Goal: Task Accomplishment & Management: Use online tool/utility

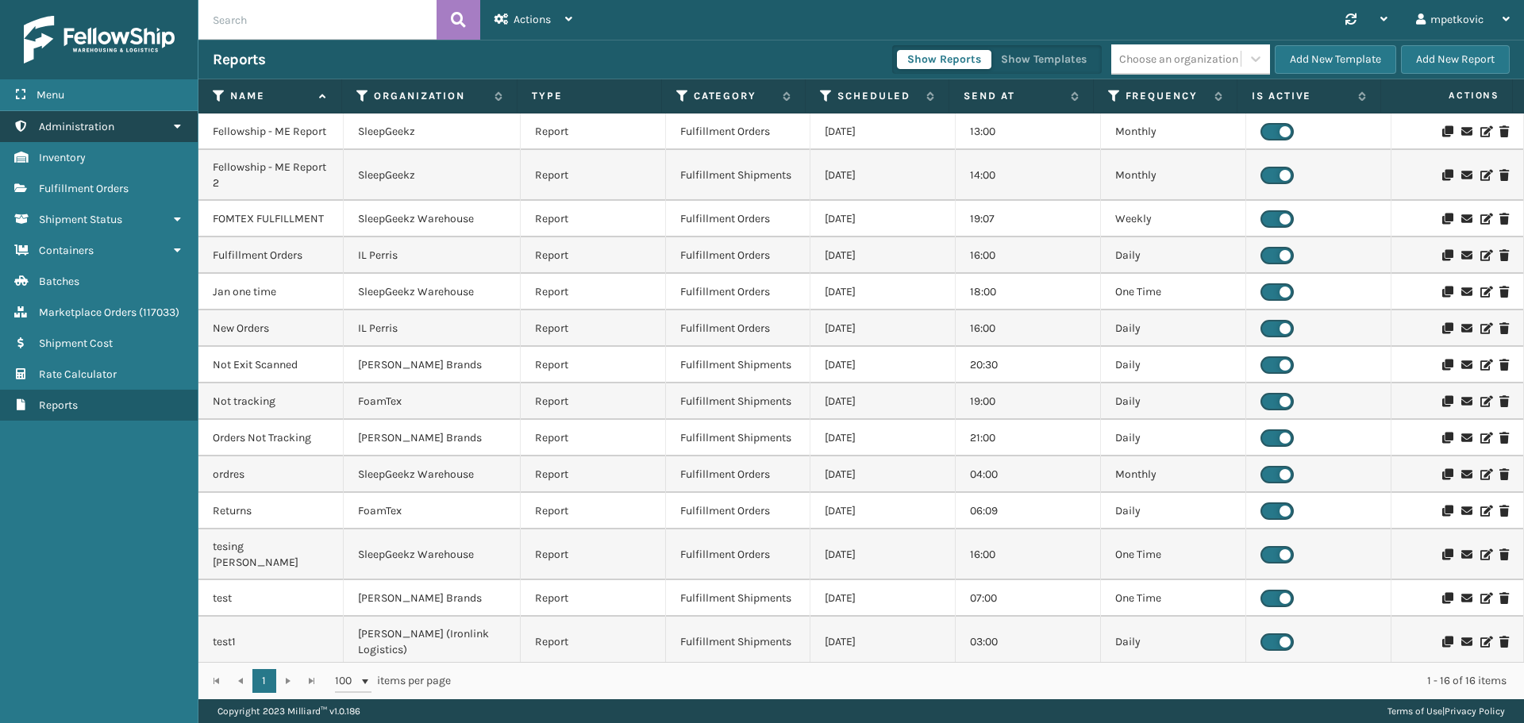
click at [165, 135] on link "Administration" at bounding box center [99, 126] width 198 height 31
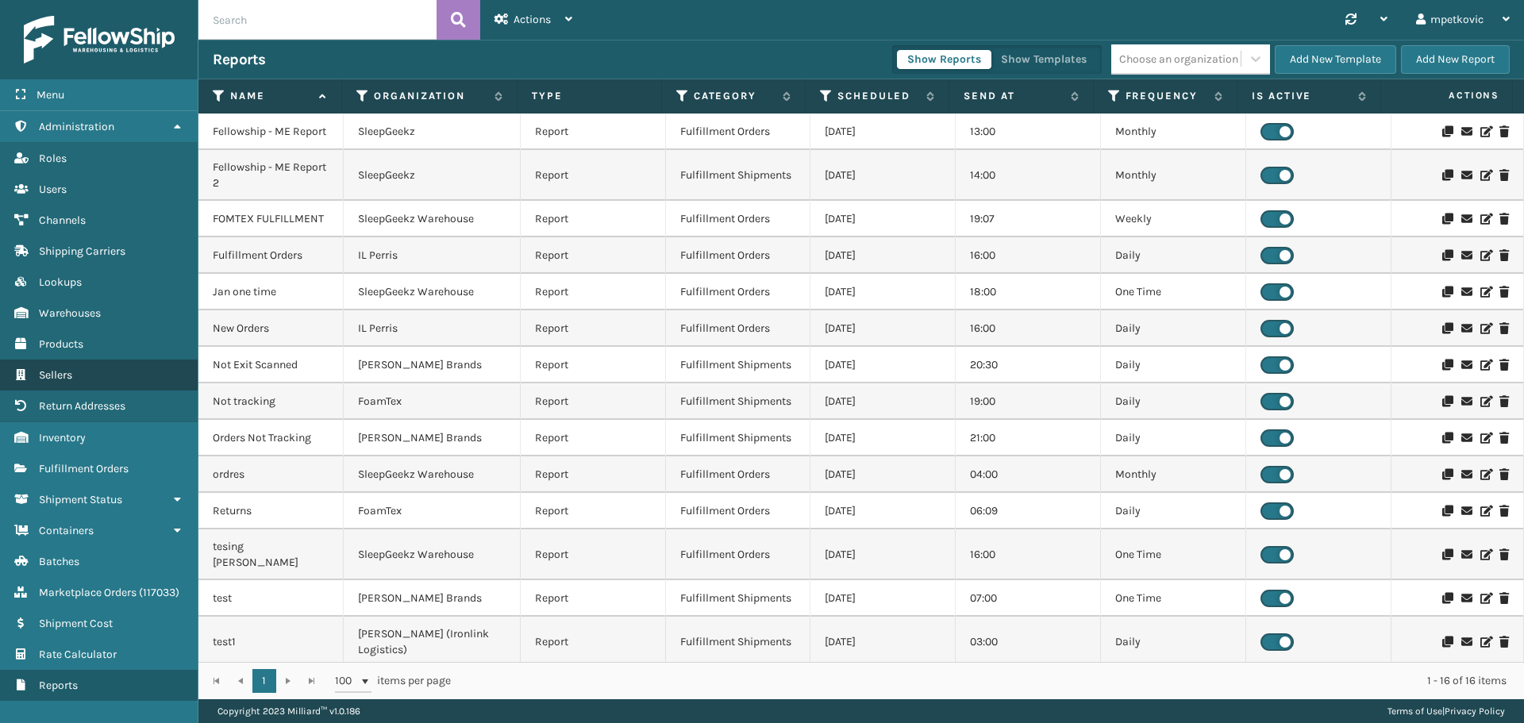
click at [100, 370] on link "Sellers" at bounding box center [99, 375] width 198 height 31
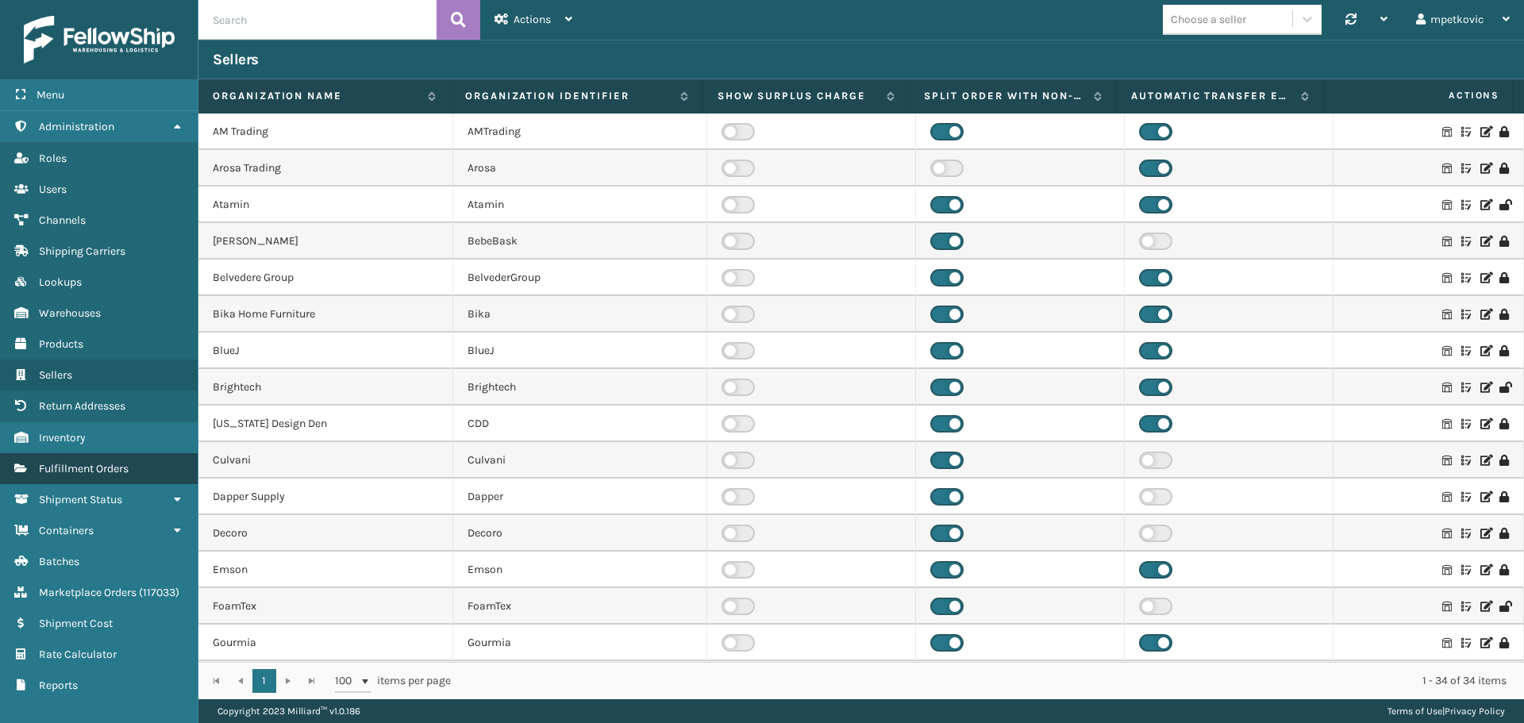
click at [128, 464] on span "Fulfillment Orders" at bounding box center [84, 468] width 90 height 13
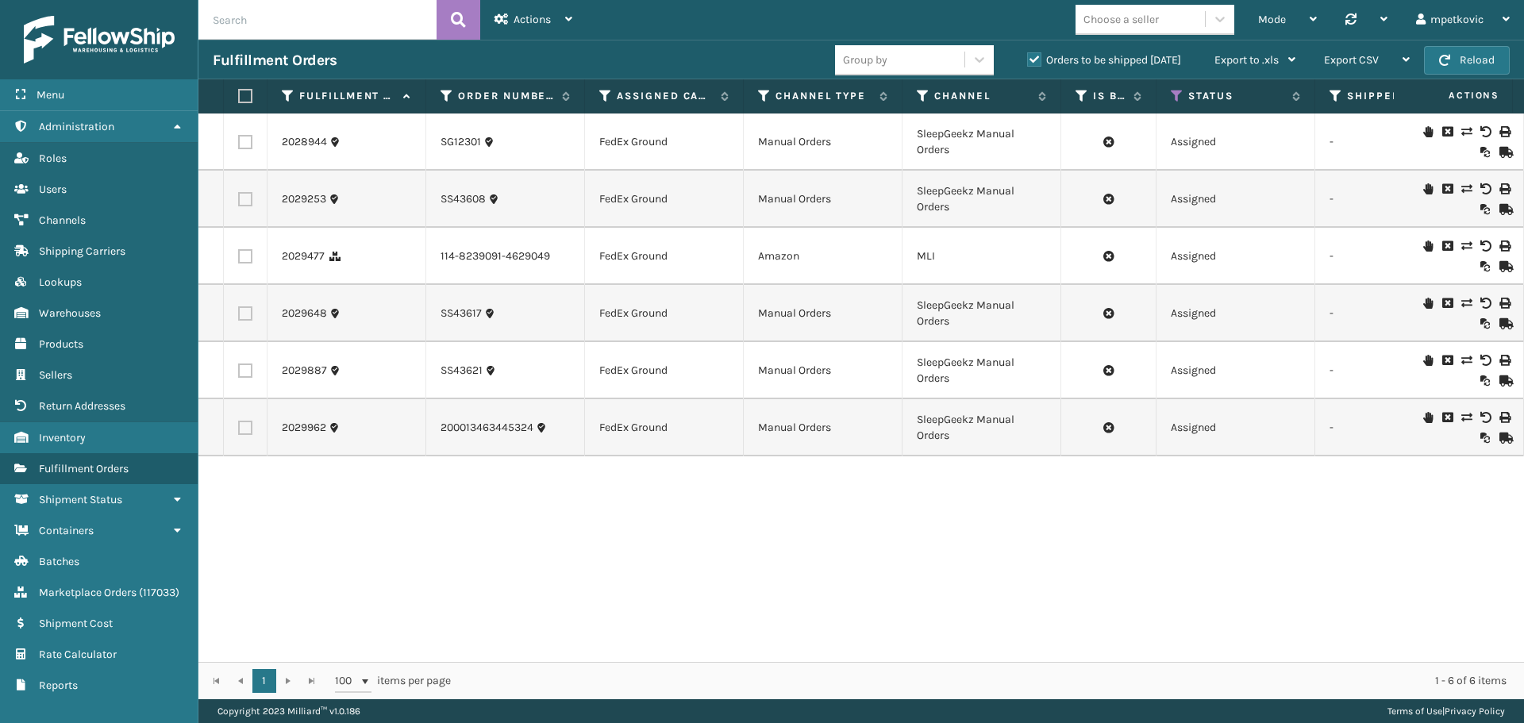
click at [321, 22] on input "text" at bounding box center [317, 20] width 238 height 40
paste input "2028169"
type input "2028169"
click at [450, 10] on button at bounding box center [459, 20] width 44 height 40
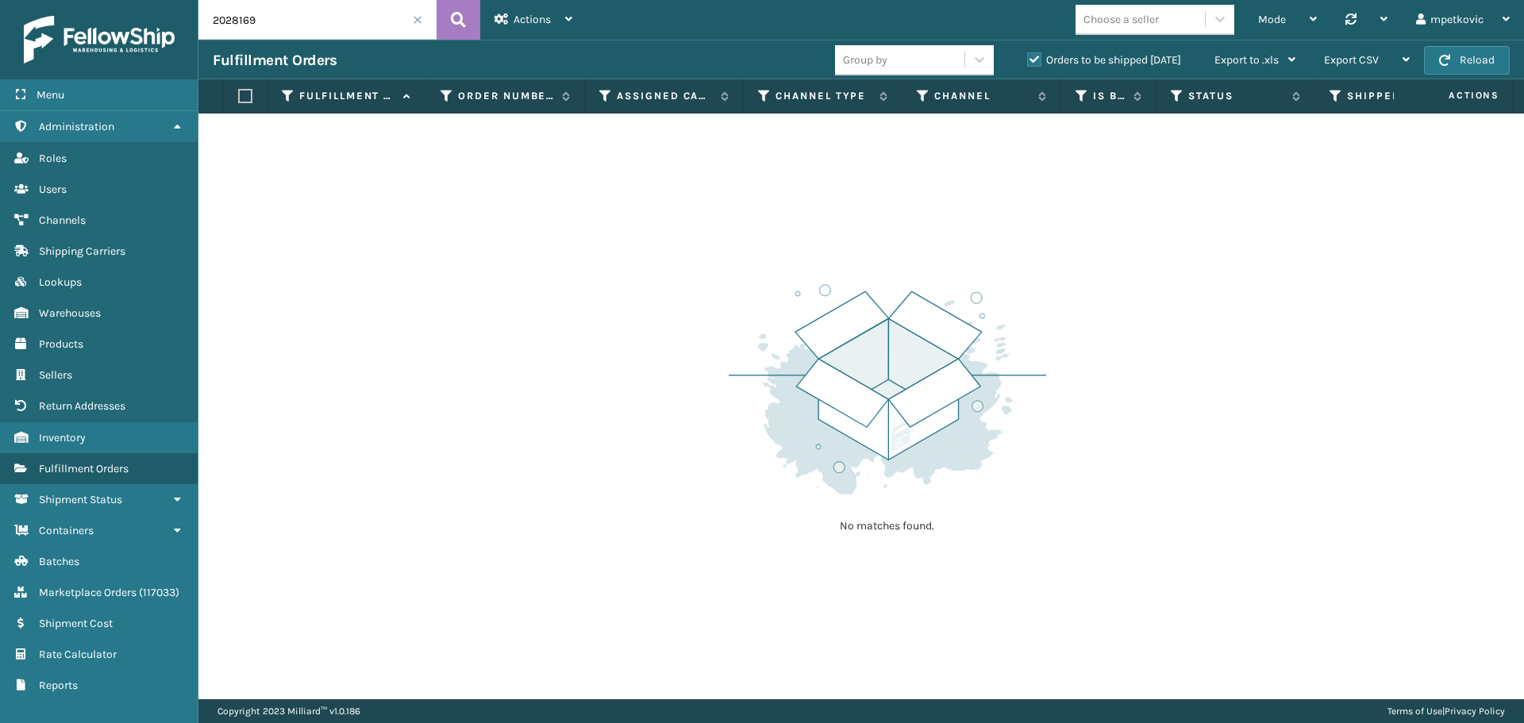
click at [1076, 65] on label "Orders to be shipped [DATE]" at bounding box center [1104, 59] width 154 height 13
click at [1028, 61] on input "Orders to be shipped [DATE]" at bounding box center [1027, 56] width 1 height 10
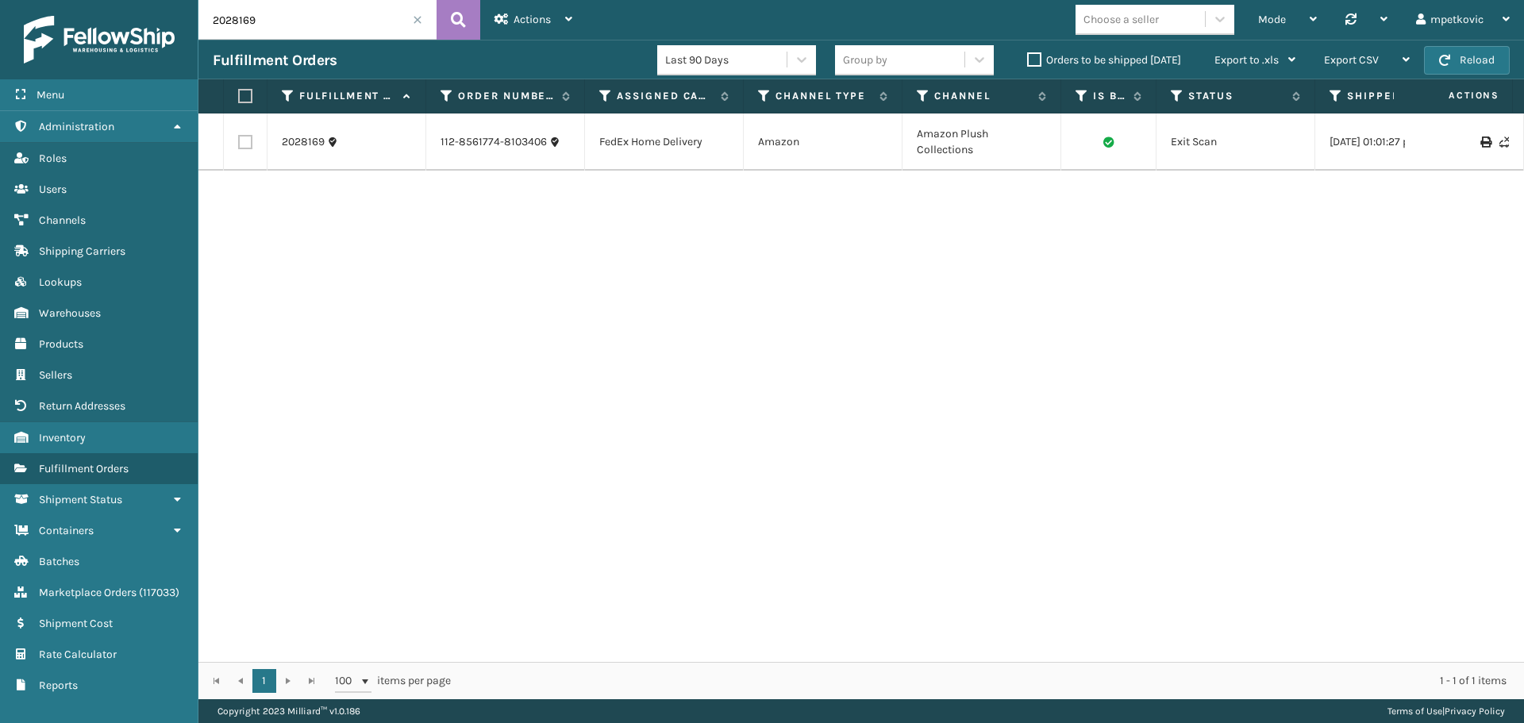
click at [766, 230] on div "2028169 112-8561774-8103406 FedEx Home Delivery Amazon Amazon Plush Collections…" at bounding box center [860, 388] width 1325 height 548
drag, startPoint x: 518, startPoint y: 201, endPoint x: 454, endPoint y: 190, distance: 65.2
click at [514, 202] on div "2028169 112-8561774-8103406 FedEx Home Delivery Amazon Amazon Plush Collections…" at bounding box center [860, 388] width 1325 height 548
drag, startPoint x: 977, startPoint y: 151, endPoint x: 915, endPoint y: 133, distance: 64.3
click at [915, 133] on td "Amazon Plush Collections" at bounding box center [981, 142] width 159 height 57
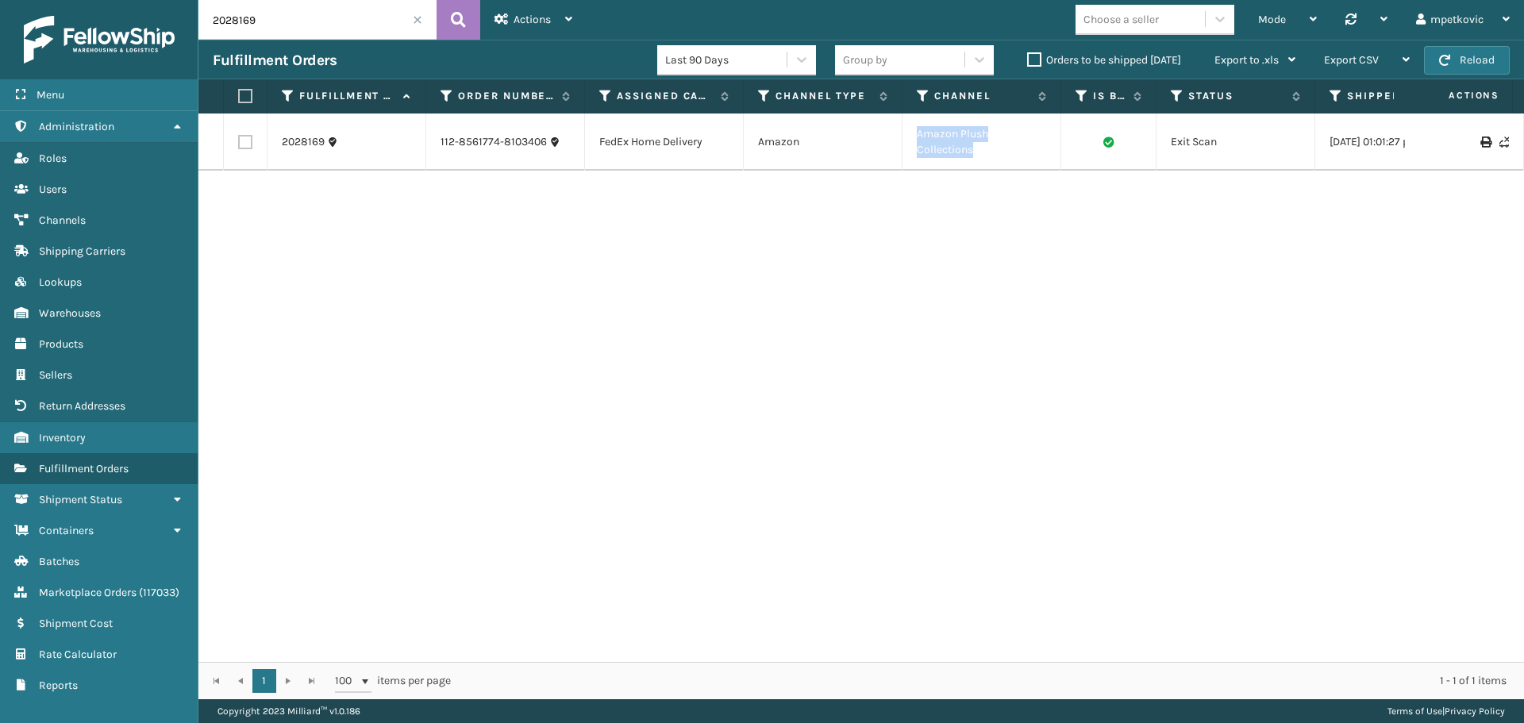
copy td "Amazon Plush Collections"
click at [313, 22] on input "2028169" at bounding box center [317, 20] width 238 height 40
click at [615, 235] on div "2028169 112-8561774-8103406 FedEx Home Delivery Amazon Amazon Plush Collections…" at bounding box center [860, 388] width 1325 height 548
click at [550, 213] on div "2028169 112-8561774-8103406 FedEx Home Delivery Amazon Amazon Plush Collections…" at bounding box center [860, 388] width 1325 height 548
click at [637, 232] on div "2028169 112-8561774-8103406 FedEx Home Delivery Amazon Amazon Plush Collections…" at bounding box center [860, 388] width 1325 height 548
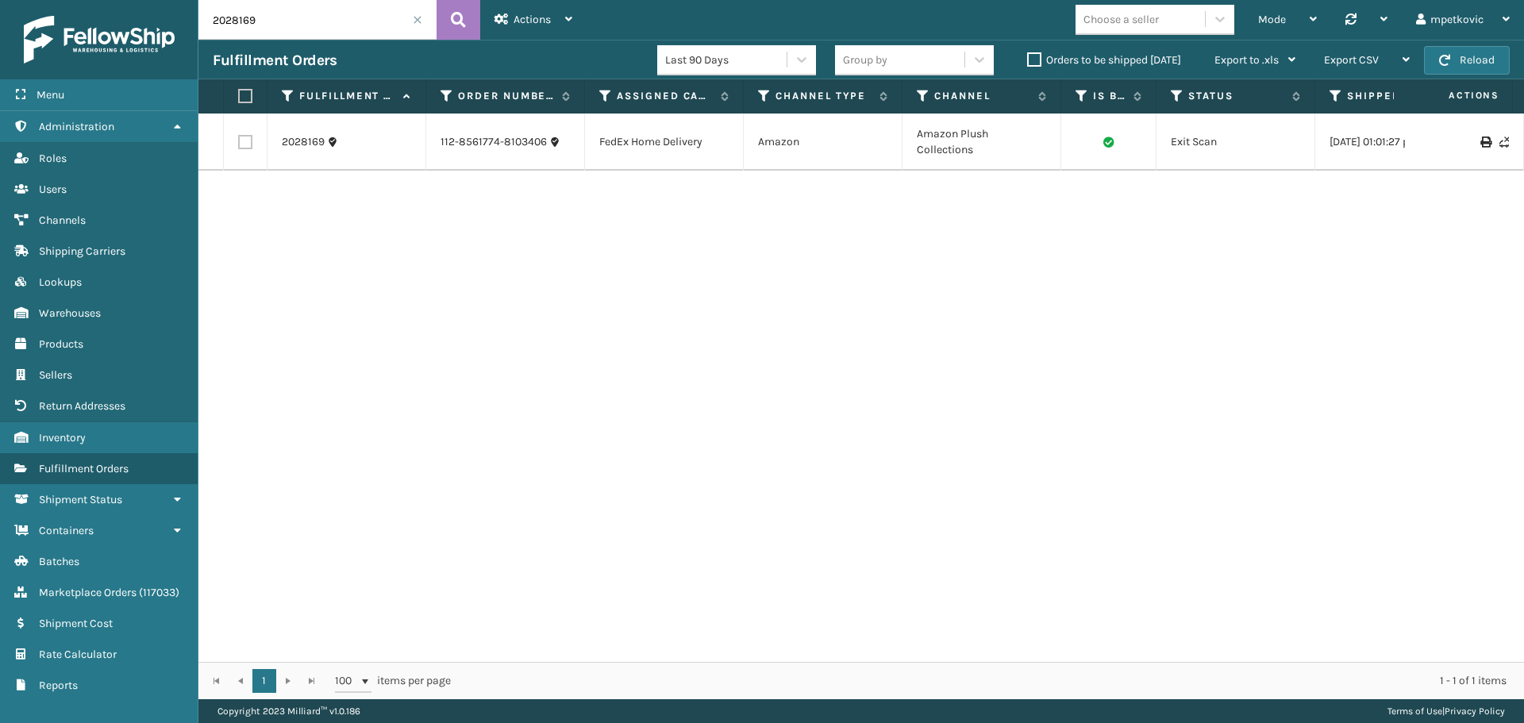
click at [471, 213] on div "2028169 112-8561774-8103406 FedEx Home Delivery Amazon Amazon Plush Collections…" at bounding box center [860, 388] width 1325 height 548
click at [310, 138] on link "2028169" at bounding box center [303, 142] width 43 height 16
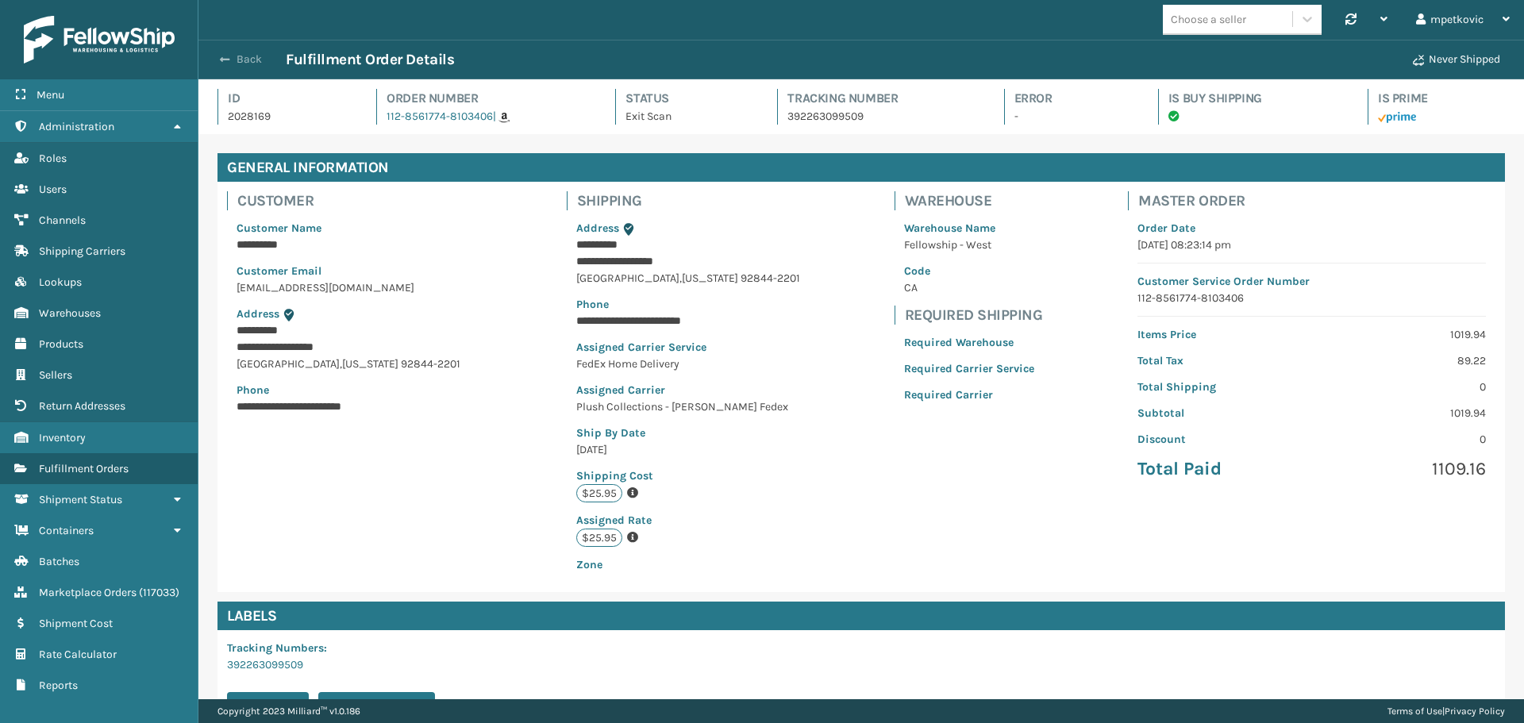
click at [244, 59] on button "Back" at bounding box center [249, 59] width 73 height 14
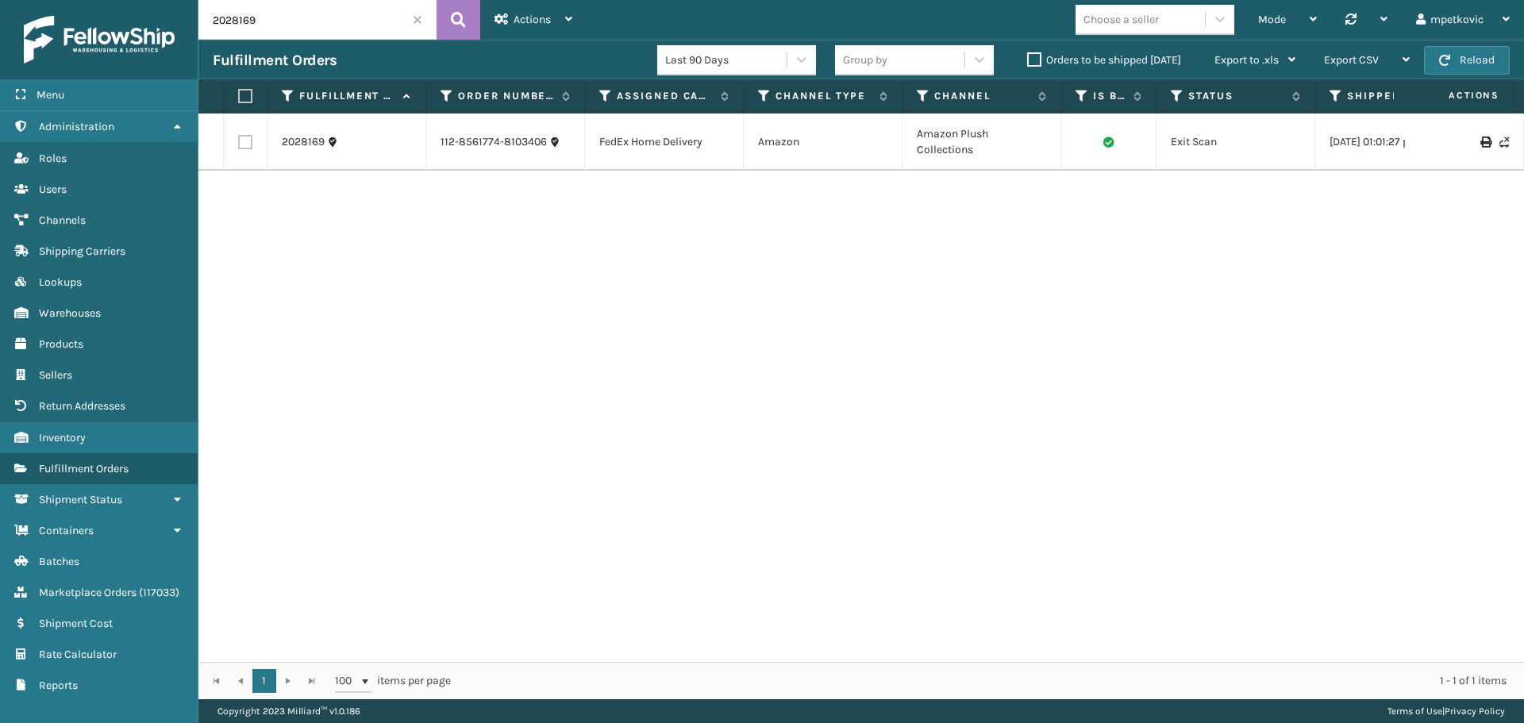
click at [484, 275] on div "2028169 112-8561774-8103406 FedEx Home Delivery Amazon Amazon Plush Collections…" at bounding box center [860, 388] width 1325 height 548
click at [336, 221] on div "2028169 112-8561774-8103406 FedEx Home Delivery Amazon Amazon Plush Collections…" at bounding box center [860, 388] width 1325 height 548
click at [317, 142] on link "2028169" at bounding box center [303, 142] width 43 height 16
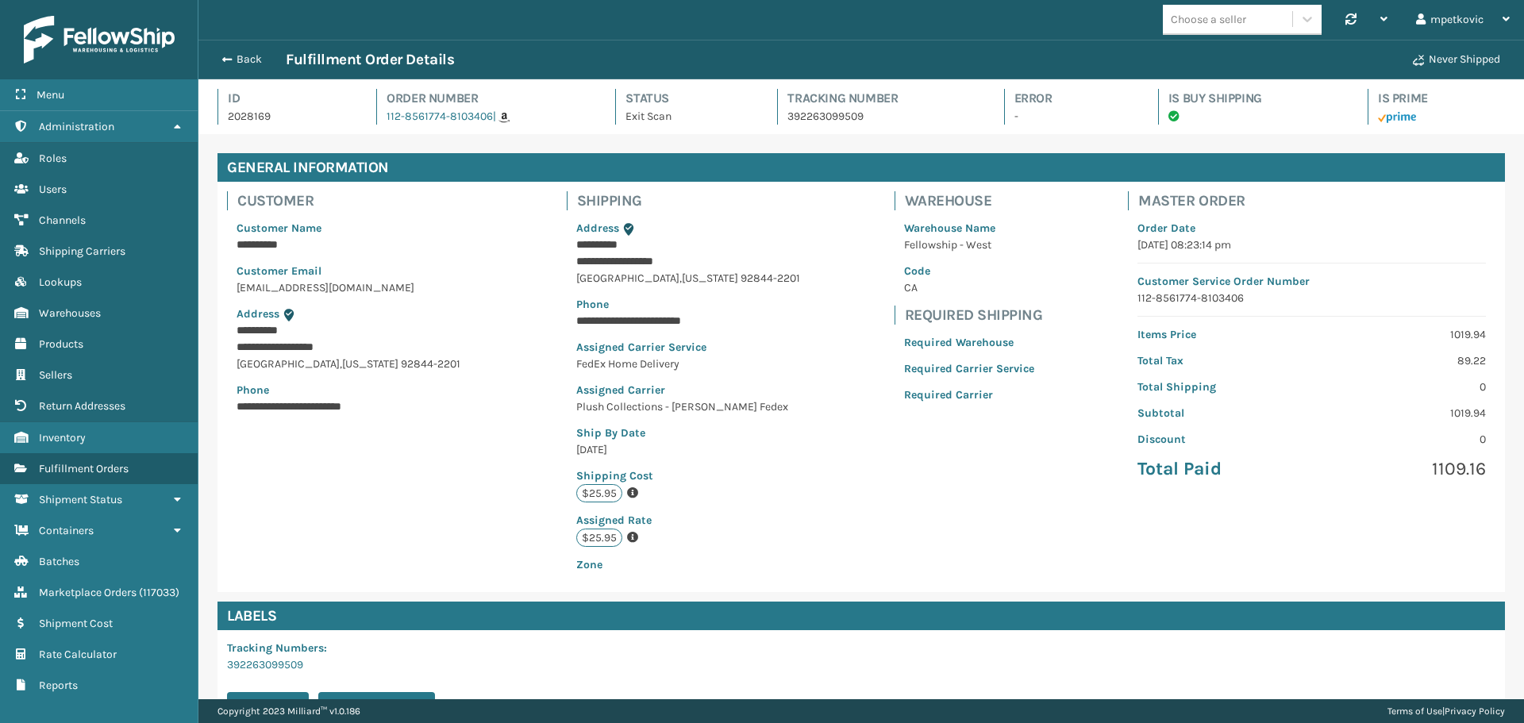
scroll to position [38, 1325]
click at [501, 119] on icon at bounding box center [503, 117] width 11 height 11
click at [244, 60] on button "Back" at bounding box center [249, 59] width 73 height 14
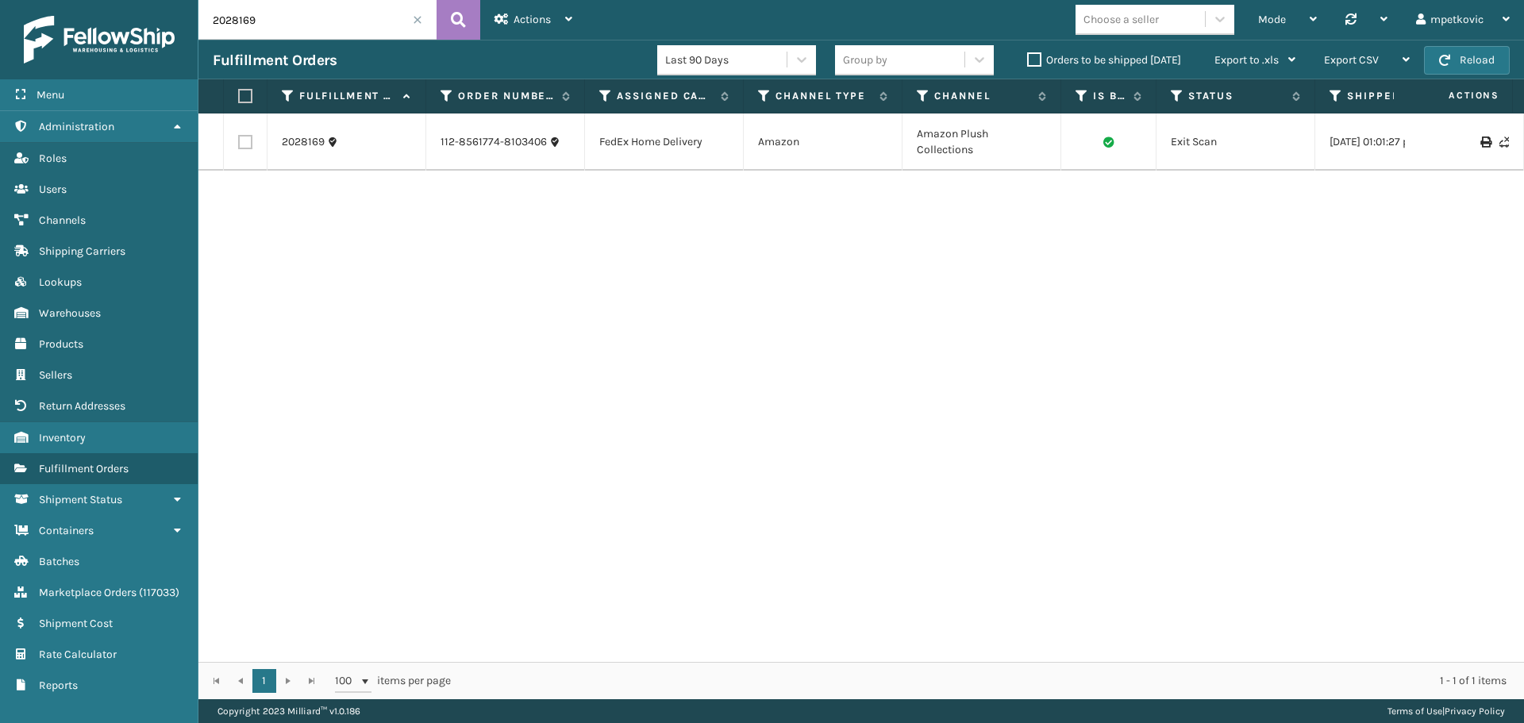
click at [474, 358] on div "2028169 112-8561774-8103406 FedEx Home Delivery Amazon Amazon Plush Collections…" at bounding box center [860, 388] width 1325 height 548
click at [516, 245] on div "2028169 112-8561774-8103406 FedEx Home Delivery Amazon Amazon Plush Collections…" at bounding box center [860, 388] width 1325 height 548
click at [501, 236] on div "2028169 112-8561774-8103406 FedEx Home Delivery Amazon Amazon Plush Collections…" at bounding box center [860, 388] width 1325 height 548
drag, startPoint x: 421, startPoint y: 248, endPoint x: 394, endPoint y: 256, distance: 28.1
click at [408, 253] on div "2028169 112-8561774-8103406 FedEx Home Delivery Amazon Amazon Plush Collections…" at bounding box center [860, 388] width 1325 height 548
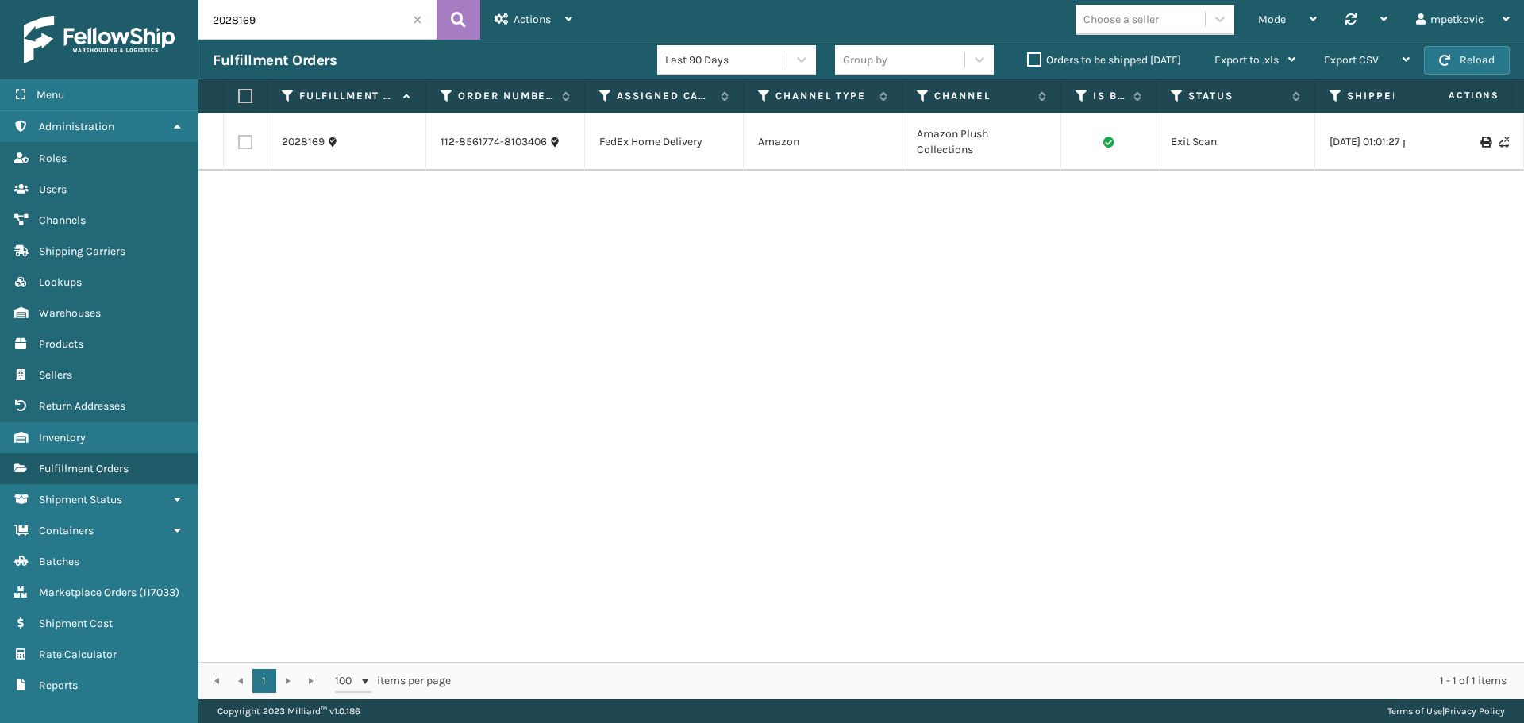
click at [648, 281] on div "2028169 112-8561774-8103406 FedEx Home Delivery Amazon Amazon Plush Collections…" at bounding box center [860, 388] width 1325 height 548
click at [495, 469] on div "2028169 112-8561774-8103406 FedEx Home Delivery Amazon Amazon Plush Collections…" at bounding box center [860, 388] width 1325 height 548
drag, startPoint x: 422, startPoint y: 329, endPoint x: 472, endPoint y: 261, distance: 84.6
click at [428, 330] on div "2028169 112-8561774-8103406 FedEx Home Delivery Amazon Amazon Plush Collections…" at bounding box center [860, 388] width 1325 height 548
click at [475, 243] on div "2028169 112-8561774-8103406 FedEx Home Delivery Amazon Amazon Plush Collections…" at bounding box center [860, 388] width 1325 height 548
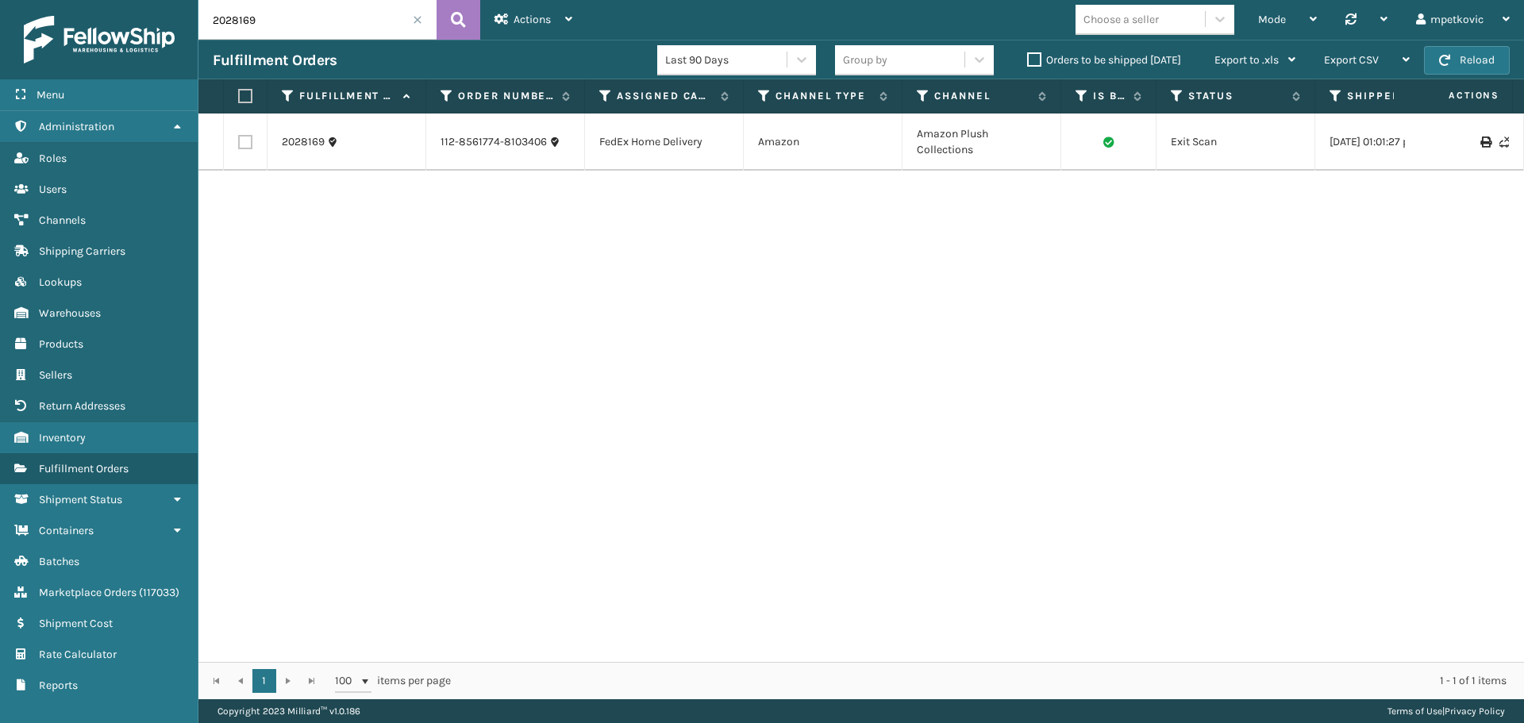
click at [375, 241] on div "2028169 112-8561774-8103406 FedEx Home Delivery Amazon Amazon Plush Collections…" at bounding box center [860, 388] width 1325 height 548
click at [375, 227] on div "2028169 112-8561774-8103406 FedEx Home Delivery Amazon Amazon Plush Collections…" at bounding box center [860, 388] width 1325 height 548
click at [321, 237] on div "2028169 112-8561774-8103406 FedEx Home Delivery Amazon Amazon Plush Collections…" at bounding box center [860, 388] width 1325 height 548
click at [313, 221] on div "2028169 112-8561774-8103406 FedEx Home Delivery Amazon Amazon Plush Collections…" at bounding box center [860, 388] width 1325 height 548
click at [492, 200] on div "2028169 112-8561774-8103406 FedEx Home Delivery Amazon Amazon Plush Collections…" at bounding box center [860, 388] width 1325 height 548
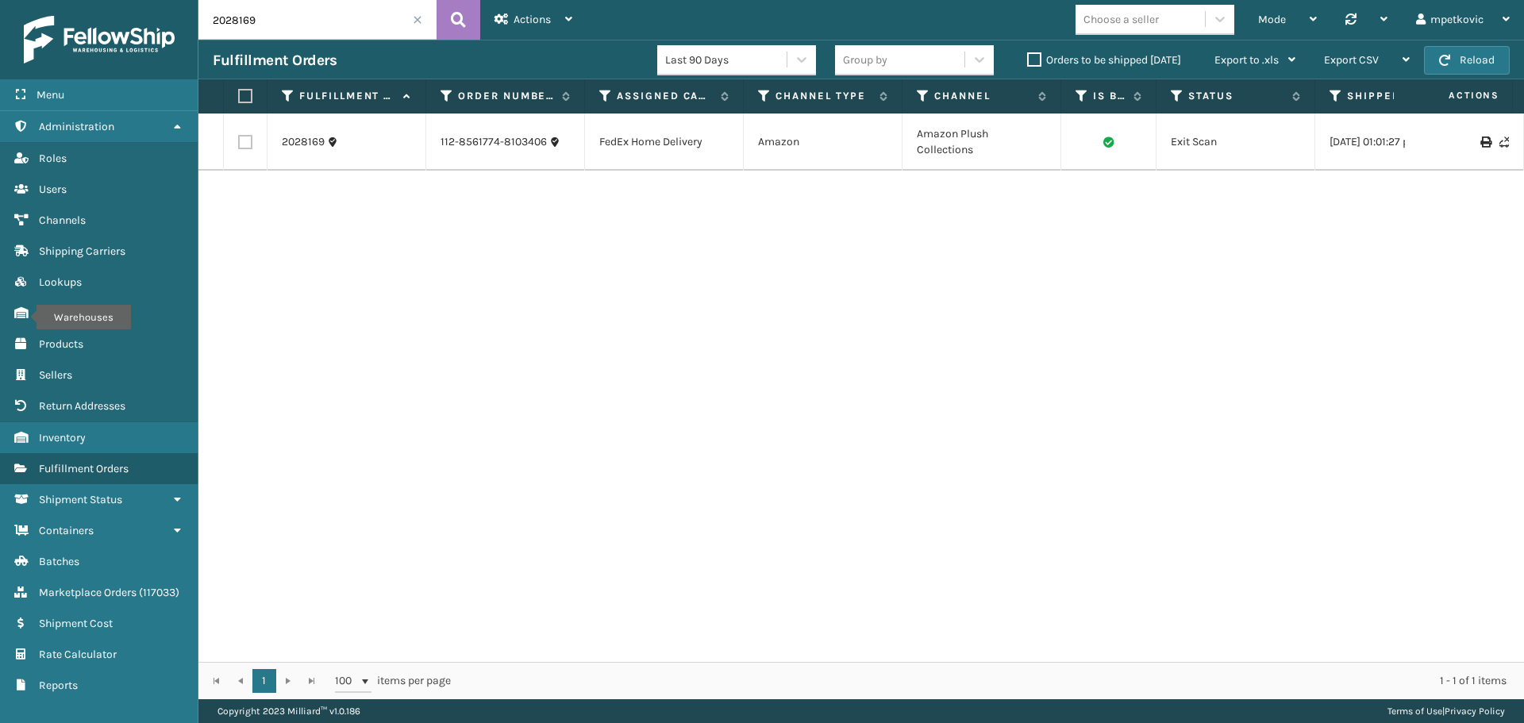
drag, startPoint x: 484, startPoint y: 187, endPoint x: 531, endPoint y: 185, distance: 46.9
click at [487, 187] on div "2028169 112-8561774-8103406 FedEx Home Delivery Amazon Amazon Plush Collections…" at bounding box center [860, 388] width 1325 height 548
click at [532, 185] on div "2028169 112-8561774-8103406 FedEx Home Delivery Amazon Amazon Plush Collections…" at bounding box center [860, 388] width 1325 height 548
click at [496, 194] on div "2028169 112-8561774-8103406 FedEx Home Delivery Amazon Amazon Plush Collections…" at bounding box center [860, 388] width 1325 height 548
click at [483, 188] on div "2028169 112-8561774-8103406 FedEx Home Delivery Amazon Amazon Plush Collections…" at bounding box center [860, 388] width 1325 height 548
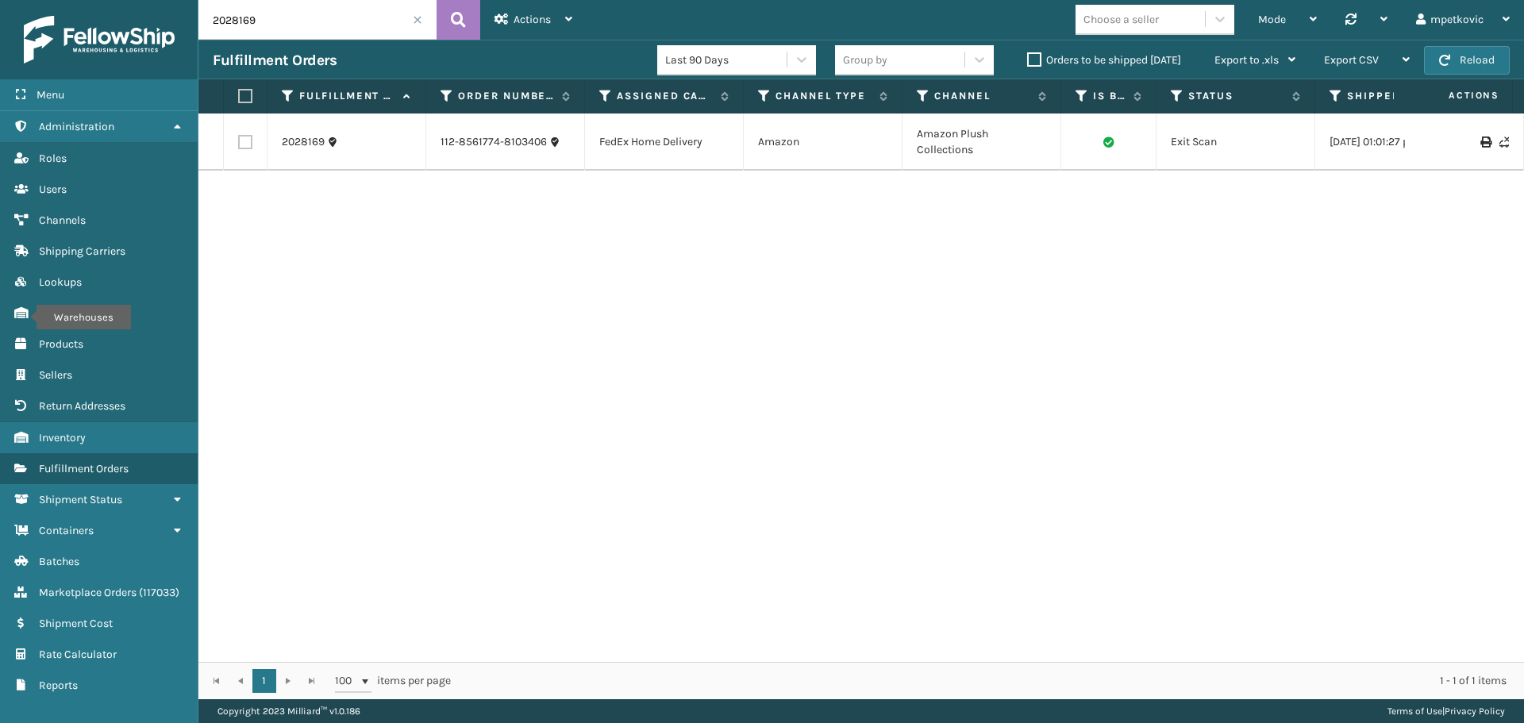
click at [404, 207] on div "2028169 112-8561774-8103406 FedEx Home Delivery Amazon Amazon Plush Collections…" at bounding box center [860, 388] width 1325 height 548
click at [359, 211] on div "2028169 112-8561774-8103406 FedEx Home Delivery Amazon Amazon Plush Collections…" at bounding box center [860, 388] width 1325 height 548
click at [320, 212] on div "2028169 112-8561774-8103406 FedEx Home Delivery Amazon Amazon Plush Collections…" at bounding box center [860, 388] width 1325 height 548
click at [262, 210] on div "2028169 112-8561774-8103406 FedEx Home Delivery Amazon Amazon Plush Collections…" at bounding box center [860, 388] width 1325 height 548
click at [257, 206] on div "2028169 112-8561774-8103406 FedEx Home Delivery Amazon Amazon Plush Collections…" at bounding box center [860, 388] width 1325 height 548
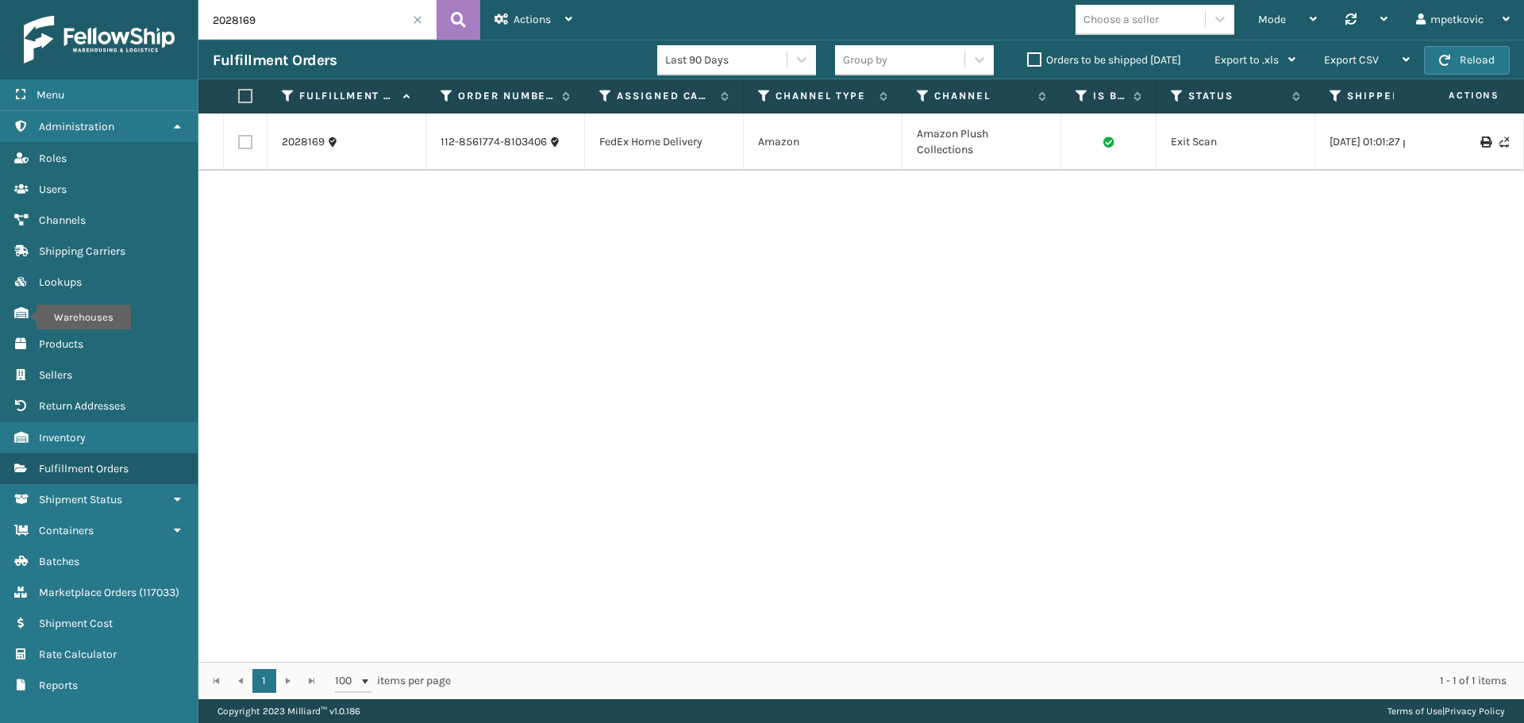
click at [251, 194] on div "2028169 112-8561774-8103406 FedEx Home Delivery Amazon Amazon Plush Collections…" at bounding box center [860, 388] width 1325 height 548
click at [335, 187] on div "2028169 112-8561774-8103406 FedEx Home Delivery Amazon Amazon Plush Collections…" at bounding box center [860, 388] width 1325 height 548
click at [313, 197] on div "2028169 112-8561774-8103406 FedEx Home Delivery Amazon Amazon Plush Collections…" at bounding box center [860, 388] width 1325 height 548
click at [266, 201] on div "2028169 112-8561774-8103406 FedEx Home Delivery Amazon Amazon Plush Collections…" at bounding box center [860, 388] width 1325 height 548
click at [248, 201] on div "2028169 112-8561774-8103406 FedEx Home Delivery Amazon Amazon Plush Collections…" at bounding box center [860, 388] width 1325 height 548
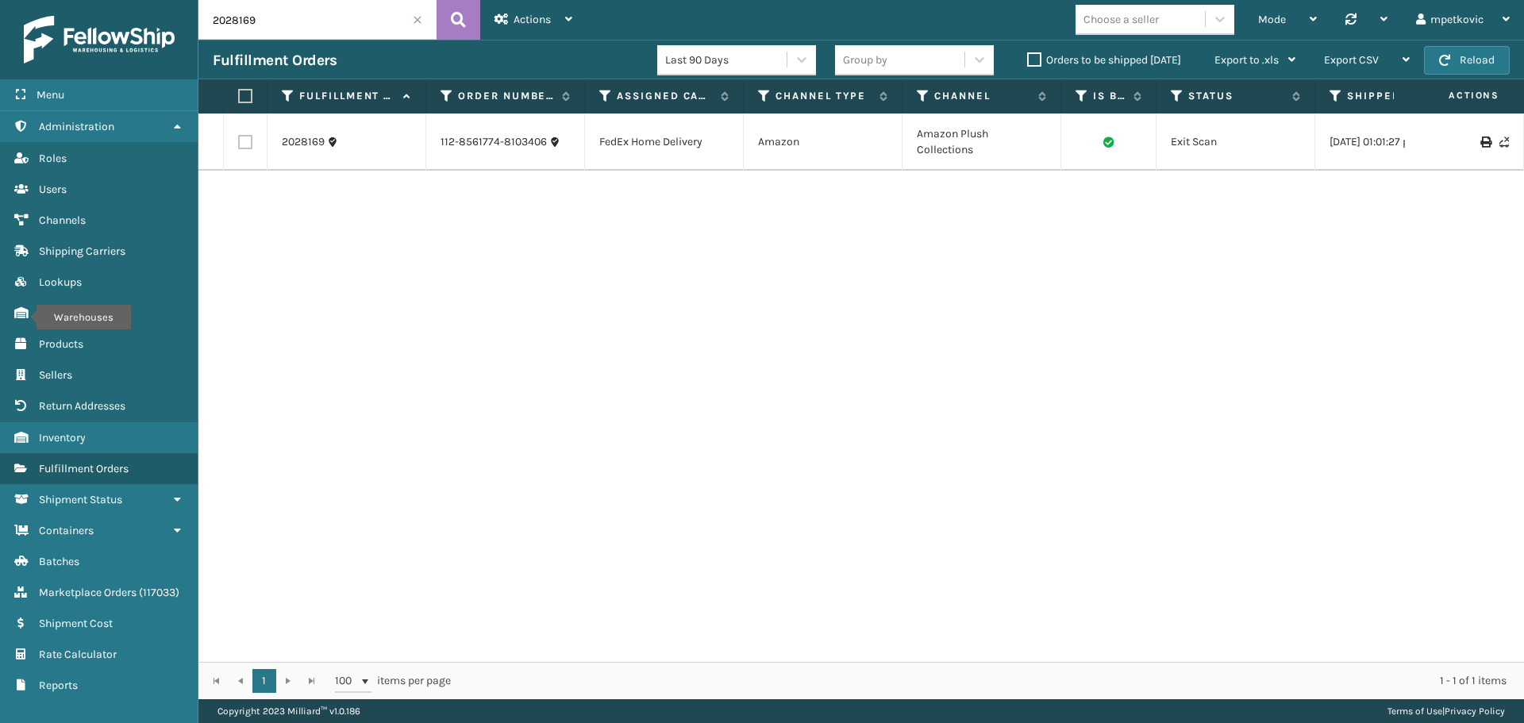
click at [249, 198] on div "2028169 112-8561774-8103406 FedEx Home Delivery Amazon Amazon Plush Collections…" at bounding box center [860, 388] width 1325 height 548
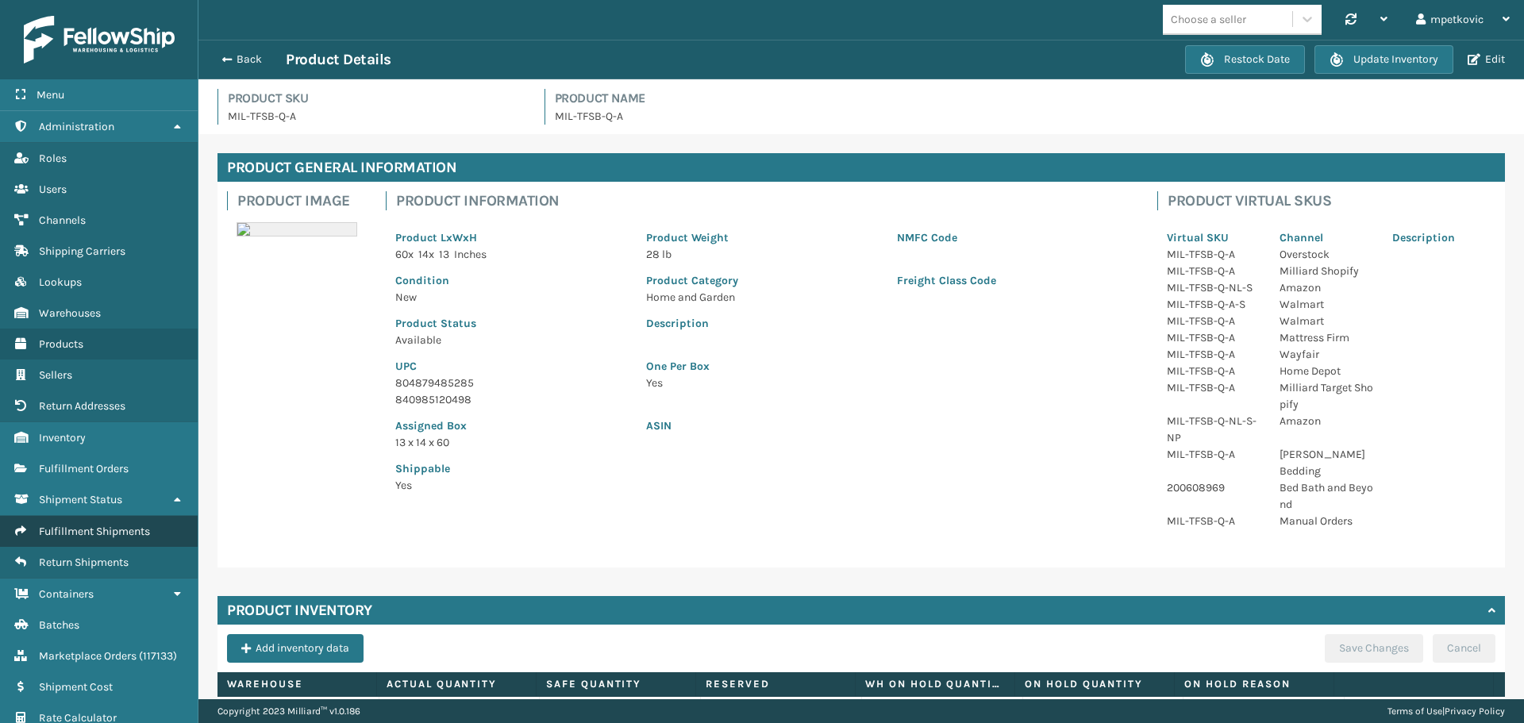
click at [117, 533] on span "Fulfillment Shipments" at bounding box center [94, 531] width 111 height 13
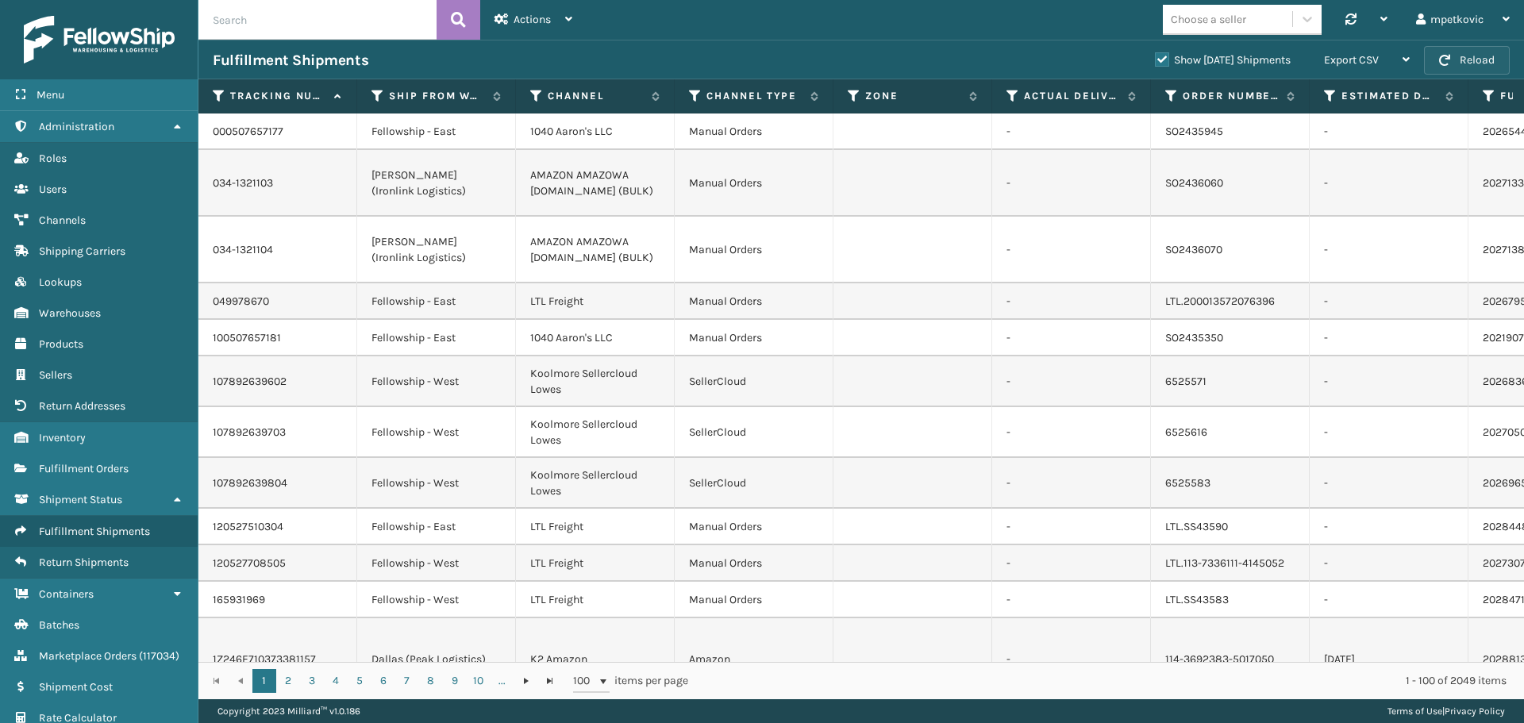
click at [1460, 62] on button "Reload" at bounding box center [1467, 60] width 86 height 29
click at [217, 95] on icon at bounding box center [219, 96] width 13 height 14
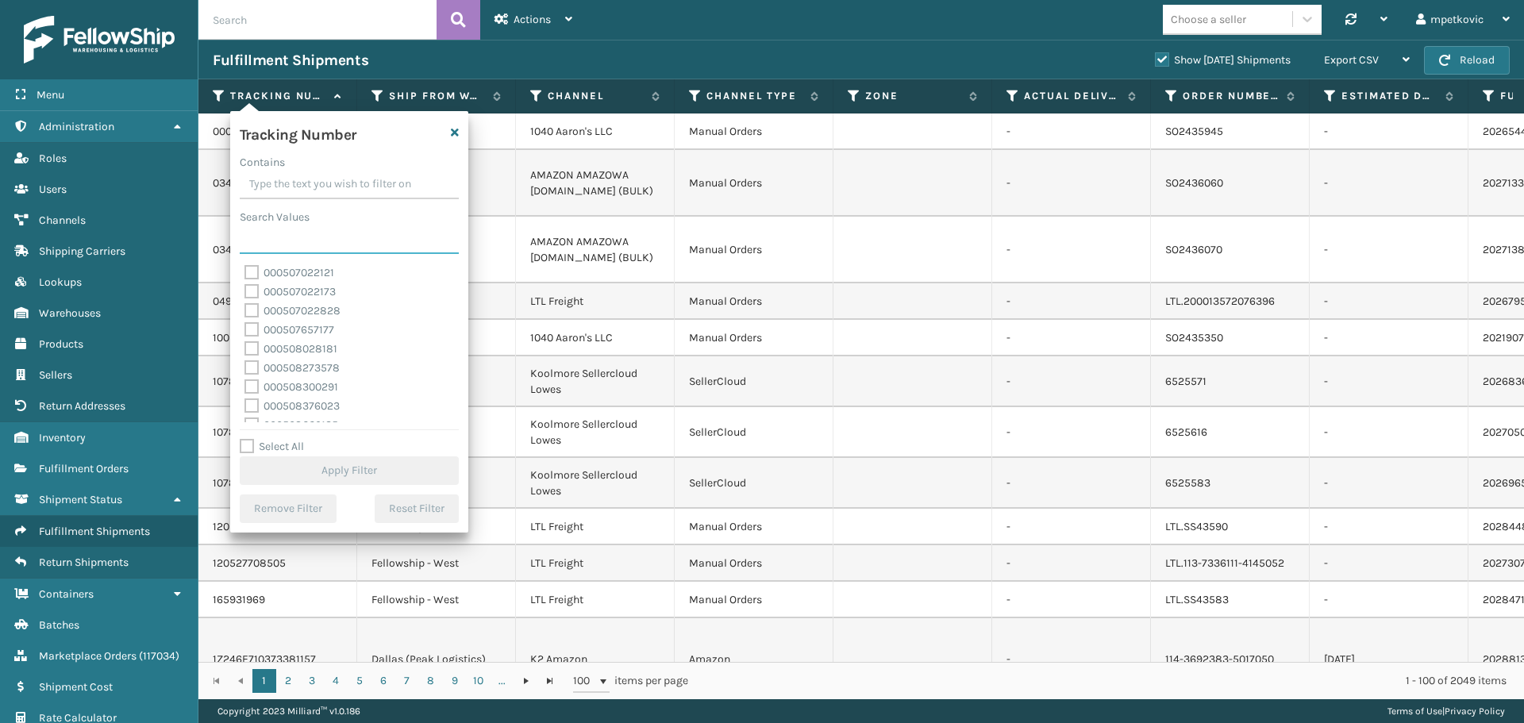
click at [319, 233] on input "Search Values" at bounding box center [349, 239] width 219 height 29
paste input "107892639501"
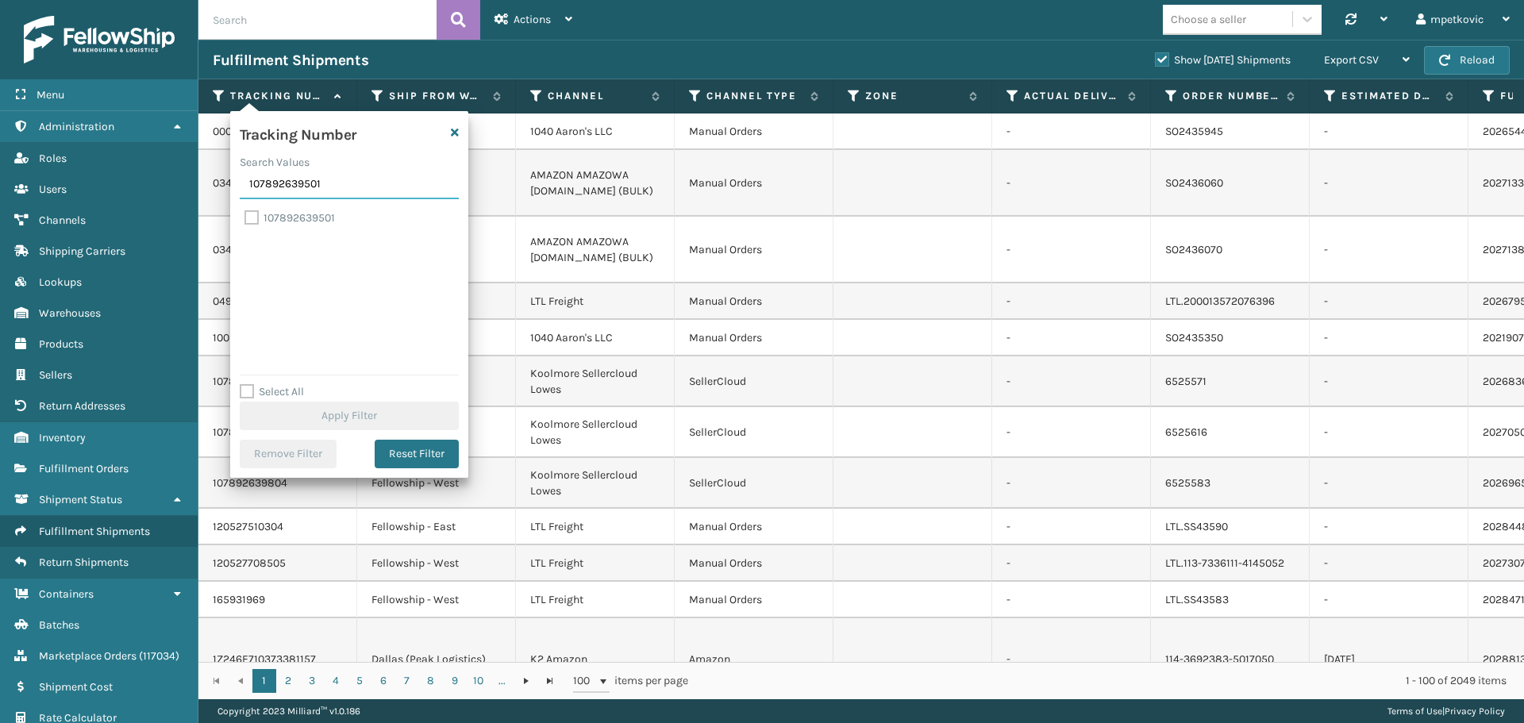
type input "107892639501"
click at [295, 216] on label "107892639501" at bounding box center [289, 217] width 90 height 13
click at [245, 216] on input "107892639501" at bounding box center [244, 214] width 1 height 10
checkbox input "true"
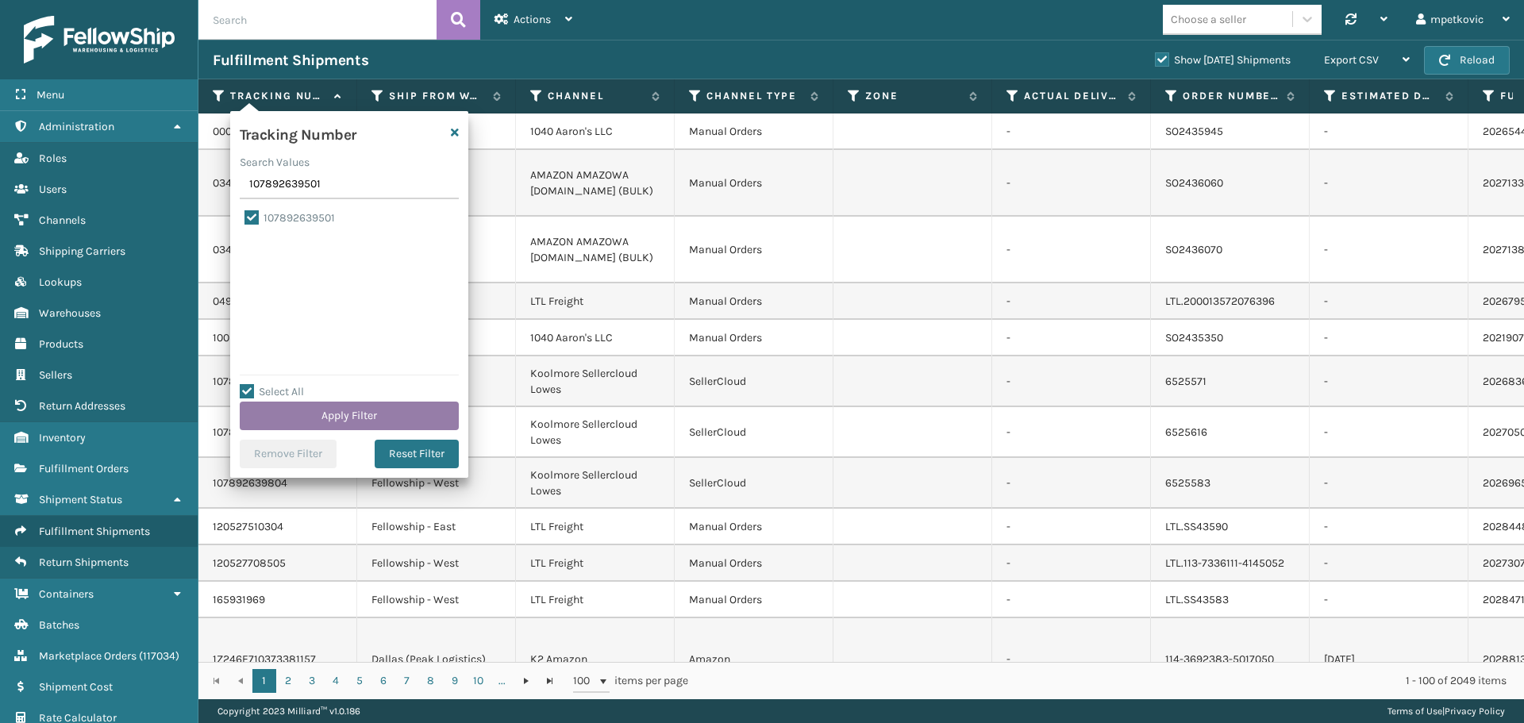
click at [351, 414] on button "Apply Filter" at bounding box center [349, 416] width 219 height 29
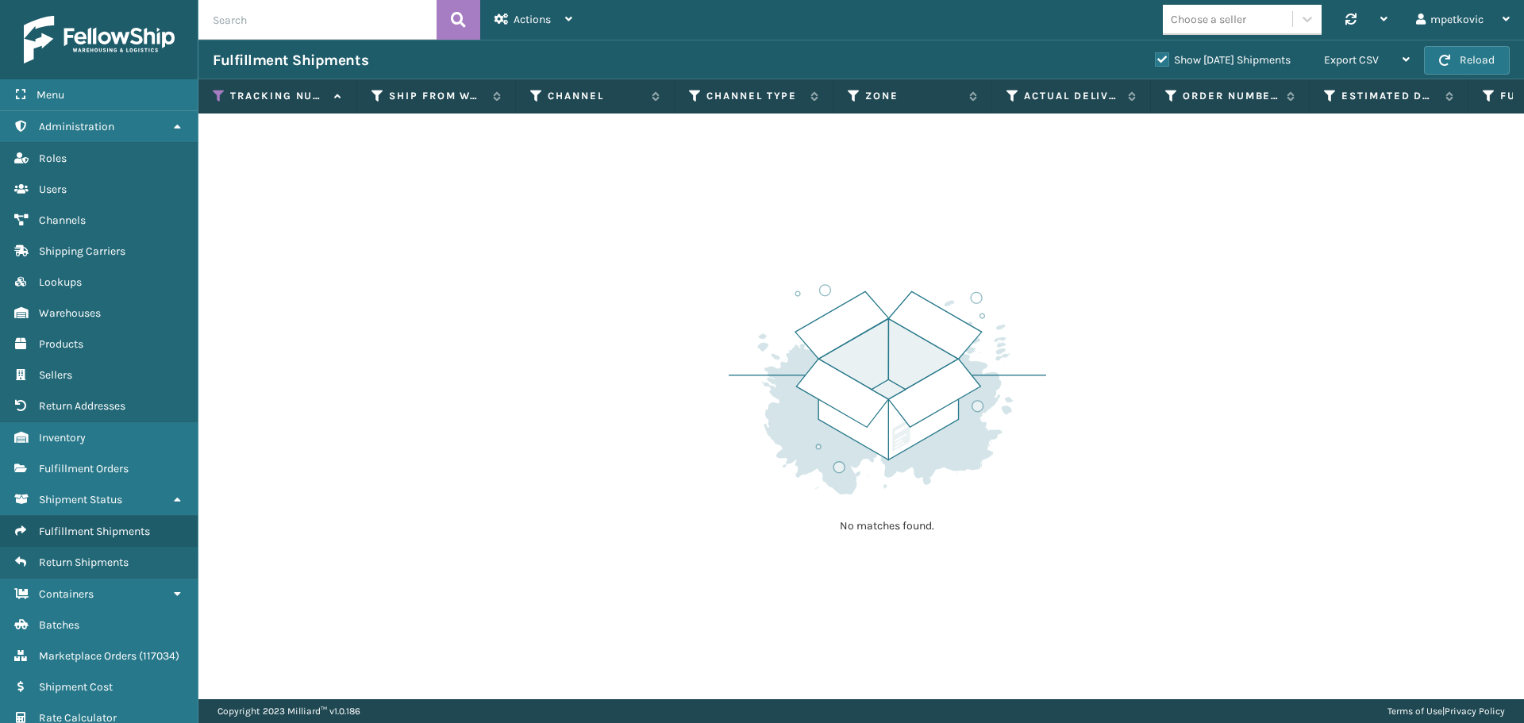
click at [1155, 59] on label "Show [DATE] Shipments" at bounding box center [1223, 59] width 136 height 13
click at [1155, 59] on input "Show [DATE] Shipments" at bounding box center [1155, 56] width 1 height 10
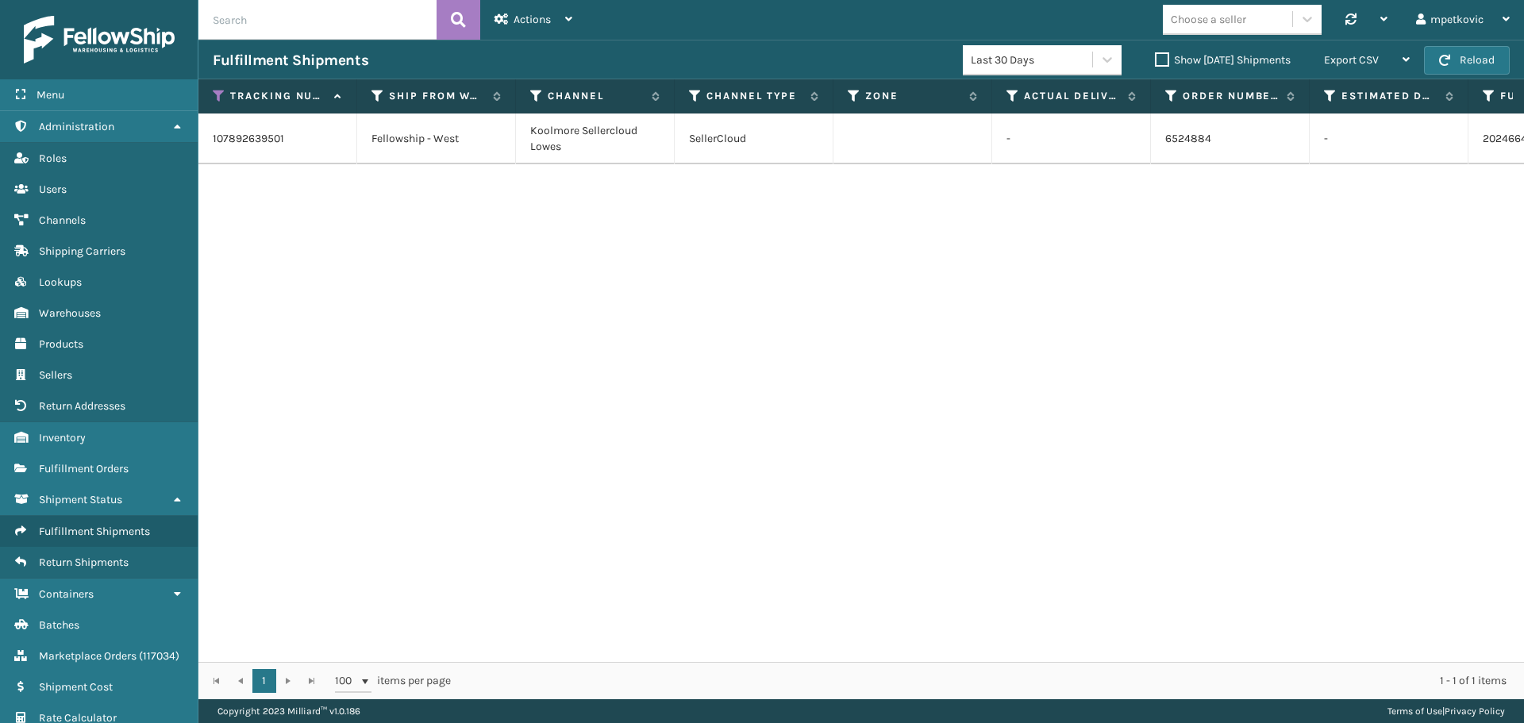
click at [455, 251] on div "107892639501 Fellowship - [GEOGRAPHIC_DATA] Sellercloud Lowes SellerCloud - 652…" at bounding box center [860, 388] width 1325 height 548
drag, startPoint x: 549, startPoint y: 302, endPoint x: 464, endPoint y: 205, distance: 128.8
click at [549, 302] on div "107892639501 Fellowship - [GEOGRAPHIC_DATA] Sellercloud Lowes SellerCloud - 652…" at bounding box center [860, 388] width 1325 height 548
click at [414, 206] on div "107892639501 Fellowship - [GEOGRAPHIC_DATA] Sellercloud Lowes SellerCloud - 652…" at bounding box center [860, 388] width 1325 height 548
click at [398, 206] on div "107892639501 Fellowship - [GEOGRAPHIC_DATA] Sellercloud Lowes SellerCloud - 652…" at bounding box center [860, 388] width 1325 height 548
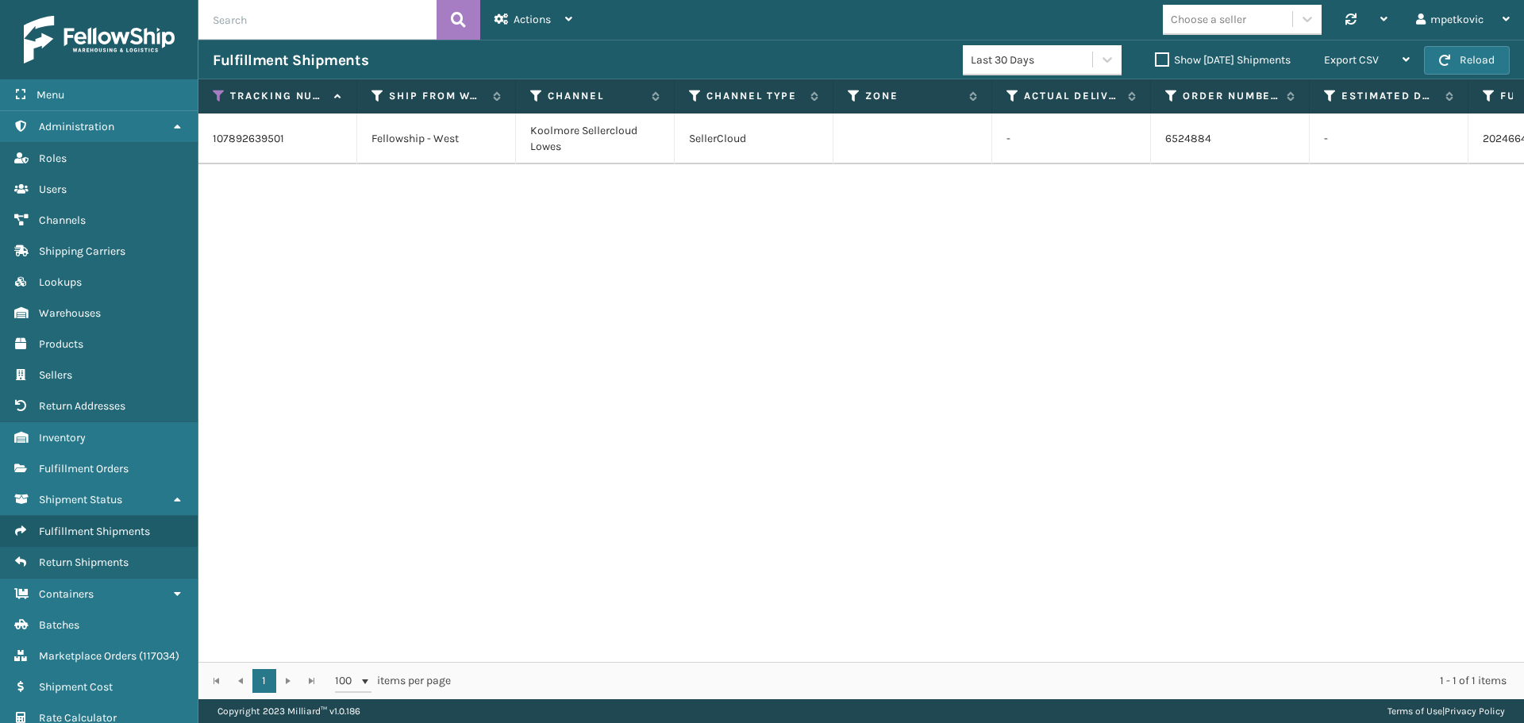
drag, startPoint x: 324, startPoint y: 229, endPoint x: 281, endPoint y: 218, distance: 44.1
click at [322, 229] on div "107892639501 Fellowship - [GEOGRAPHIC_DATA] Sellercloud Lowes SellerCloud - 652…" at bounding box center [860, 388] width 1325 height 548
click at [257, 225] on div "107892639501 Fellowship - [GEOGRAPHIC_DATA] Sellercloud Lowes SellerCloud - 652…" at bounding box center [860, 388] width 1325 height 548
click at [261, 199] on div "107892639501 Fellowship - [GEOGRAPHIC_DATA] Sellercloud Lowes SellerCloud - 652…" at bounding box center [860, 388] width 1325 height 548
click at [267, 191] on div "107892639501 Fellowship - [GEOGRAPHIC_DATA] Sellercloud Lowes SellerCloud - 652…" at bounding box center [860, 388] width 1325 height 548
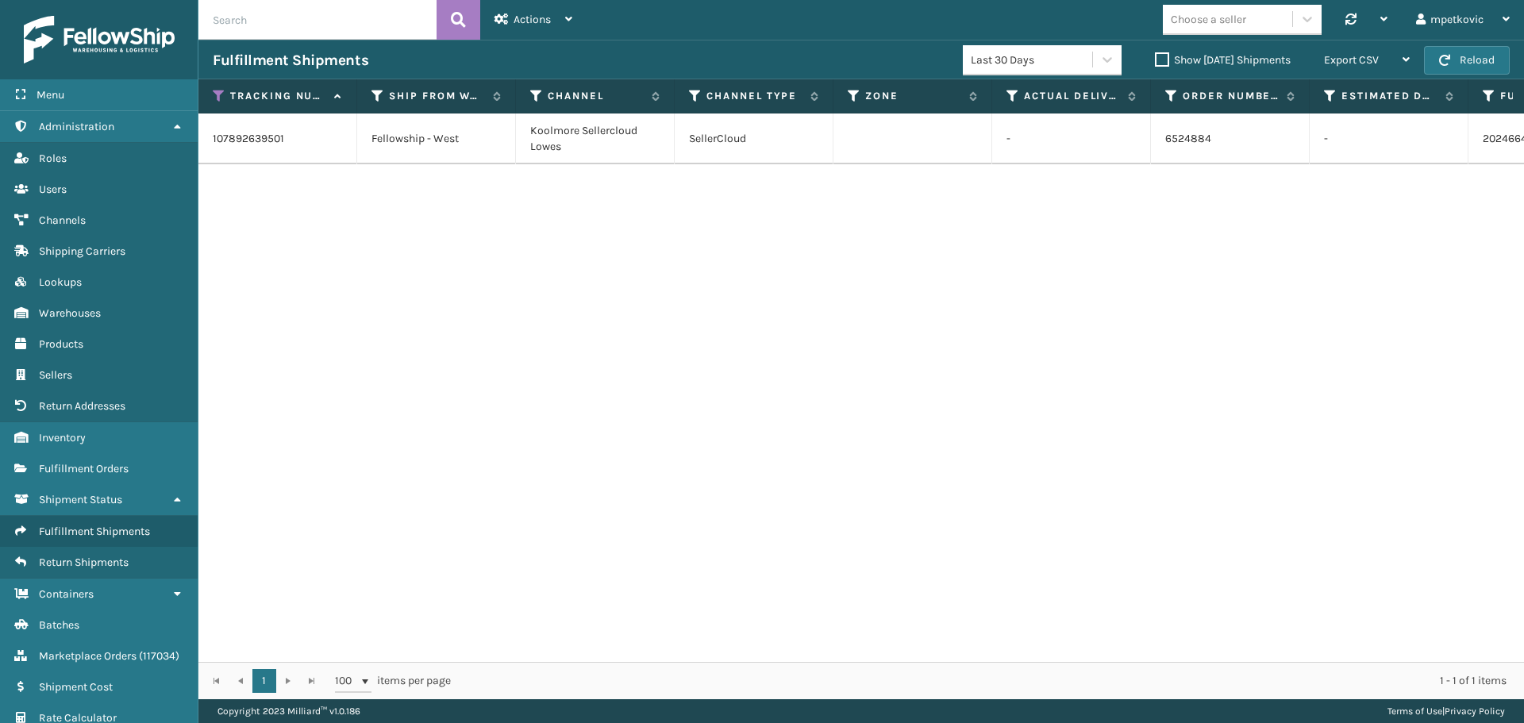
click at [252, 77] on div "Fulfillment Shipments Last 30 Days Show [DATE] Shipments Export CSV Export Curr…" at bounding box center [860, 60] width 1325 height 40
drag, startPoint x: 248, startPoint y: 227, endPoint x: 272, endPoint y: 204, distance: 33.7
click at [249, 227] on div "107892639501 Fellowship - [GEOGRAPHIC_DATA] Sellercloud Lowes SellerCloud - 652…" at bounding box center [860, 388] width 1325 height 548
click at [264, 202] on div "107892639501 Fellowship - [GEOGRAPHIC_DATA] Sellercloud Lowes SellerCloud - 652…" at bounding box center [860, 388] width 1325 height 548
click at [309, 186] on div "107892639501 Fellowship - [GEOGRAPHIC_DATA] Sellercloud Lowes SellerCloud - 652…" at bounding box center [860, 388] width 1325 height 548
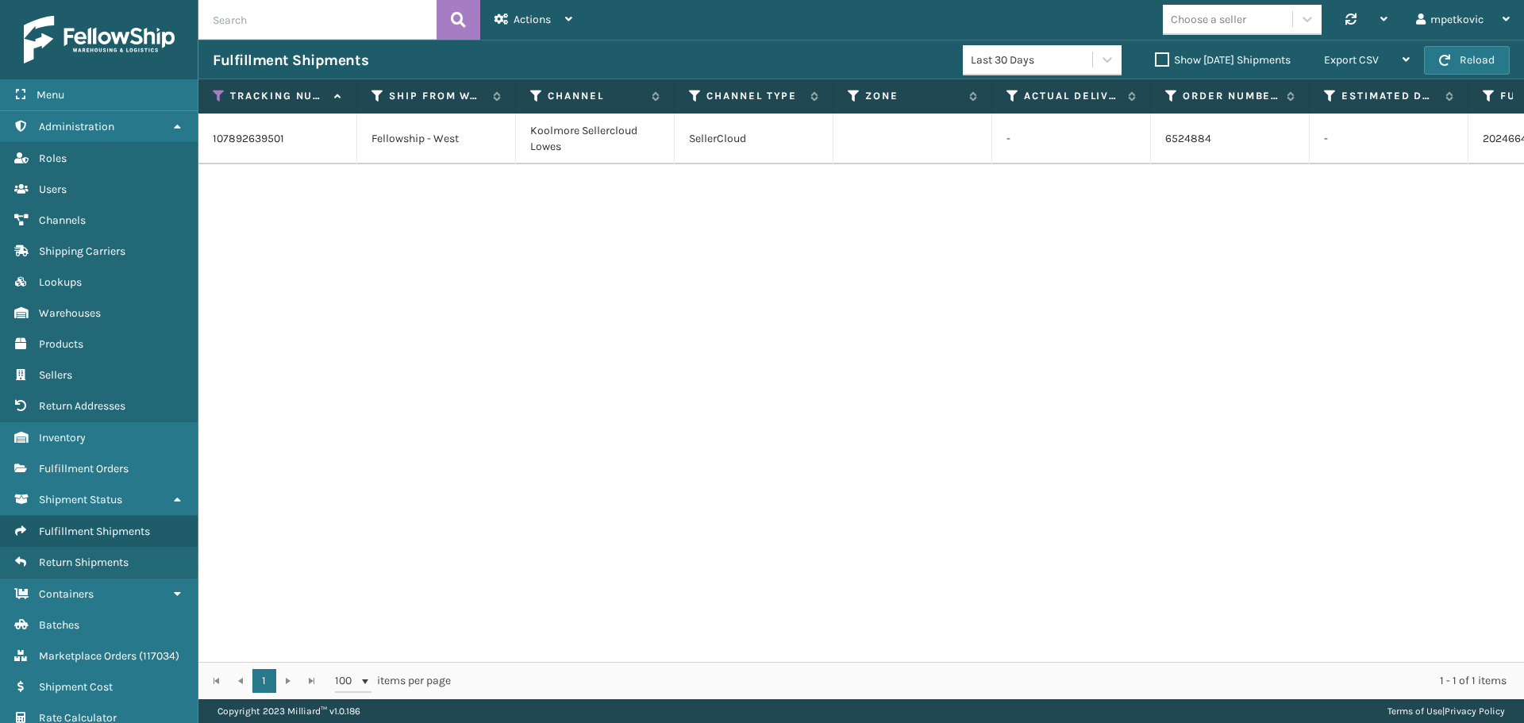
click at [294, 188] on div "107892639501 Fellowship - [GEOGRAPHIC_DATA] Sellercloud Lowes SellerCloud - 652…" at bounding box center [860, 388] width 1325 height 548
click at [270, 197] on div "107892639501 Fellowship - [GEOGRAPHIC_DATA] Sellercloud Lowes SellerCloud - 652…" at bounding box center [860, 388] width 1325 height 548
click at [313, 180] on div "107892639501 Fellowship - [GEOGRAPHIC_DATA] Sellercloud Lowes SellerCloud - 652…" at bounding box center [860, 388] width 1325 height 548
click at [295, 180] on div "107892639501 Fellowship - [GEOGRAPHIC_DATA] Sellercloud Lowes SellerCloud - 652…" at bounding box center [860, 388] width 1325 height 548
click at [255, 198] on div "107892639501 Fellowship - [GEOGRAPHIC_DATA] Sellercloud Lowes SellerCloud - 652…" at bounding box center [860, 388] width 1325 height 548
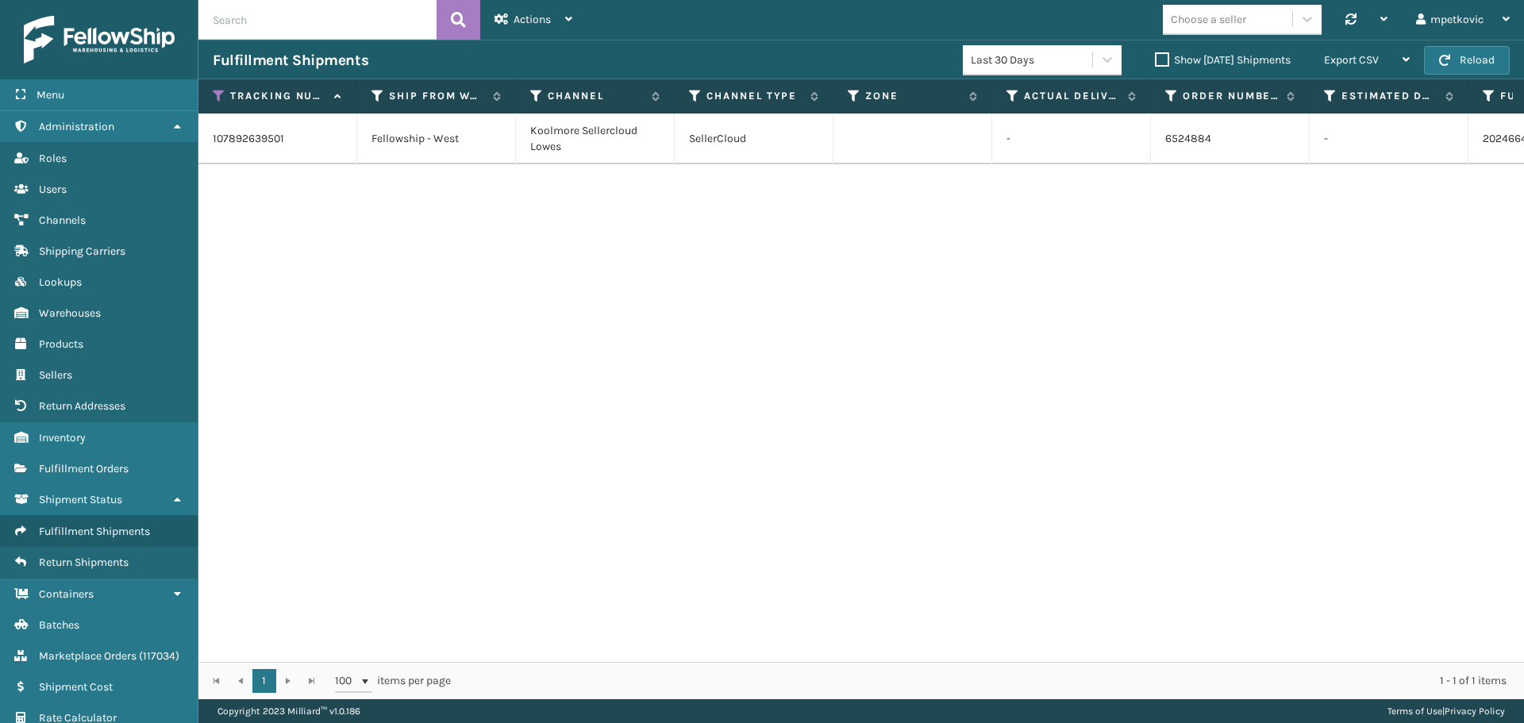
click at [261, 186] on div "107892639501 Fellowship - [GEOGRAPHIC_DATA] Sellercloud Lowes SellerCloud - 652…" at bounding box center [860, 388] width 1325 height 548
click at [438, 266] on div "107892639501 Fellowship - [GEOGRAPHIC_DATA] Sellercloud Lowes SellerCloud - 652…" at bounding box center [860, 388] width 1325 height 548
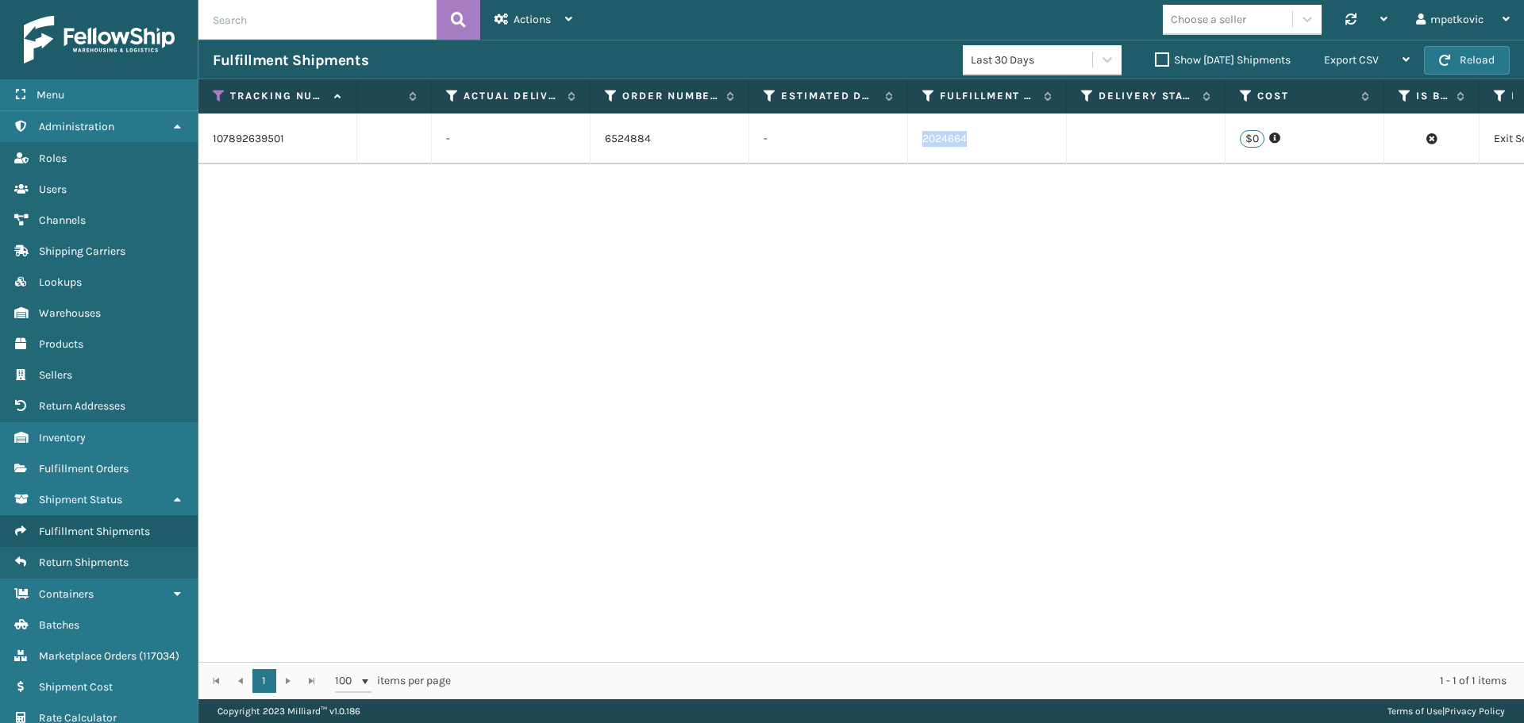
drag, startPoint x: 970, startPoint y: 141, endPoint x: 917, endPoint y: 144, distance: 53.3
click at [917, 144] on td "2024664" at bounding box center [987, 139] width 159 height 51
copy link "2024664"
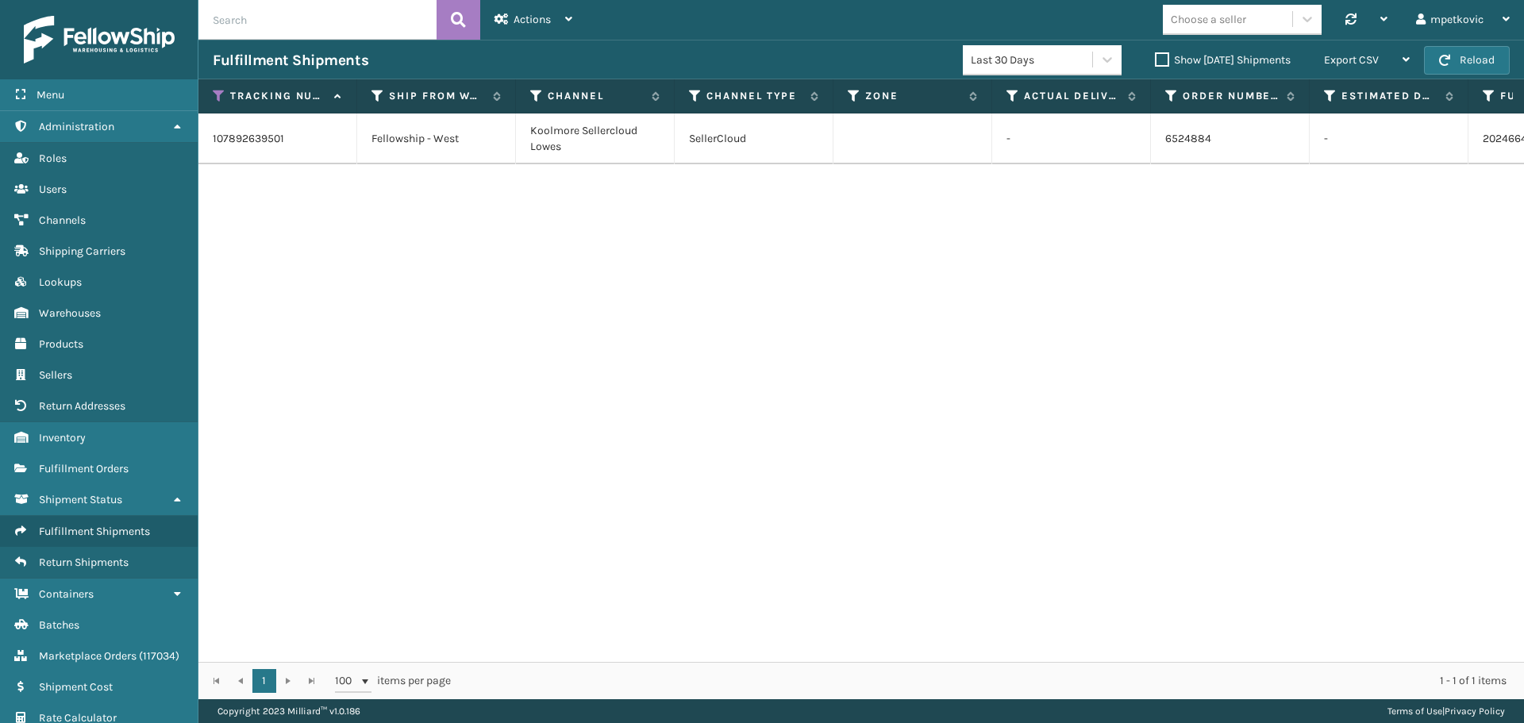
drag, startPoint x: 339, startPoint y: 306, endPoint x: 317, endPoint y: 226, distance: 83.0
click at [338, 305] on div "107892639501 Fellowship - [GEOGRAPHIC_DATA] Sellercloud Lowes SellerCloud - 652…" at bounding box center [860, 388] width 1325 height 548
click at [271, 216] on div "107892639501 Fellowship - [GEOGRAPHIC_DATA] Sellercloud Lowes SellerCloud - 652…" at bounding box center [860, 388] width 1325 height 548
click at [255, 196] on div "107892639501 Fellowship - [GEOGRAPHIC_DATA] Sellercloud Lowes SellerCloud - 652…" at bounding box center [860, 388] width 1325 height 548
drag, startPoint x: 267, startPoint y: 228, endPoint x: 277, endPoint y: 196, distance: 33.4
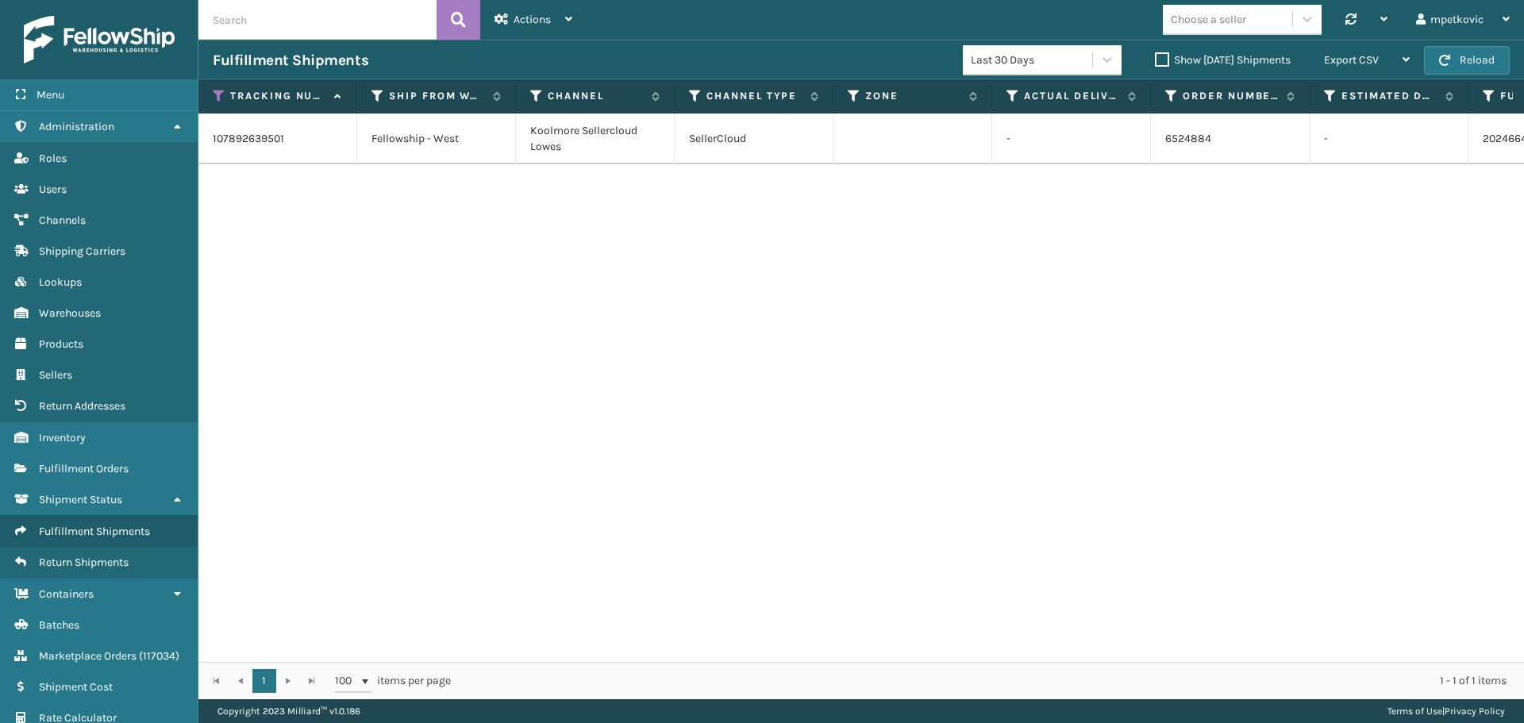
click at [271, 223] on div "107892639501 Fellowship - [GEOGRAPHIC_DATA] Sellercloud Lowes SellerCloud - 652…" at bounding box center [860, 388] width 1325 height 548
click at [261, 198] on div "107892639501 Fellowship - [GEOGRAPHIC_DATA] Sellercloud Lowes SellerCloud - 652…" at bounding box center [860, 388] width 1325 height 548
click at [258, 197] on div "107892639501 Fellowship - [GEOGRAPHIC_DATA] Sellercloud Lowes SellerCloud - 652…" at bounding box center [860, 388] width 1325 height 548
click at [90, 464] on span "Fulfillment Orders" at bounding box center [84, 468] width 90 height 13
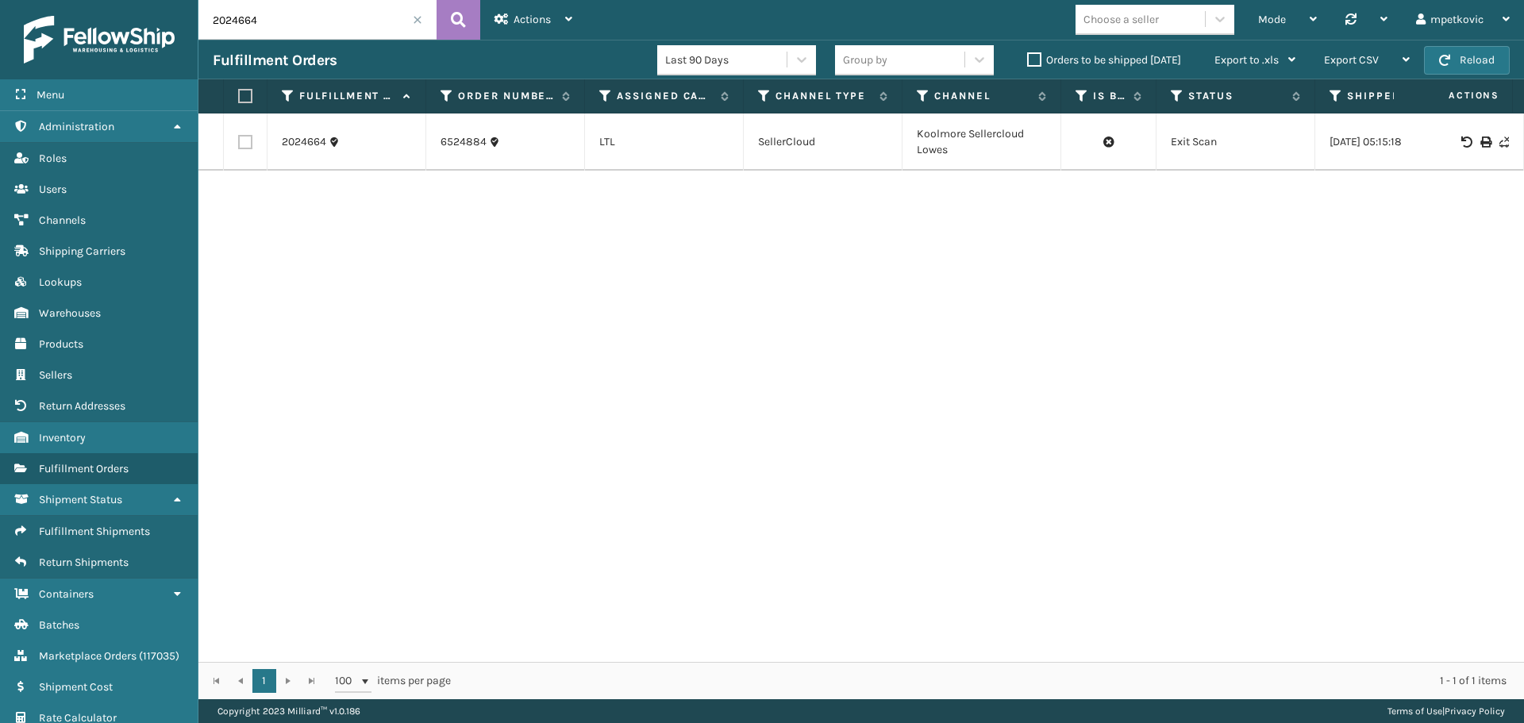
click at [367, 50] on div "Fulfillment Orders Last 90 Days Group by Orders to be shipped [DATE] Export to …" at bounding box center [860, 60] width 1325 height 40
click at [360, 47] on div "Fulfillment Orders Last 90 Days Group by Orders to be shipped [DATE] Export to …" at bounding box center [860, 60] width 1325 height 40
drag, startPoint x: 444, startPoint y: 264, endPoint x: 437, endPoint y: 40, distance: 224.0
click at [448, 260] on div "2024664 6524884 LTL SellerCloud Koolmore Sellercloud Lowes Exit Scan [DATE] 05:…" at bounding box center [860, 388] width 1325 height 548
click at [338, 20] on input "2024664" at bounding box center [317, 20] width 238 height 40
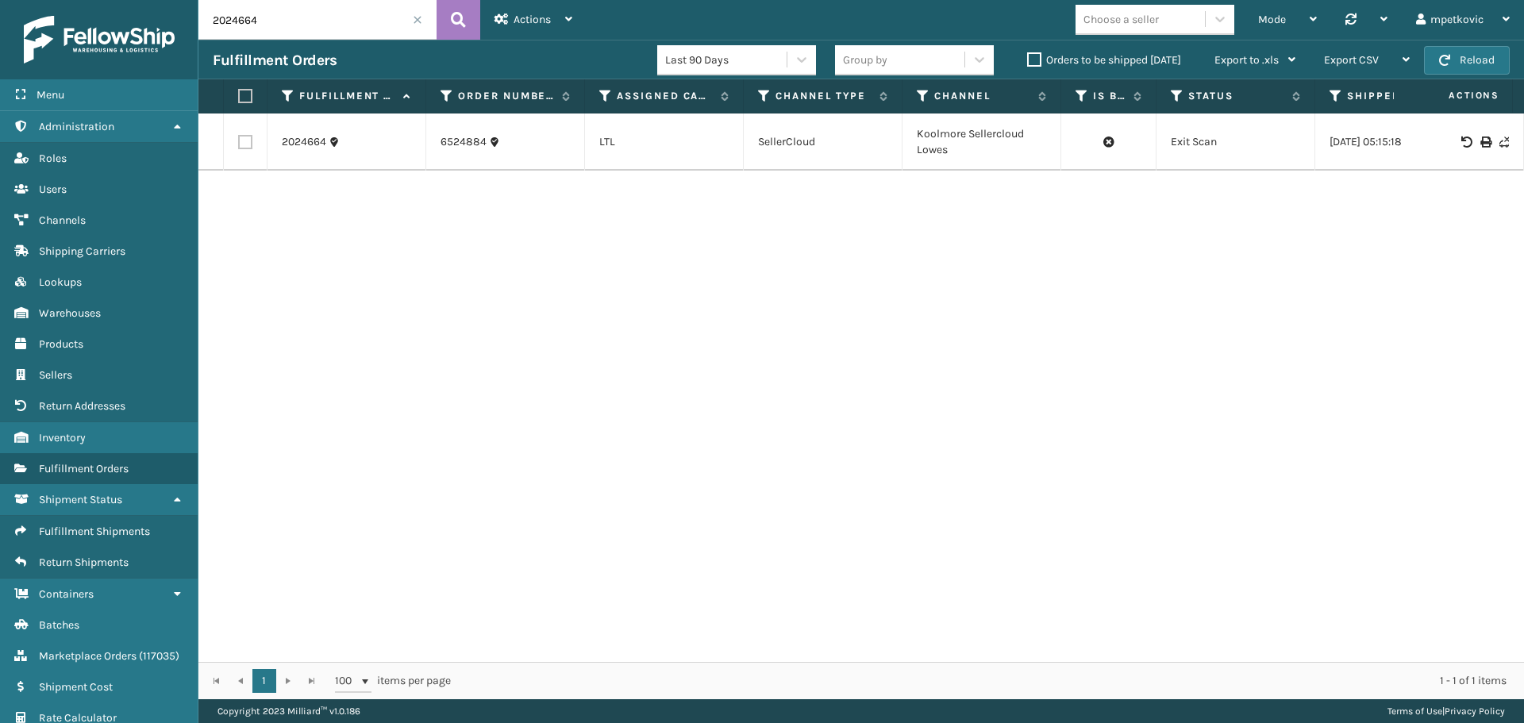
click at [358, 66] on div "Fulfillment Orders" at bounding box center [435, 60] width 444 height 19
drag, startPoint x: 356, startPoint y: 260, endPoint x: 481, endPoint y: 40, distance: 252.4
click at [356, 260] on div "2024664 6524884 LTL SellerCloud Koolmore Sellercloud Lowes Exit Scan [DATE] 05:…" at bounding box center [860, 388] width 1325 height 548
click at [106, 256] on span "Shipping Carriers" at bounding box center [82, 250] width 87 height 13
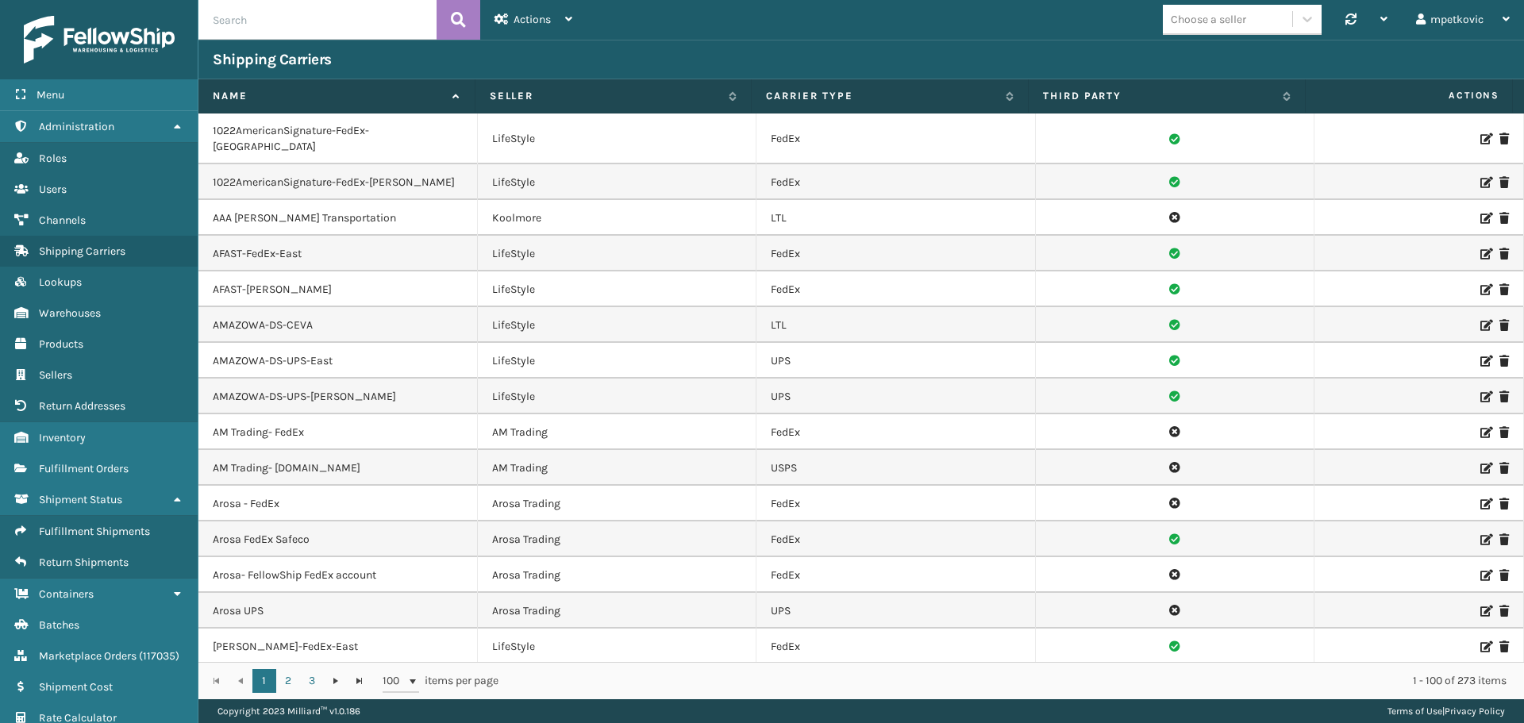
click at [302, 21] on input "text" at bounding box center [317, 20] width 238 height 40
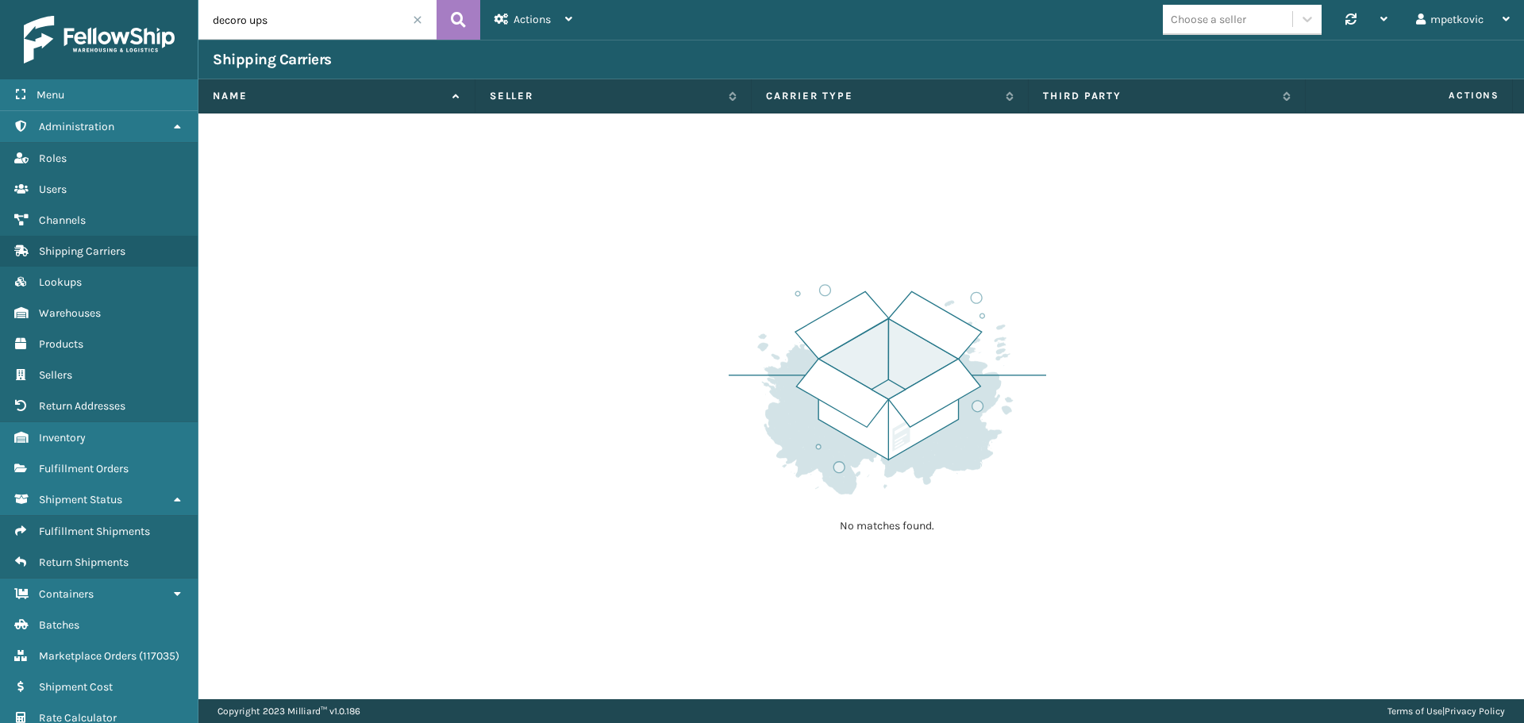
click at [313, 21] on input "decoro ups" at bounding box center [317, 20] width 238 height 40
type input "decoro"
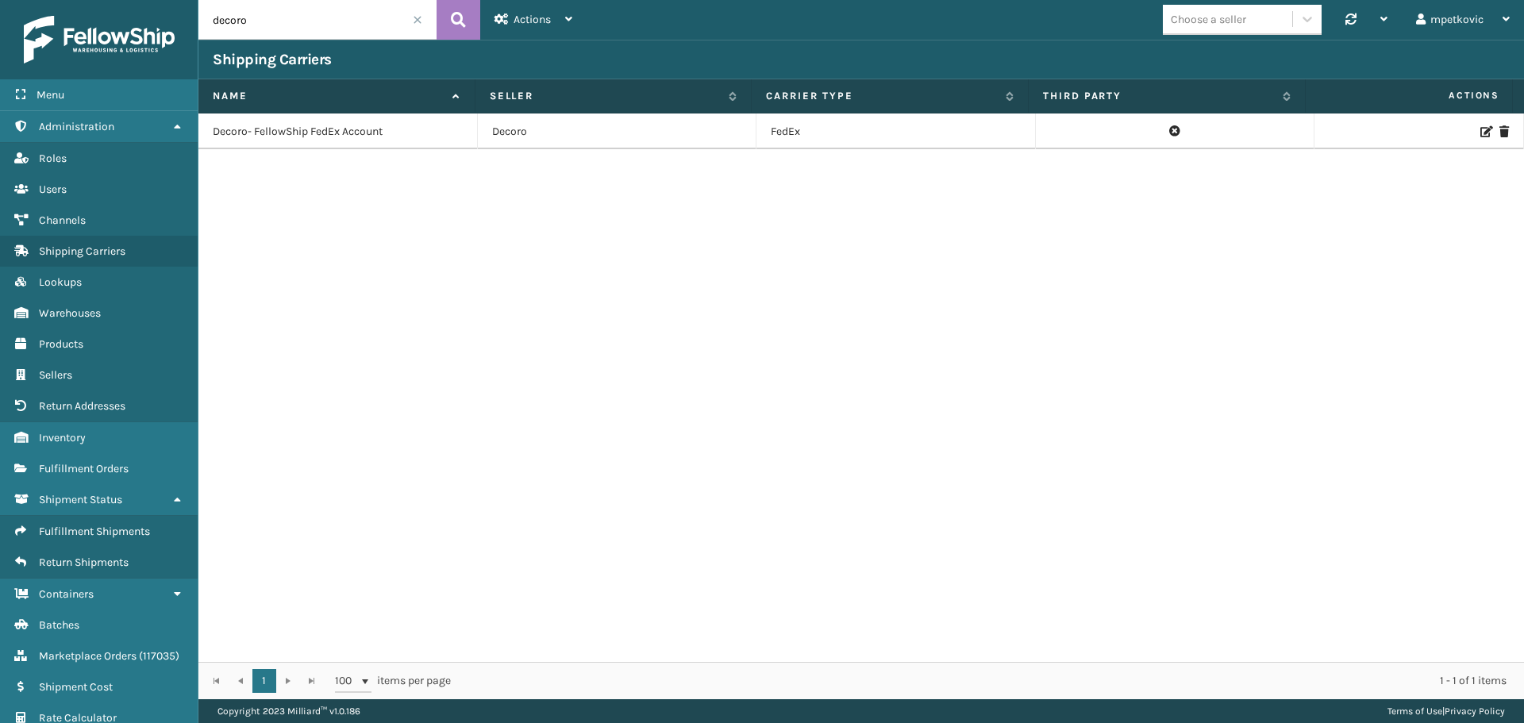
click at [269, 22] on input "decoro" at bounding box center [317, 20] width 238 height 40
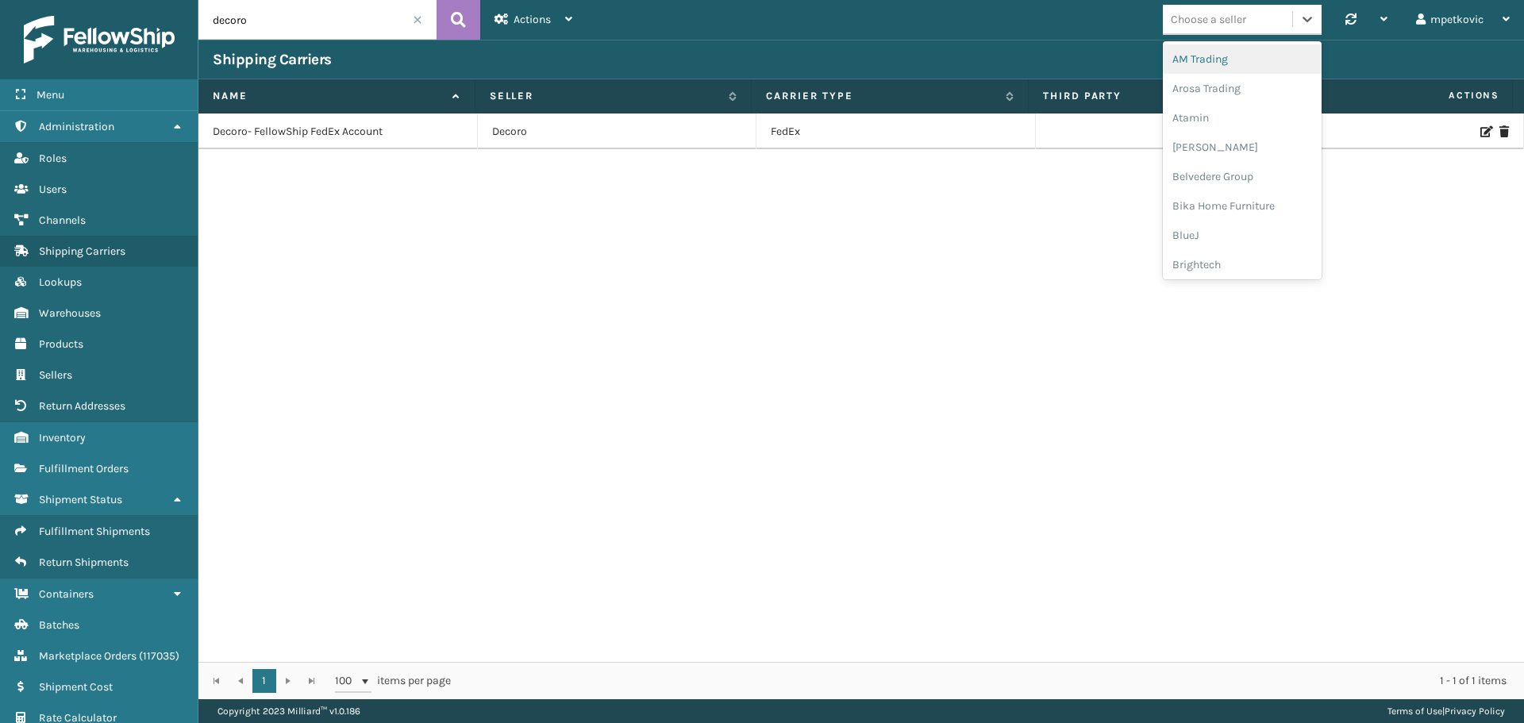
click at [1240, 13] on div "Choose a seller" at bounding box center [1208, 19] width 75 height 17
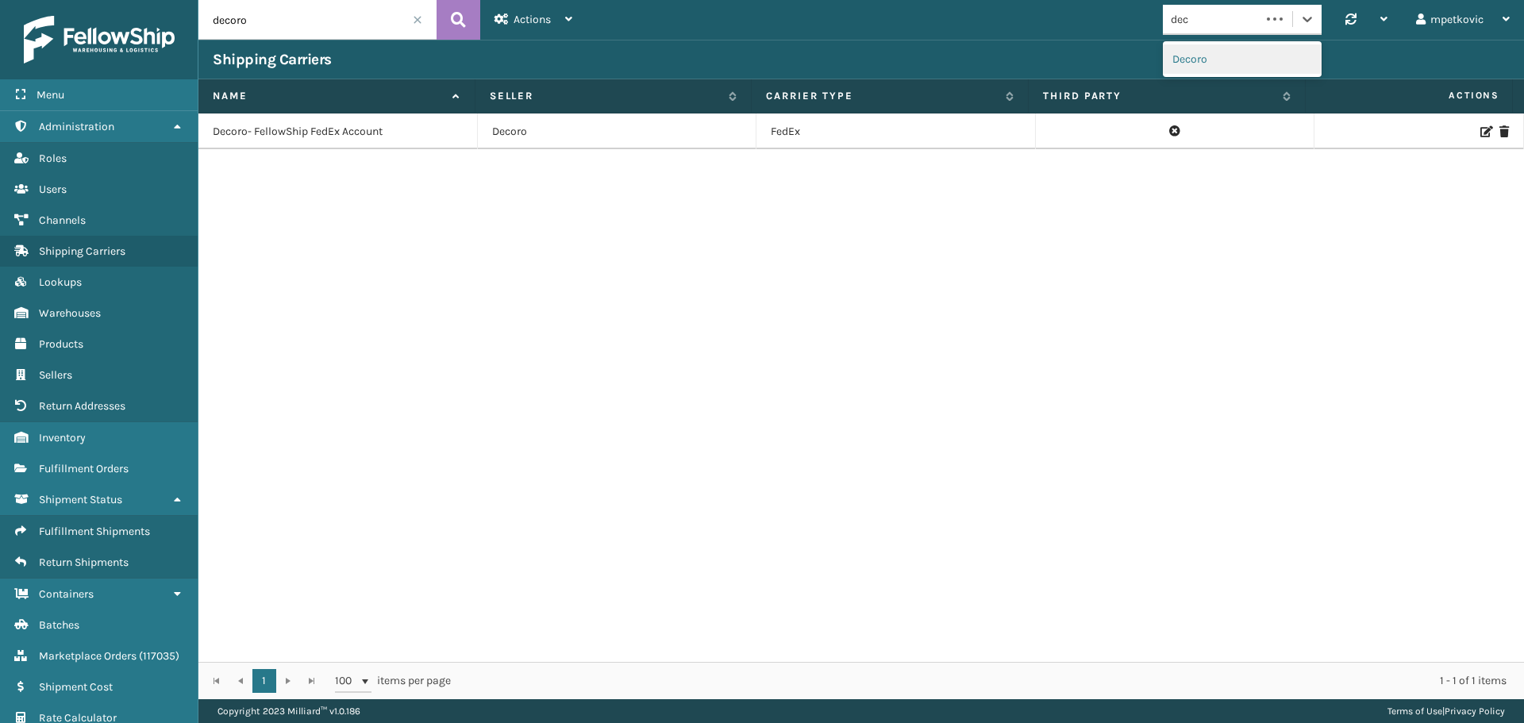
type input "dec"
click at [417, 20] on span at bounding box center [418, 20] width 10 height 10
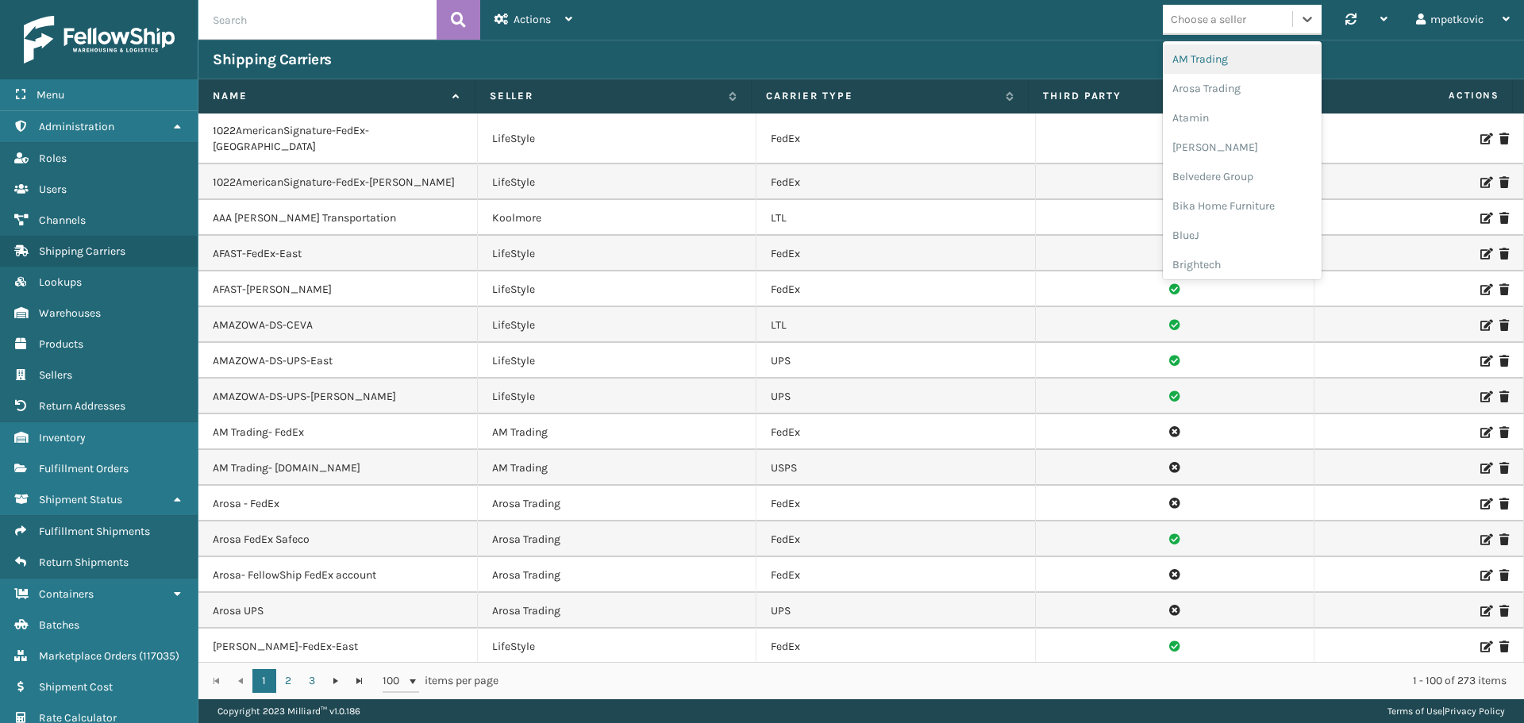
click at [1195, 19] on div "Choose a seller" at bounding box center [1208, 19] width 75 height 17
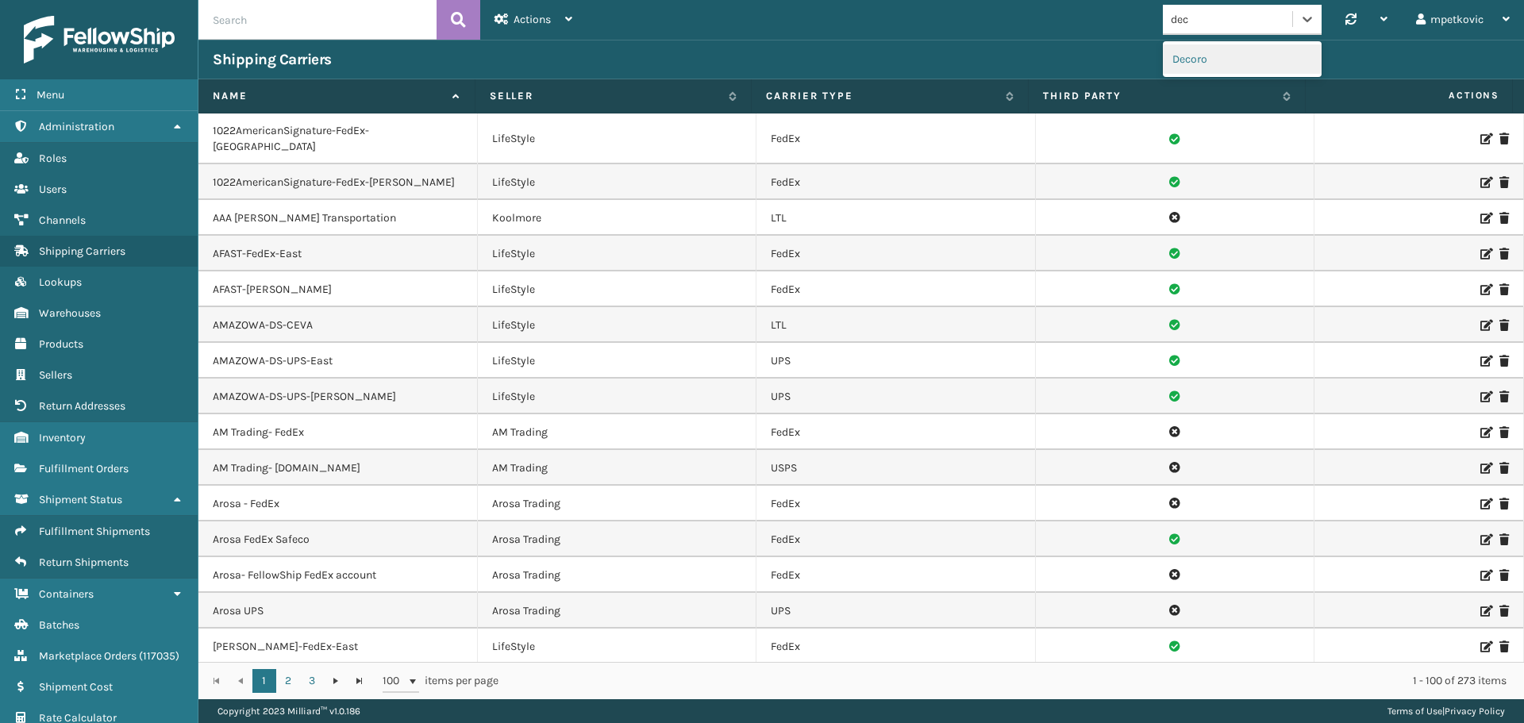
type input "deco"
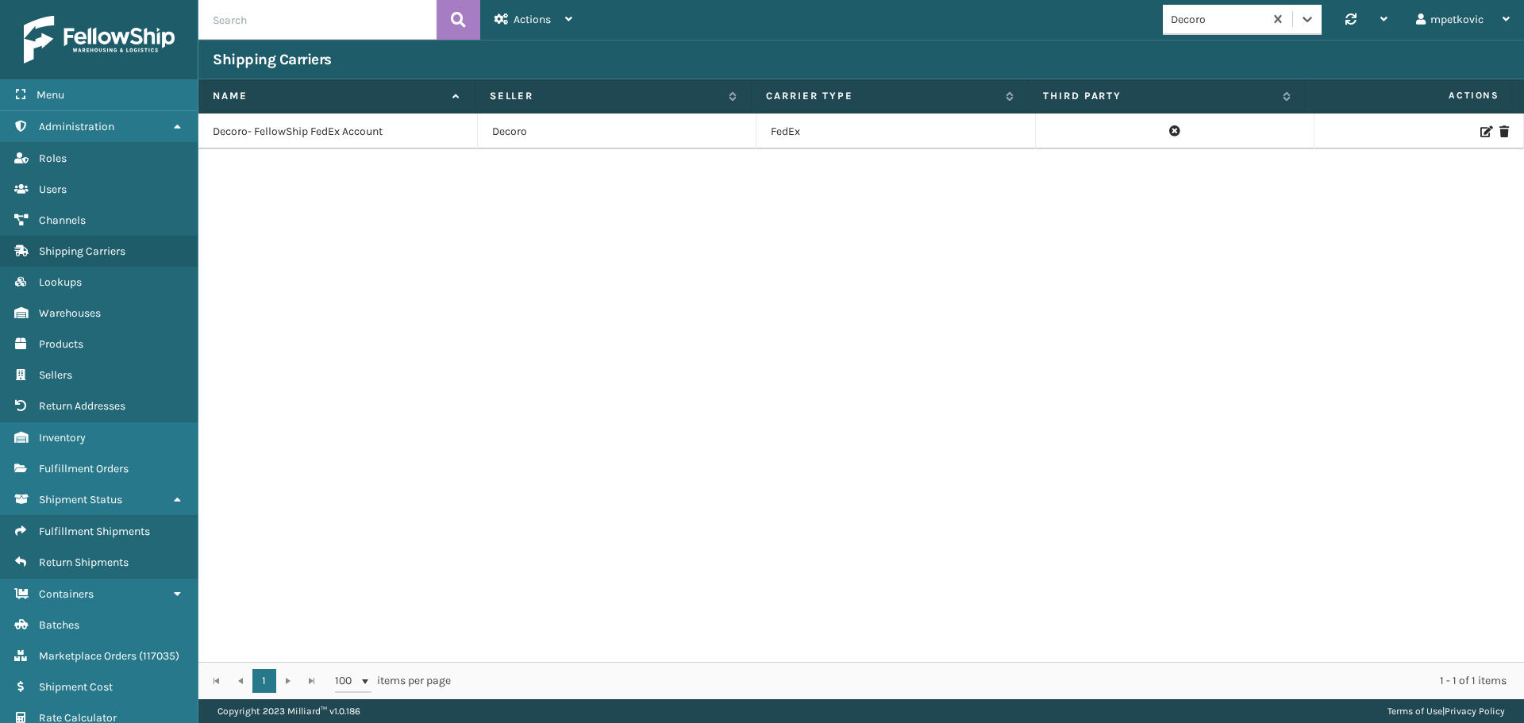
click at [479, 249] on div "Decoro- FellowShip FedEx Account Decoro FedEx" at bounding box center [860, 388] width 1325 height 548
click at [452, 206] on div "Decoro- FellowShip FedEx Account Decoro FedEx" at bounding box center [860, 388] width 1325 height 548
click at [277, 29] on input "text" at bounding box center [317, 20] width 238 height 40
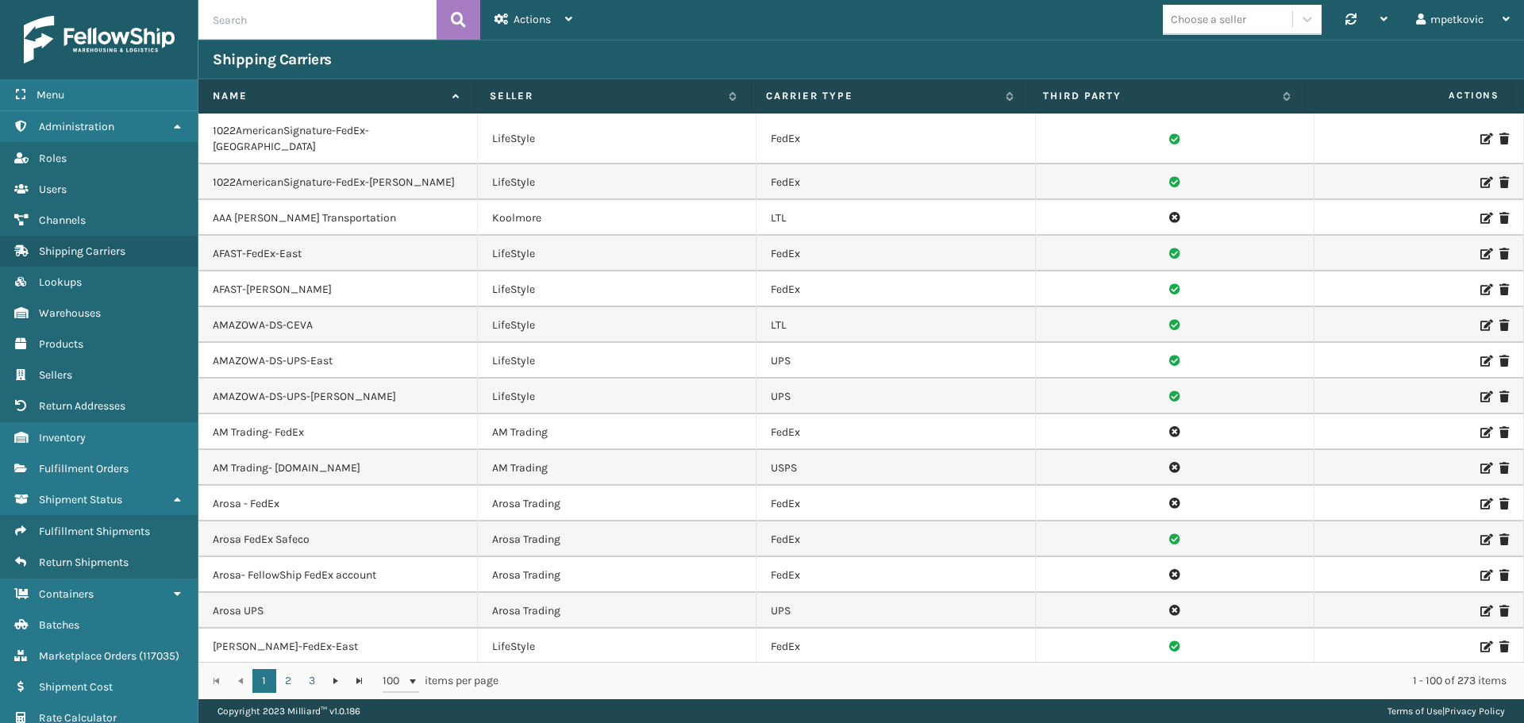
click at [314, 23] on input "text" at bounding box center [317, 20] width 238 height 40
paste input "Brightech FedEx"
click at [462, 27] on icon at bounding box center [458, 20] width 15 height 24
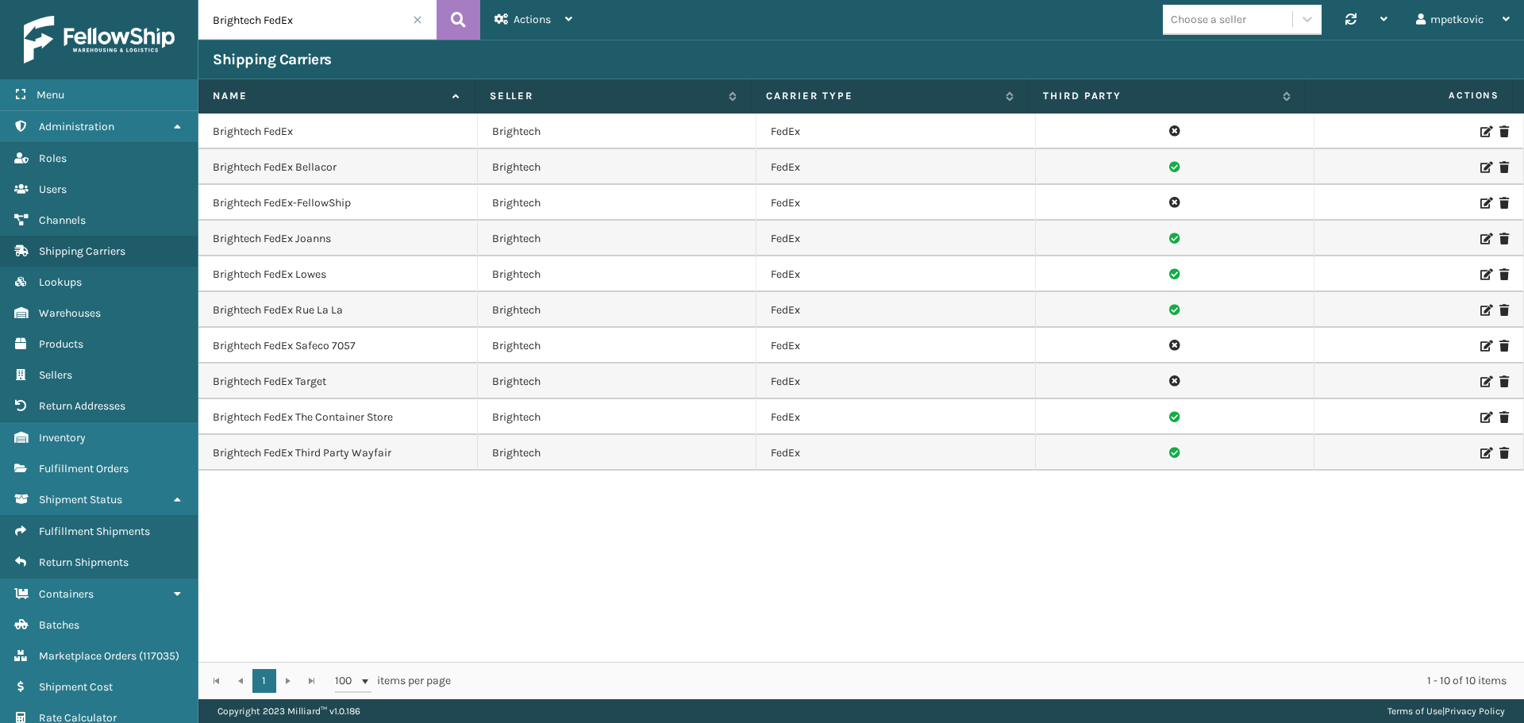
click at [1480, 129] on icon at bounding box center [1485, 131] width 10 height 11
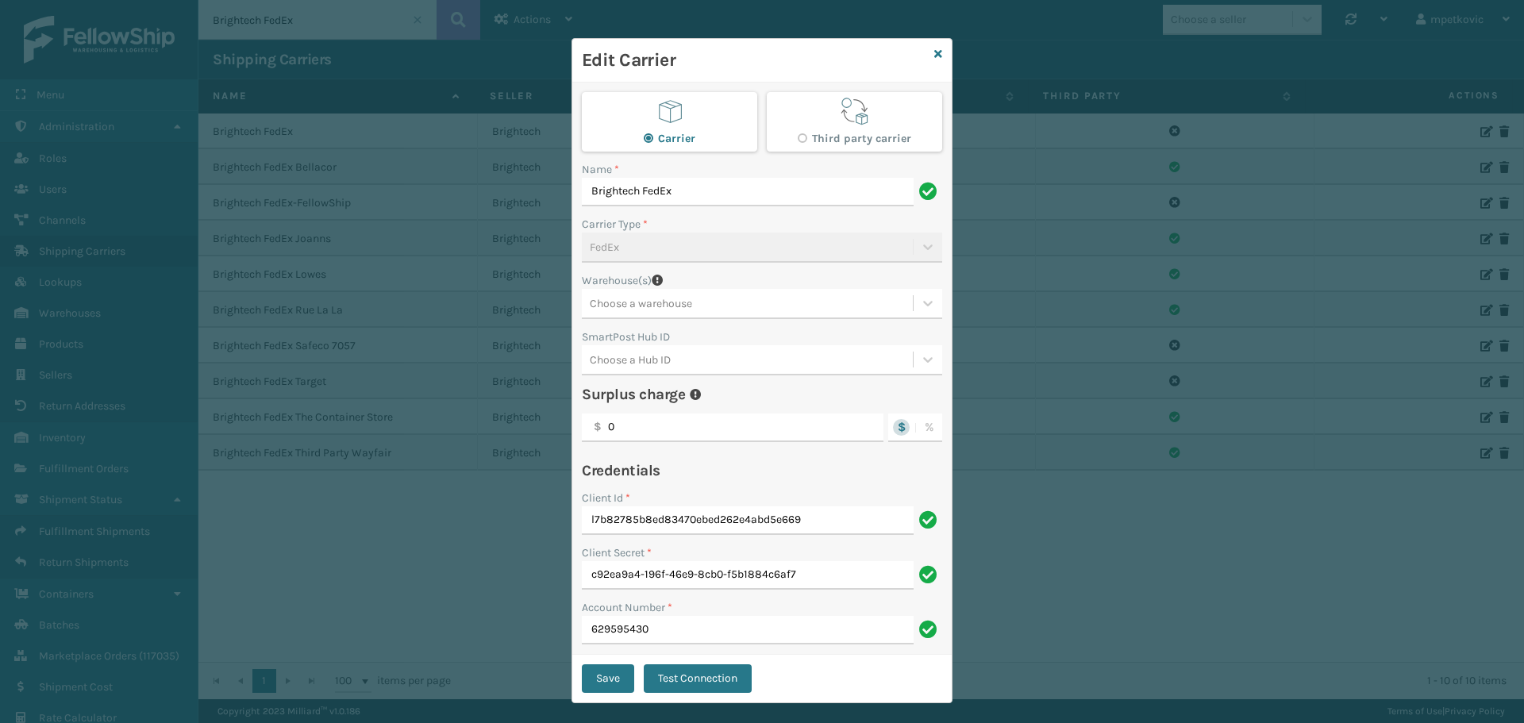
click at [934, 51] on icon at bounding box center [938, 53] width 8 height 11
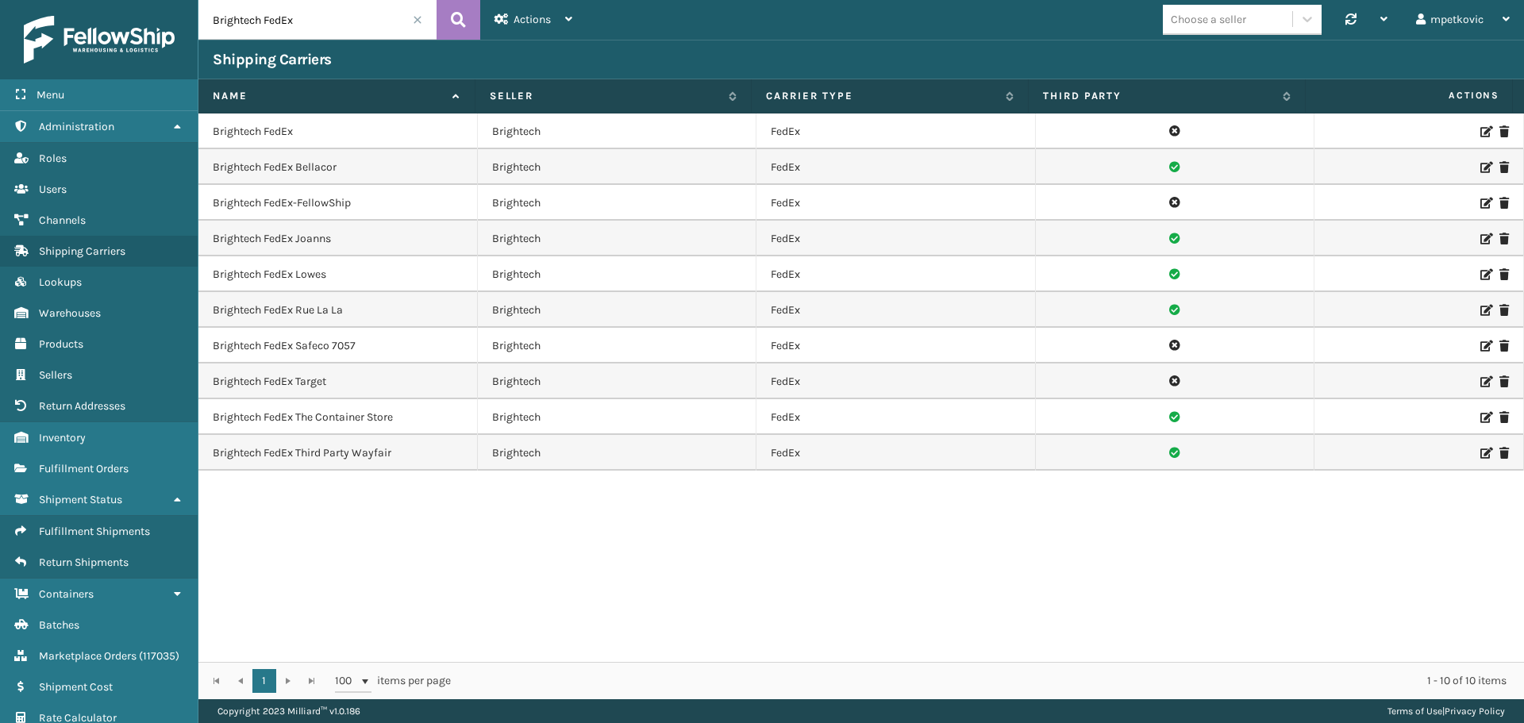
drag, startPoint x: 303, startPoint y: 23, endPoint x: 200, endPoint y: 17, distance: 103.3
click at [200, 17] on input "Brightech FedEx" at bounding box center [317, 20] width 238 height 40
click at [426, 618] on div "Brightech FedEx Brightech FedEx Brightech FedEx Bellacor Brightech FedEx Bright…" at bounding box center [860, 388] width 1325 height 548
click at [410, 556] on div "Brightech FedEx Brightech FedEx Brightech FedEx Bellacor Brightech FedEx Bright…" at bounding box center [860, 388] width 1325 height 548
click at [425, 518] on div "Brightech FedEx Brightech FedEx Brightech FedEx Bellacor Brightech FedEx Bright…" at bounding box center [860, 388] width 1325 height 548
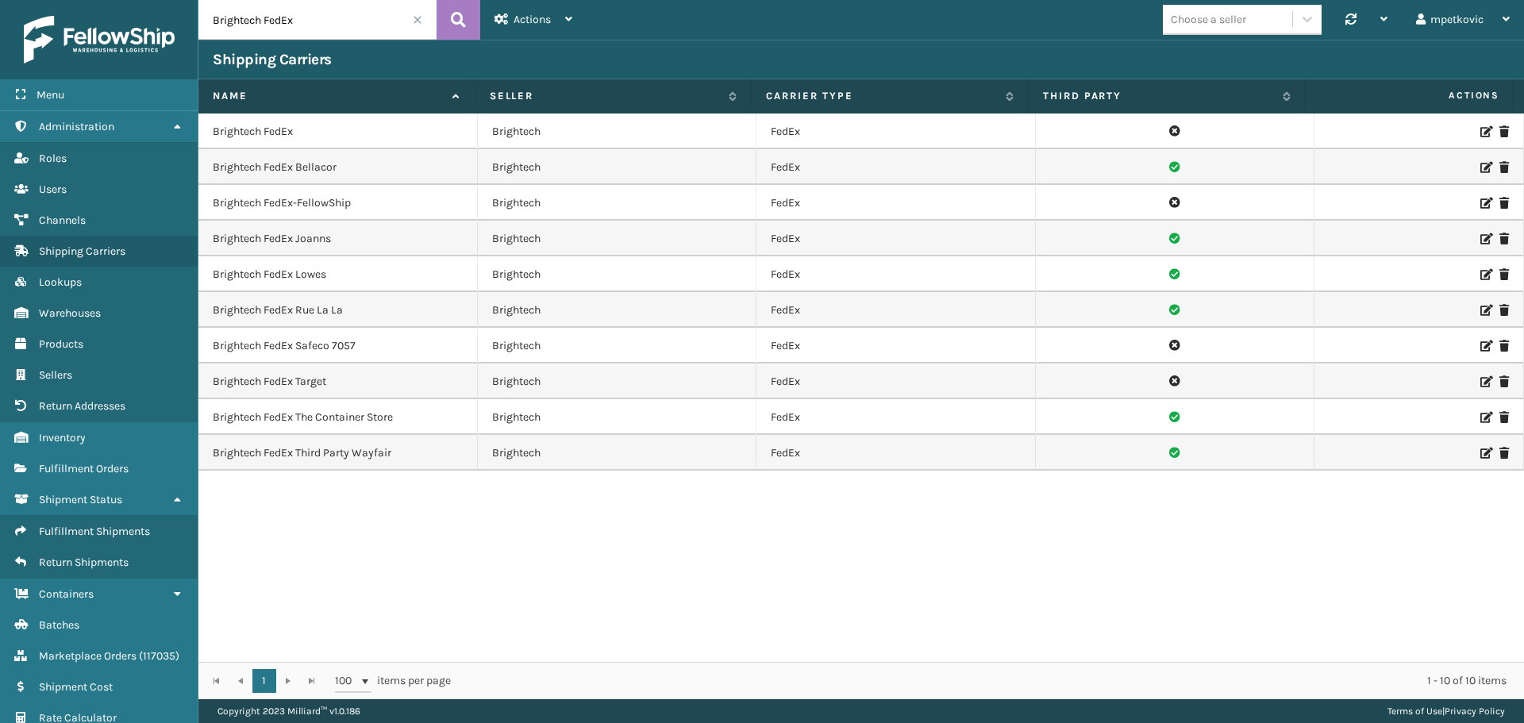
click at [357, 7] on input "Brightech FedEx" at bounding box center [317, 20] width 238 height 40
paste input "SleepGeekz"
type input "SleepGeekz FedEx"
click at [447, 22] on button at bounding box center [459, 20] width 44 height 40
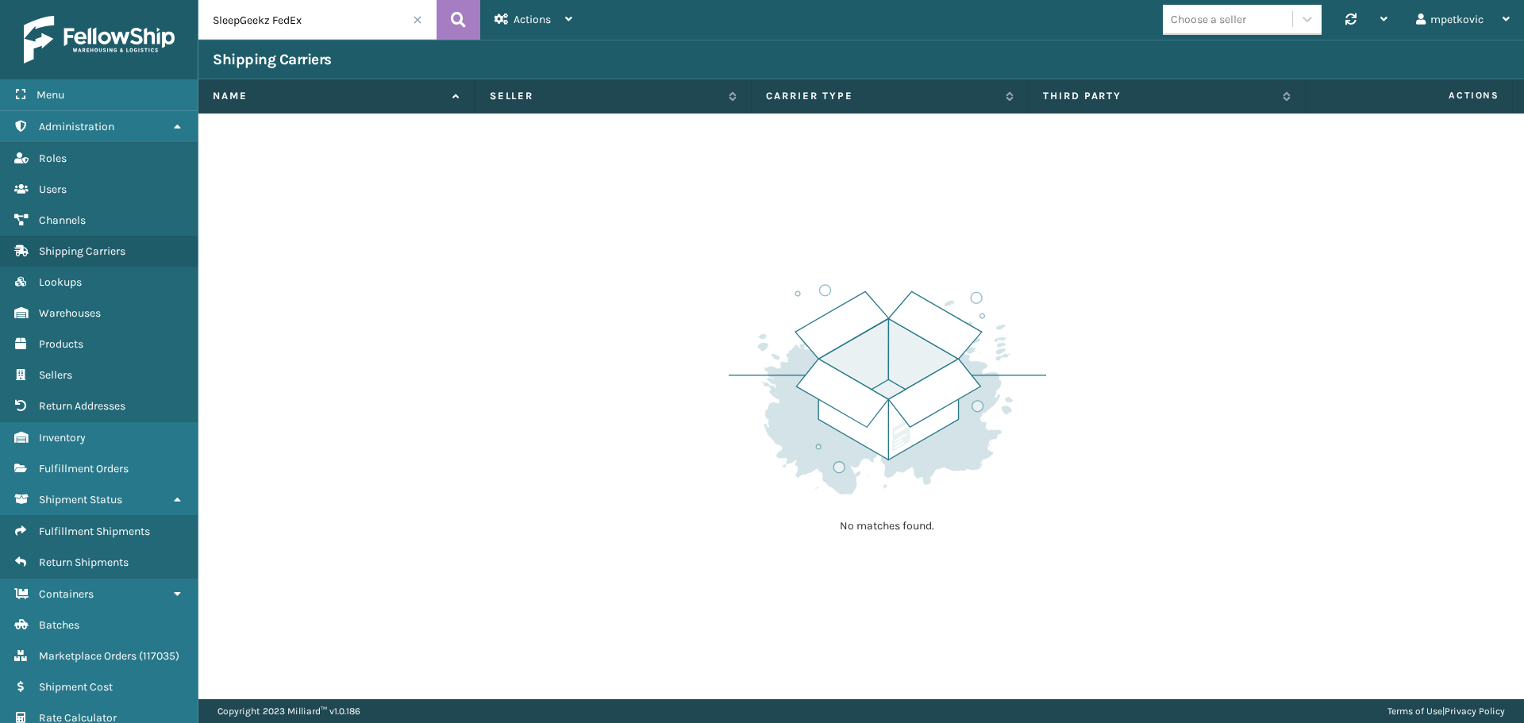
click at [337, 17] on input "SleepGeekz FedEx" at bounding box center [317, 20] width 238 height 40
click at [414, 19] on span at bounding box center [418, 20] width 10 height 10
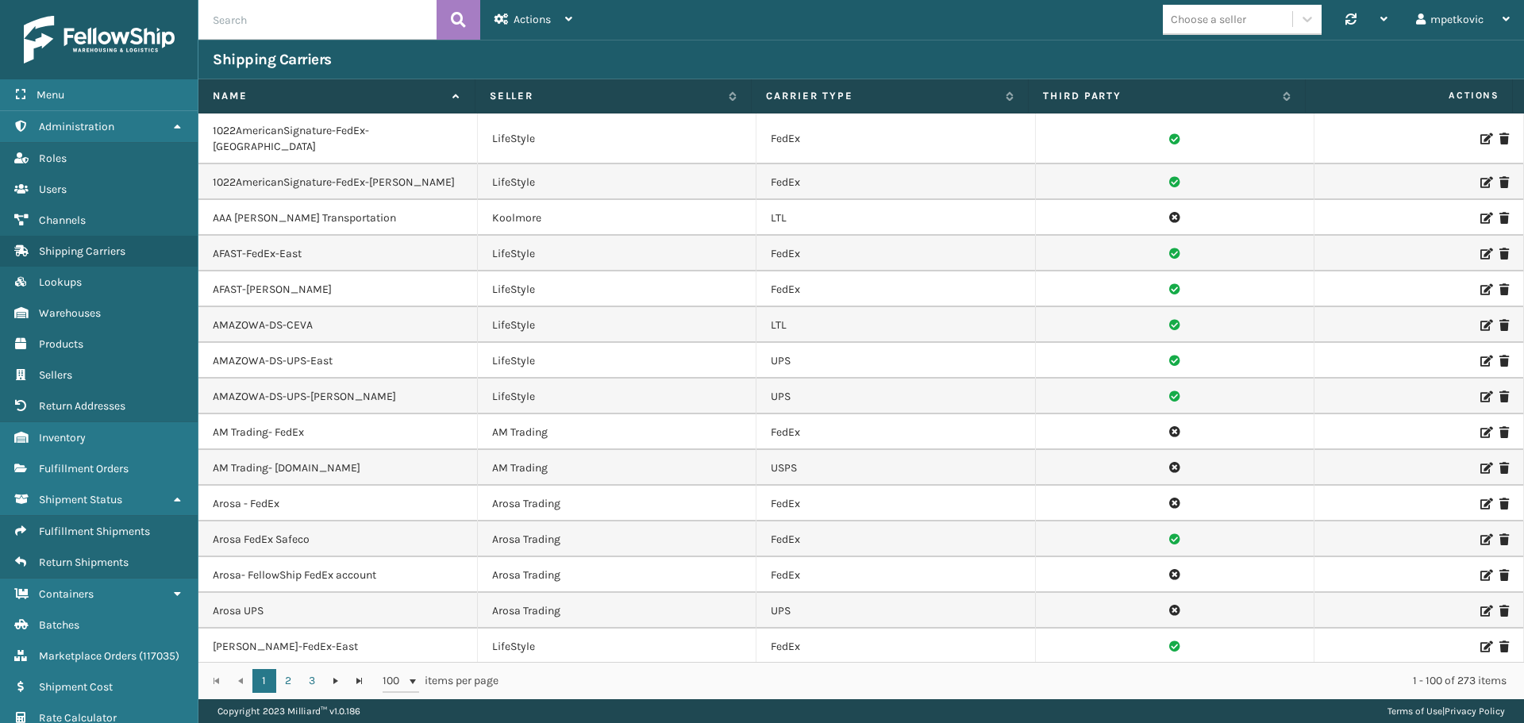
click at [1220, 10] on div "Choose a seller" at bounding box center [1227, 19] width 129 height 26
type input "slee"
click at [1228, 59] on div "SleepGeekz" at bounding box center [1242, 58] width 159 height 29
click at [1214, 22] on div "SleepGeekz" at bounding box center [1218, 19] width 94 height 17
click at [1223, 17] on div "Choose a seller" at bounding box center [1208, 19] width 75 height 17
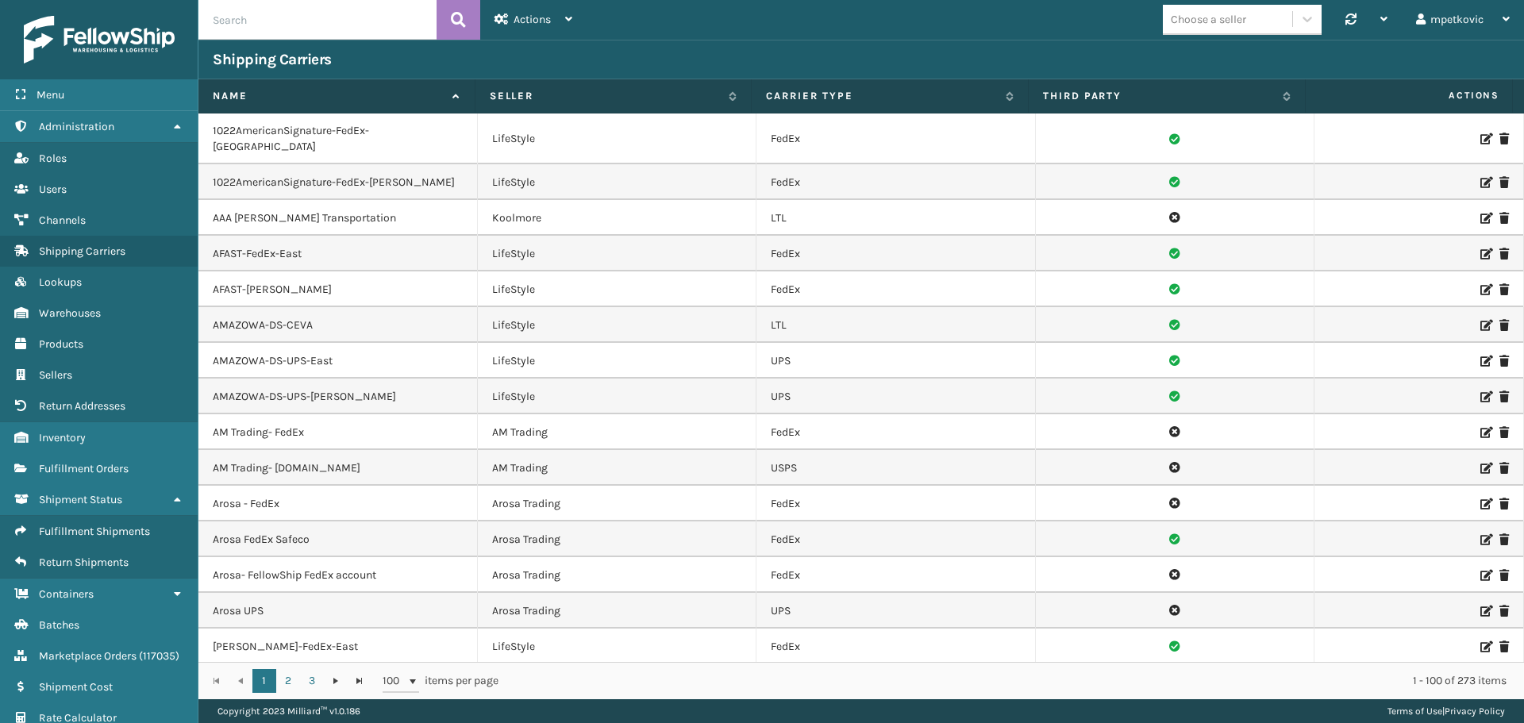
drag, startPoint x: 1096, startPoint y: 29, endPoint x: 269, endPoint y: 34, distance: 827.1
click at [1092, 30] on div "Choose a seller Synchronise all channels mpetkovic Log Out" at bounding box center [1055, 20] width 937 height 40
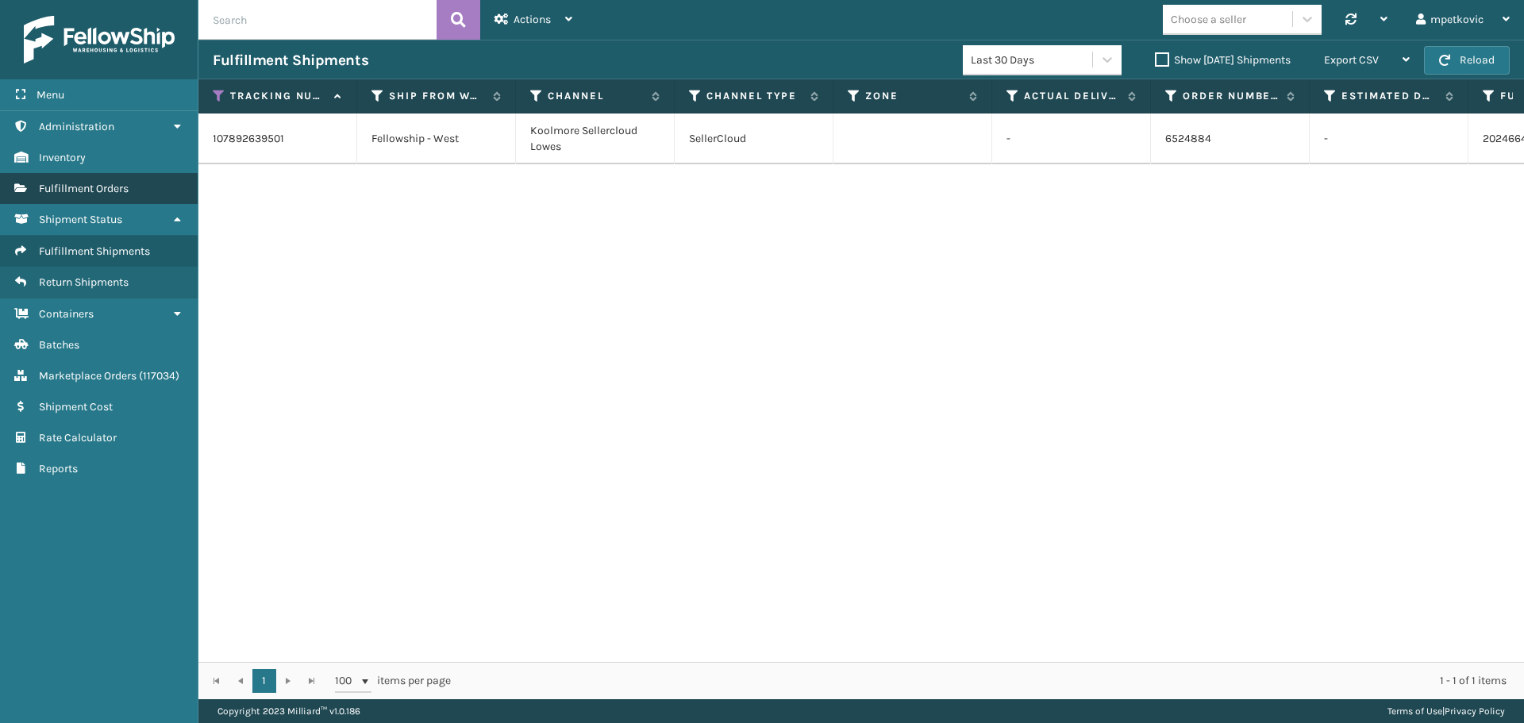
click at [91, 195] on link "Fulfillment Orders" at bounding box center [99, 188] width 198 height 31
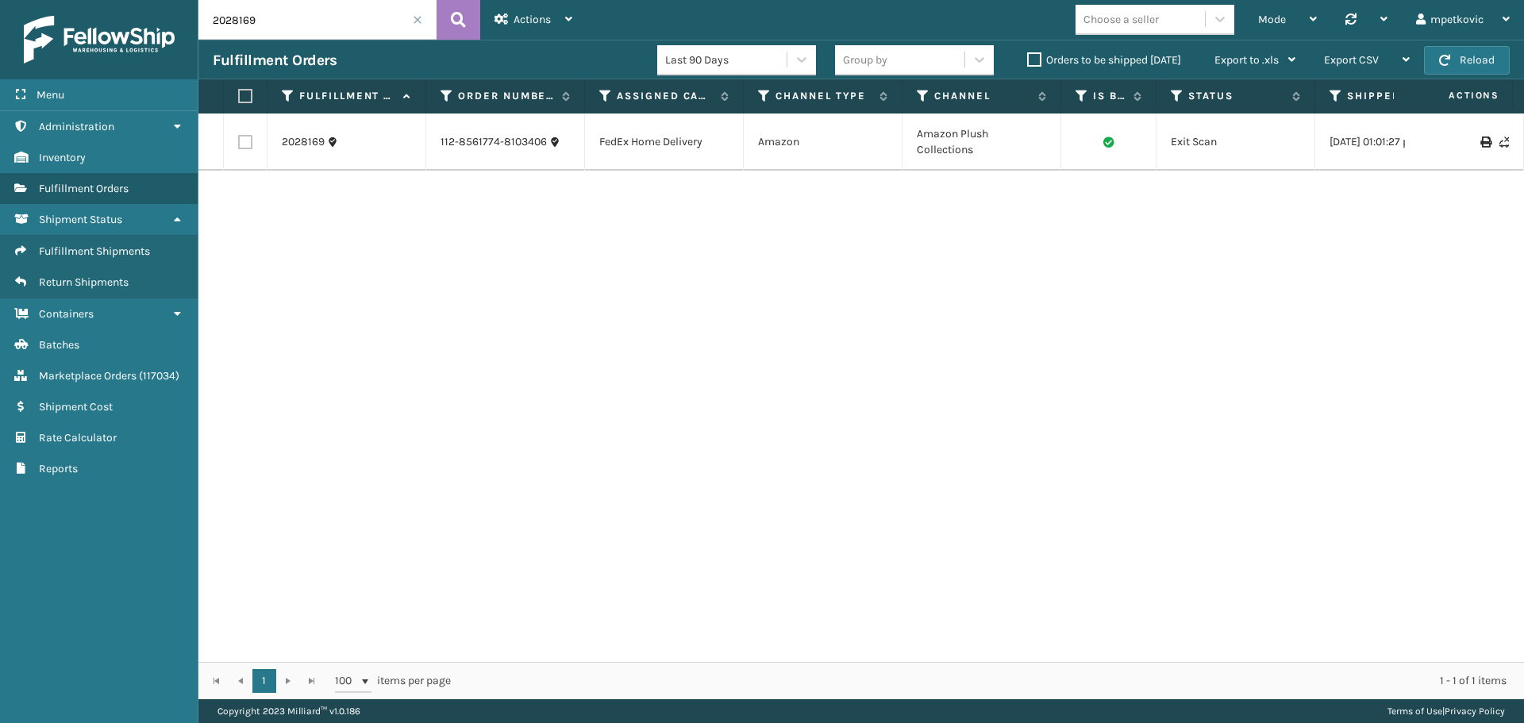
click at [318, 22] on input "2028169" at bounding box center [317, 20] width 238 height 40
paste input "4664"
type input "2024664"
click at [459, 17] on icon at bounding box center [458, 20] width 15 height 24
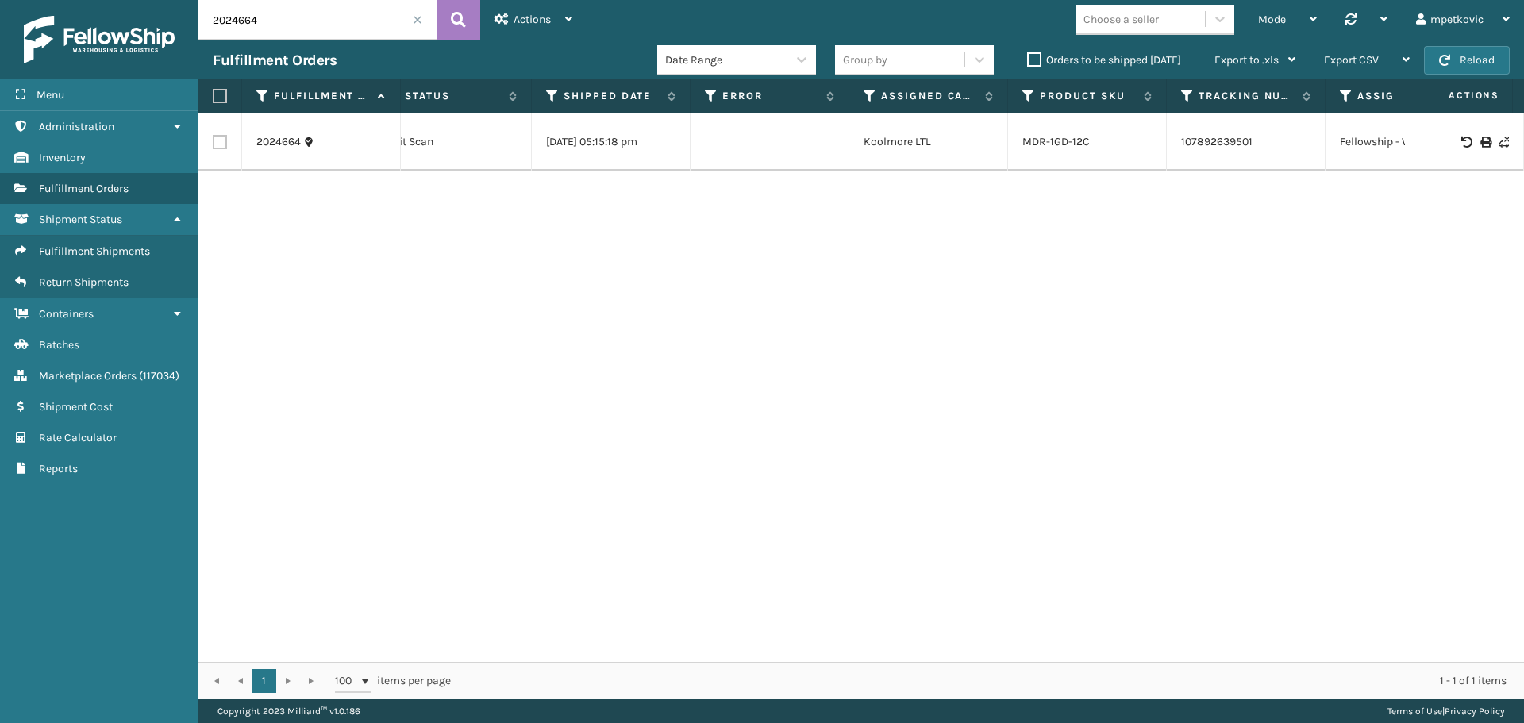
scroll to position [0, 637]
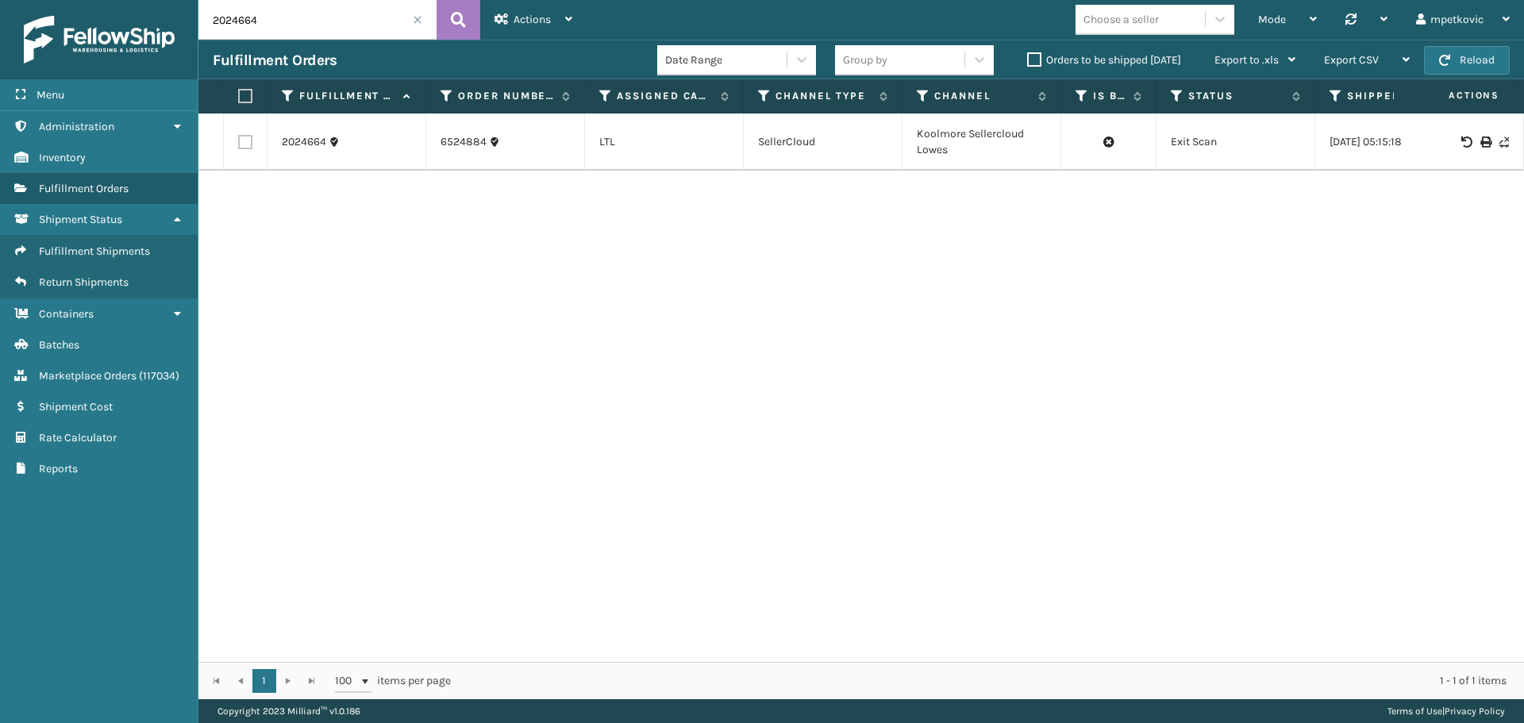
click at [496, 351] on div "2024664 6524884 LTL SellerCloud Koolmore Sellercloud Lowes Exit Scan [DATE] 05:…" at bounding box center [860, 388] width 1325 height 548
click at [309, 144] on link "2024664" at bounding box center [304, 142] width 44 height 16
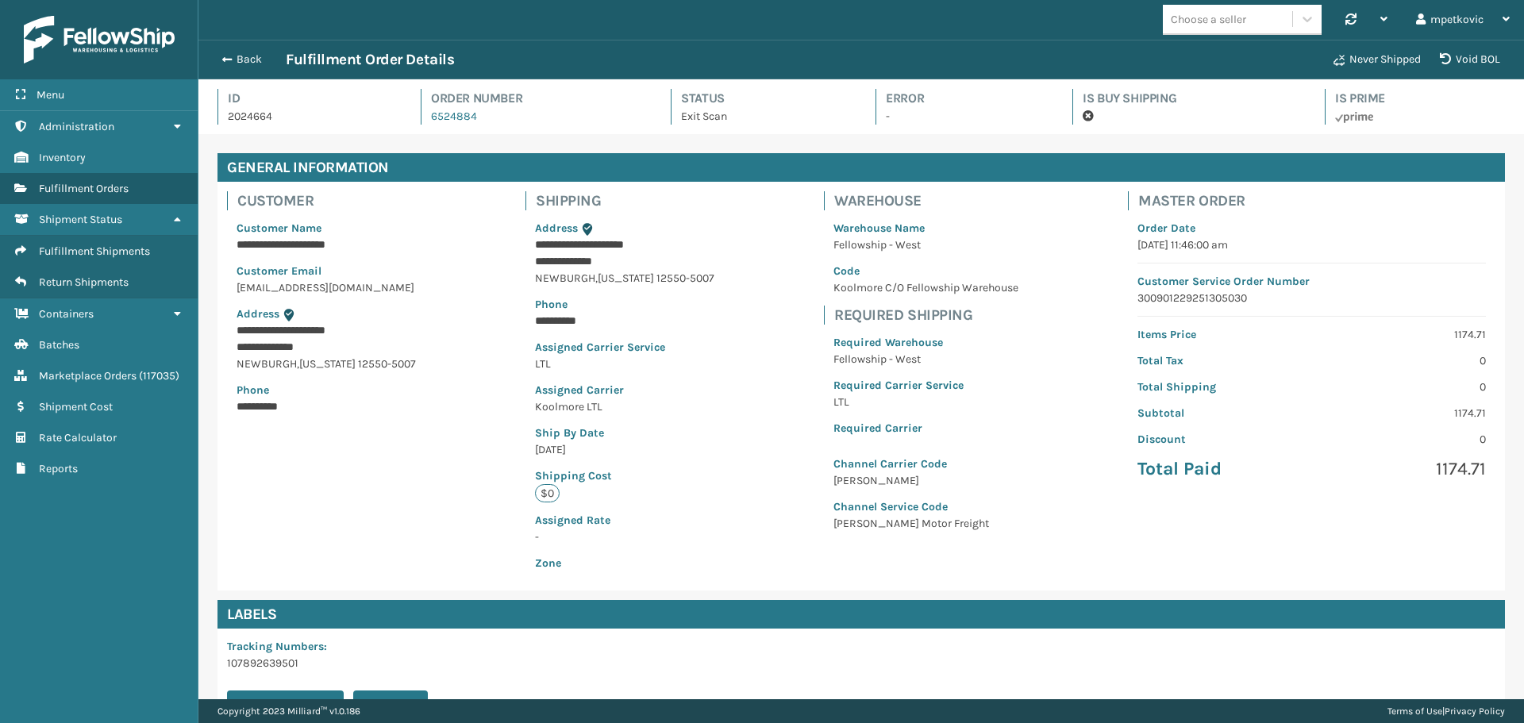
scroll to position [38, 1325]
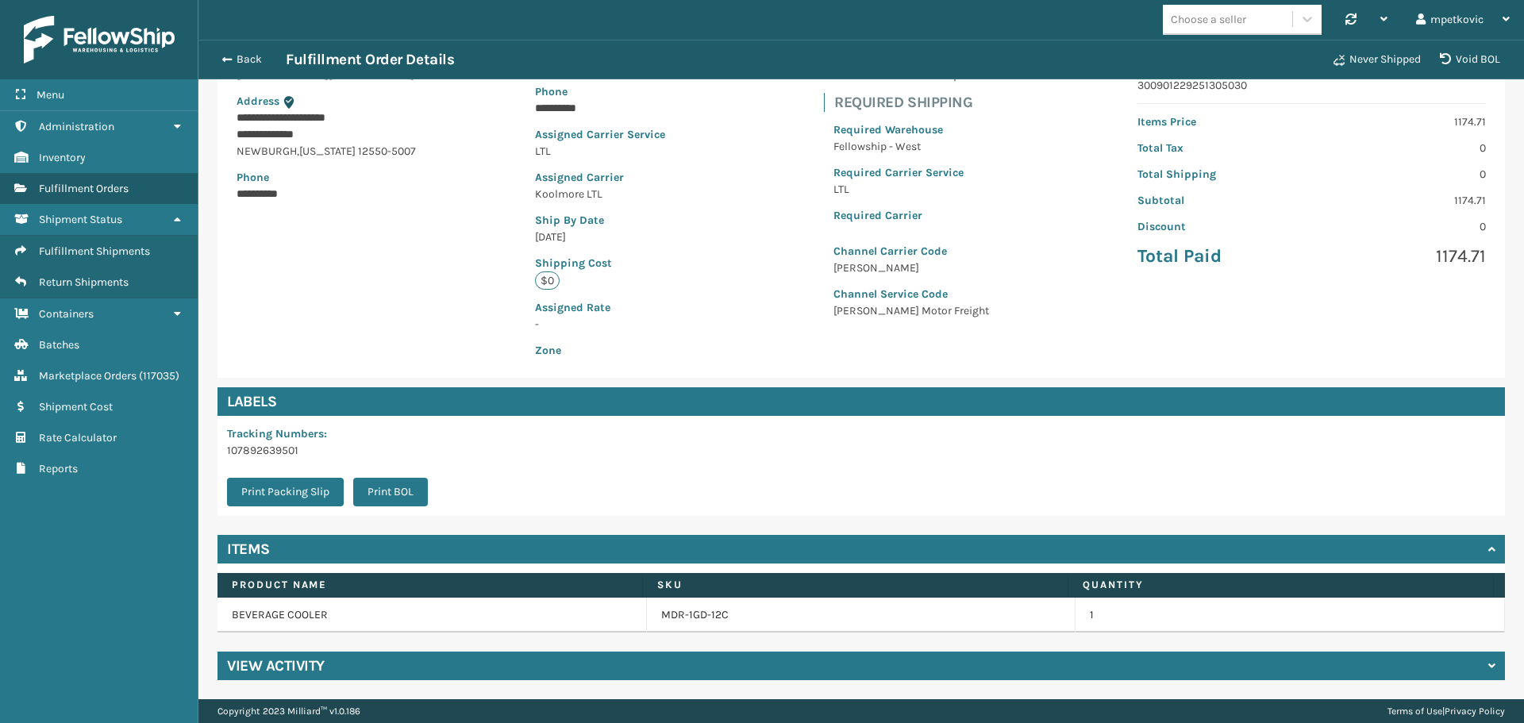
click at [605, 656] on div "View Activity" at bounding box center [860, 666] width 1287 height 29
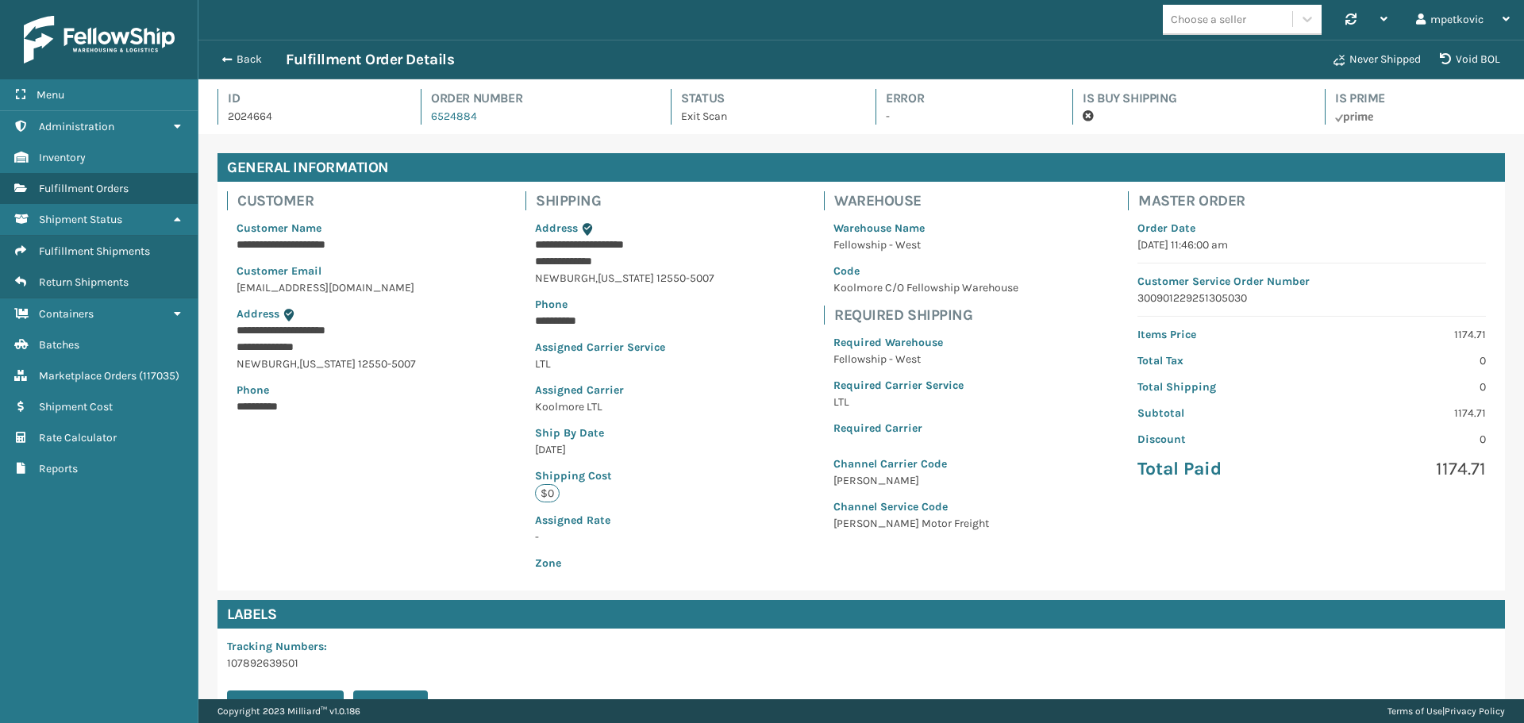
drag, startPoint x: 568, startPoint y: 528, endPoint x: 583, endPoint y: 528, distance: 15.9
click at [568, 528] on p "Assigned Rate" at bounding box center [624, 520] width 179 height 17
drag, startPoint x: 678, startPoint y: 491, endPoint x: 587, endPoint y: 472, distance: 93.2
click at [679, 491] on div "**********" at bounding box center [624, 395] width 198 height 371
click at [467, 471] on div "**********" at bounding box center [860, 386] width 1287 height 409
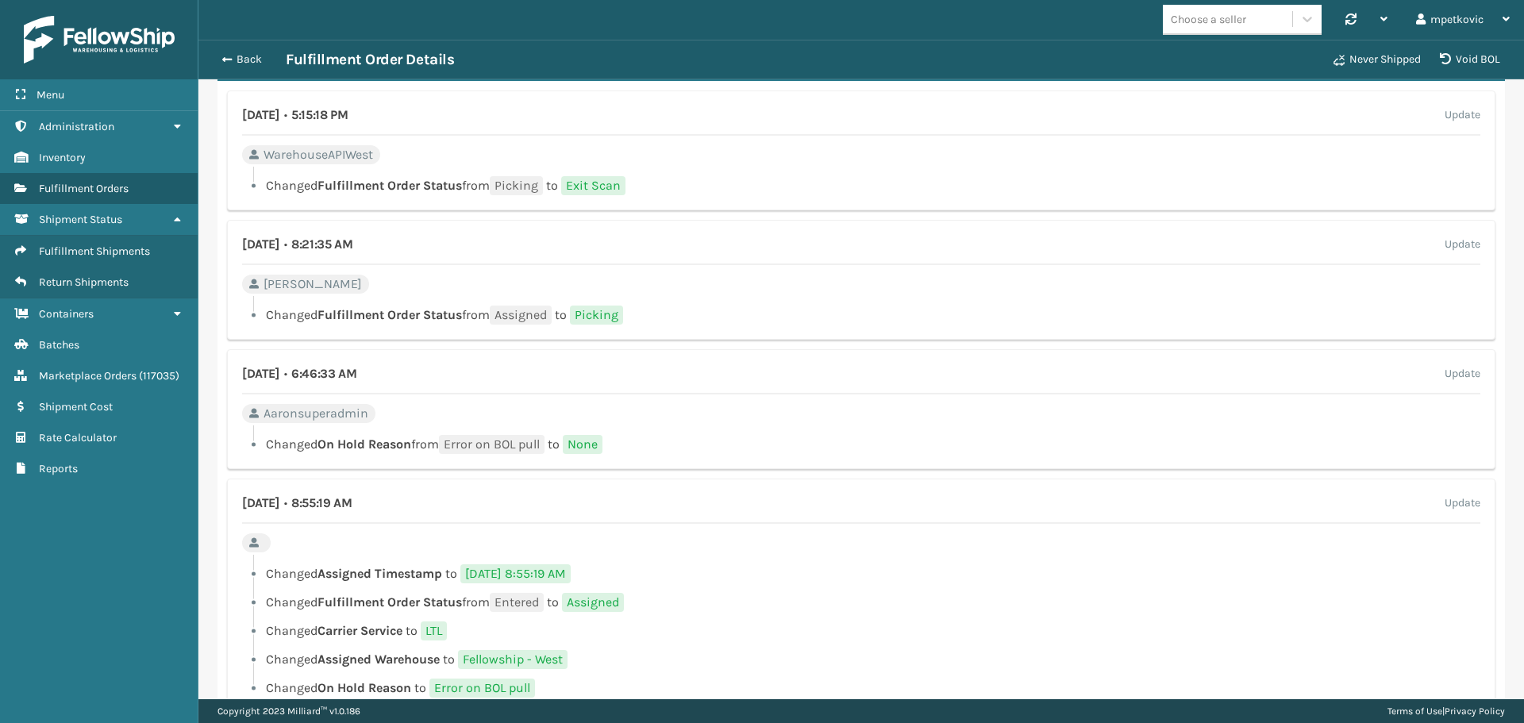
scroll to position [785, 0]
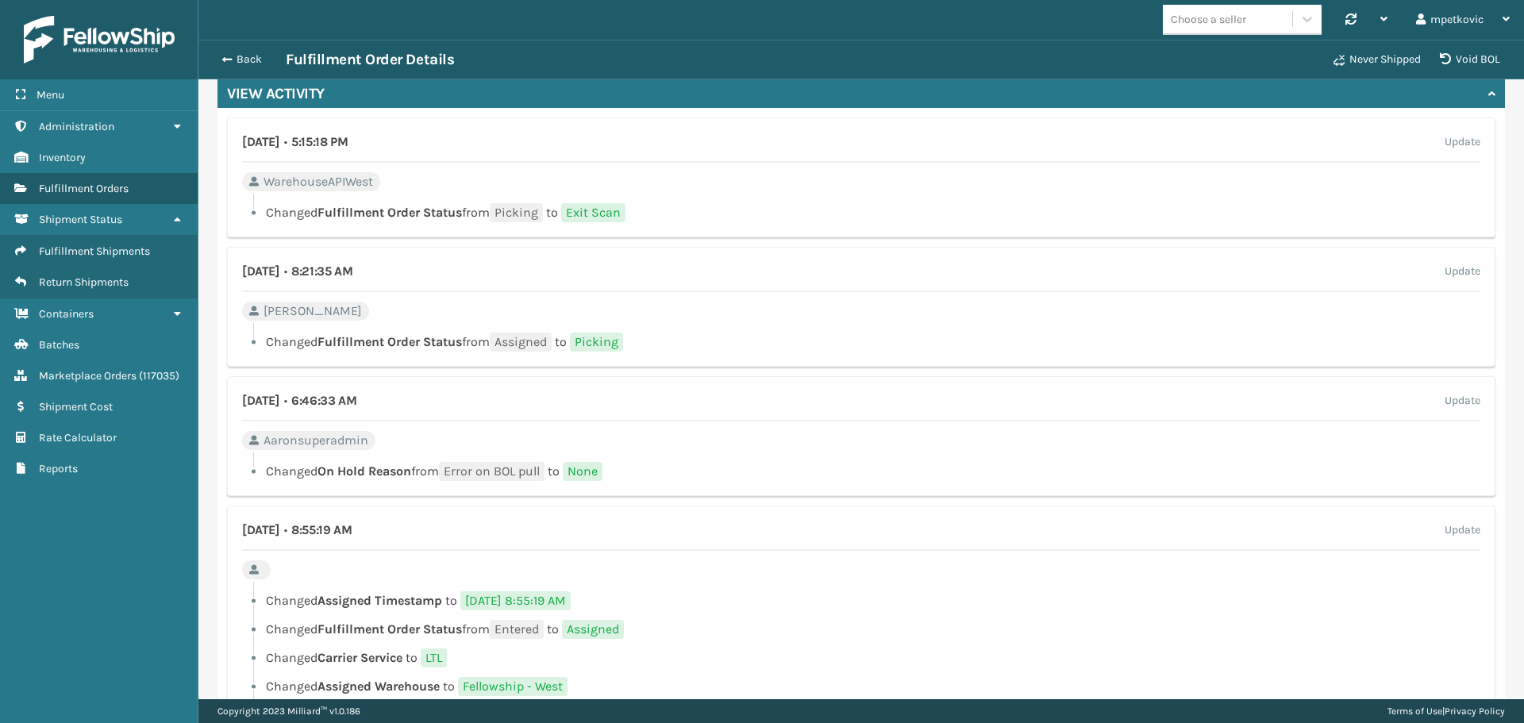
click at [310, 156] on div "August 18th 2025 • 5:15:18 PM Update" at bounding box center [861, 148] width 1238 height 30
click at [291, 156] on div "August 18th 2025 • 5:15:18 PM Update" at bounding box center [861, 148] width 1238 height 30
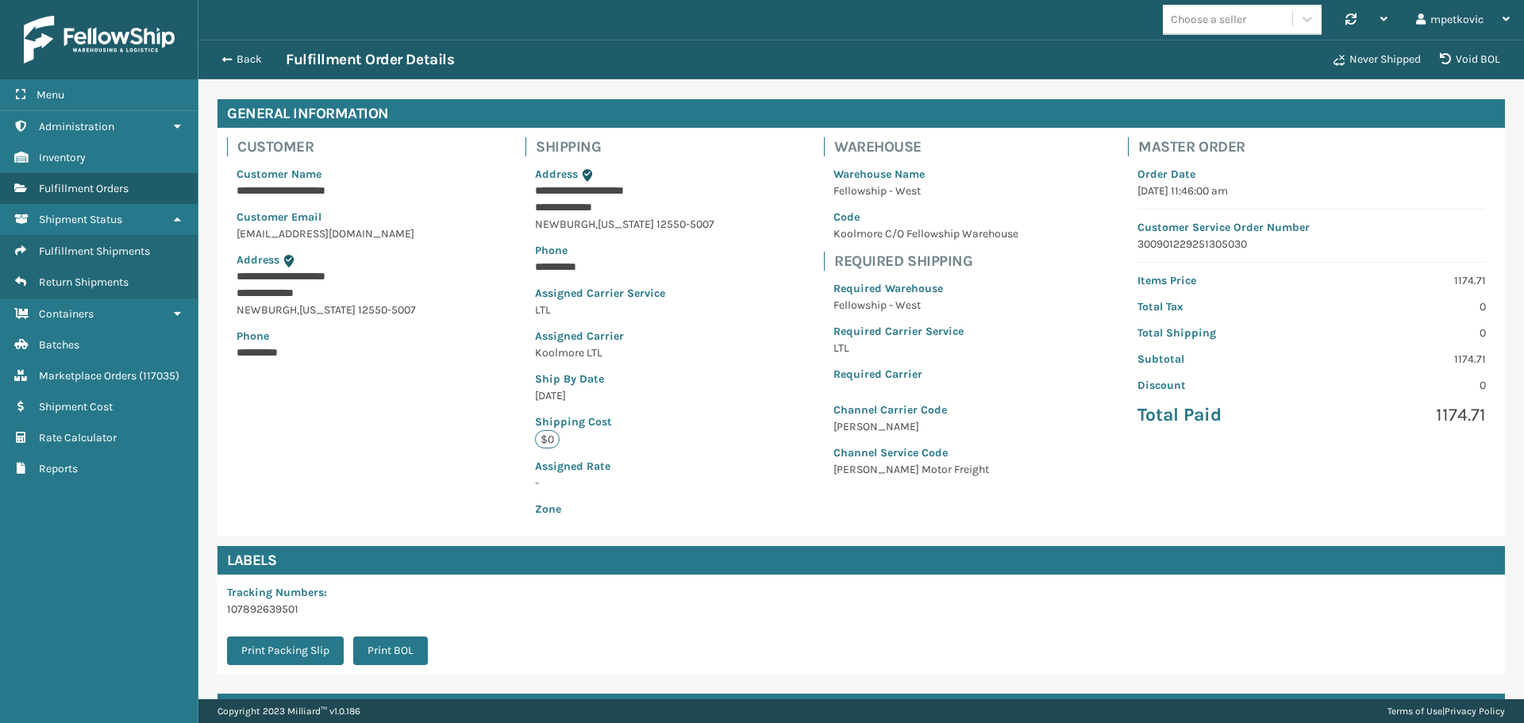
scroll to position [0, 0]
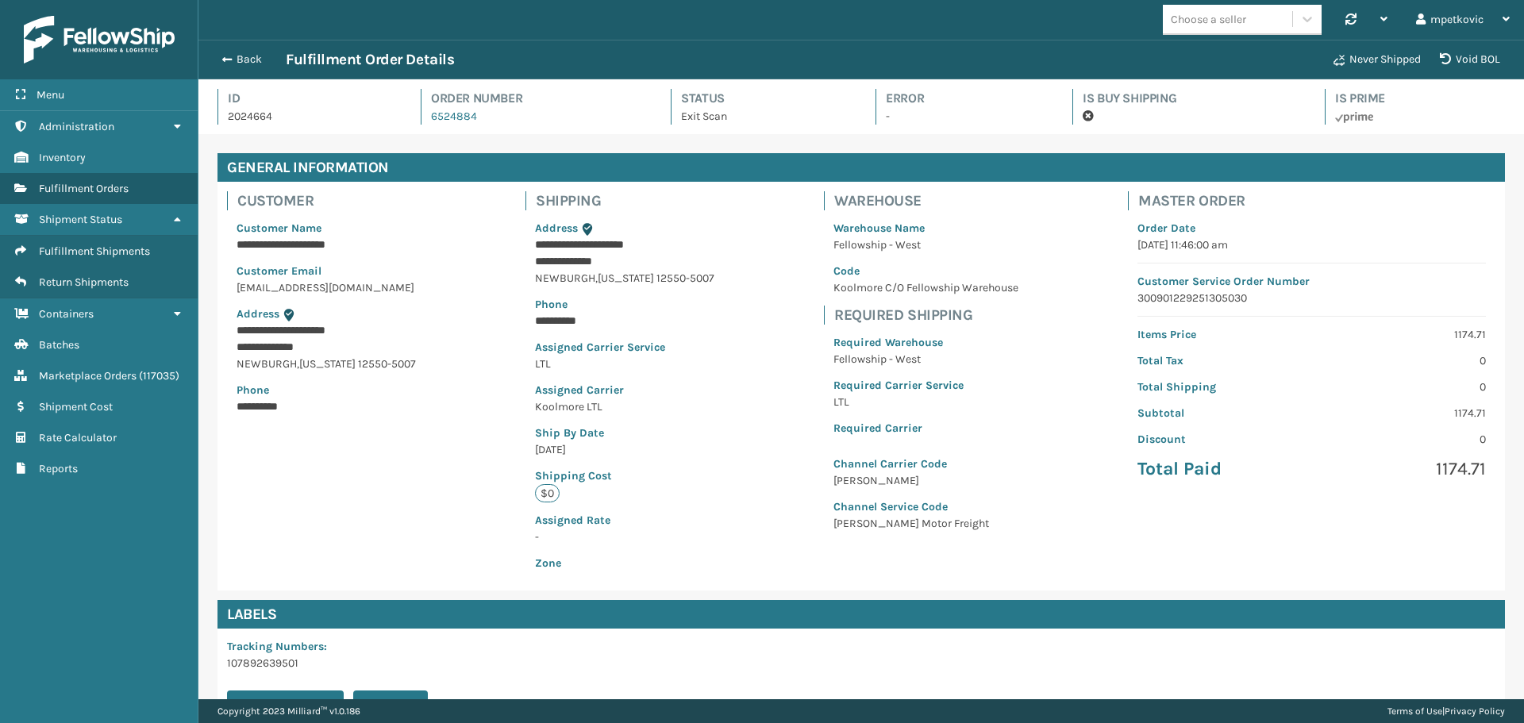
click at [425, 436] on div "**********" at bounding box center [860, 386] width 1287 height 409
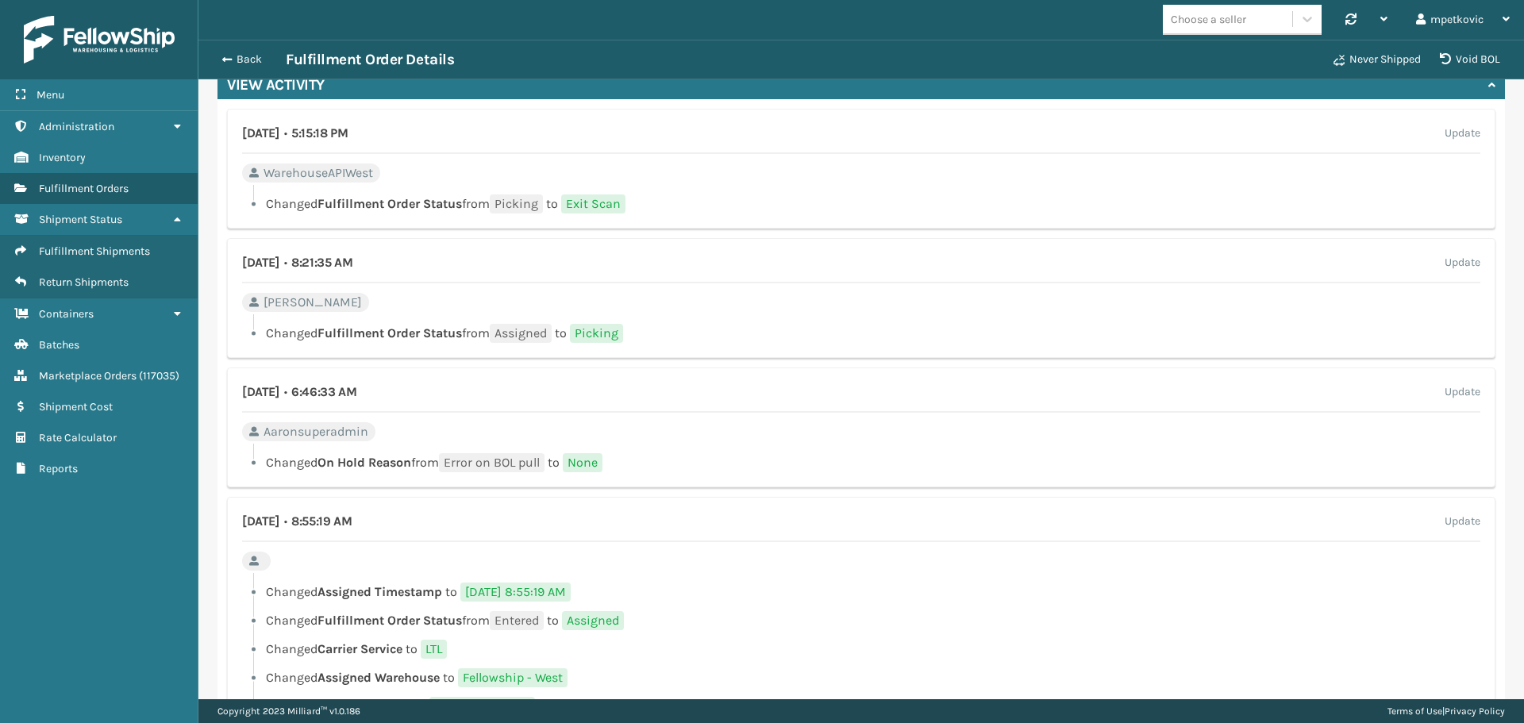
scroll to position [864, 0]
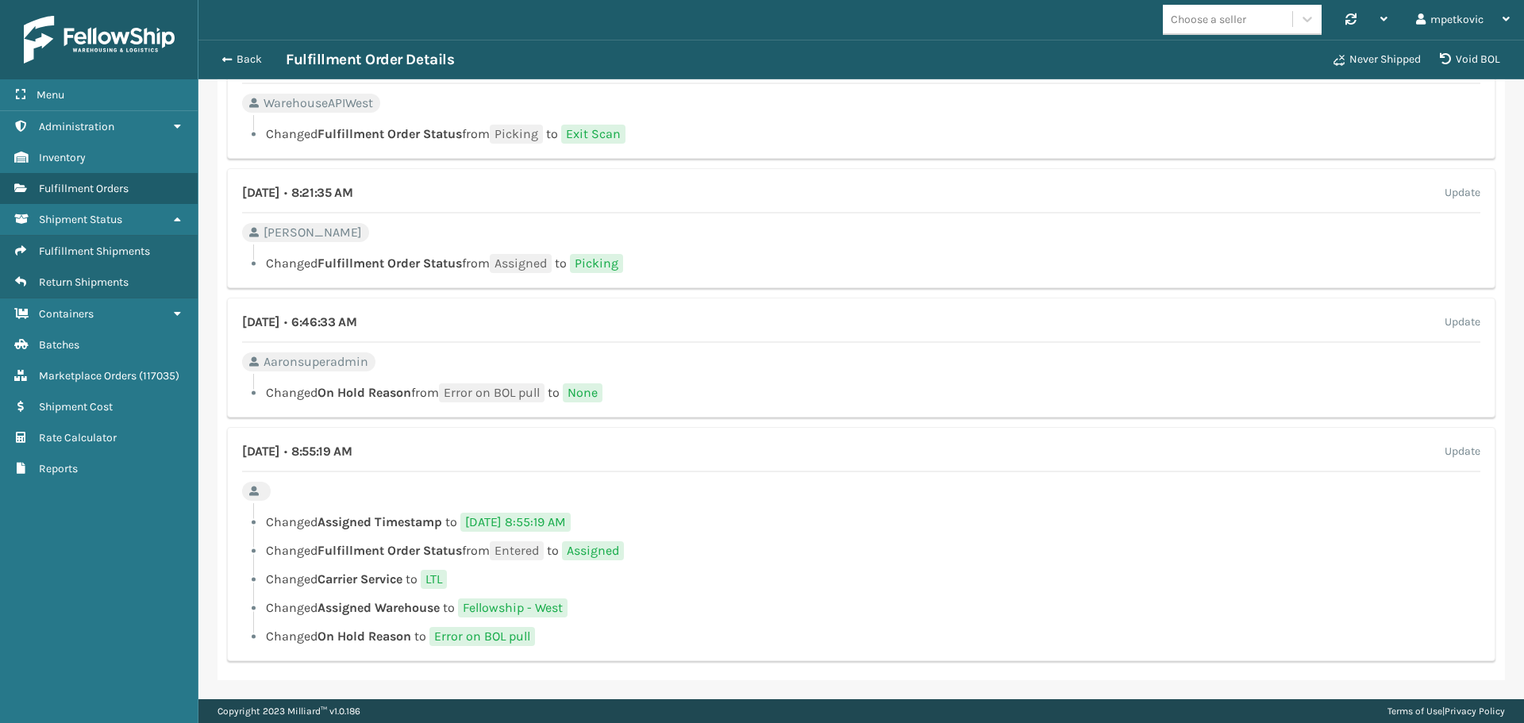
click at [492, 498] on div "August 17th 2025 • 8:55:19 AM Update Changed Assigned Timestamp to 8/17/2025 8:…" at bounding box center [861, 544] width 1268 height 234
click at [416, 494] on div "August 17th 2025 • 8:55:19 AM Update Changed Assigned Timestamp to 8/17/2025 8:…" at bounding box center [861, 544] width 1268 height 234
click at [409, 486] on div "August 17th 2025 • 8:55:19 AM Update Changed Assigned Timestamp to 8/17/2025 8:…" at bounding box center [861, 544] width 1268 height 234
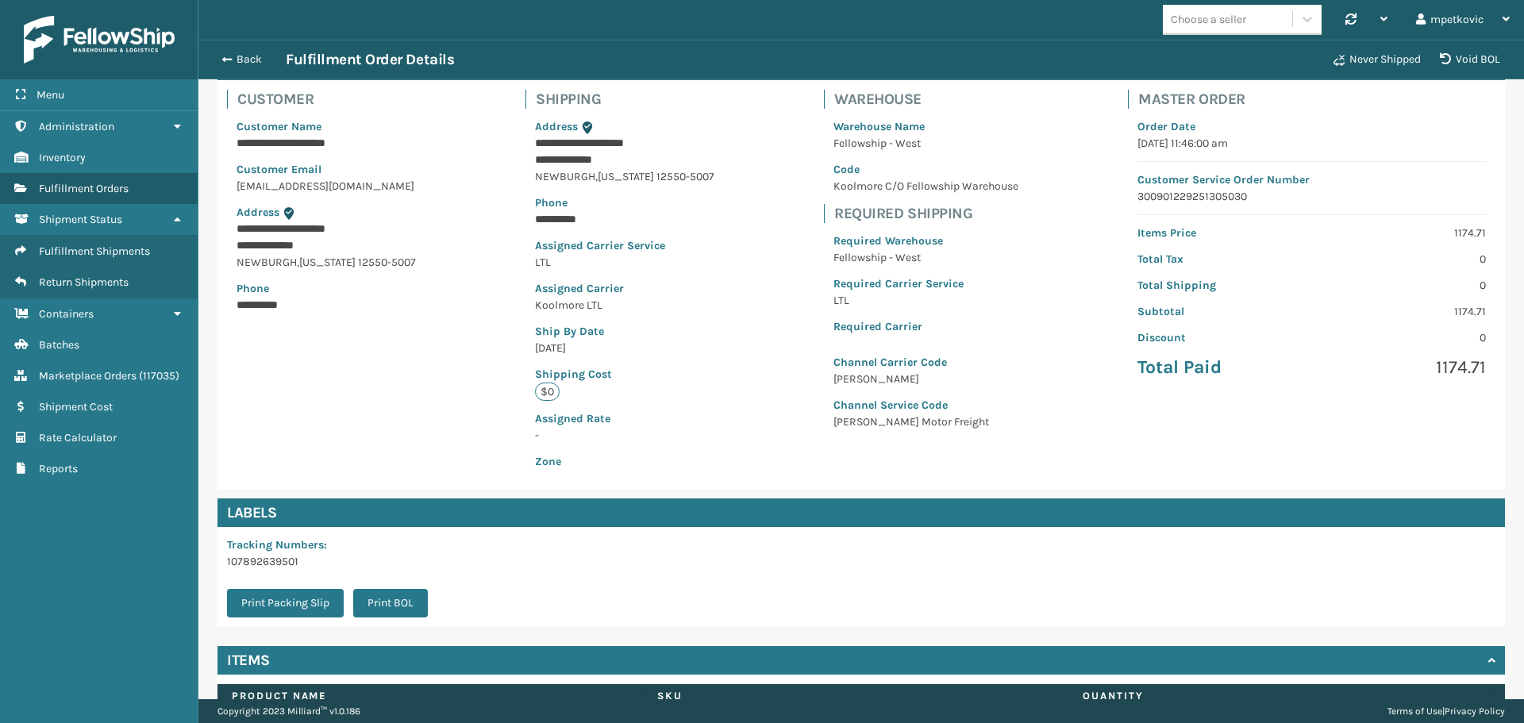
scroll to position [0, 0]
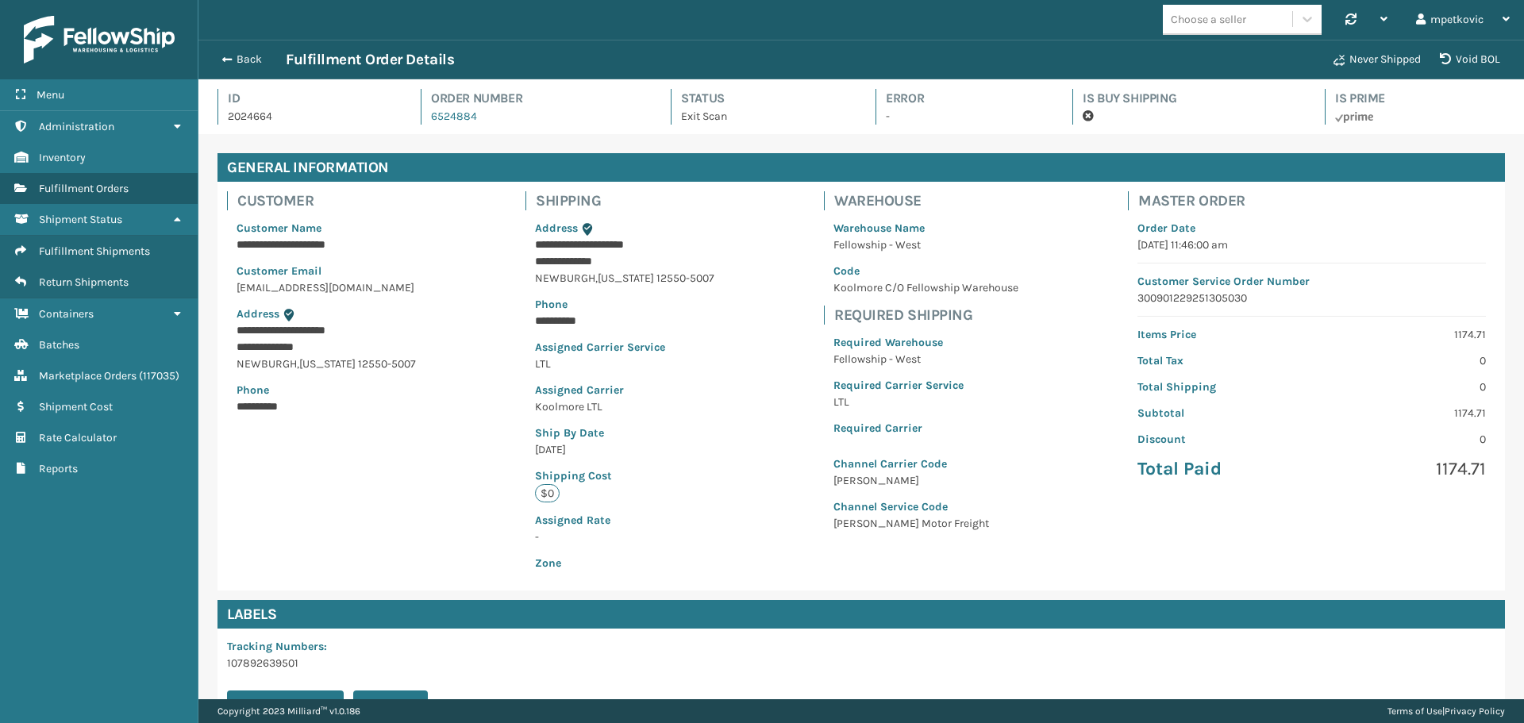
click at [448, 451] on div "**********" at bounding box center [860, 386] width 1287 height 409
click at [470, 435] on div "**********" at bounding box center [860, 386] width 1287 height 409
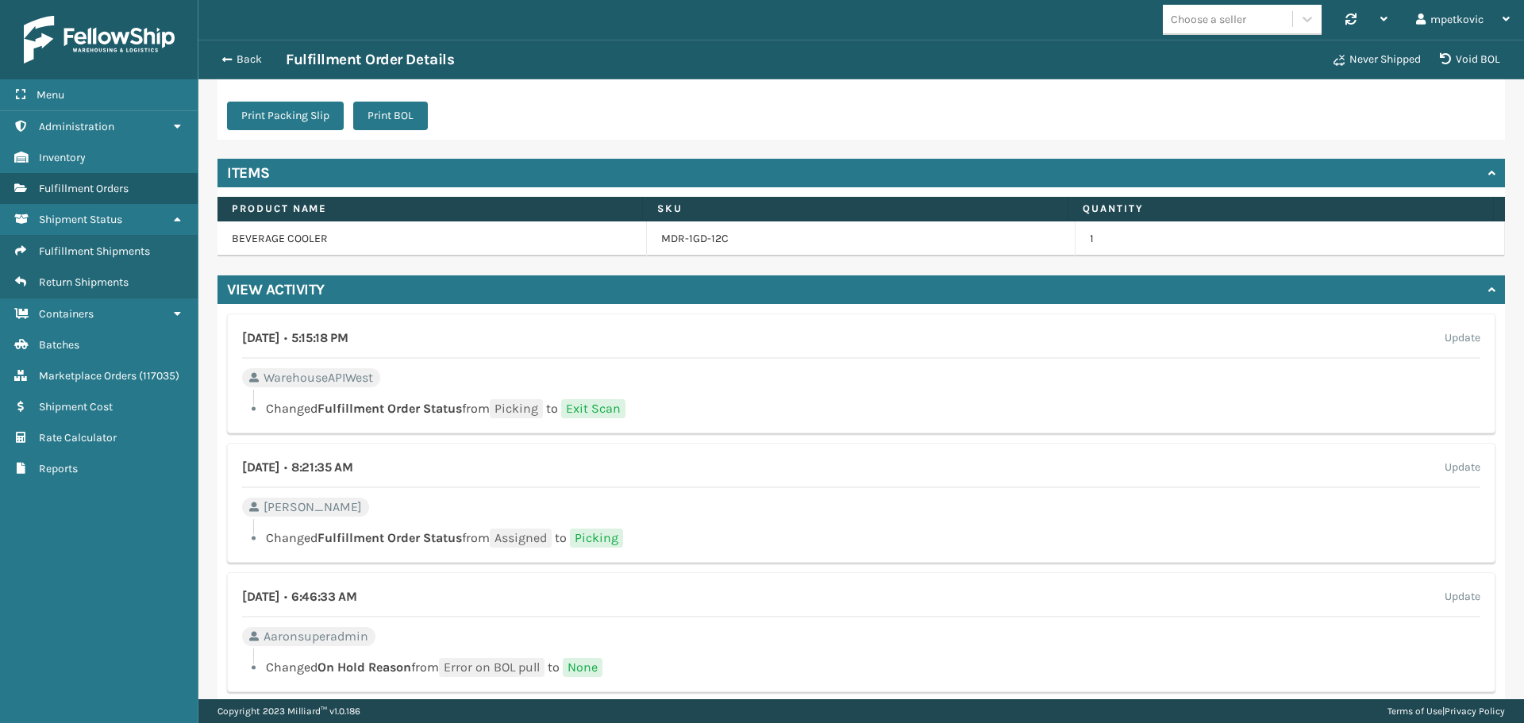
scroll to position [229, 0]
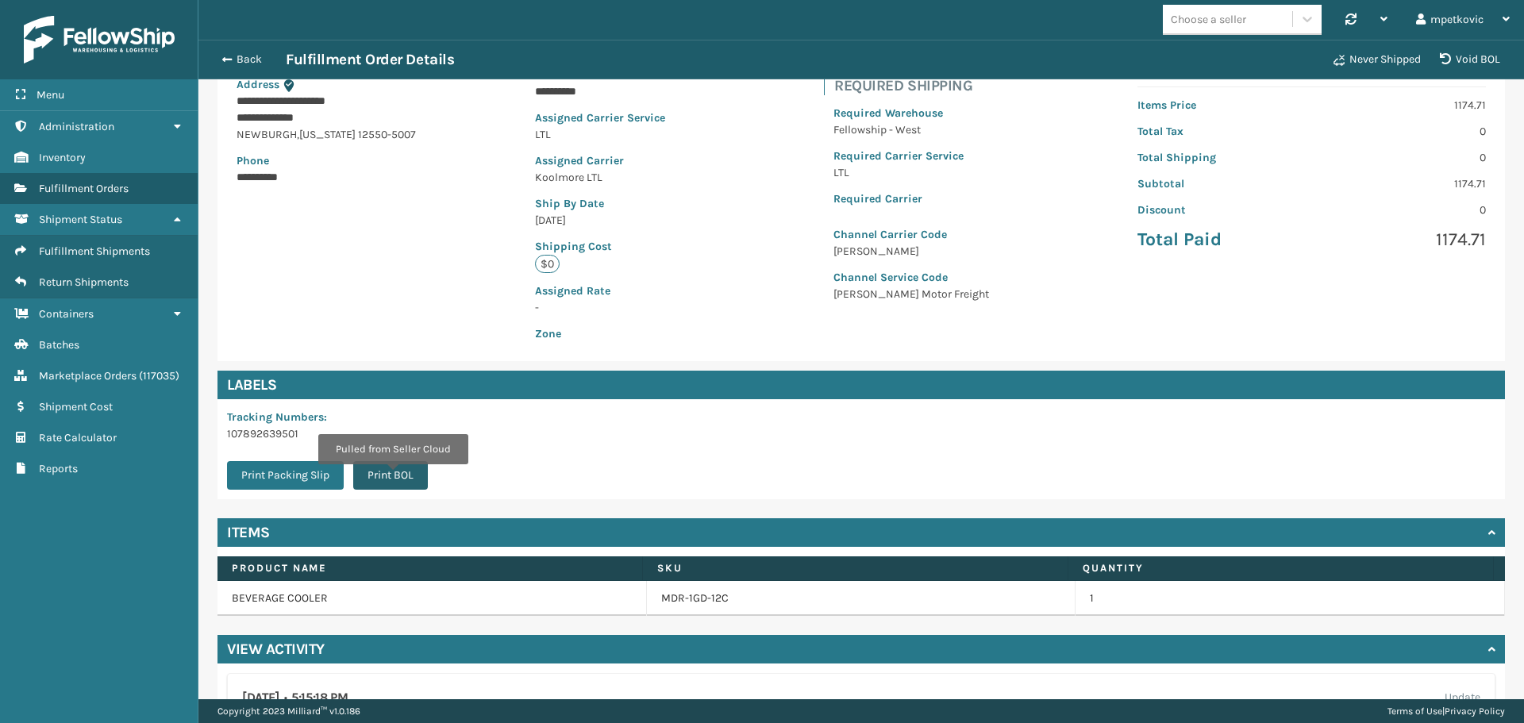
click at [392, 475] on button "Print BOL" at bounding box center [390, 475] width 75 height 29
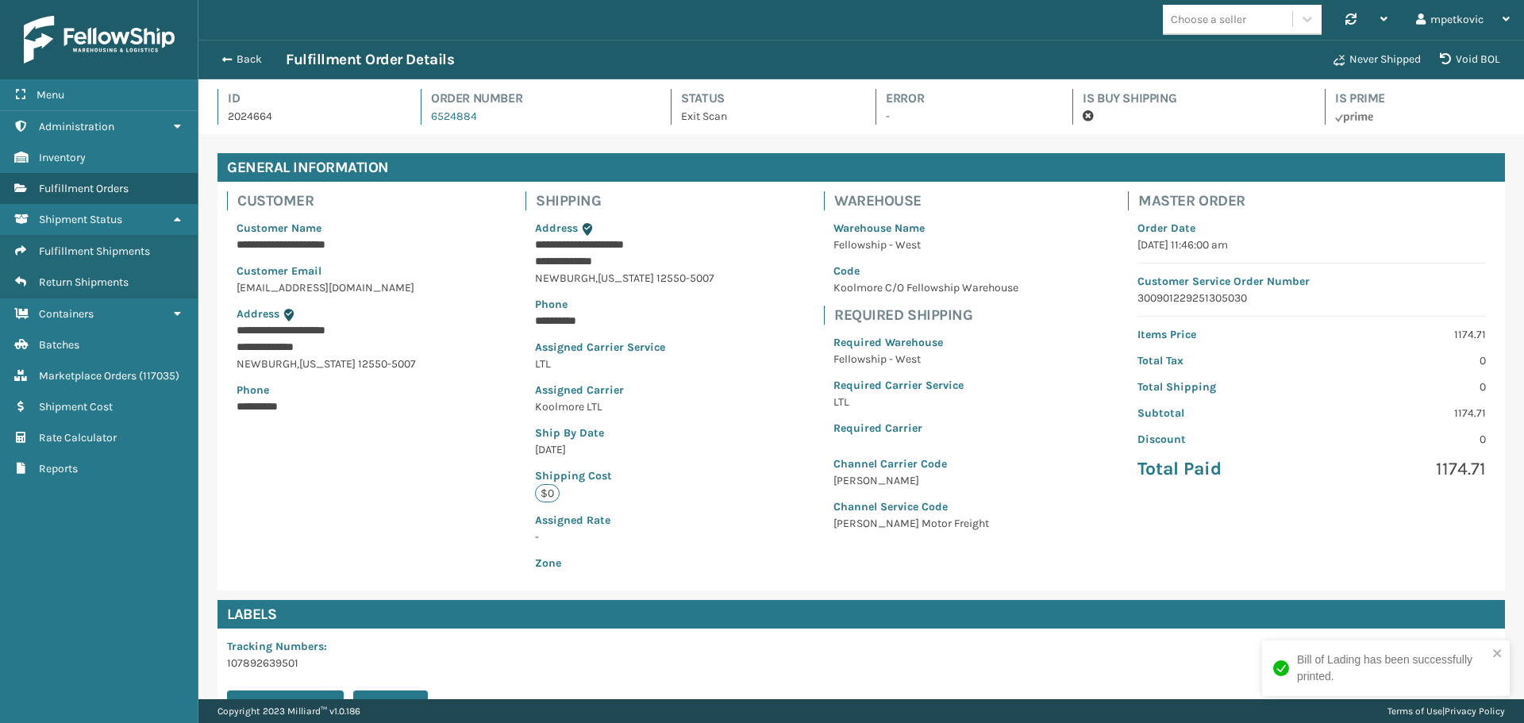
scroll to position [38, 1325]
click at [1329, 667] on div "Bill of Lading has been successfully printed." at bounding box center [1392, 668] width 190 height 33
click at [467, 487] on div "**********" at bounding box center [860, 386] width 1287 height 409
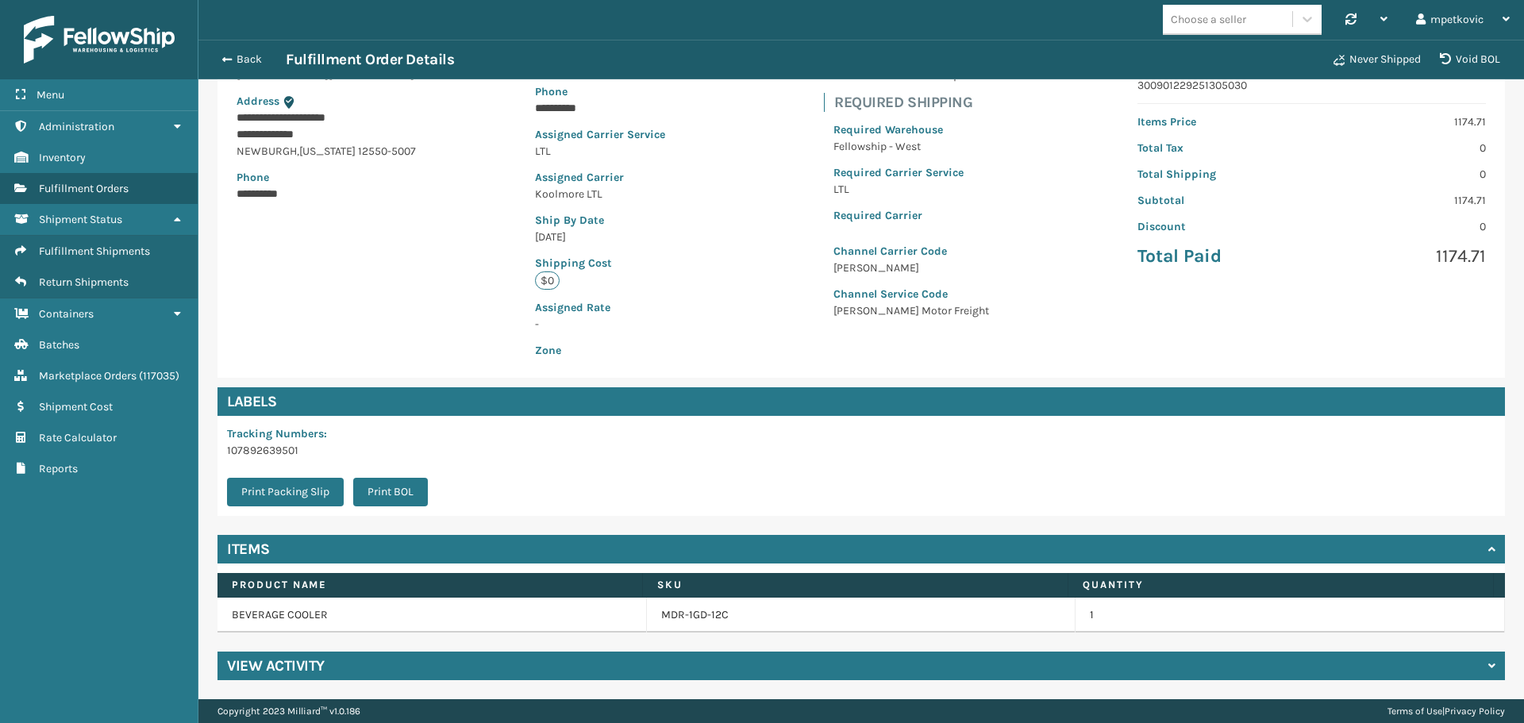
click at [363, 675] on div "View Activity" at bounding box center [860, 666] width 1287 height 29
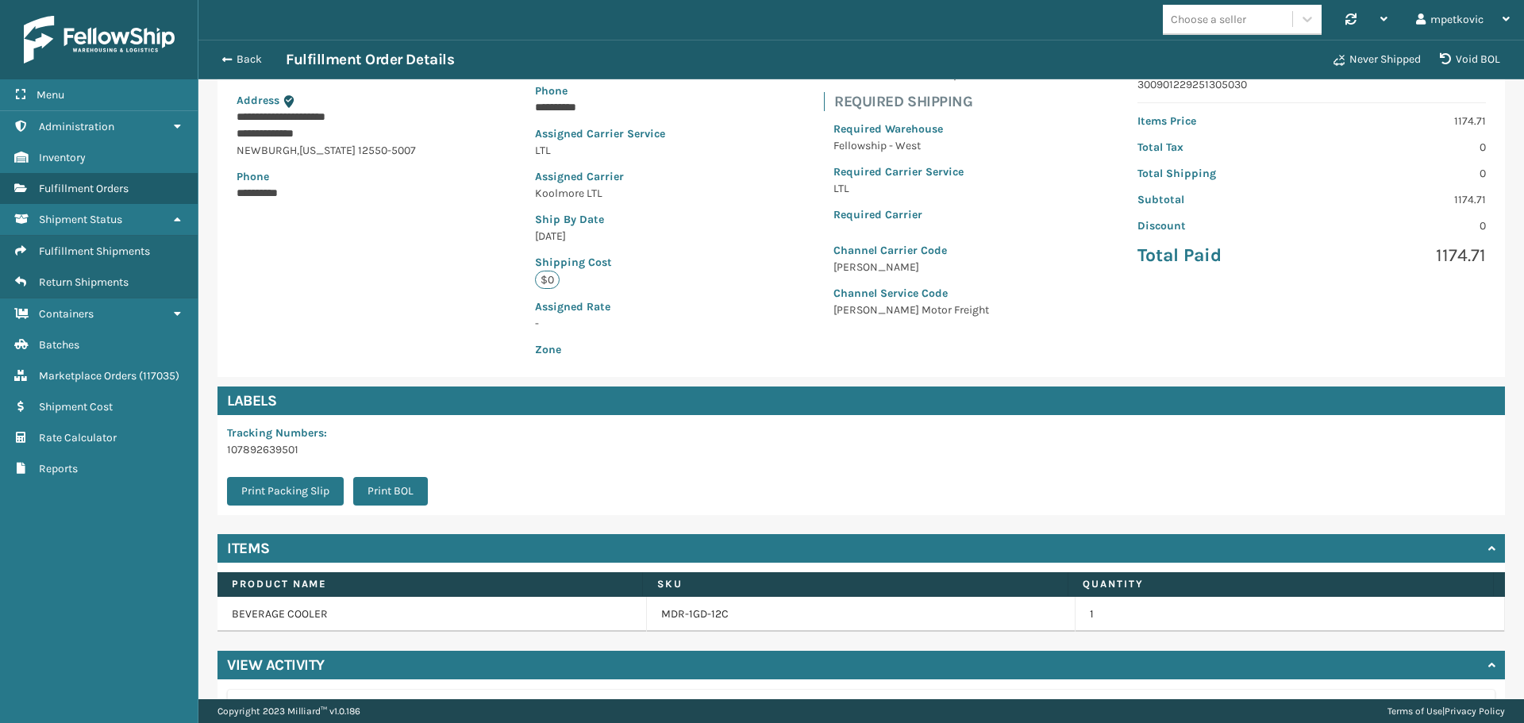
click at [725, 477] on div "Tracking Numbers : 107892639501 Print Packing Slip Print BOL" at bounding box center [860, 465] width 1287 height 100
click at [705, 477] on div "Tracking Numbers : 107892639501 Print Packing Slip Print BOL" at bounding box center [860, 465] width 1287 height 100
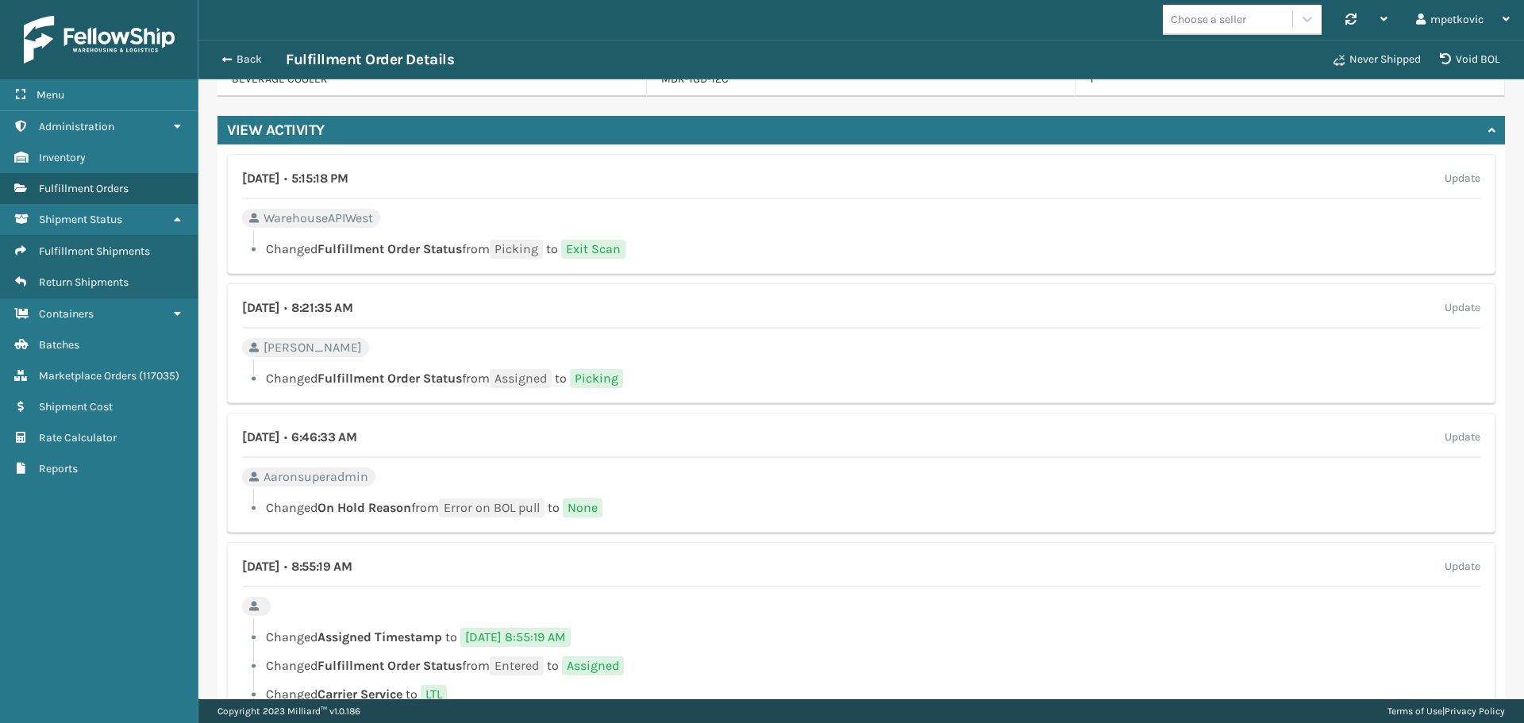
scroll to position [864, 0]
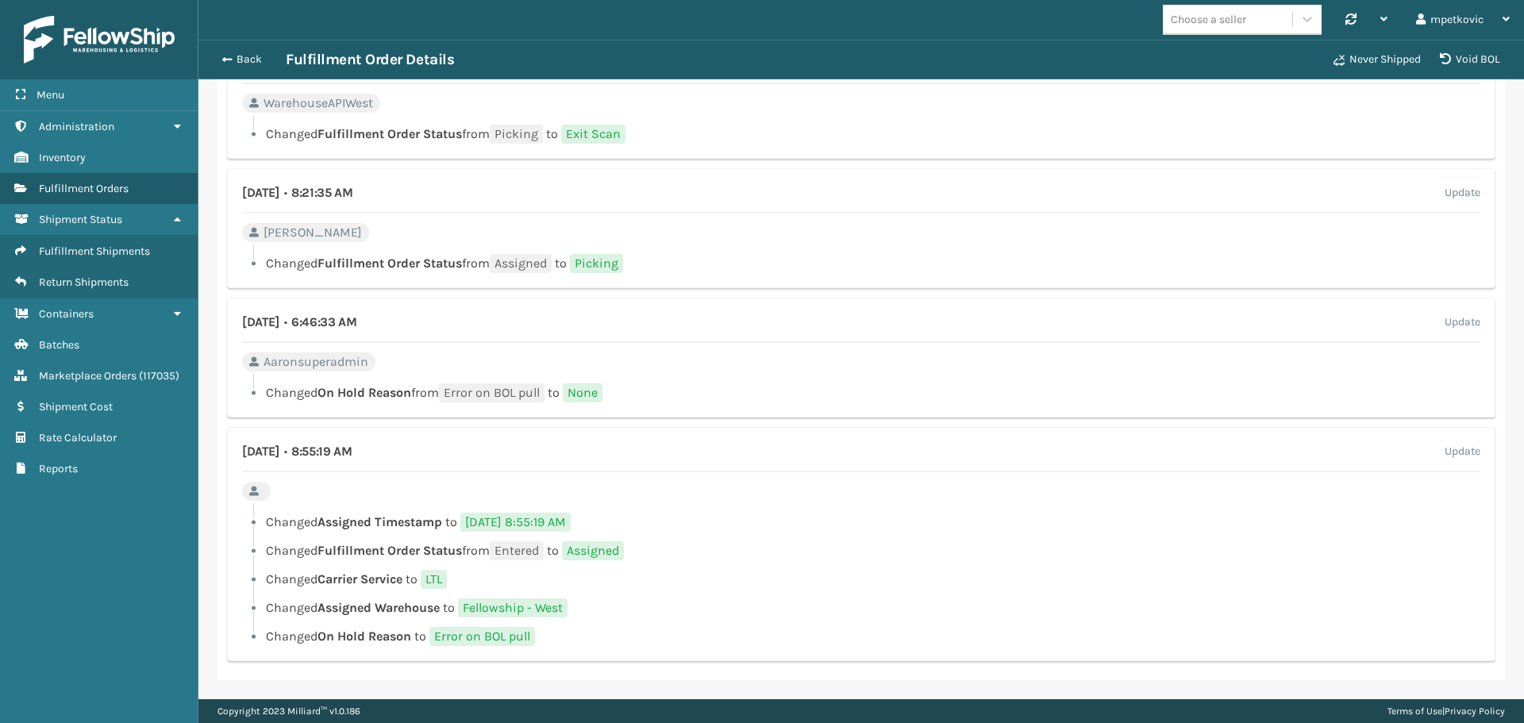
click at [788, 110] on div "August 18th 2025 • 5:15:18 PM Update WarehouseAPIWest Changed Fulfillment Order…" at bounding box center [861, 99] width 1268 height 120
click at [789, 104] on div "August 18th 2025 • 5:15:18 PM Update WarehouseAPIWest Changed Fulfillment Order…" at bounding box center [861, 99] width 1268 height 120
click at [771, 123] on div at bounding box center [866, 120] width 1227 height 10
click at [764, 116] on div at bounding box center [866, 120] width 1227 height 10
click at [730, 237] on div "August 18th 2025 • 8:21:35 AM Update Liz Changed Fulfillment Order Status from …" at bounding box center [861, 228] width 1268 height 120
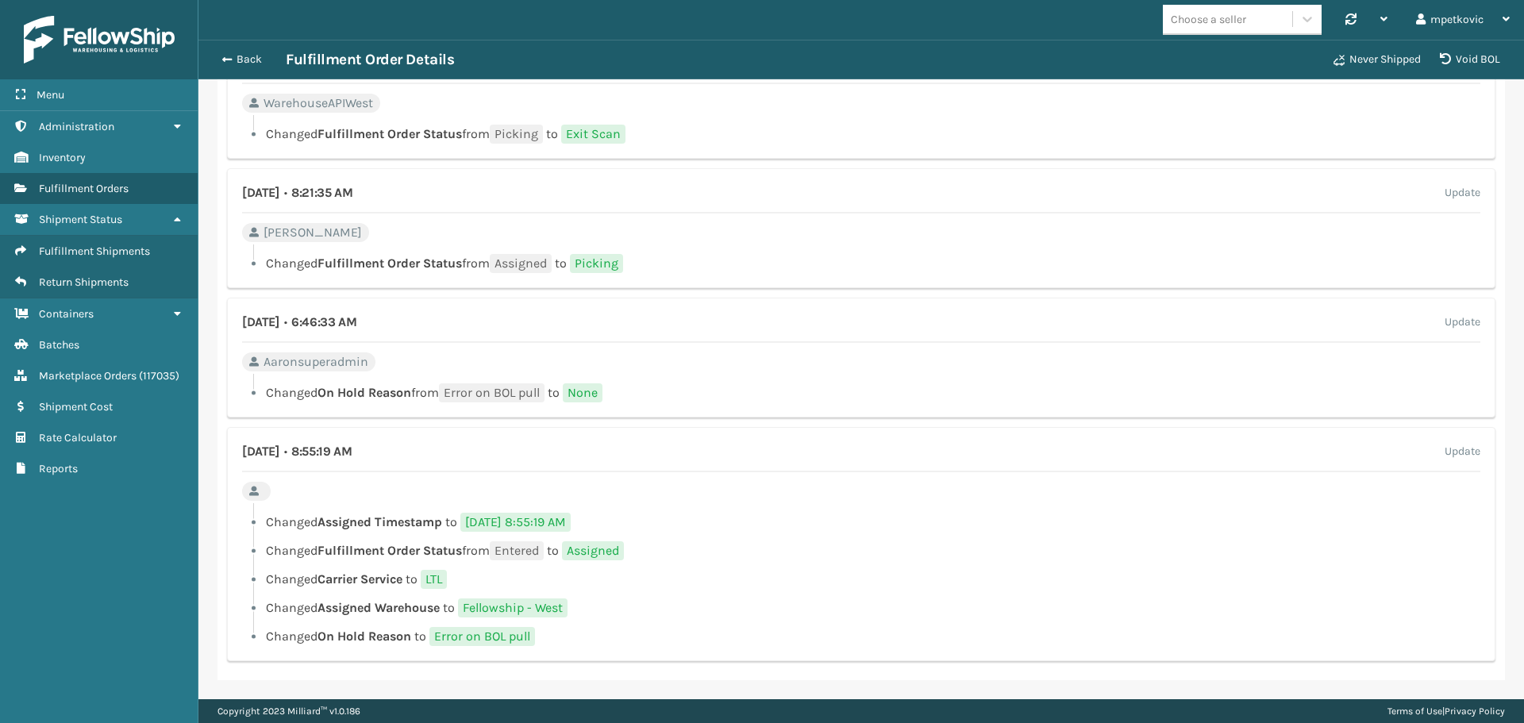
click at [716, 367] on div "August 18th 2025 • 6:46:33 AM Update Aaronsuperadmin Changed On Hold Reason fro…" at bounding box center [861, 358] width 1268 height 120
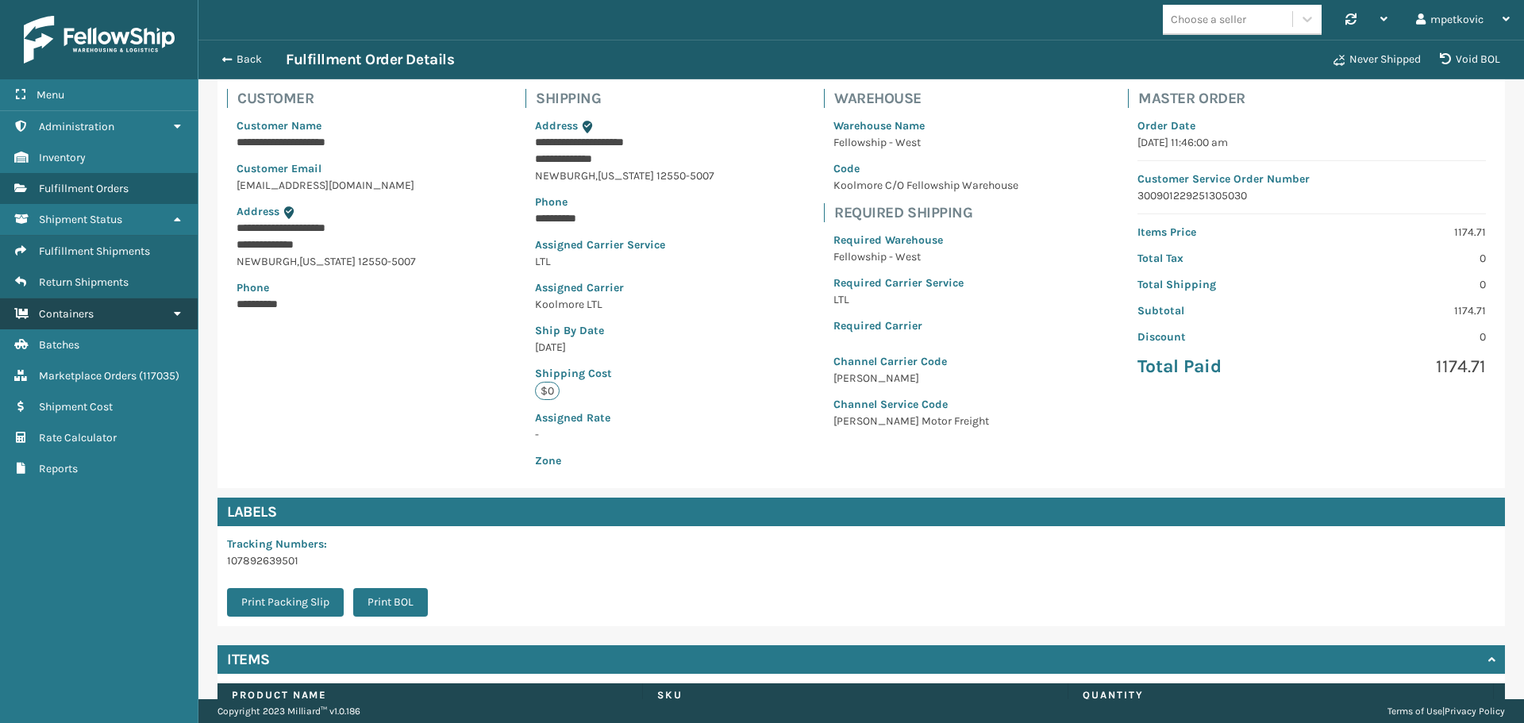
scroll to position [0, 0]
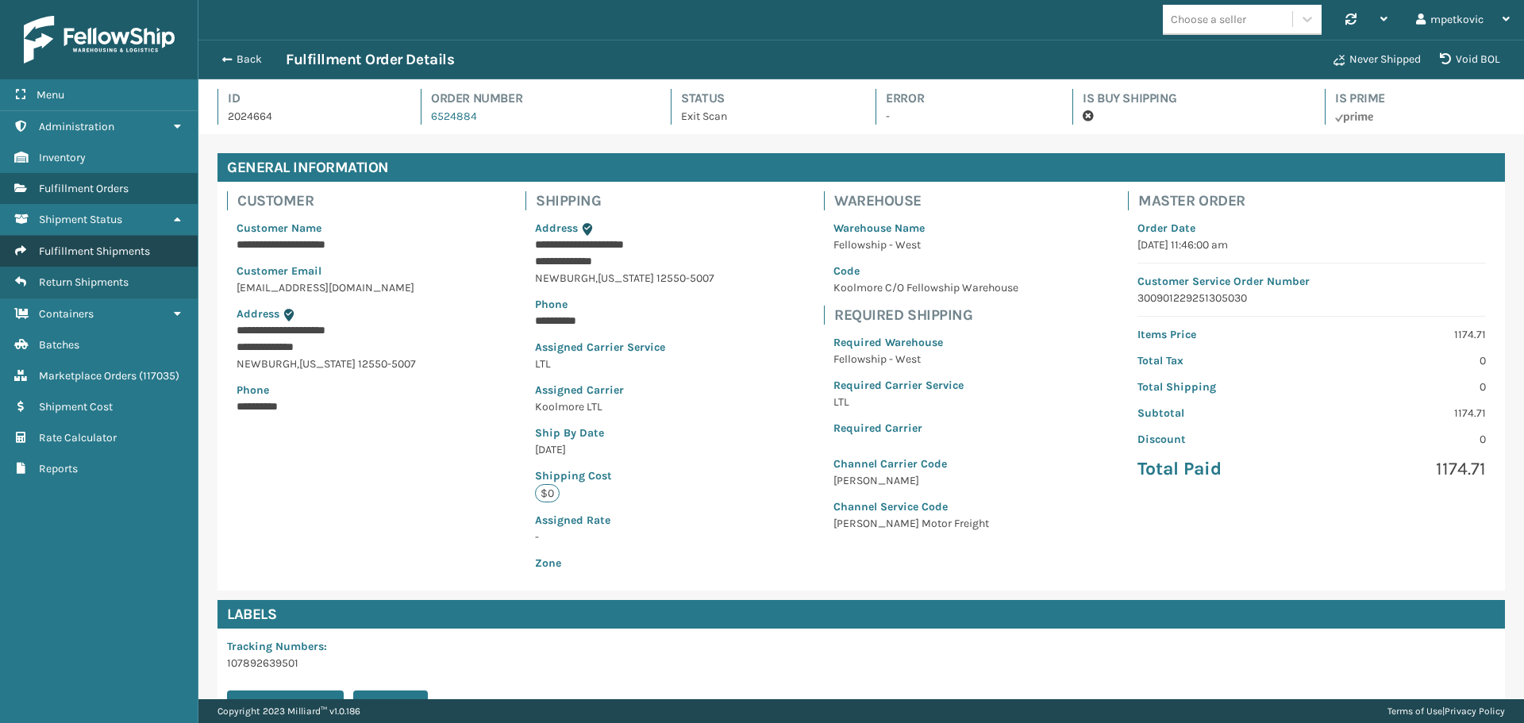
click at [90, 248] on span "Fulfillment Shipments" at bounding box center [94, 250] width 111 height 13
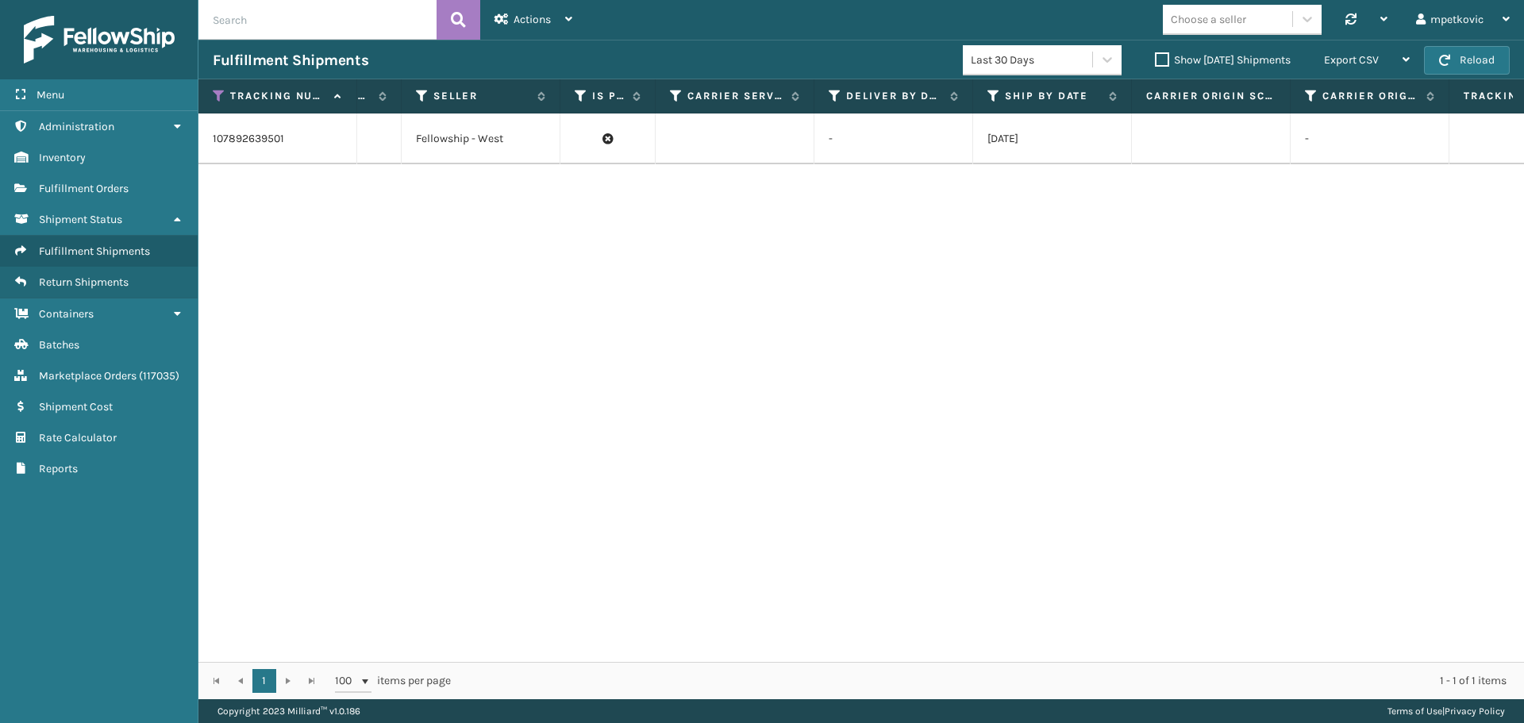
scroll to position [0, 2331]
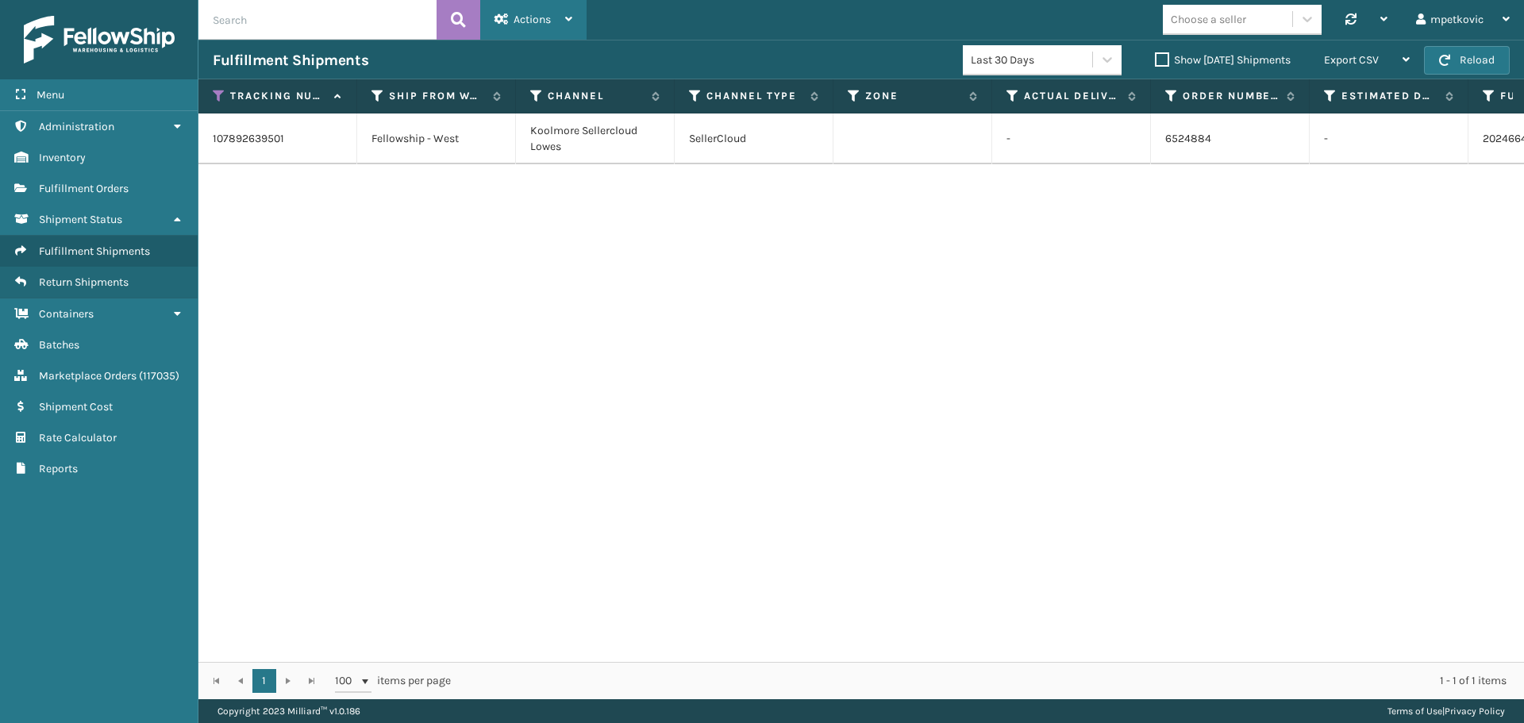
click at [526, 27] on div "Actions" at bounding box center [533, 20] width 78 height 40
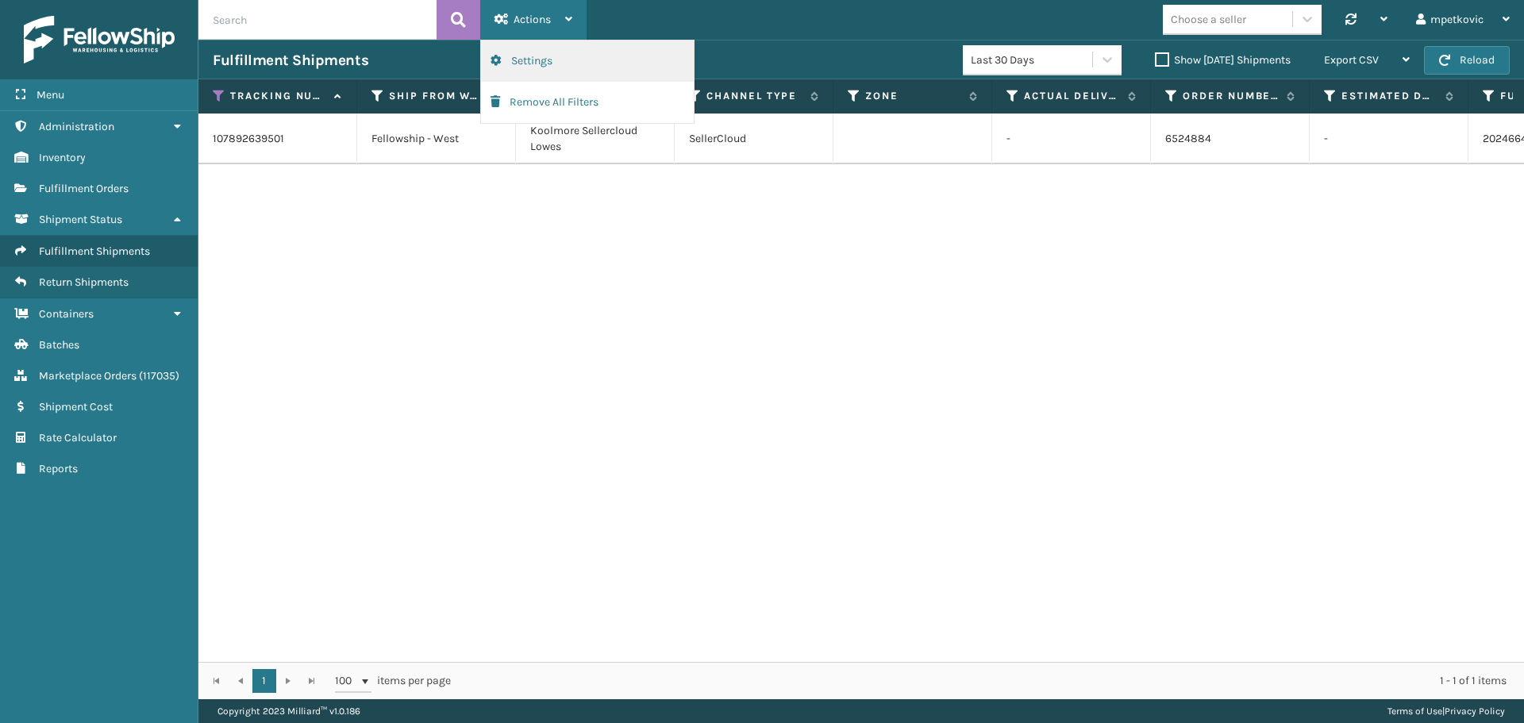
click at [571, 52] on button "Settings" at bounding box center [587, 60] width 213 height 41
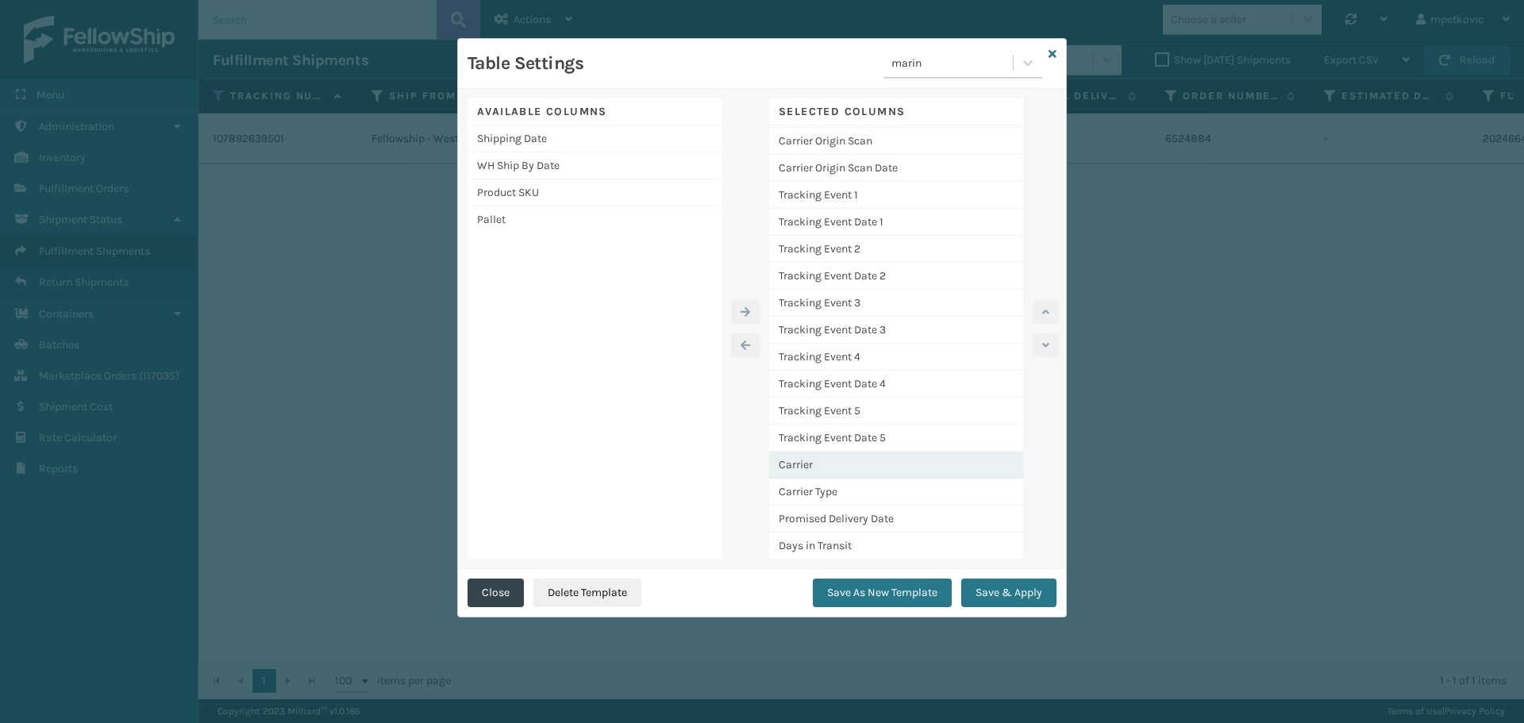
click at [856, 462] on div "Carrier" at bounding box center [896, 465] width 254 height 27
click at [1049, 315] on button "button" at bounding box center [1046, 312] width 26 height 24
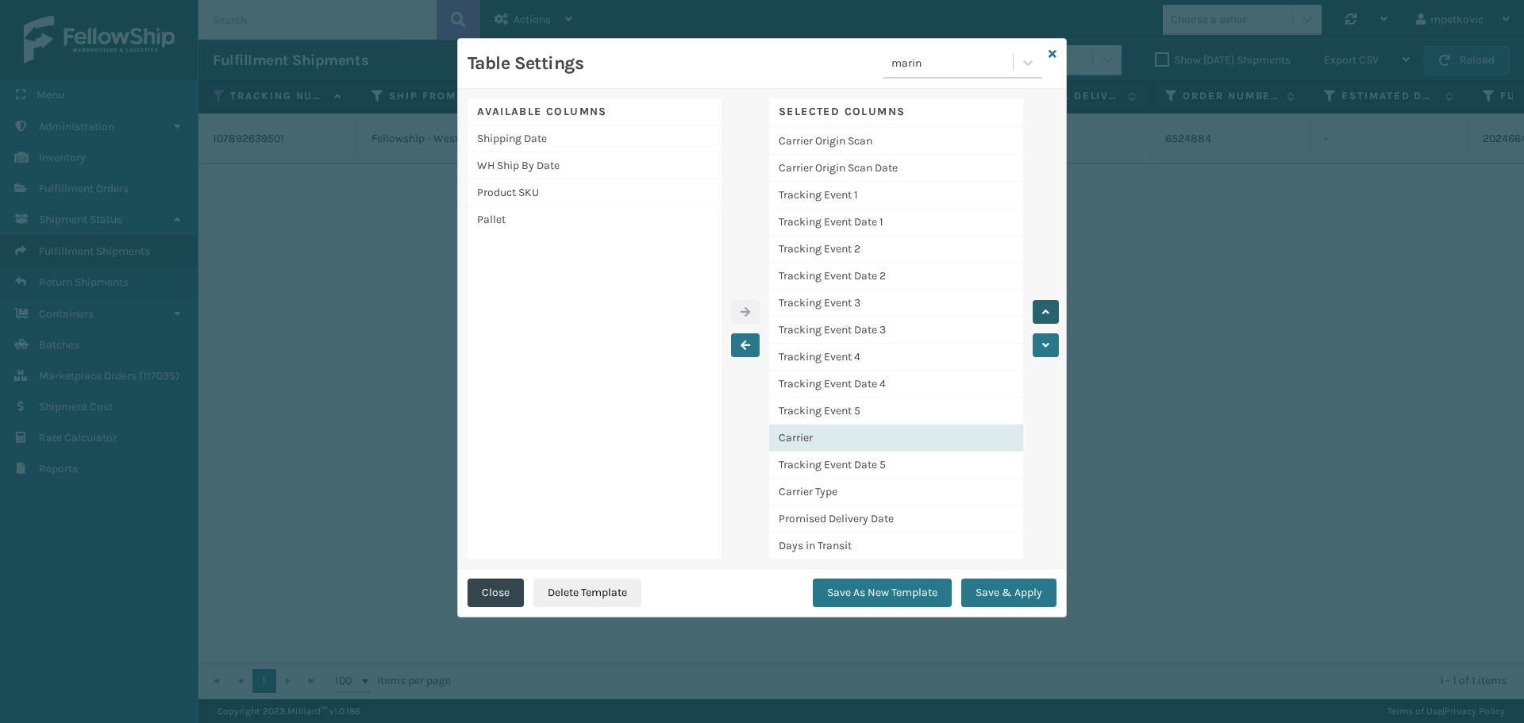
click at [1049, 315] on button "button" at bounding box center [1046, 312] width 26 height 24
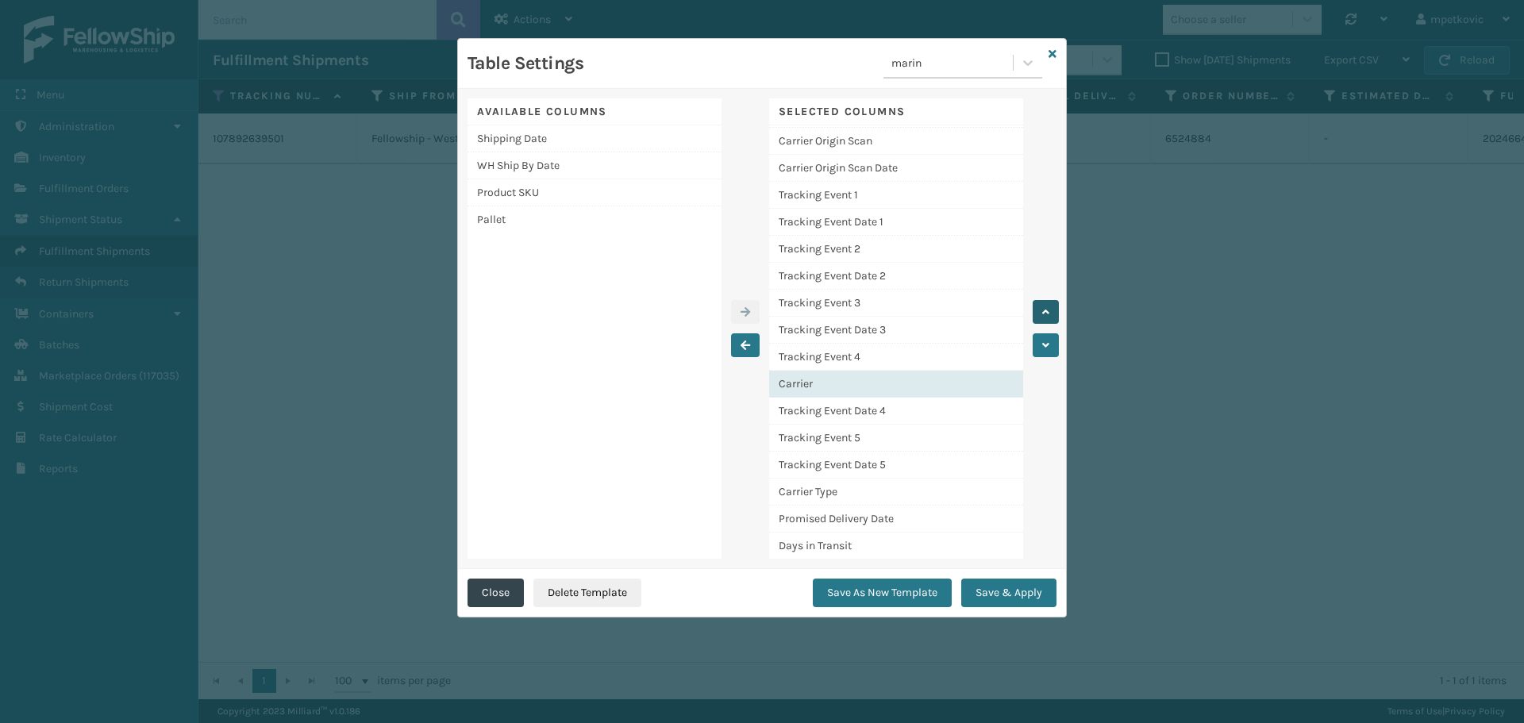
click at [1049, 315] on button "button" at bounding box center [1046, 312] width 26 height 24
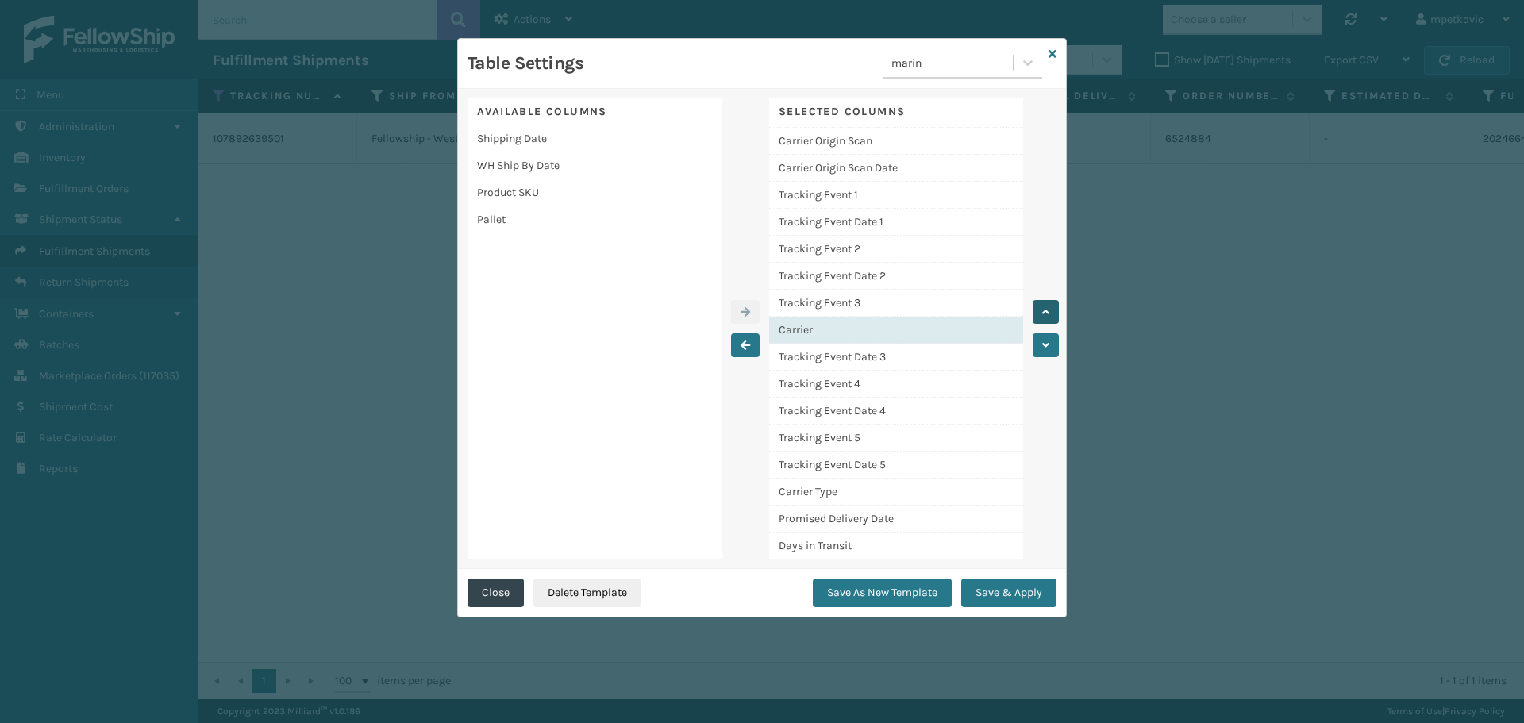
click at [1049, 315] on button "button" at bounding box center [1046, 312] width 26 height 24
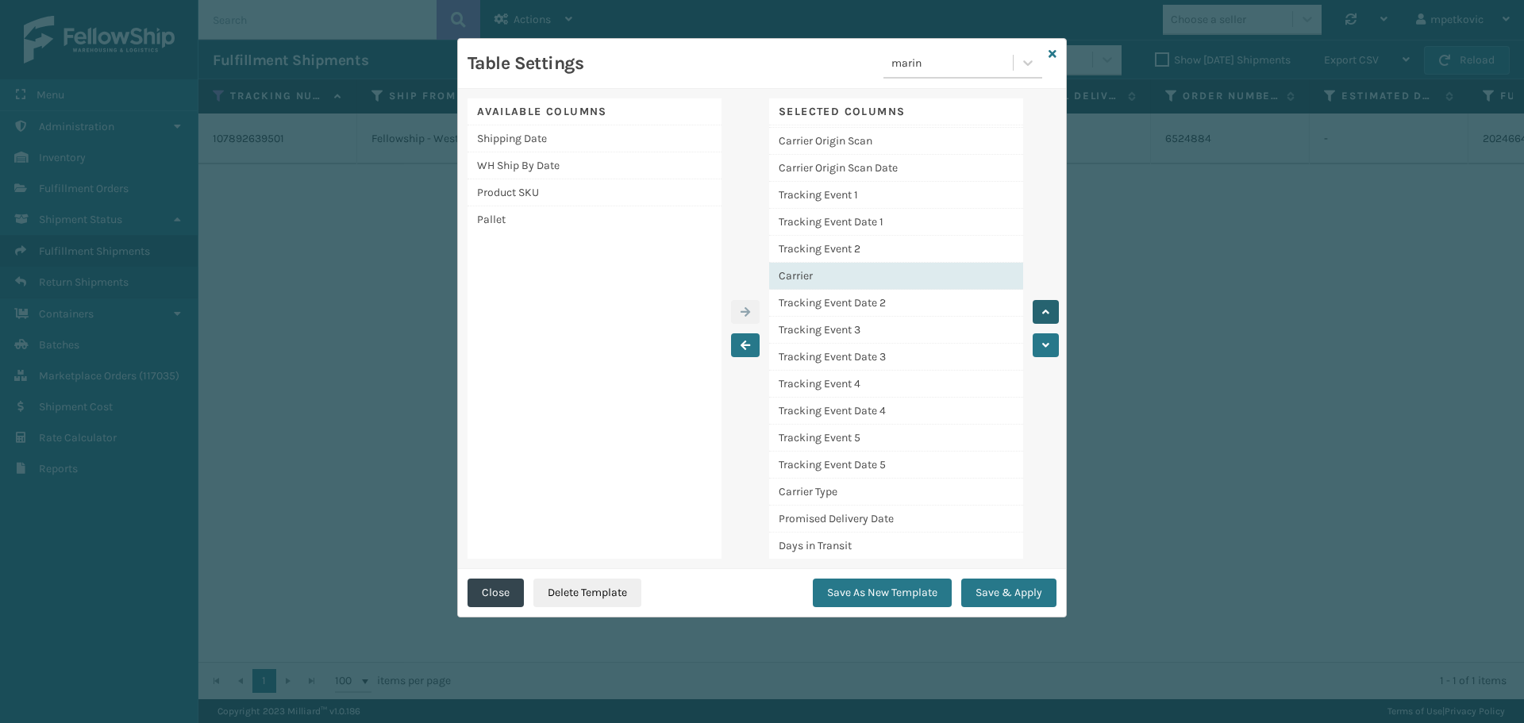
click at [1049, 315] on button "button" at bounding box center [1046, 312] width 26 height 24
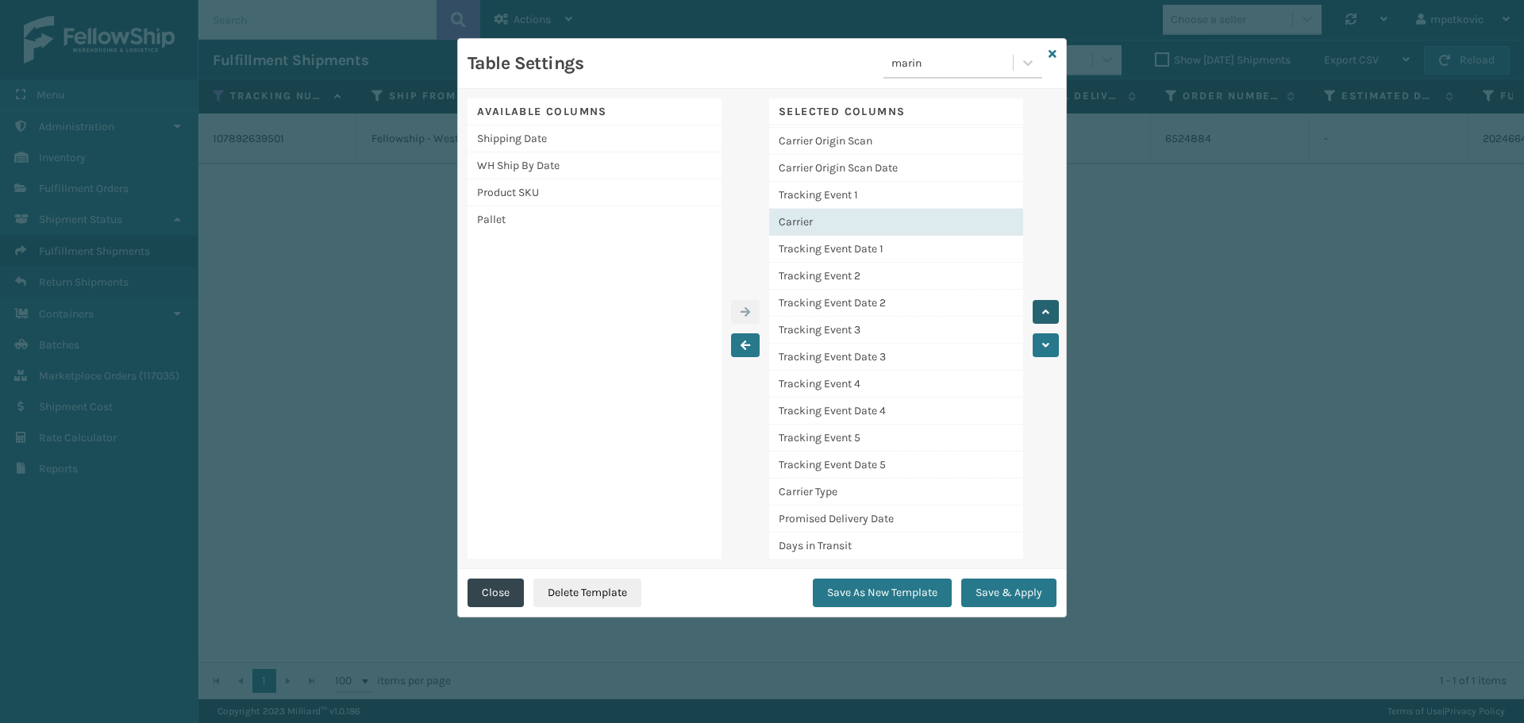
click at [1049, 315] on button "button" at bounding box center [1046, 312] width 26 height 24
click at [1041, 297] on div at bounding box center [1039, 328] width 33 height 460
click at [1041, 306] on button "button" at bounding box center [1046, 312] width 26 height 24
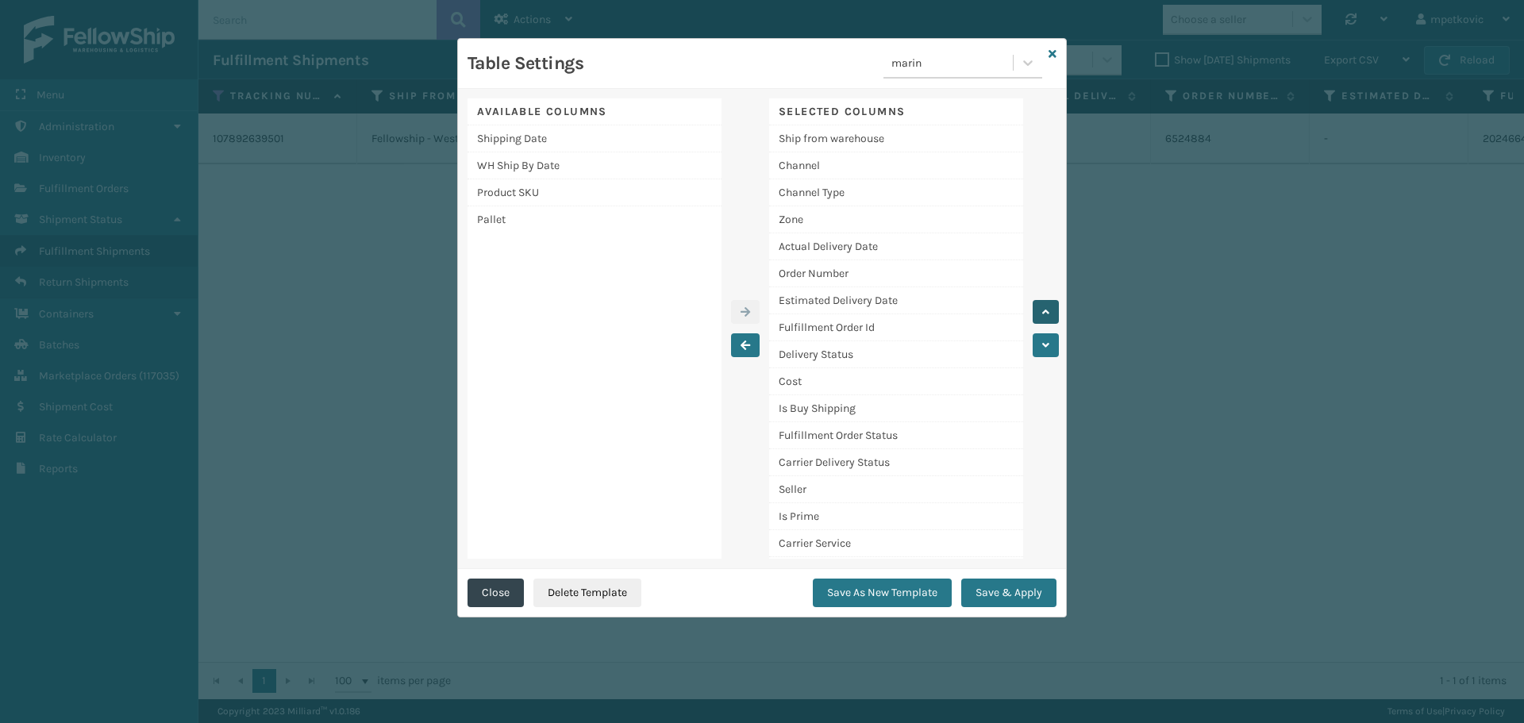
click at [1041, 306] on button "button" at bounding box center [1046, 312] width 26 height 24
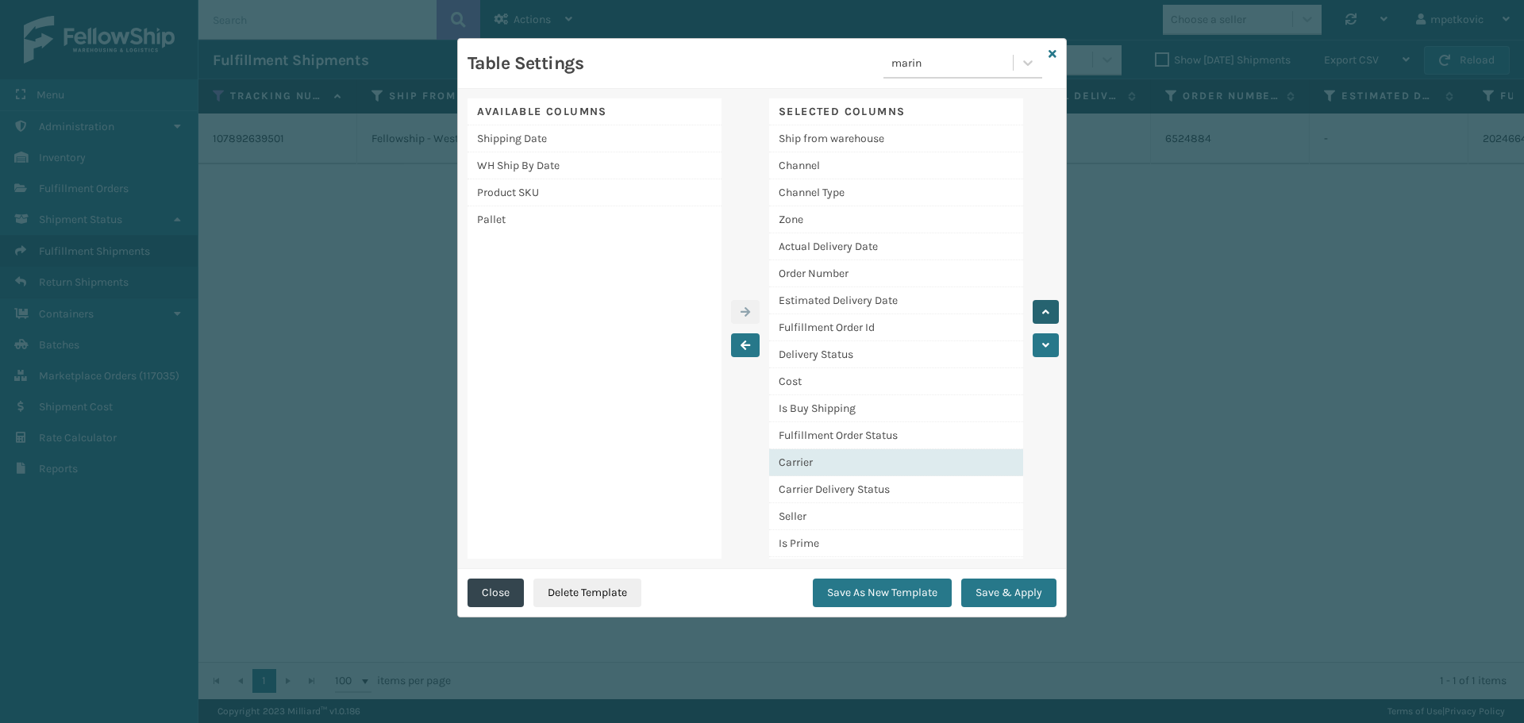
click at [1041, 306] on button "button" at bounding box center [1046, 312] width 26 height 24
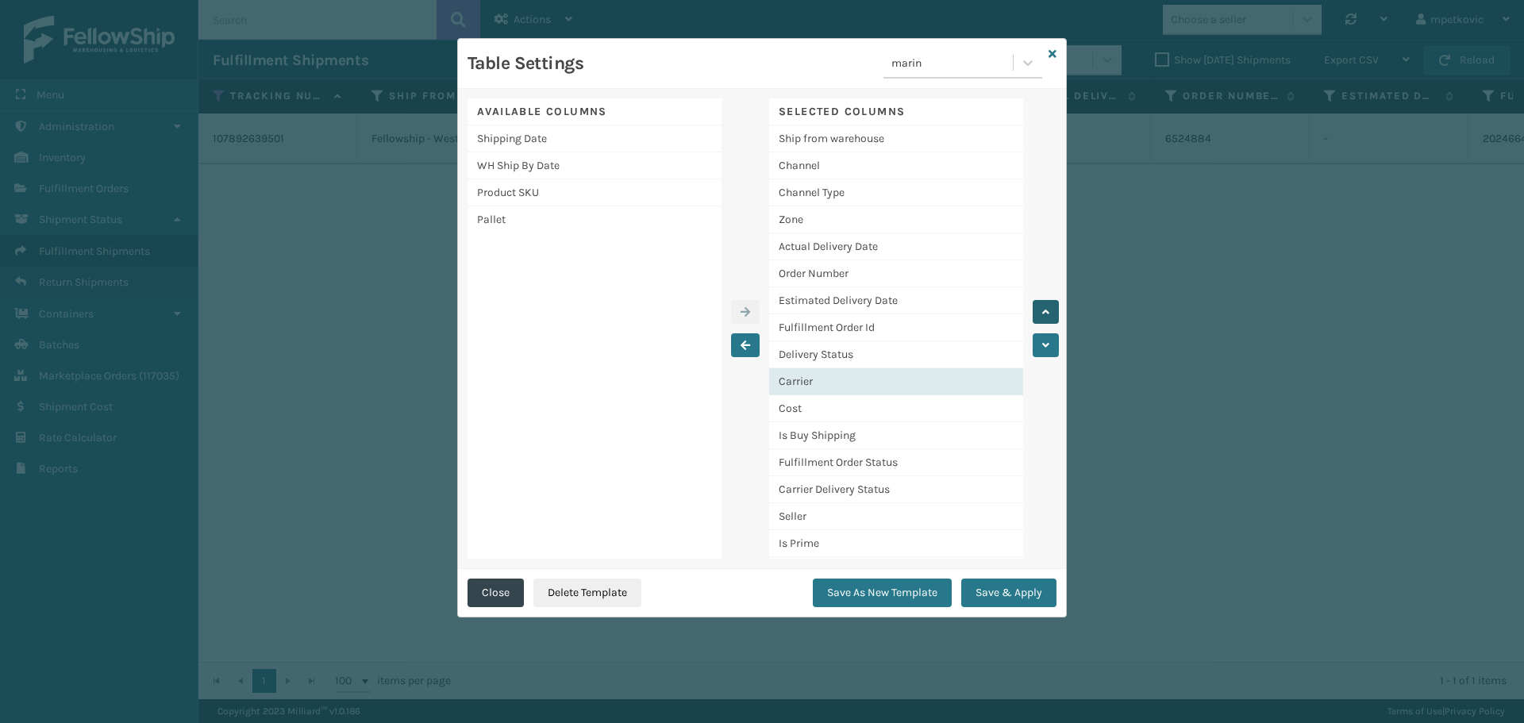
click at [1041, 306] on button "button" at bounding box center [1046, 312] width 26 height 24
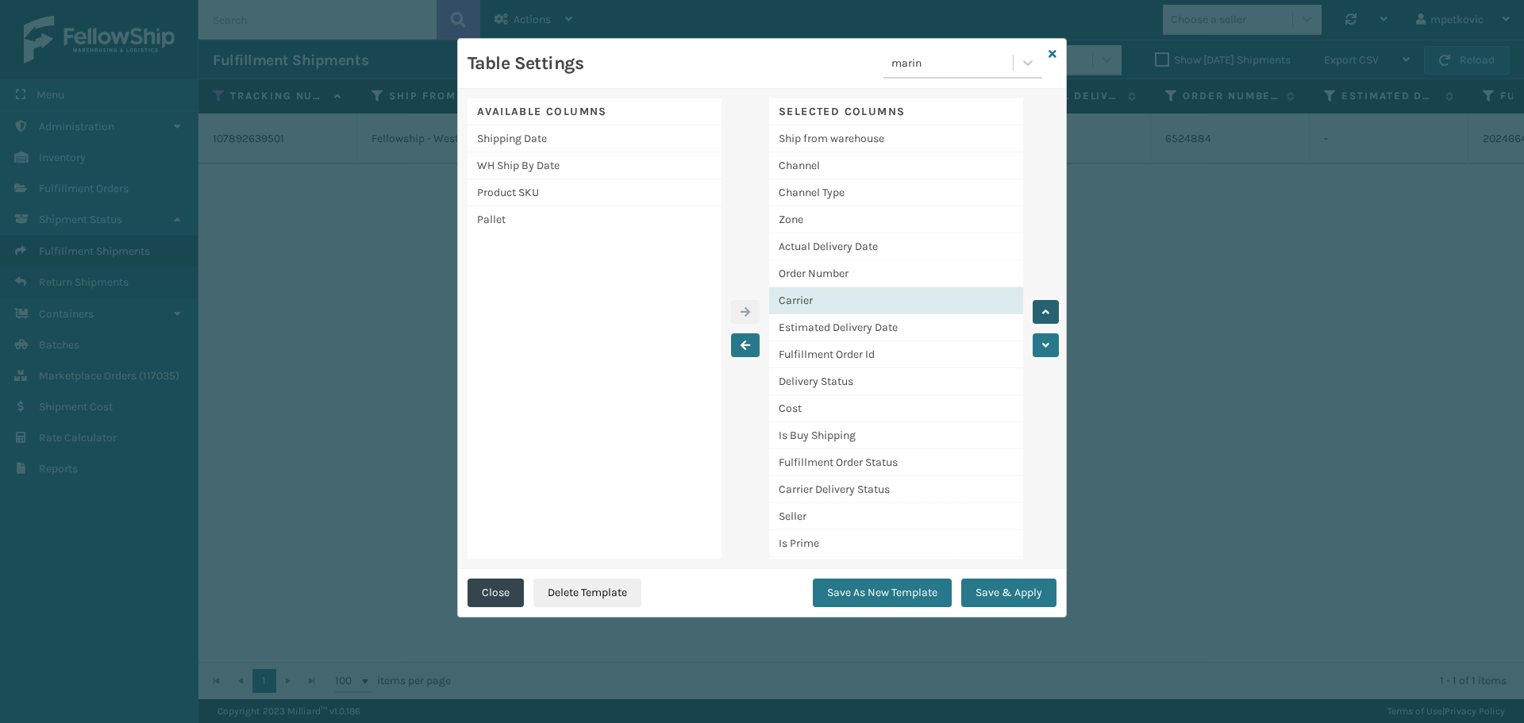
click at [1041, 306] on button "button" at bounding box center [1046, 312] width 26 height 24
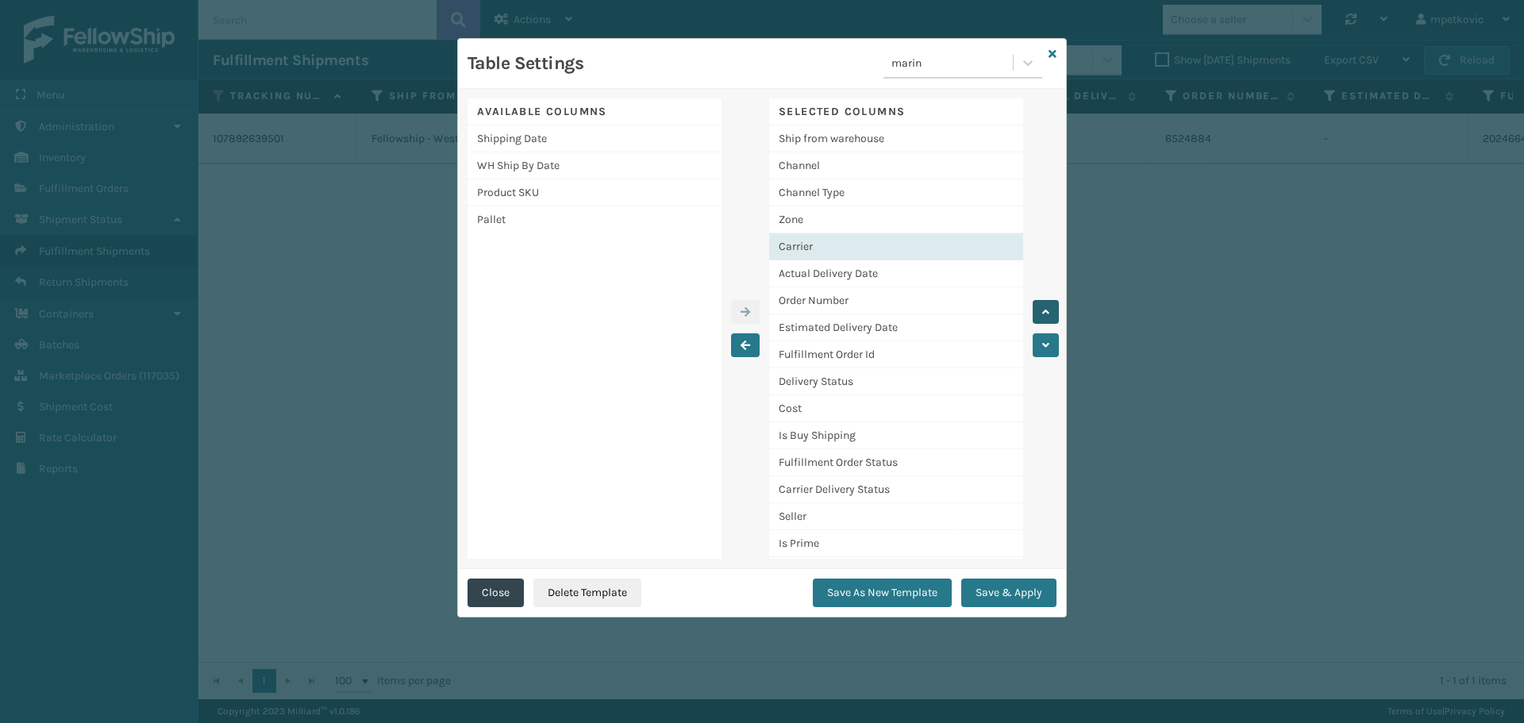
click at [1041, 306] on button "button" at bounding box center [1046, 312] width 26 height 24
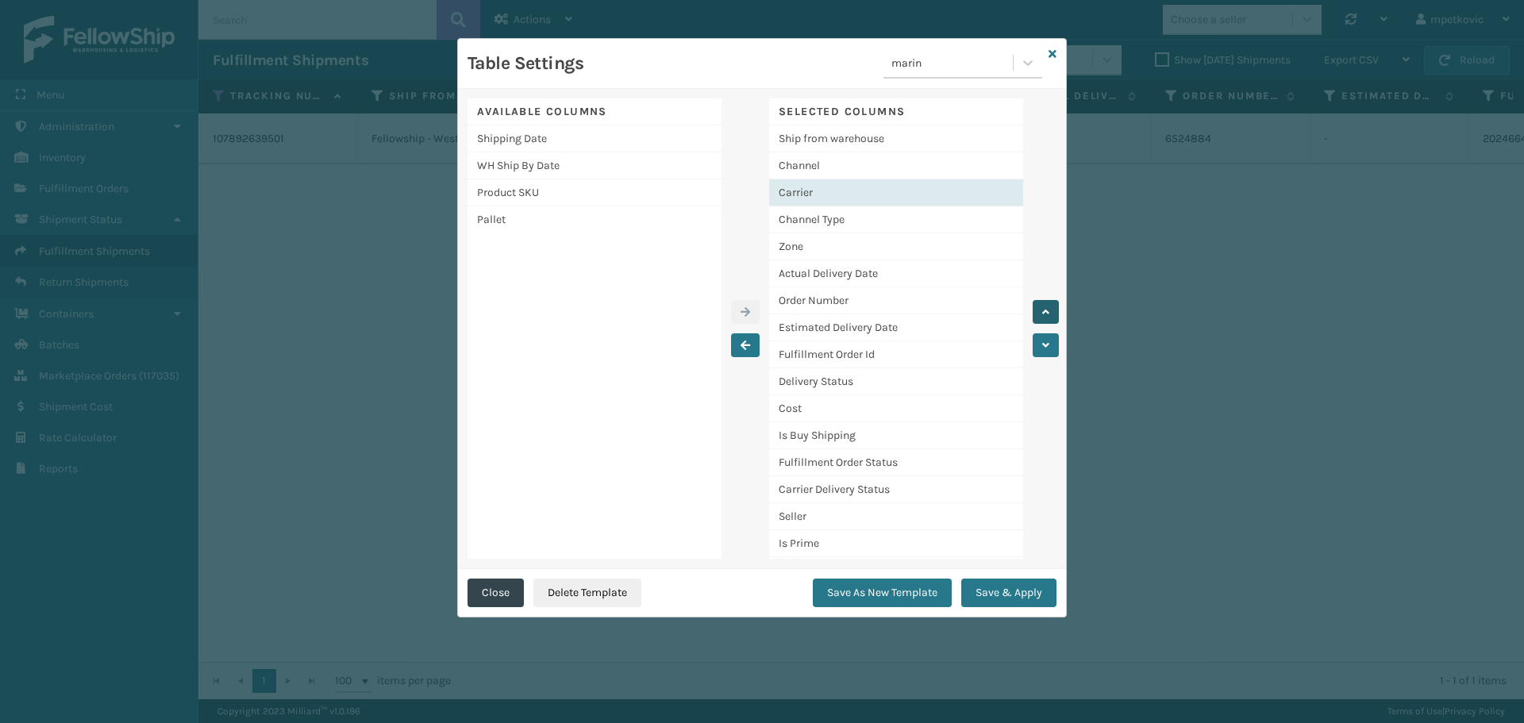
click at [1041, 306] on button "button" at bounding box center [1046, 312] width 26 height 24
click at [1045, 314] on icon "button" at bounding box center [1045, 311] width 7 height 11
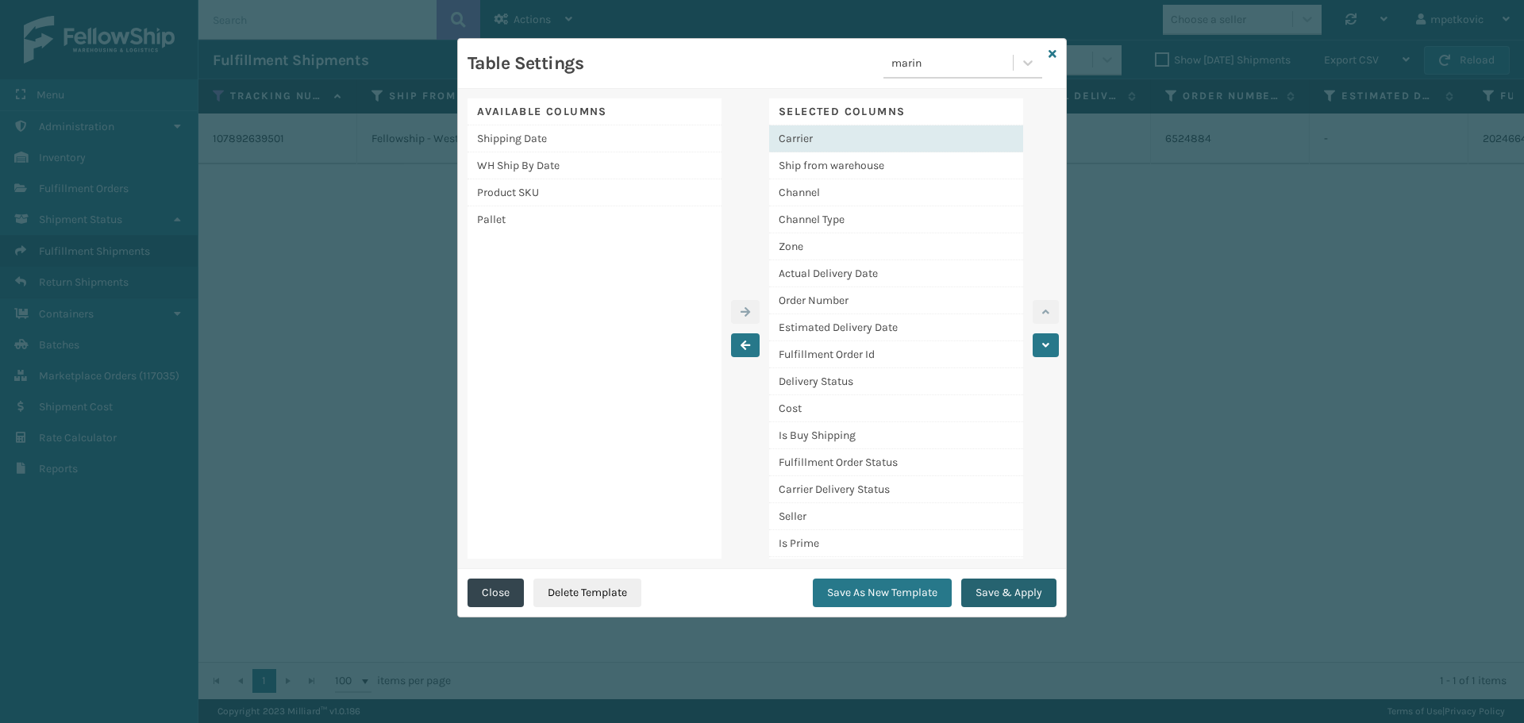
click at [996, 592] on button "Save & Apply" at bounding box center [1008, 593] width 95 height 29
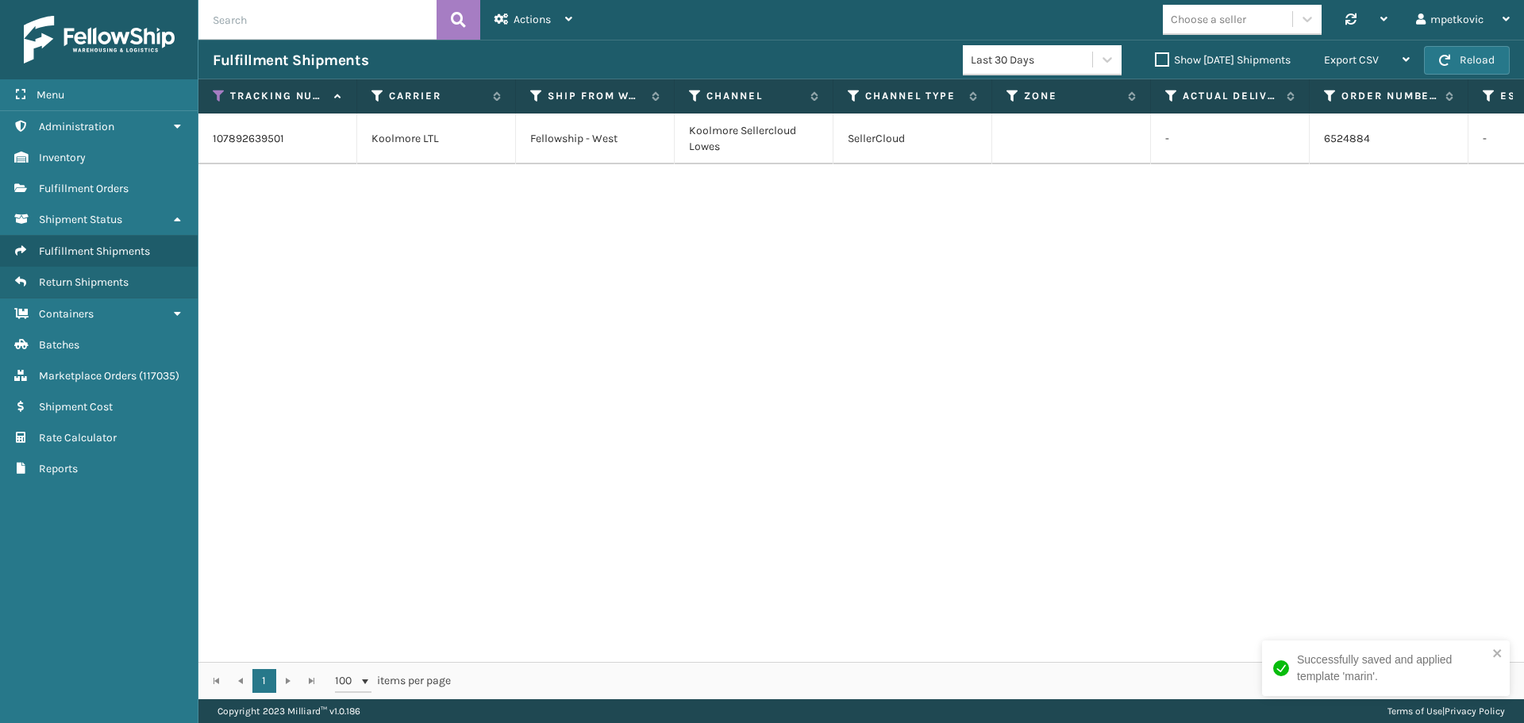
click at [424, 191] on div "107892639501 Koolmore LTL Fellowship - West Koolmore Sellercloud Lowes SellerCl…" at bounding box center [860, 388] width 1325 height 548
click at [379, 95] on icon at bounding box center [377, 96] width 13 height 14
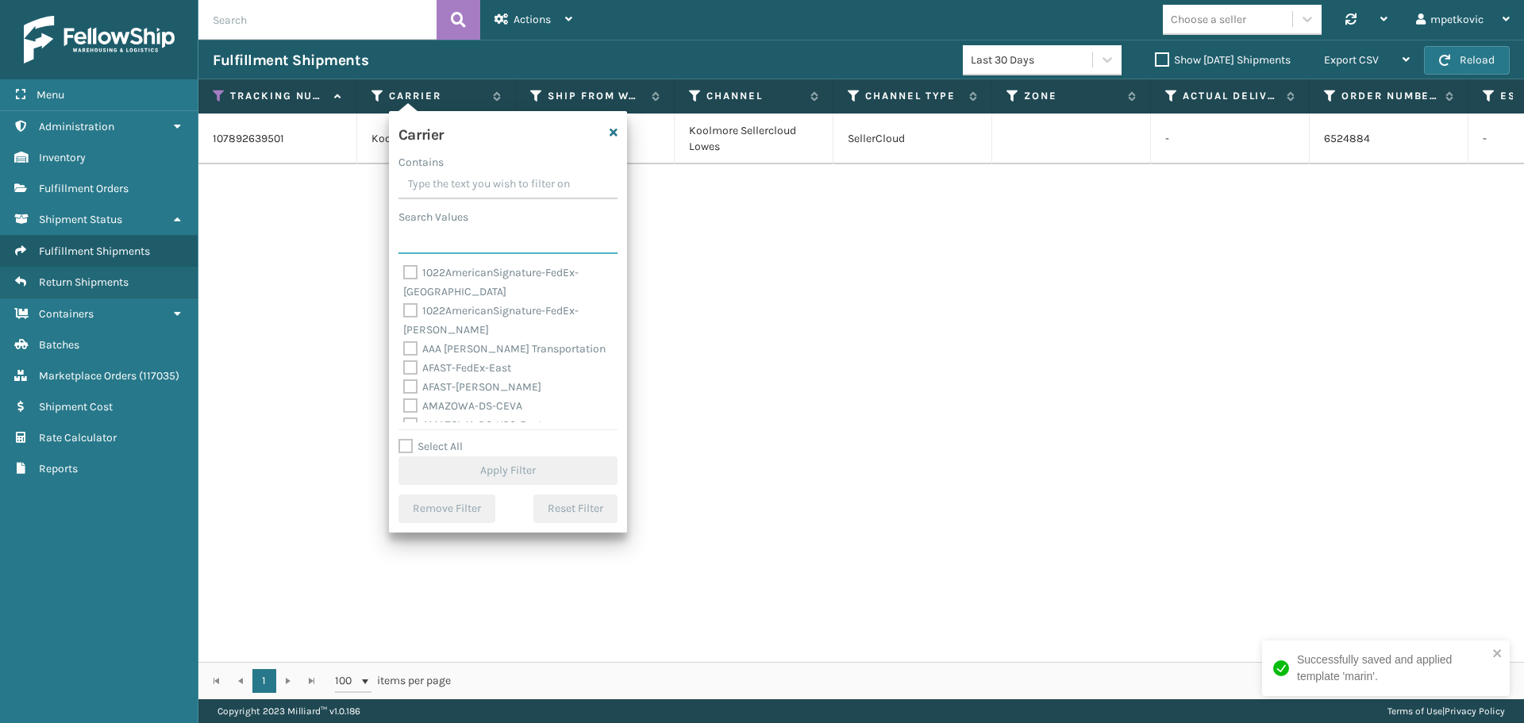
click at [441, 237] on input "Search Values" at bounding box center [507, 239] width 219 height 29
paste input "Brightech FedEx"
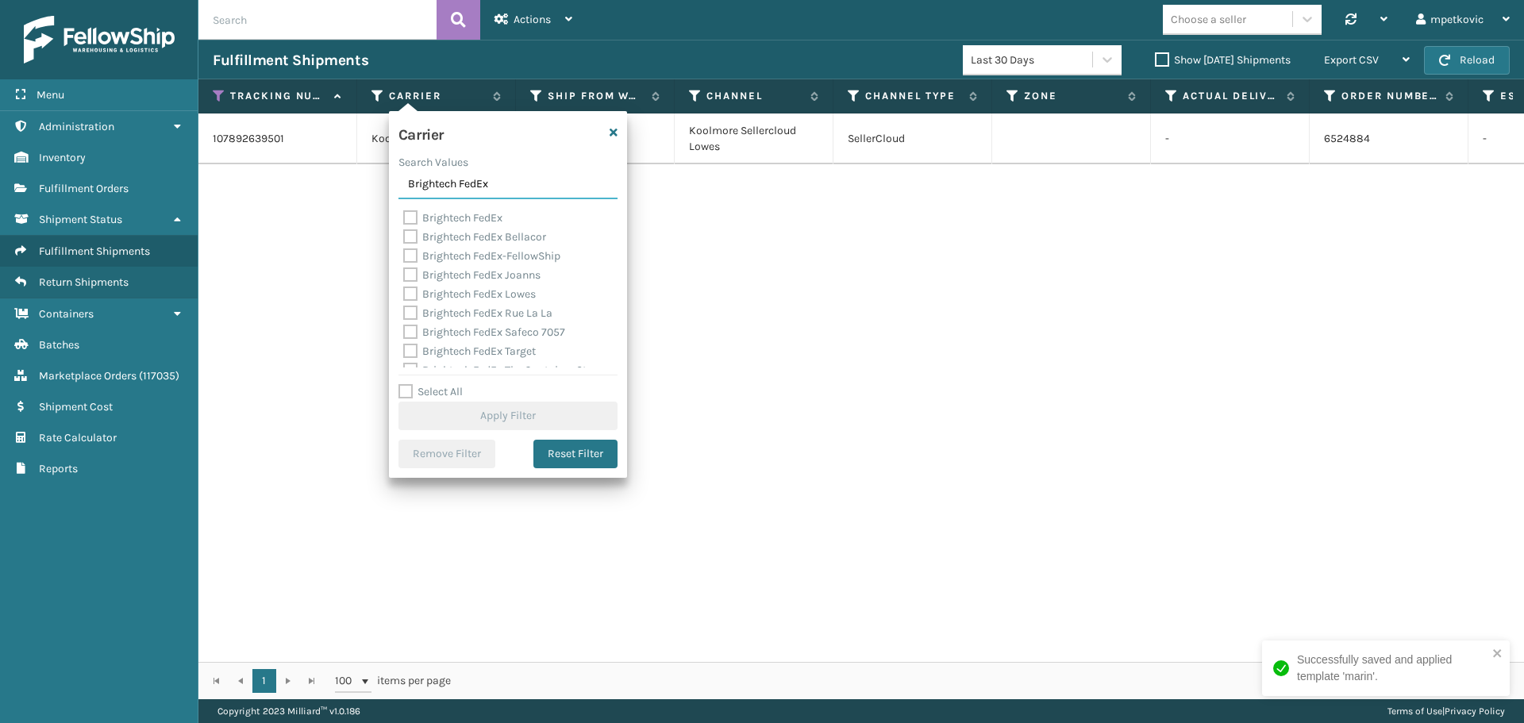
type input "Brightech FedEx"
click at [448, 219] on label "Brightech FedEx" at bounding box center [452, 217] width 99 height 13
click at [404, 219] on input "Brightech FedEx" at bounding box center [403, 214] width 1 height 10
checkbox input "true"
click at [525, 408] on button "Apply Filter" at bounding box center [507, 416] width 219 height 29
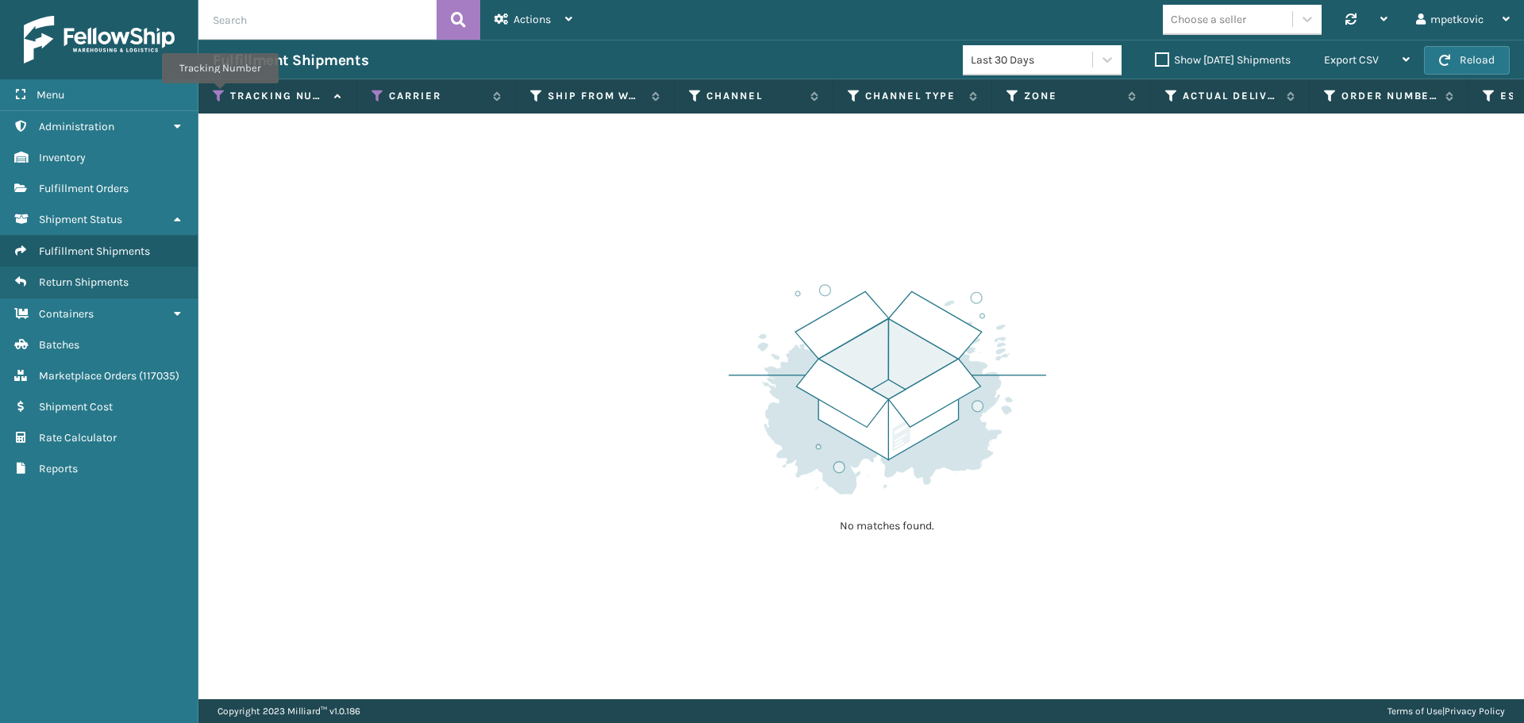
click at [215, 93] on icon at bounding box center [219, 96] width 13 height 14
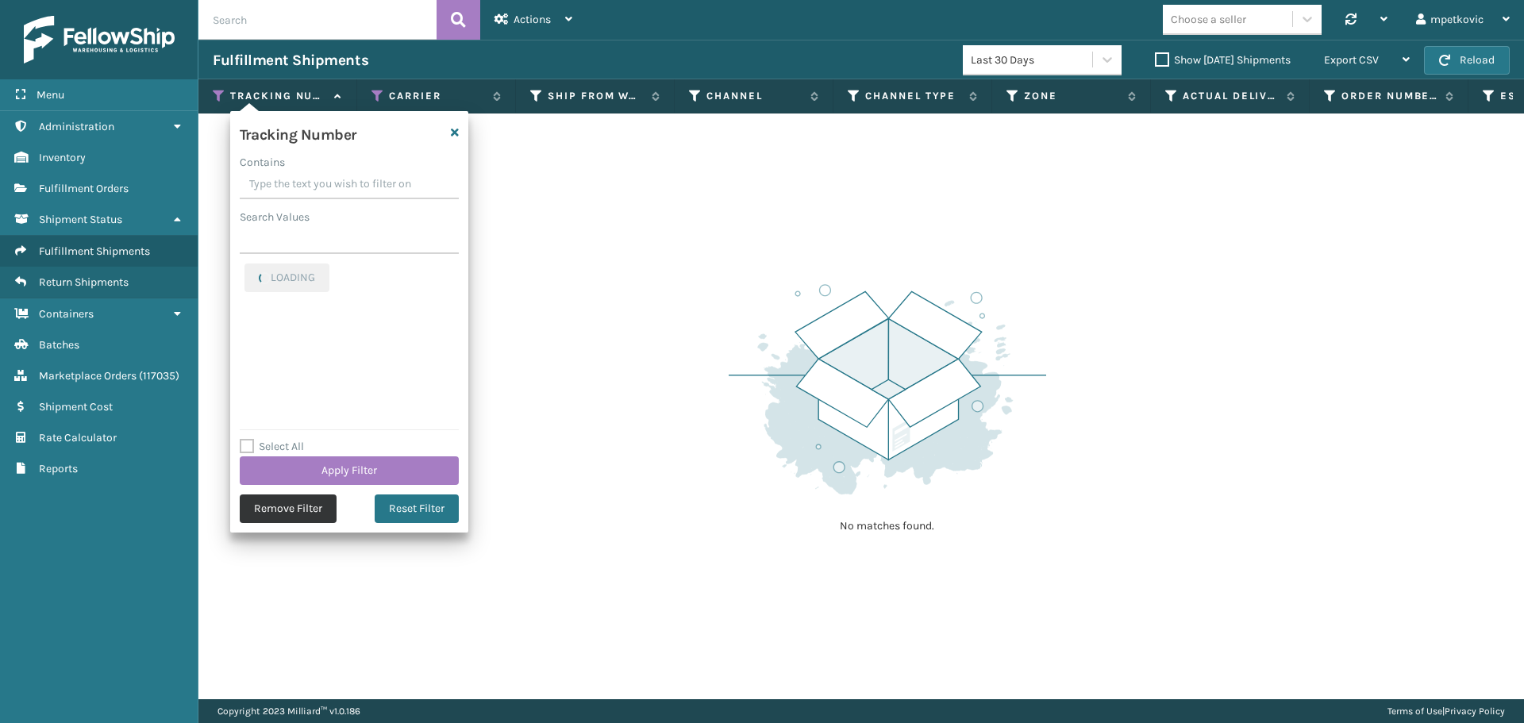
click at [322, 511] on button "Remove Filter" at bounding box center [288, 508] width 97 height 29
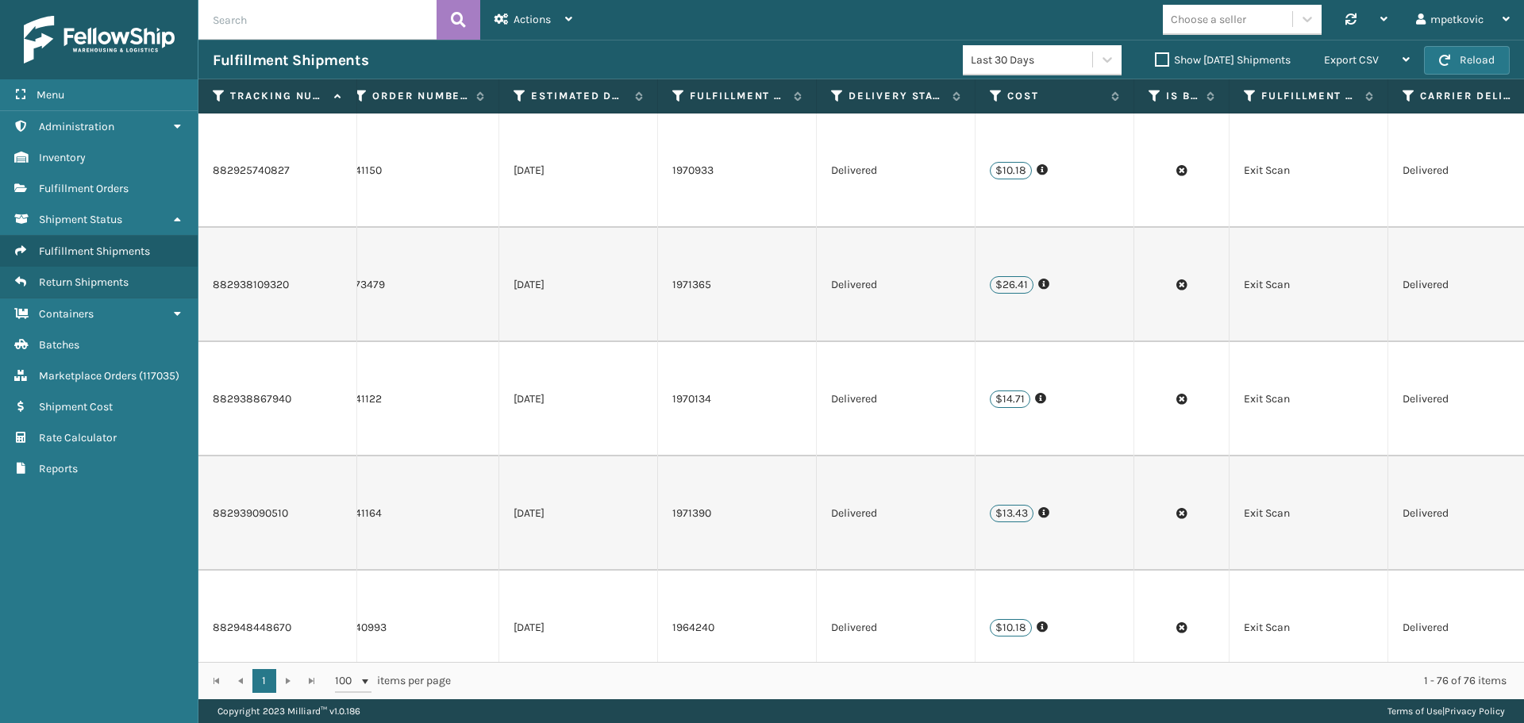
click at [559, 49] on div "Fulfillment Shipments Last 30 Days Show [DATE] Shipments Export CSV Export Curr…" at bounding box center [860, 60] width 1325 height 40
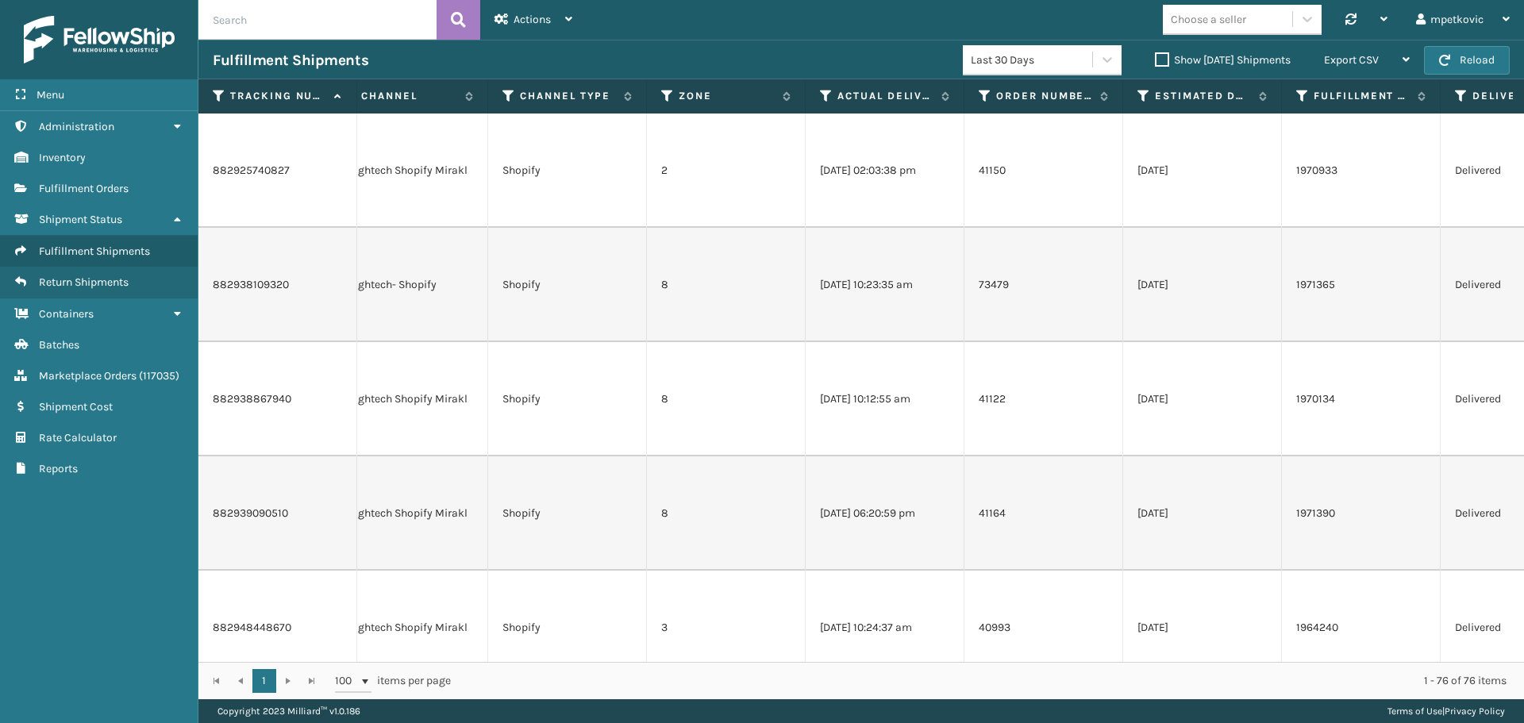
scroll to position [0, 348]
click at [1257, 96] on icon at bounding box center [1257, 96] width 13 height 10
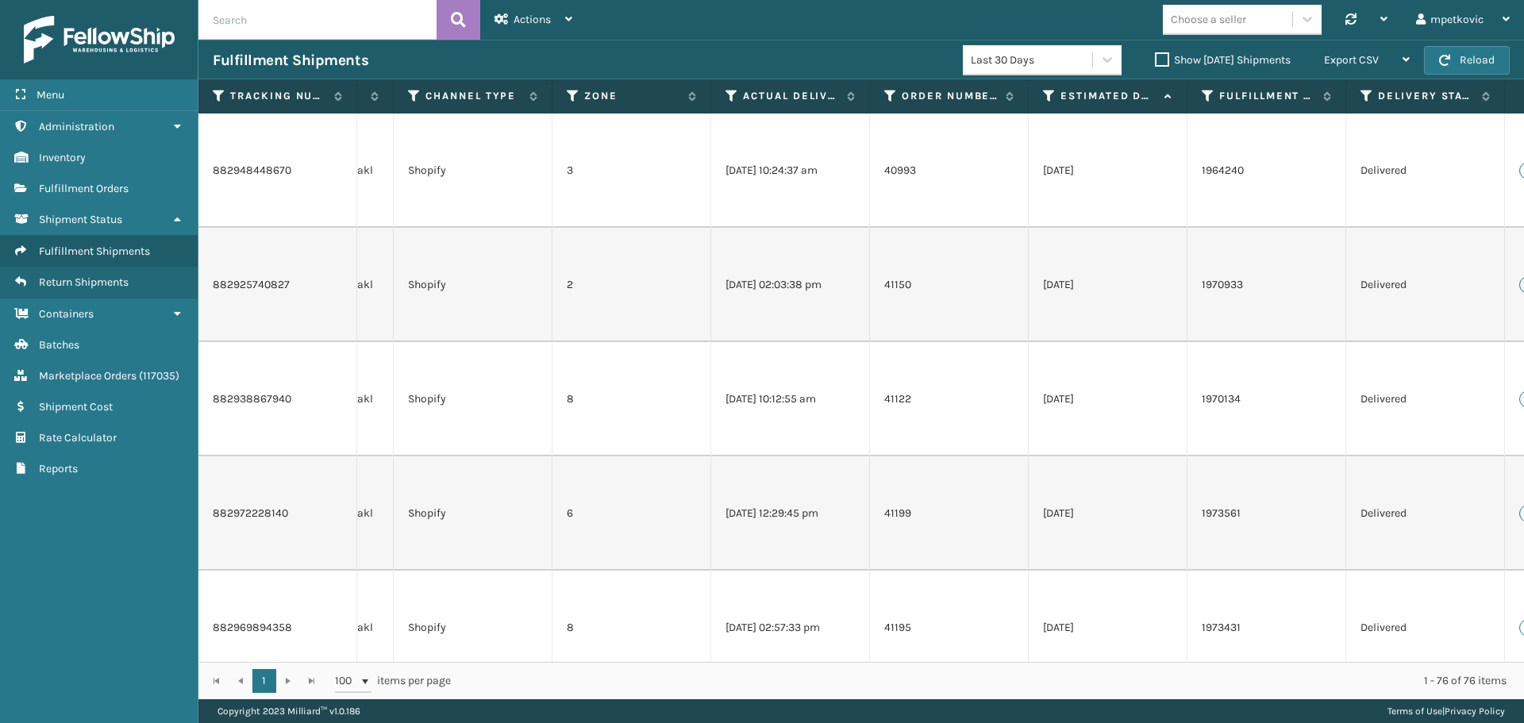
scroll to position [0, 574]
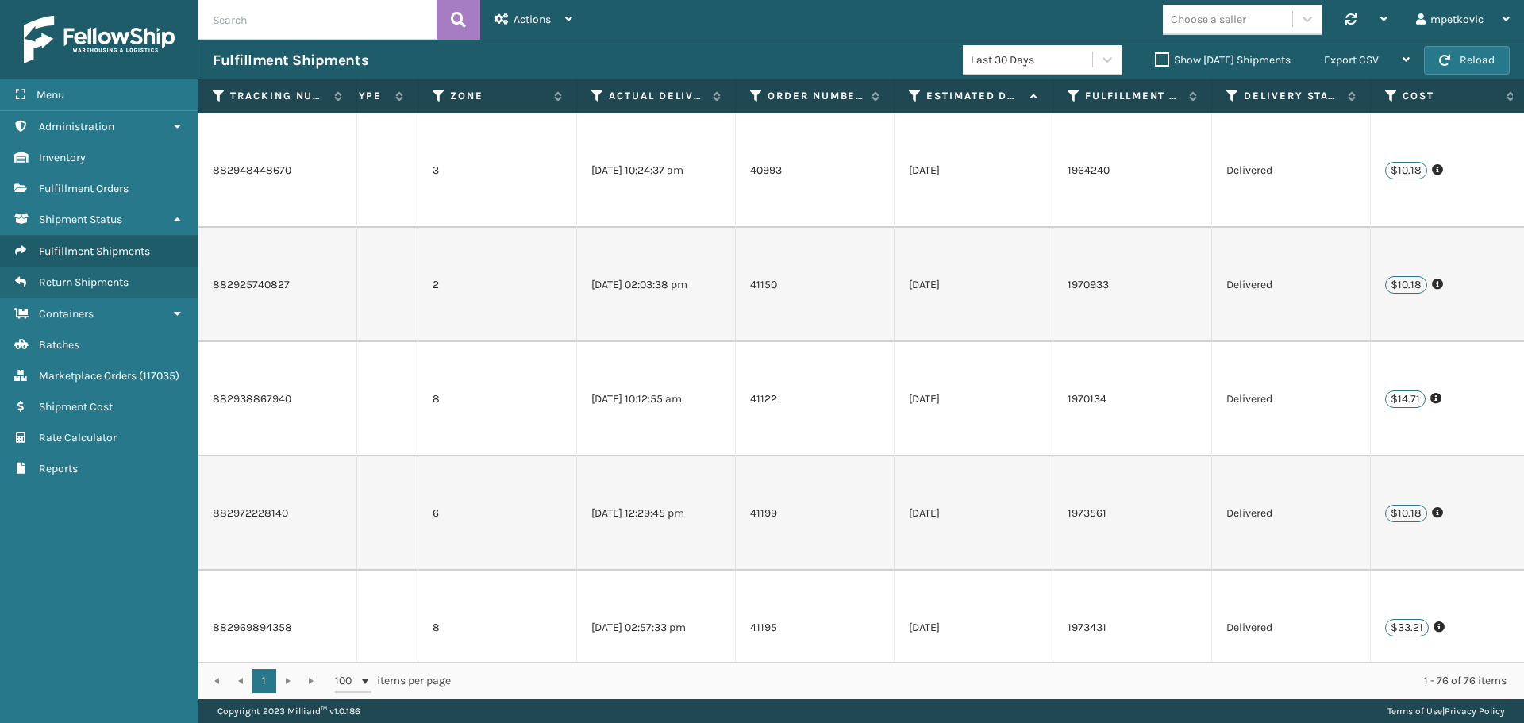
click at [1030, 93] on icon at bounding box center [1031, 96] width 13 height 10
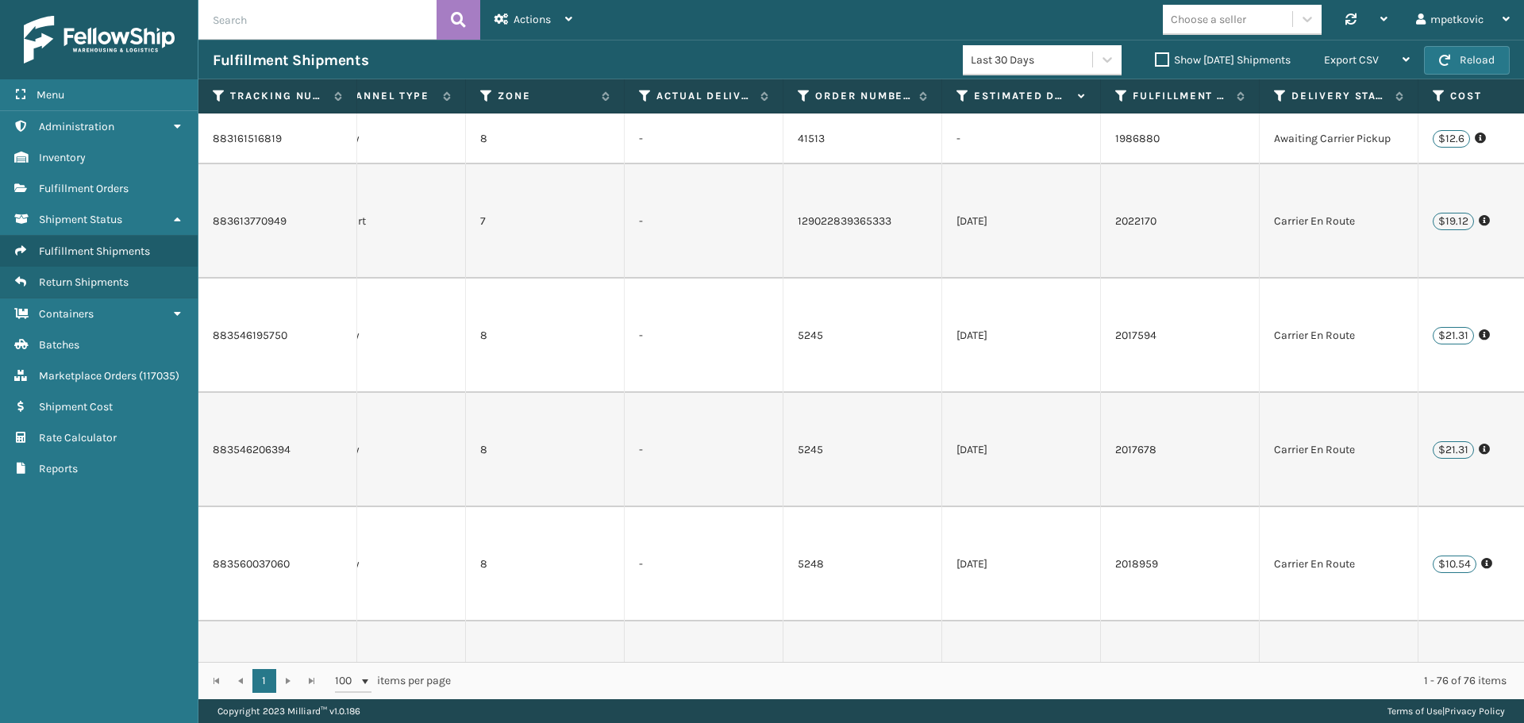
scroll to position [0, 560]
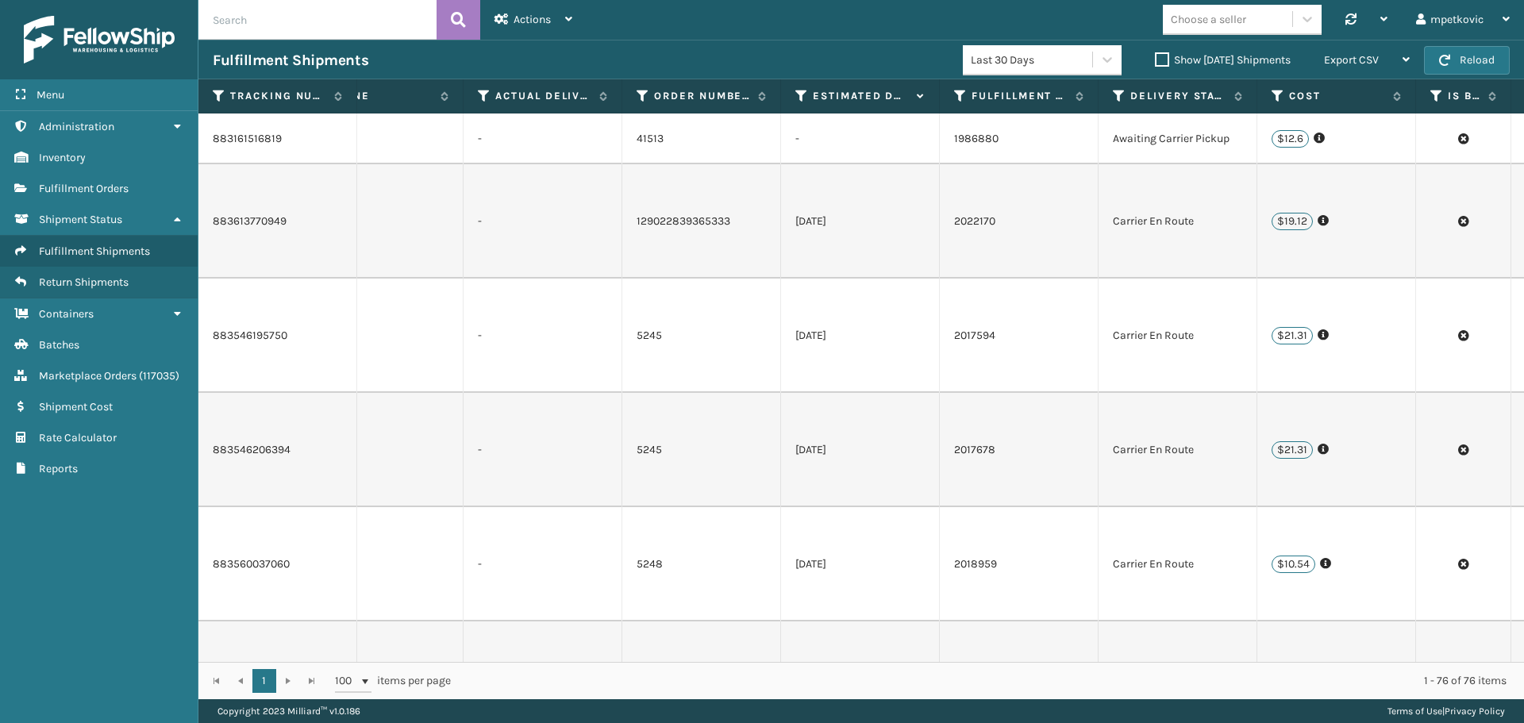
click at [602, 48] on div "Fulfillment Shipments Last 30 Days Show [DATE] Shipments Export CSV Export Curr…" at bounding box center [860, 60] width 1325 height 40
click at [605, 52] on div "Fulfillment Shipments" at bounding box center [588, 60] width 750 height 19
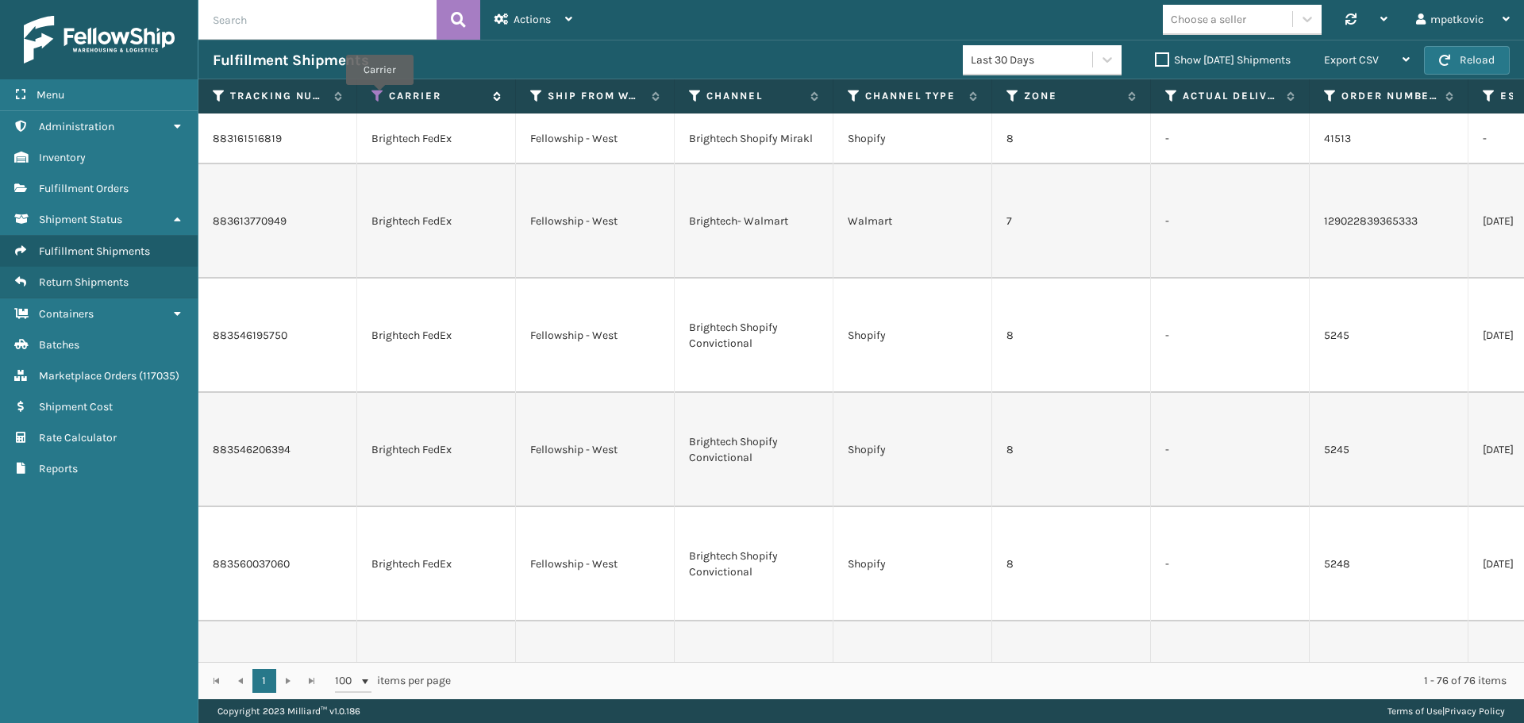
click at [379, 96] on icon at bounding box center [377, 96] width 13 height 14
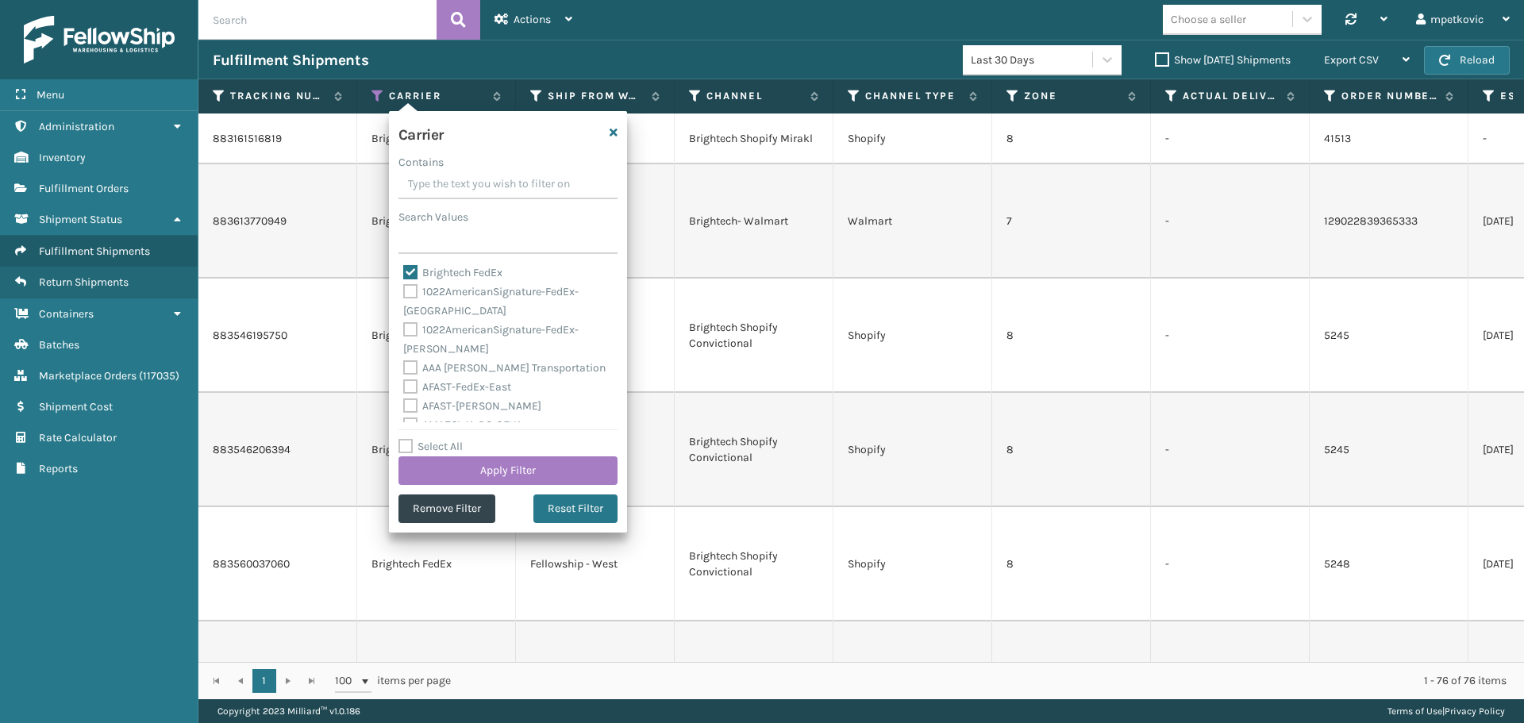
click at [413, 273] on label "Brightech FedEx" at bounding box center [452, 272] width 99 height 13
click at [404, 273] on input "Brightech FedEx" at bounding box center [403, 269] width 1 height 10
checkbox input "false"
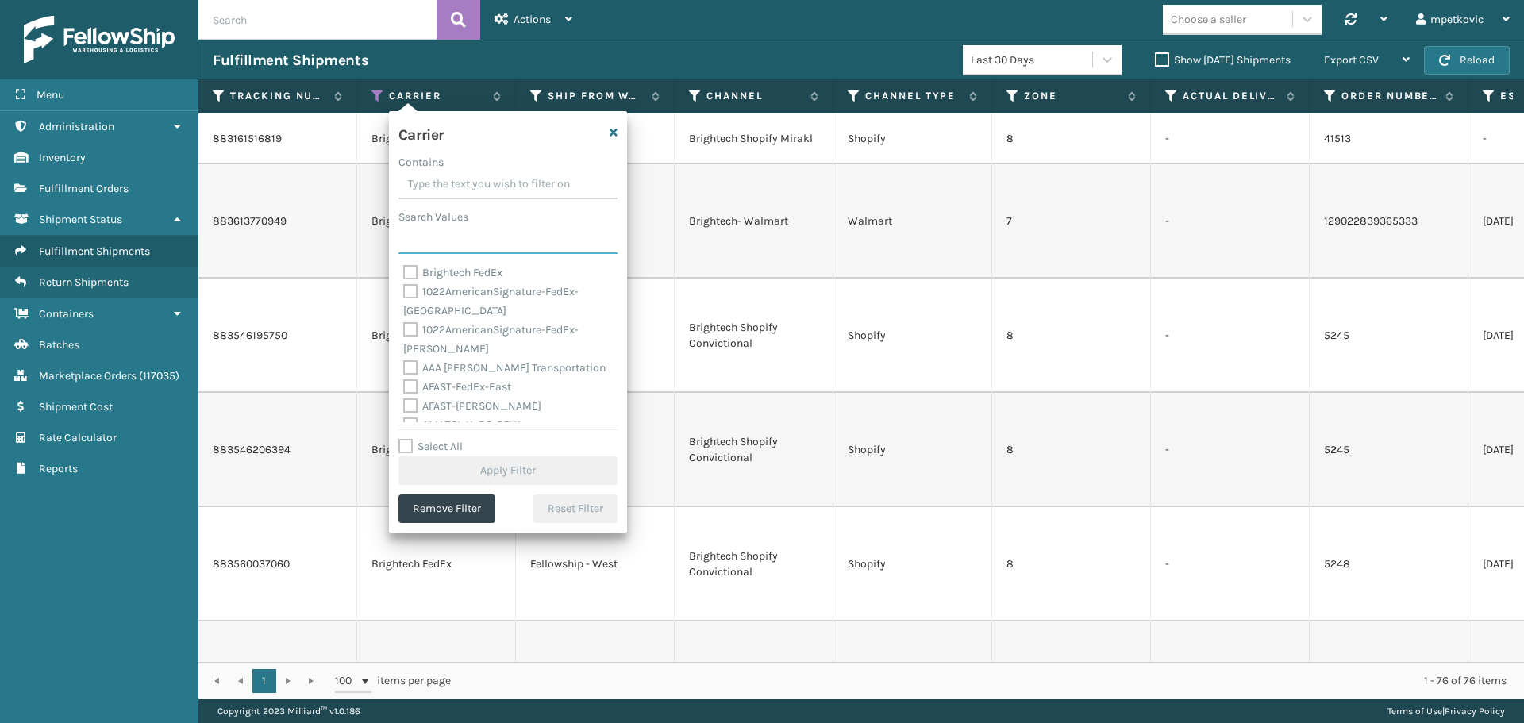
click at [427, 240] on input "Search Values" at bounding box center [507, 239] width 219 height 29
paste input "SleepGeekz FedEx"
type input "SleepGeekz FedEx"
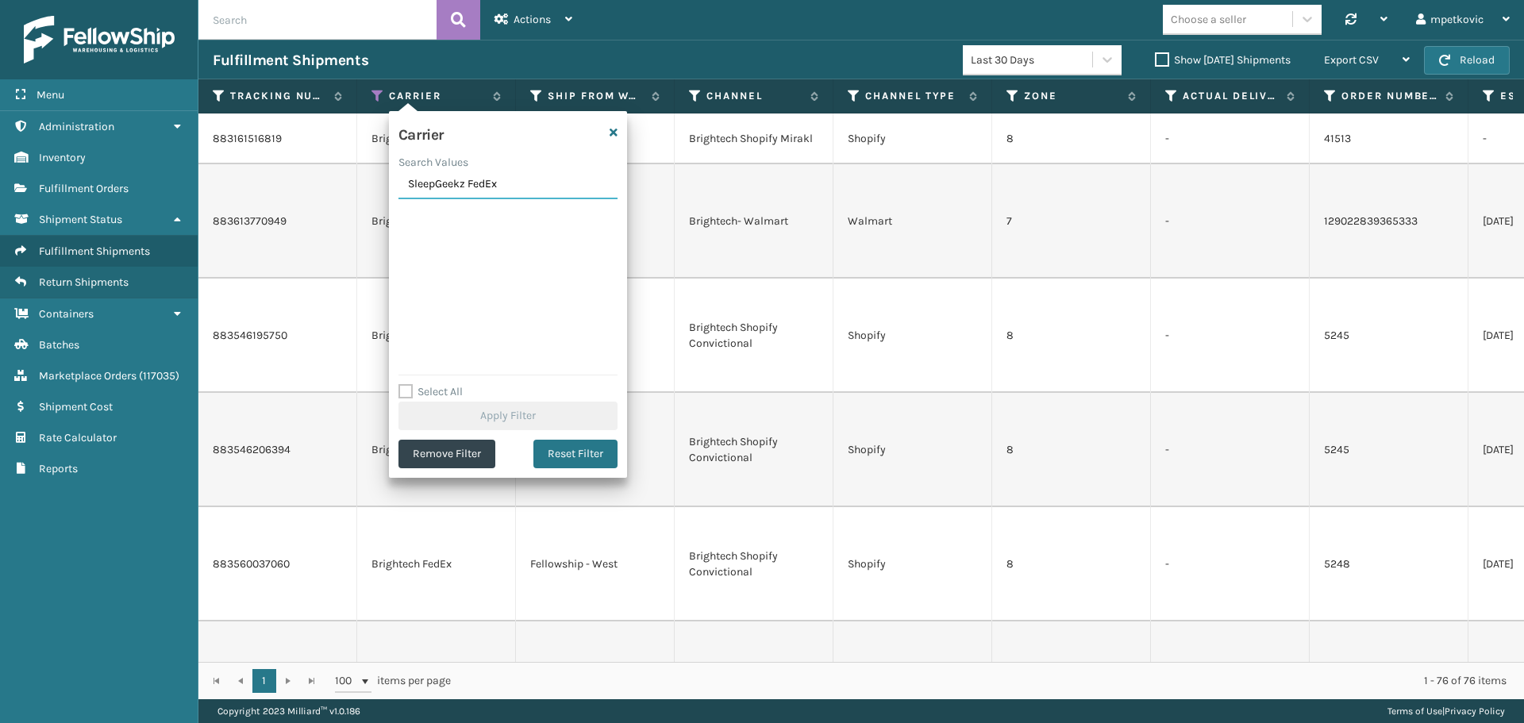
drag, startPoint x: 507, startPoint y: 186, endPoint x: 395, endPoint y: 186, distance: 111.9
click at [396, 186] on div "Carrier Search Values SleepGeekz FedEx Select All Apply Filter Remove Filter Re…" at bounding box center [508, 294] width 238 height 367
click at [587, 51] on div "Fulfillment Shipments" at bounding box center [588, 60] width 750 height 19
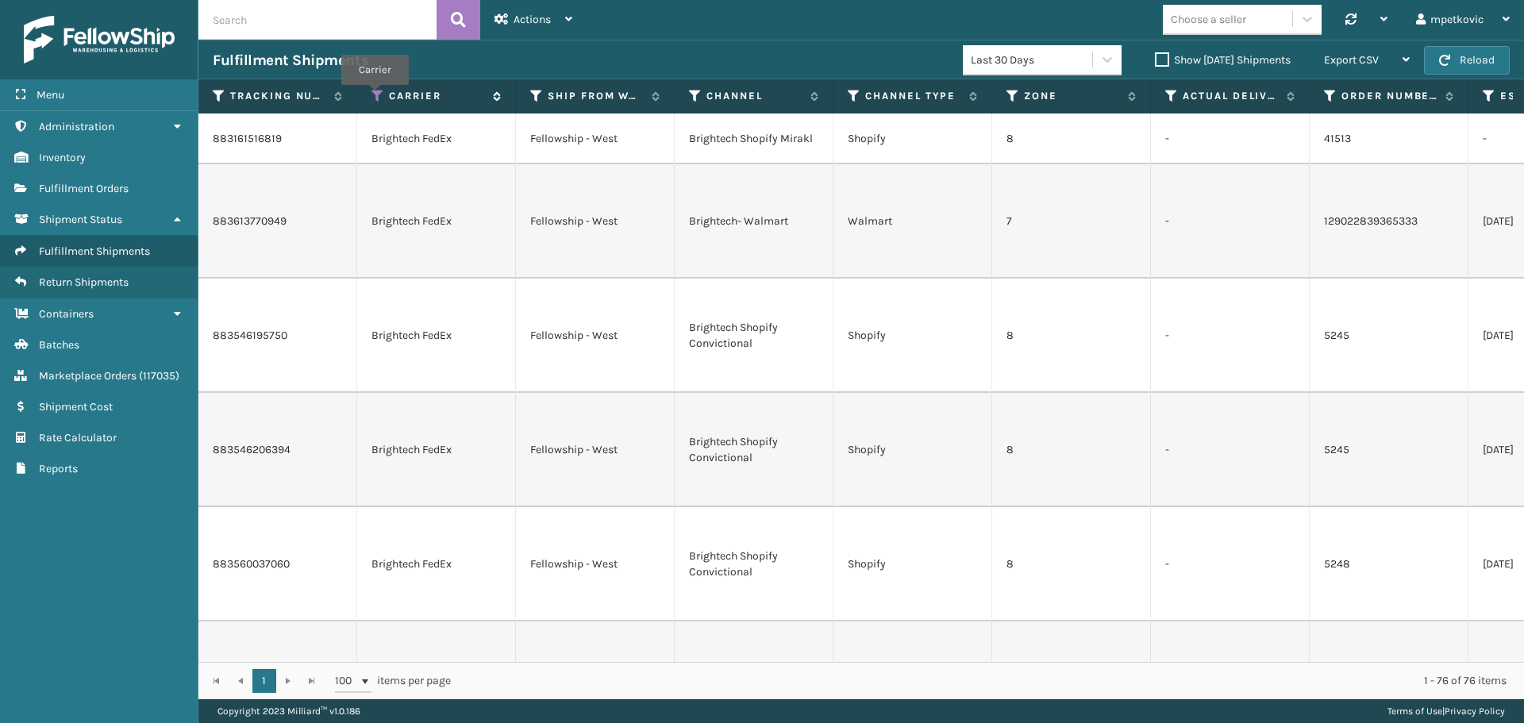
click at [375, 97] on icon at bounding box center [377, 96] width 13 height 14
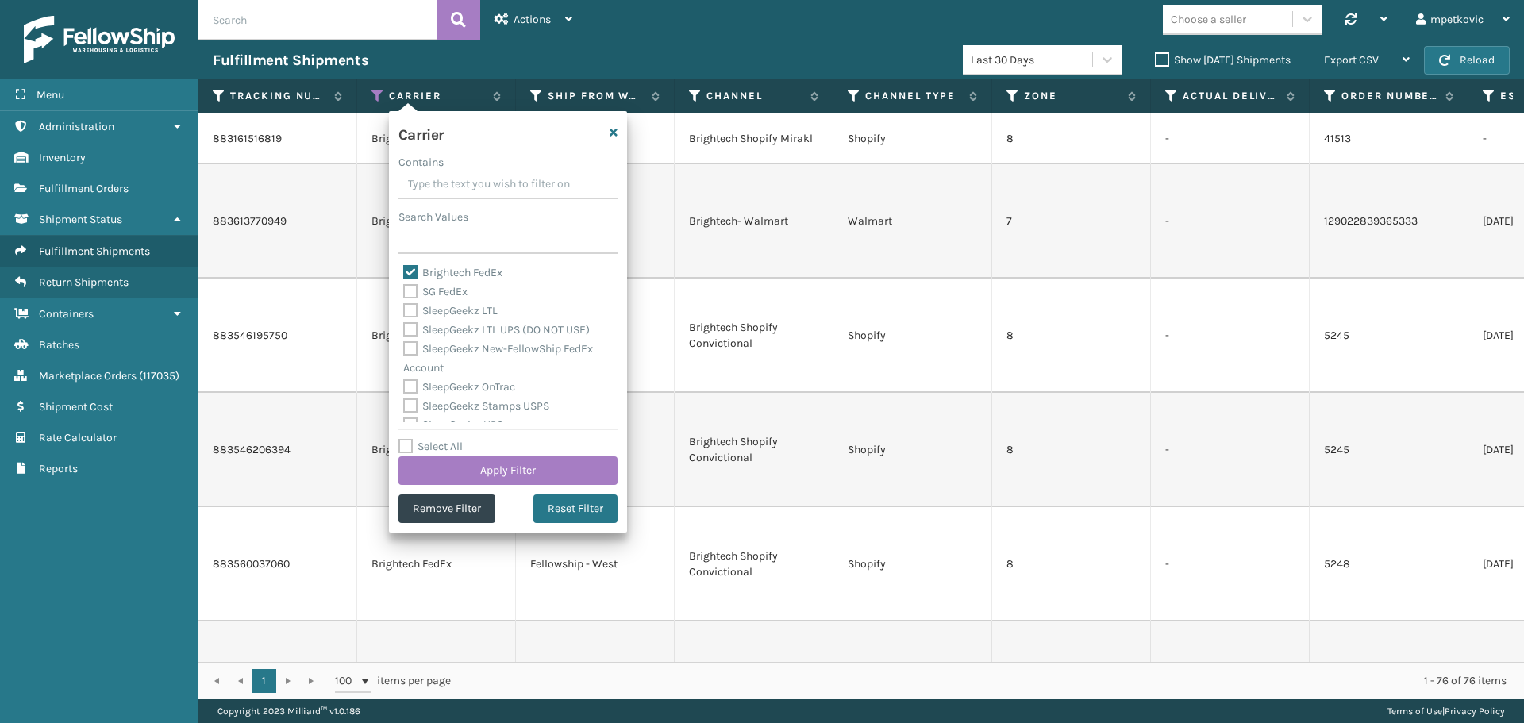
click at [437, 273] on label "Brightech FedEx" at bounding box center [452, 272] width 99 height 13
click at [404, 273] on input "Brightech FedEx" at bounding box center [403, 269] width 1 height 10
checkbox input "false"
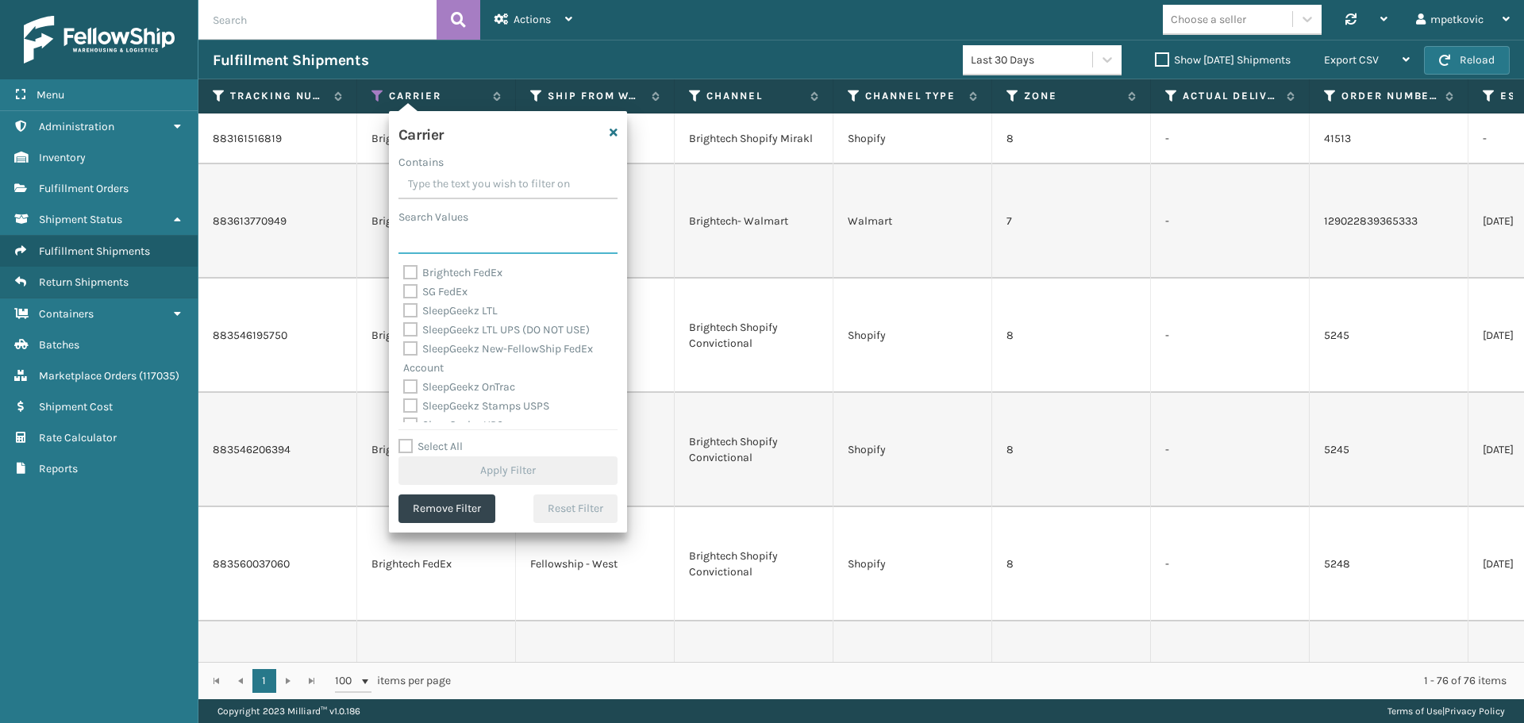
click at [436, 239] on input "Search Values" at bounding box center [507, 239] width 219 height 29
paste input "SG FedEx"
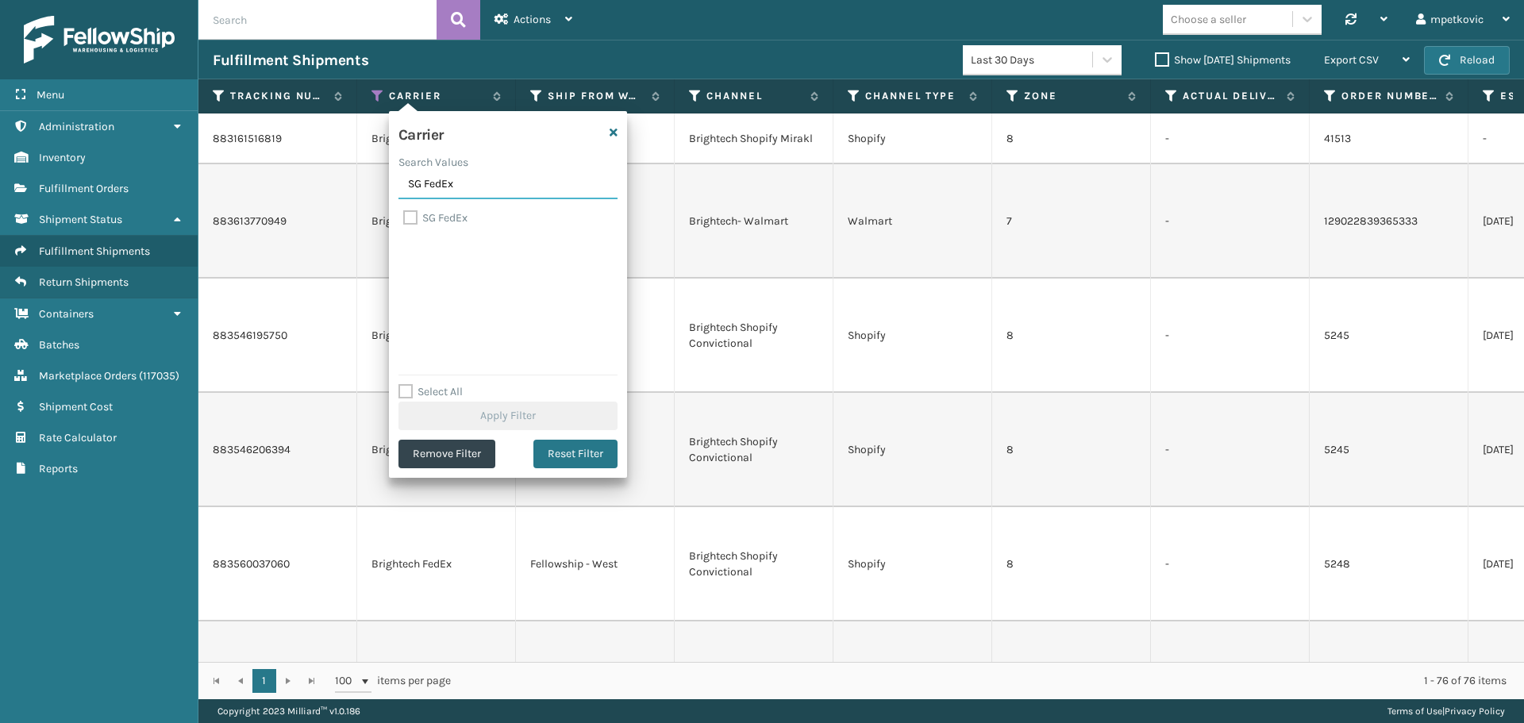
type input "SG FedEx"
click at [451, 221] on label "SG FedEx" at bounding box center [435, 217] width 64 height 13
click at [404, 219] on input "SG FedEx" at bounding box center [403, 214] width 1 height 10
checkbox input "true"
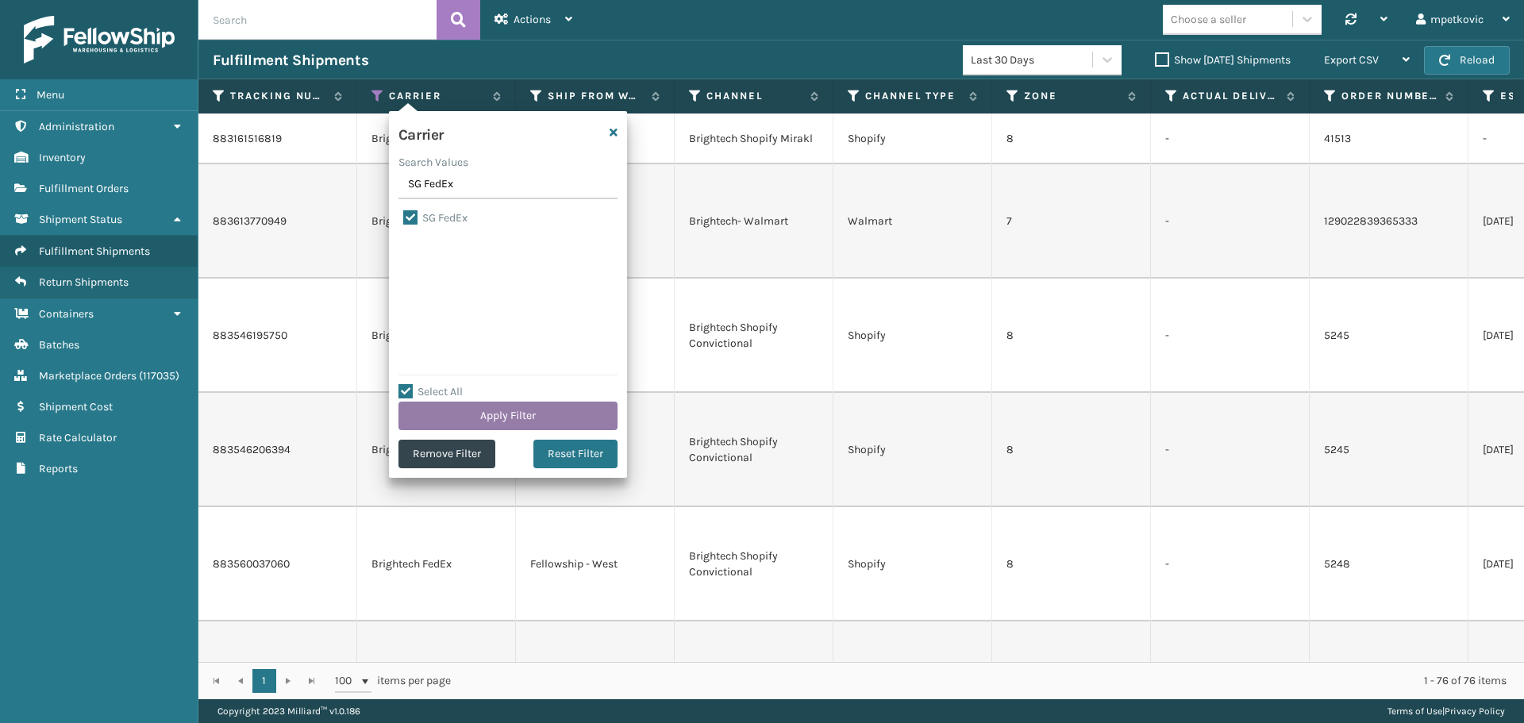
click at [502, 410] on button "Apply Filter" at bounding box center [507, 416] width 219 height 29
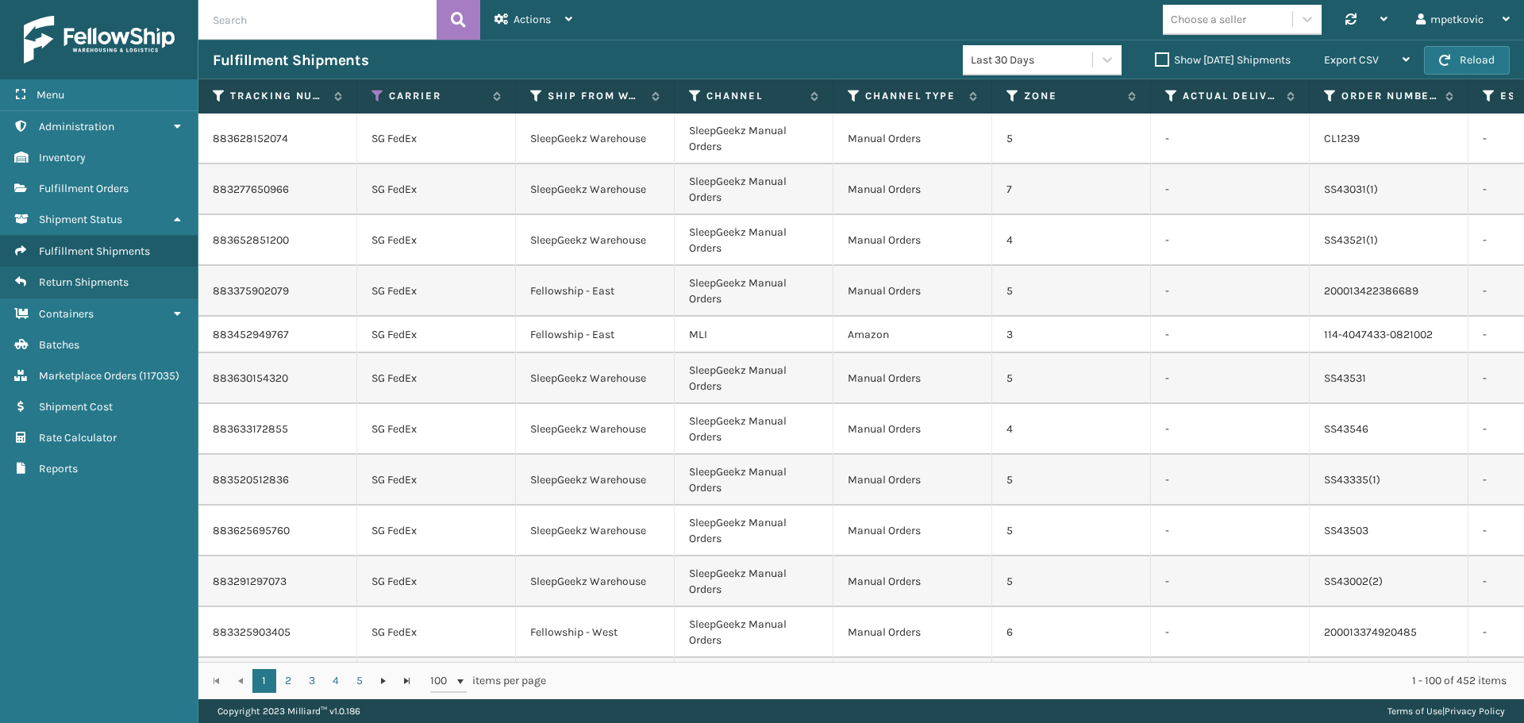
click at [108, 560] on div "Menu Administration Inventory Fulfillment Orders Shipment Status Fulfillment Sh…" at bounding box center [99, 361] width 198 height 723
click at [94, 548] on div "Menu Administration Inventory Fulfillment Orders Shipment Status Fulfillment Sh…" at bounding box center [99, 361] width 198 height 723
click at [98, 537] on div "Menu Administration Inventory Fulfillment Orders Shipment Status Fulfillment Sh…" at bounding box center [99, 361] width 198 height 723
drag, startPoint x: 302, startPoint y: 137, endPoint x: 209, endPoint y: 137, distance: 92.9
click at [209, 137] on td "883628152074" at bounding box center [277, 139] width 159 height 51
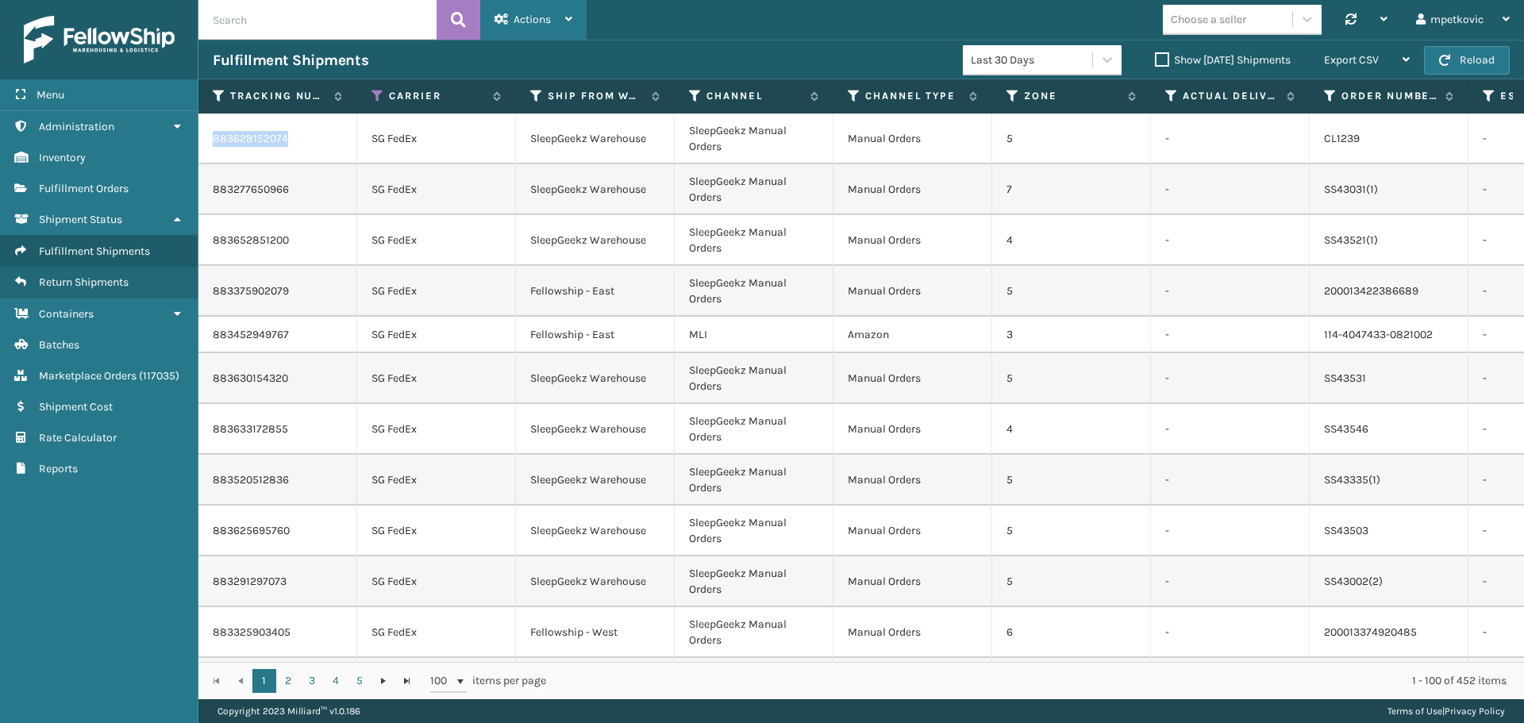
copy td "883628152074"
click at [748, 54] on div "Fulfillment Shipments" at bounding box center [588, 60] width 750 height 19
click at [602, 60] on div "Fulfillment Shipments" at bounding box center [588, 60] width 750 height 19
click at [544, 59] on div "Fulfillment Shipments" at bounding box center [588, 60] width 750 height 19
drag, startPoint x: 557, startPoint y: 57, endPoint x: 575, endPoint y: 56, distance: 17.5
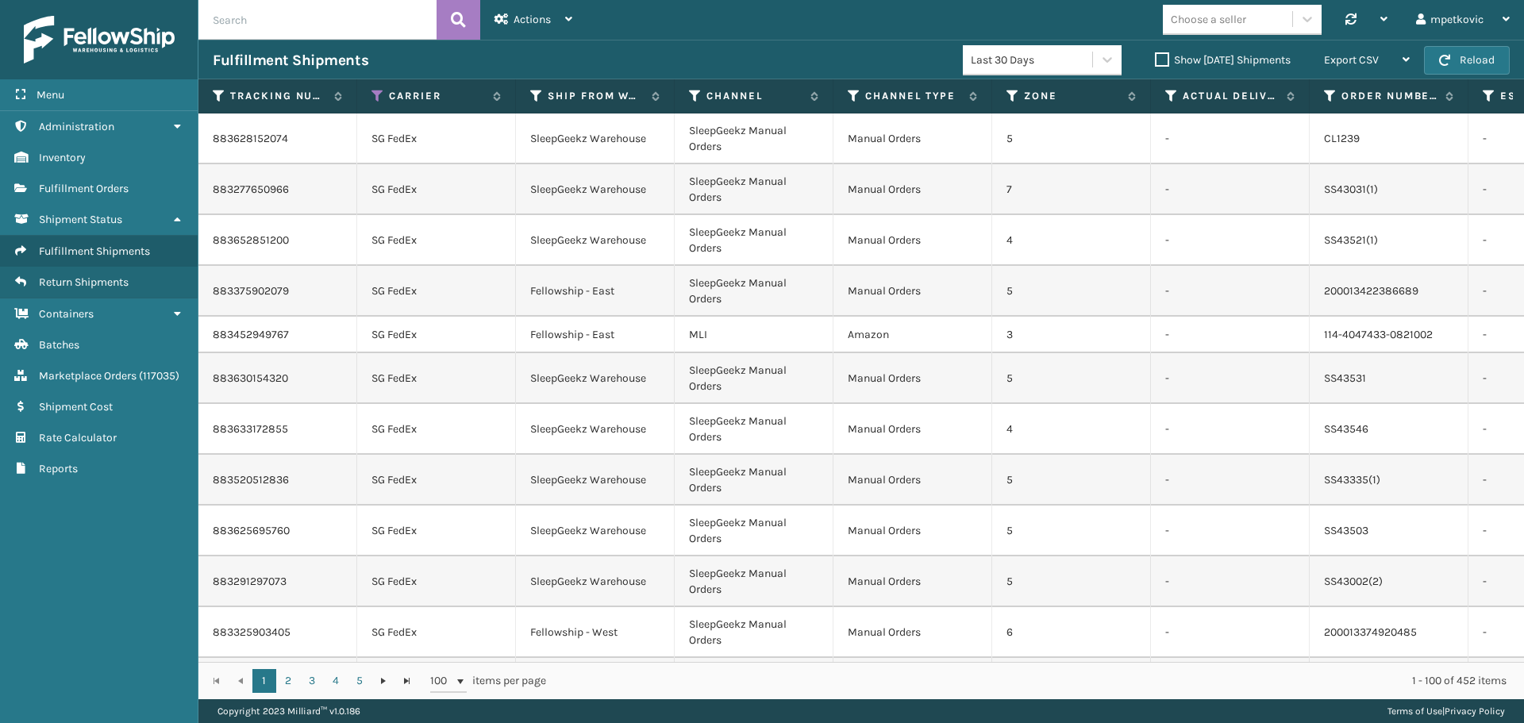
click at [559, 57] on div "Fulfillment Shipments" at bounding box center [588, 60] width 750 height 19
click at [568, 54] on div "Fulfillment Shipments" at bounding box center [588, 60] width 750 height 19
click at [585, 58] on div "Fulfillment Shipments" at bounding box center [588, 60] width 750 height 19
click at [445, 57] on div "Fulfillment Shipments" at bounding box center [588, 60] width 750 height 19
click at [407, 59] on div "Fulfillment Shipments" at bounding box center [588, 60] width 750 height 19
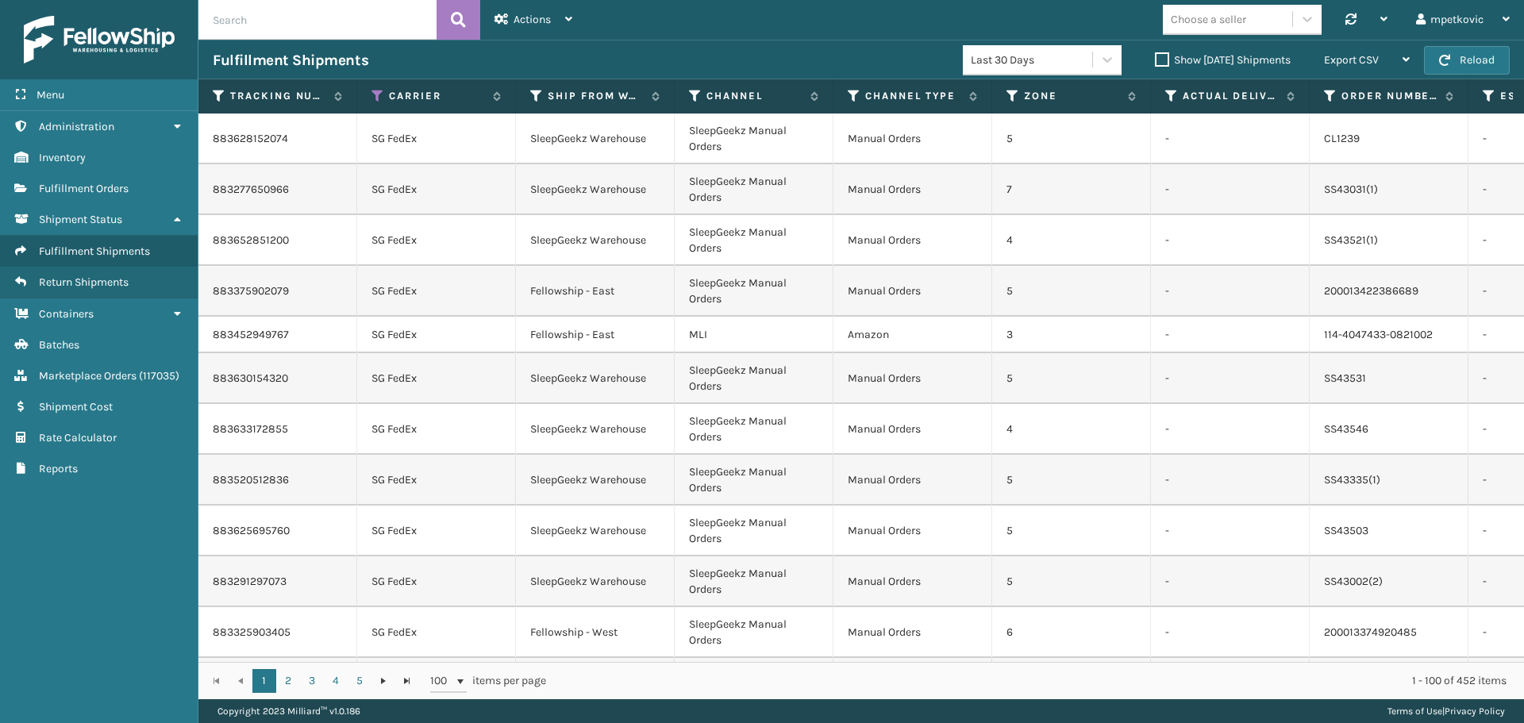
click at [413, 52] on div "Fulfillment Shipments" at bounding box center [588, 60] width 750 height 19
click at [602, 61] on div "Fulfillment Shipments" at bounding box center [588, 60] width 750 height 19
click at [603, 48] on div "Fulfillment Shipments Last 30 Days Show [DATE] Shipments Export CSV Export Curr…" at bounding box center [860, 60] width 1325 height 40
click at [378, 96] on icon at bounding box center [377, 96] width 13 height 14
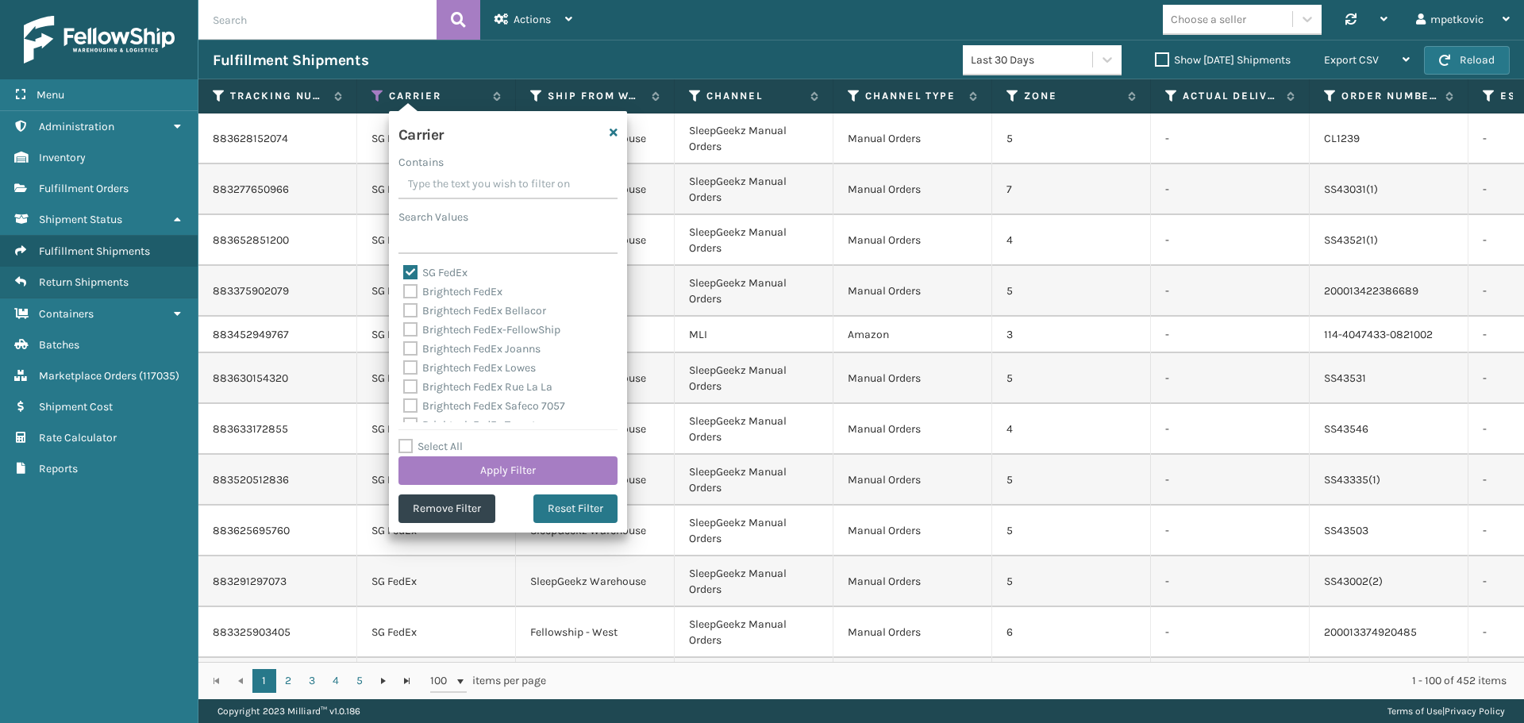
click at [441, 275] on label "SG FedEx" at bounding box center [435, 272] width 64 height 13
click at [404, 274] on input "SG FedEx" at bounding box center [403, 269] width 1 height 10
checkbox input "false"
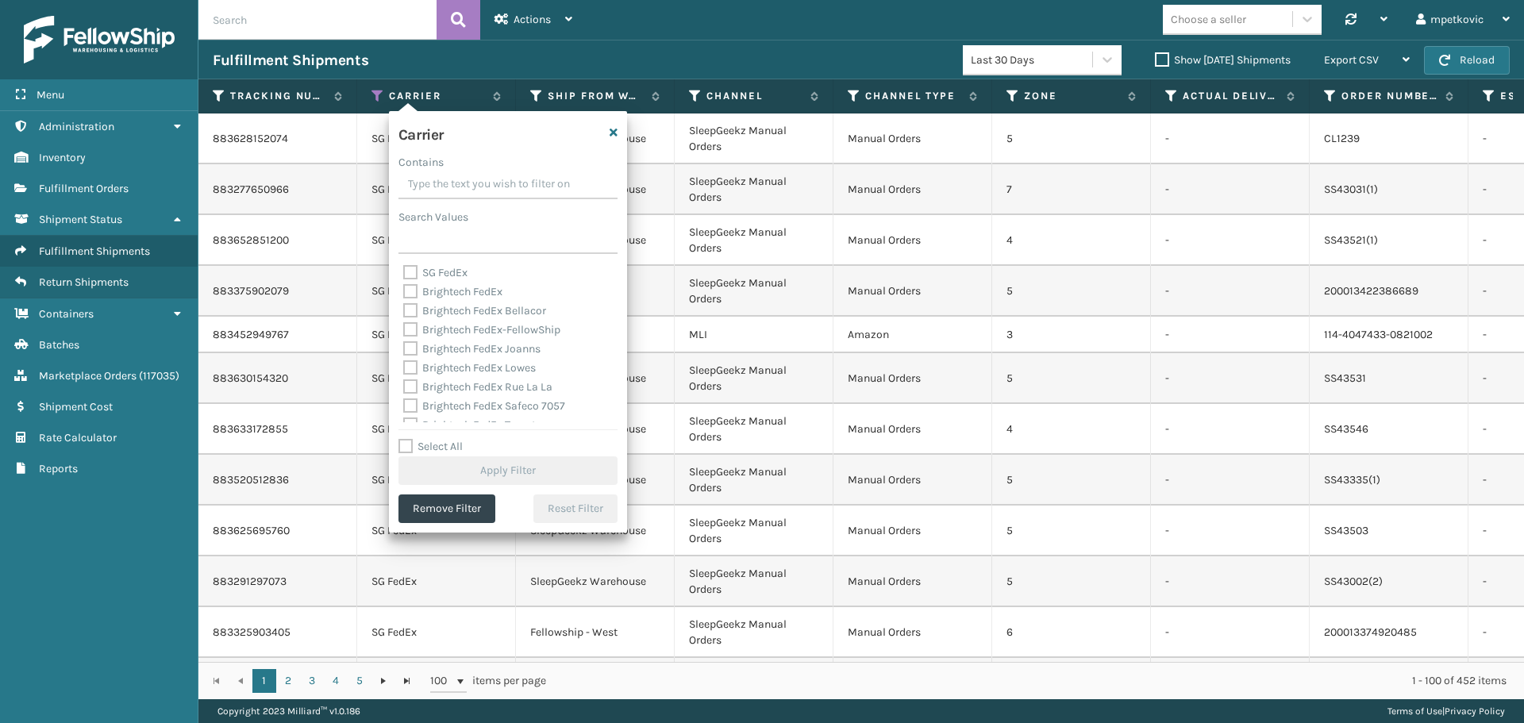
click at [446, 289] on label "Brightech FedEx" at bounding box center [452, 291] width 99 height 13
click at [404, 289] on input "Brightech FedEx" at bounding box center [403, 288] width 1 height 10
checkbox input "true"
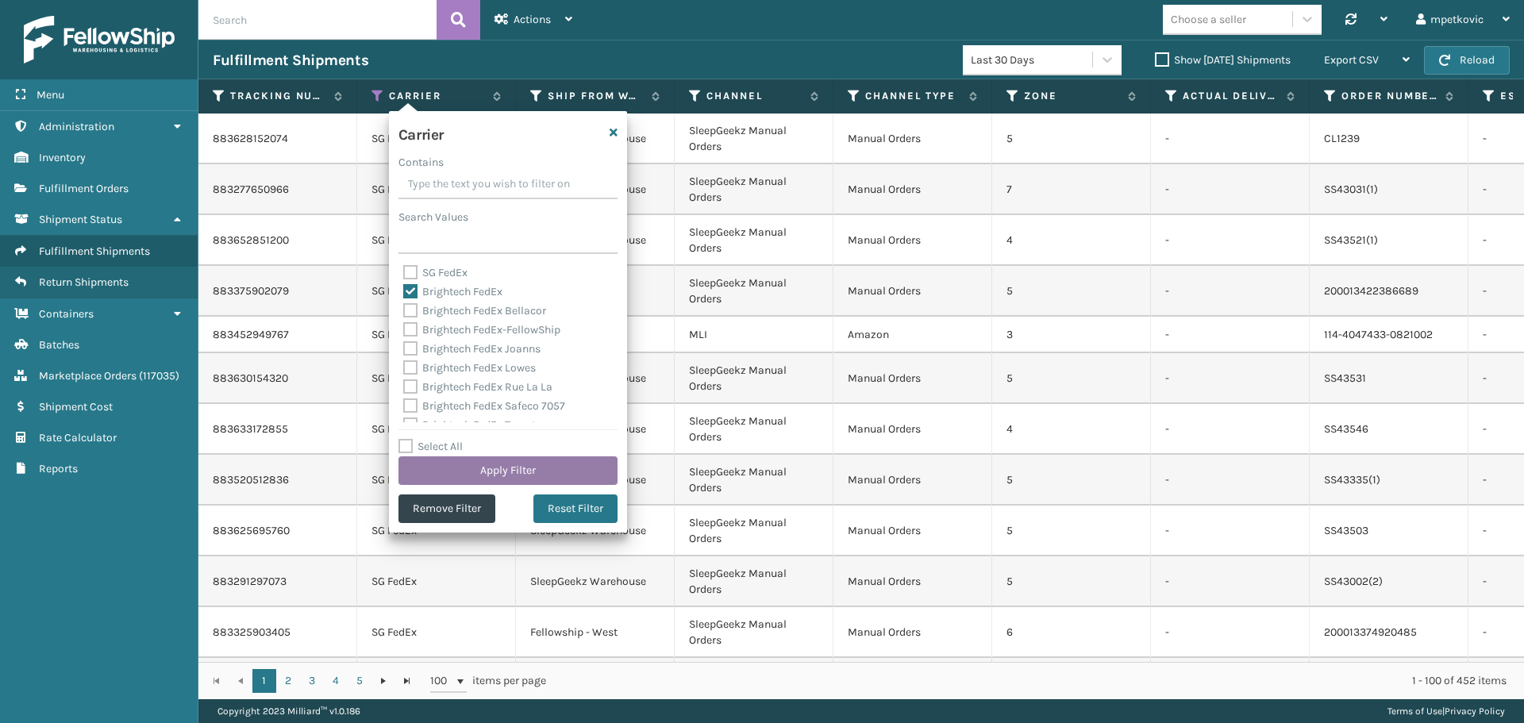
click at [530, 471] on button "Apply Filter" at bounding box center [507, 470] width 219 height 29
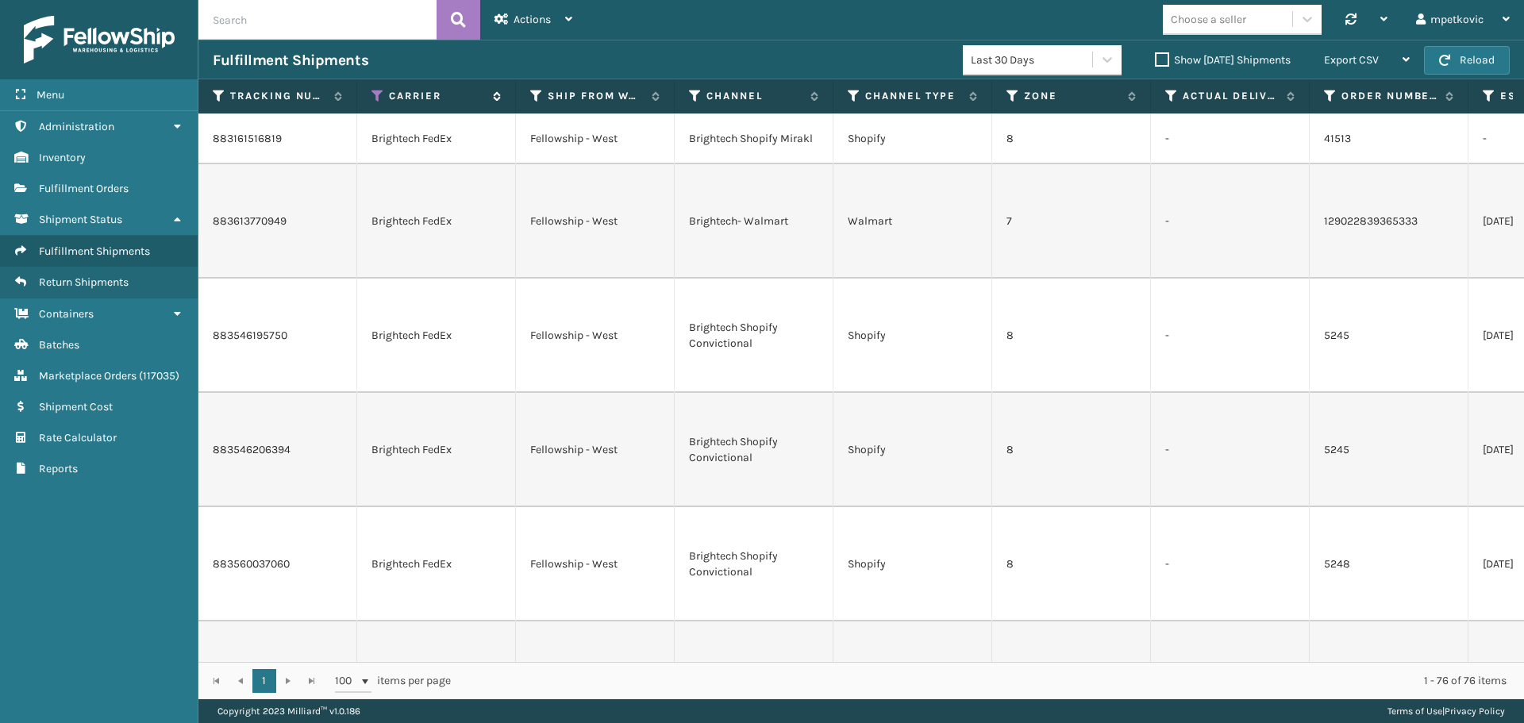
click at [375, 92] on icon at bounding box center [377, 96] width 13 height 14
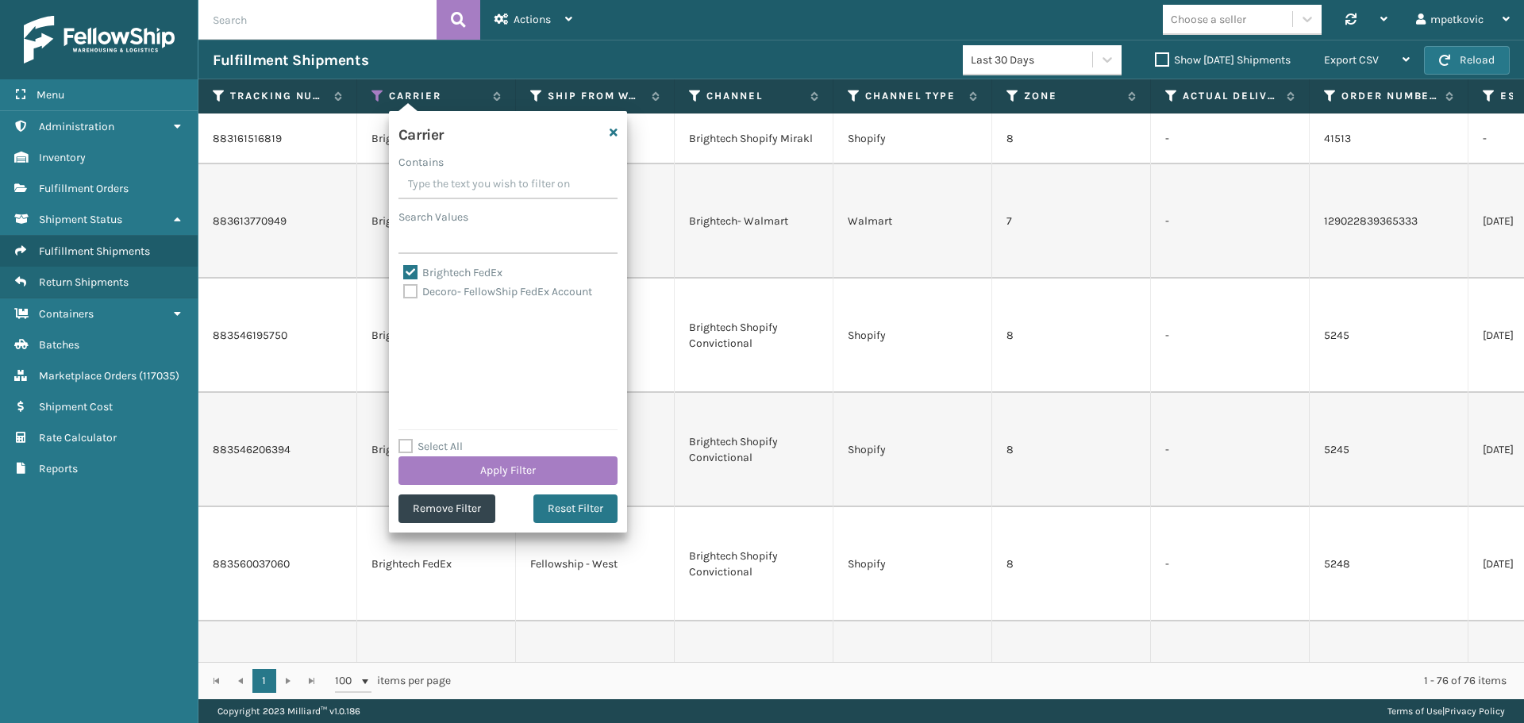
click at [437, 272] on label "Brightech FedEx" at bounding box center [452, 272] width 99 height 13
click at [404, 272] on input "Brightech FedEx" at bounding box center [403, 269] width 1 height 10
checkbox input "false"
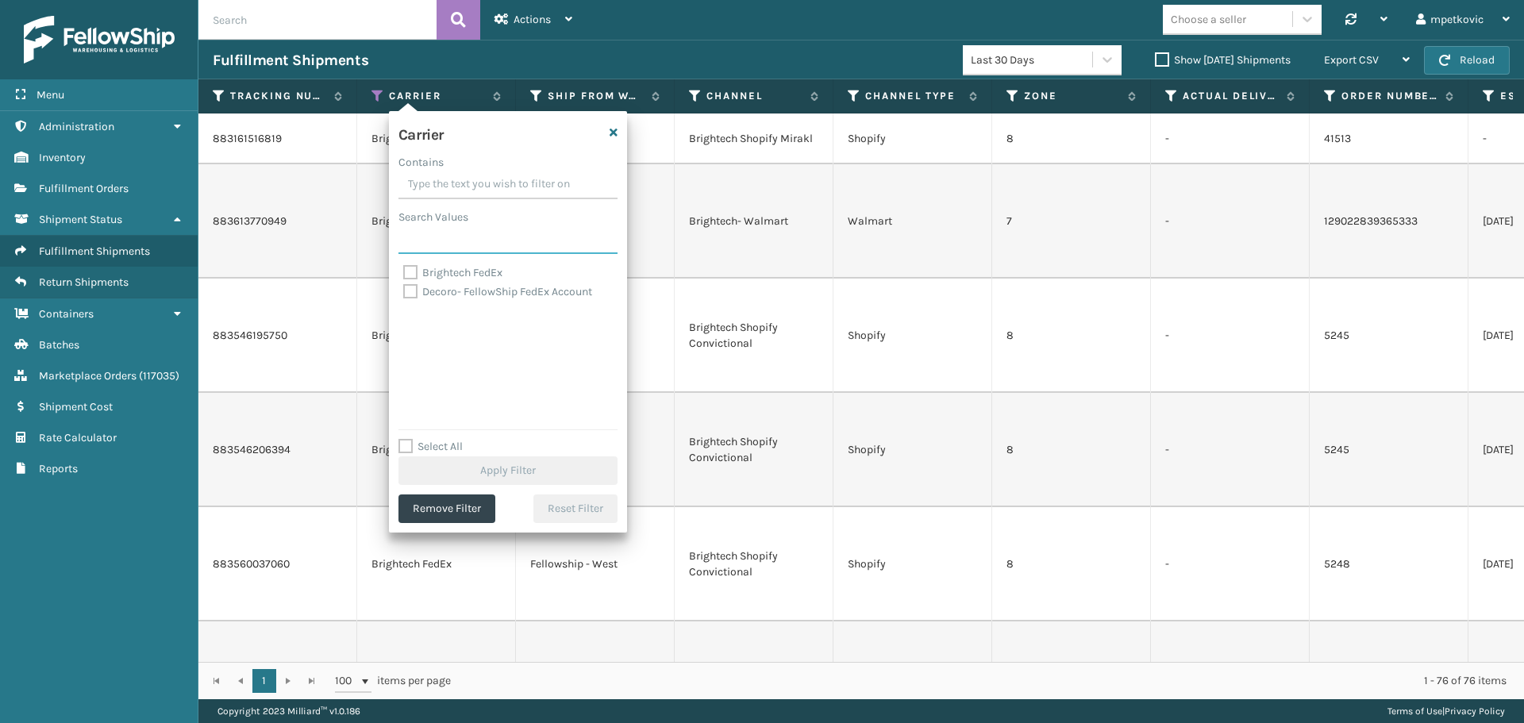
click at [437, 245] on input "Search Values" at bounding box center [507, 239] width 219 height 29
paste input "Decoro- FellowShip FedEx Account"
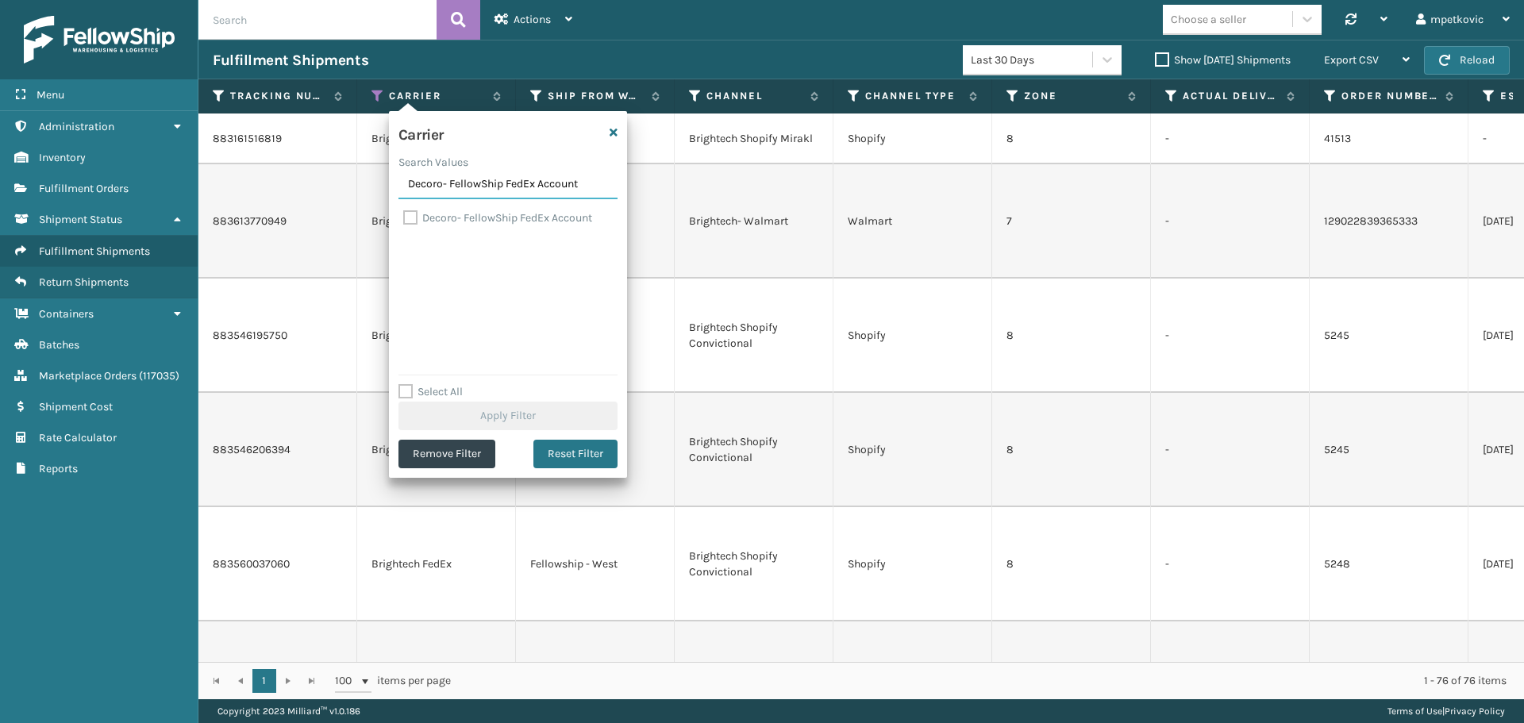
type input "Decoro- FellowShip FedEx Account"
click at [470, 214] on label "Decoro- FellowShip FedEx Account" at bounding box center [497, 217] width 189 height 13
click at [404, 214] on input "Decoro- FellowShip FedEx Account" at bounding box center [403, 214] width 1 height 10
checkbox input "true"
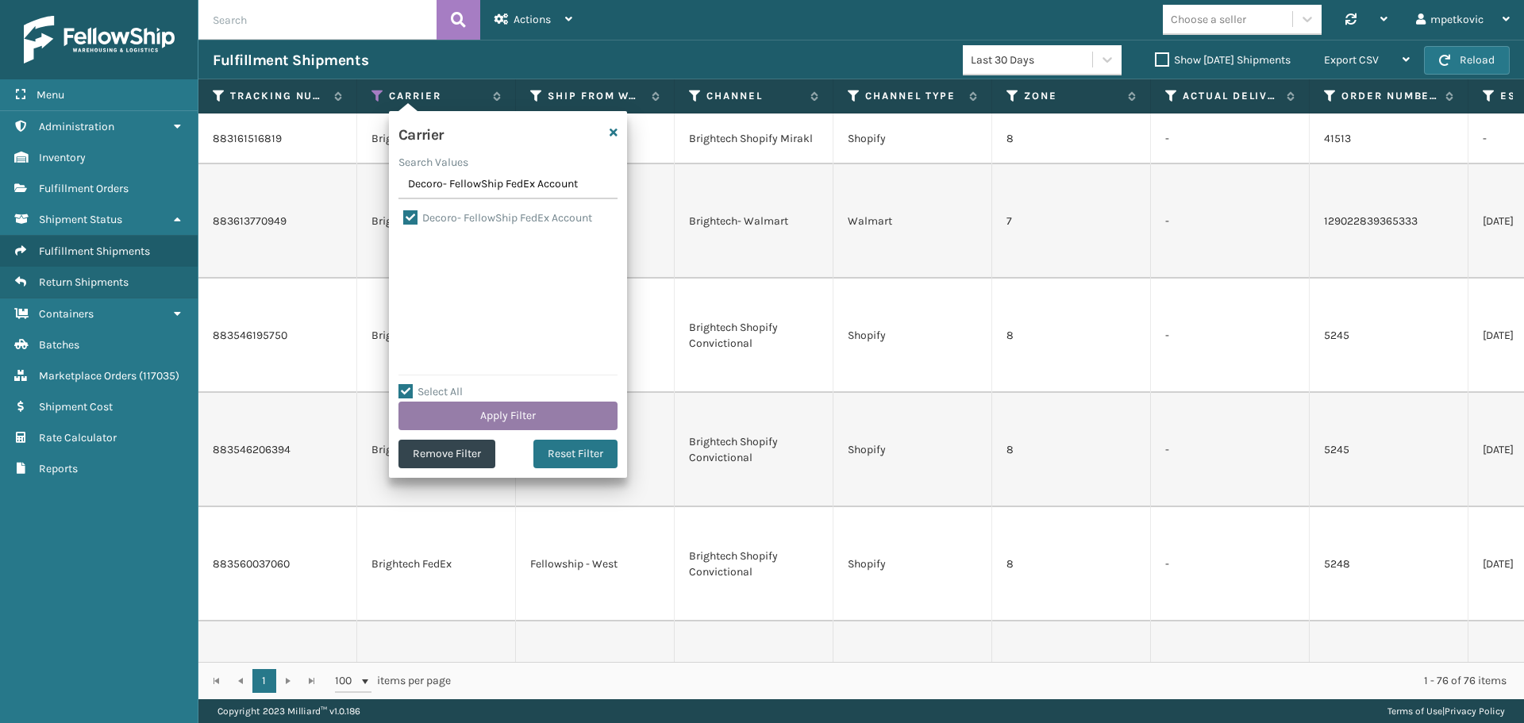
click at [494, 418] on button "Apply Filter" at bounding box center [507, 416] width 219 height 29
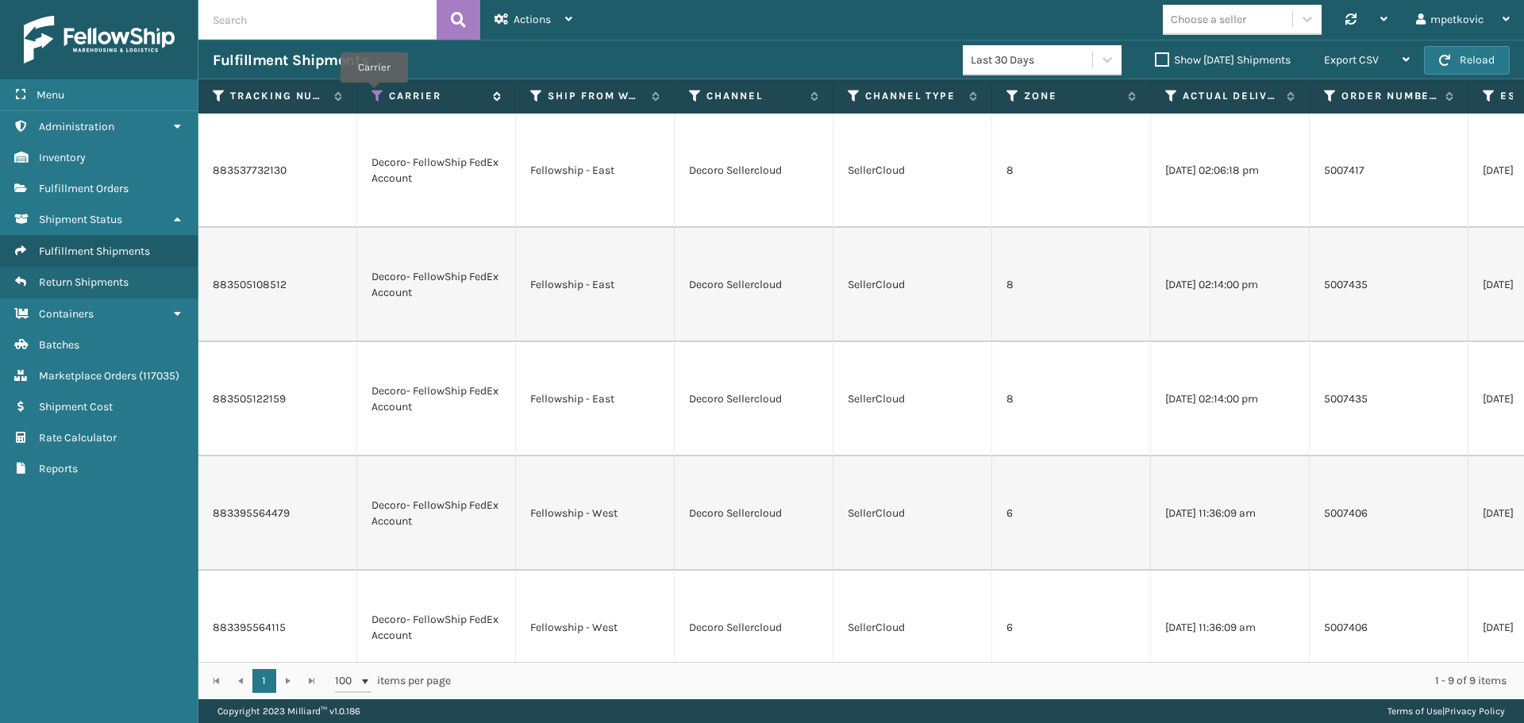
click at [374, 94] on icon at bounding box center [377, 96] width 13 height 14
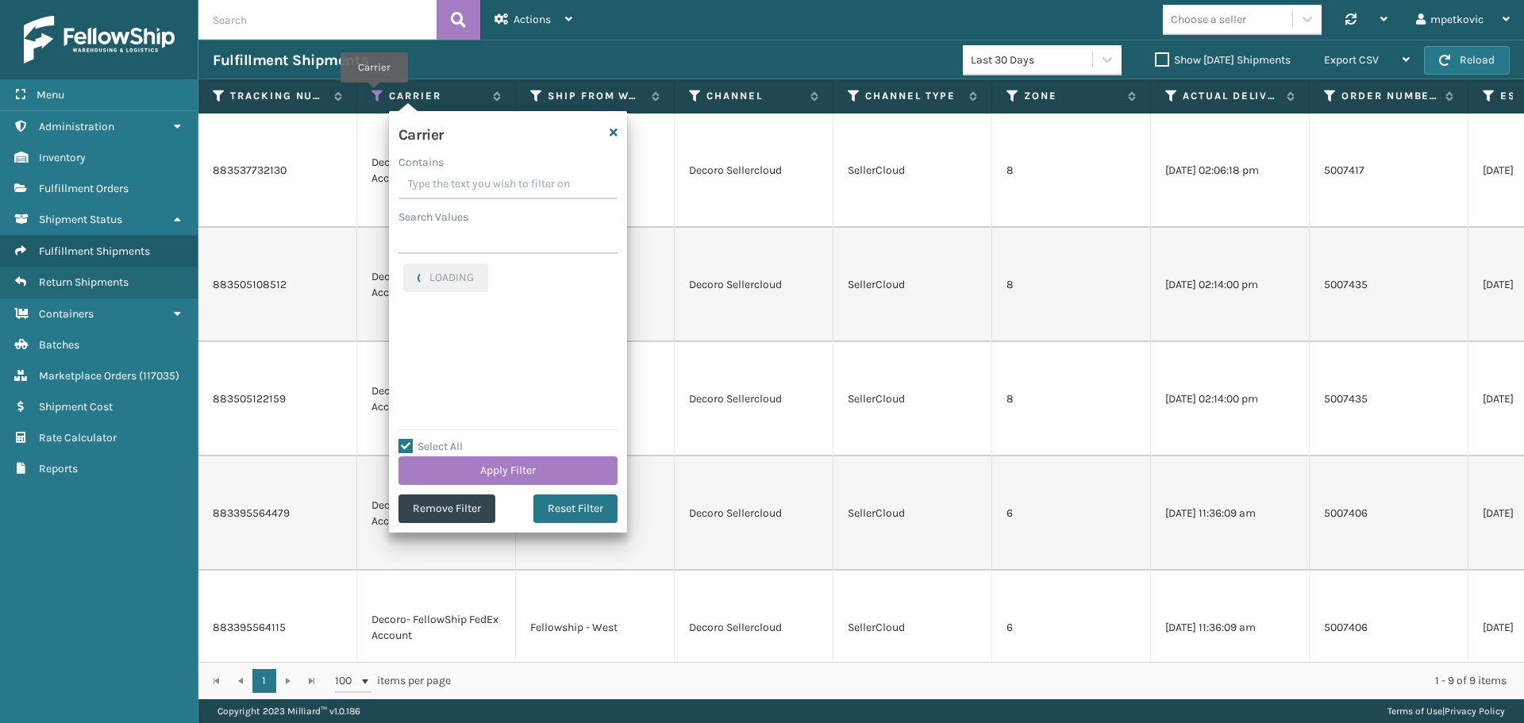
checkbox input "true"
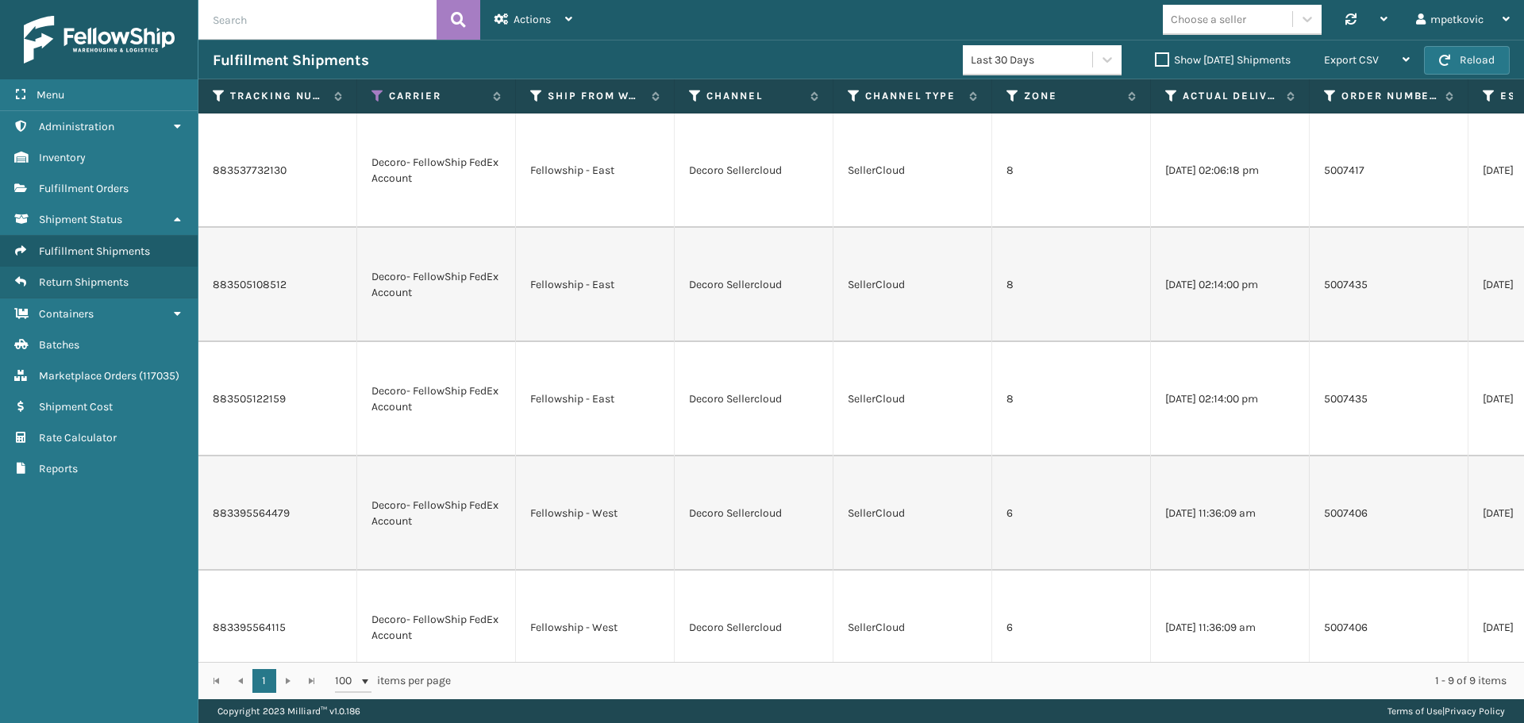
click at [722, 22] on div "Choose a seller Synchronise all channels mpetkovic Log Out" at bounding box center [1055, 20] width 937 height 40
